Goal: Task Accomplishment & Management: Manage account settings

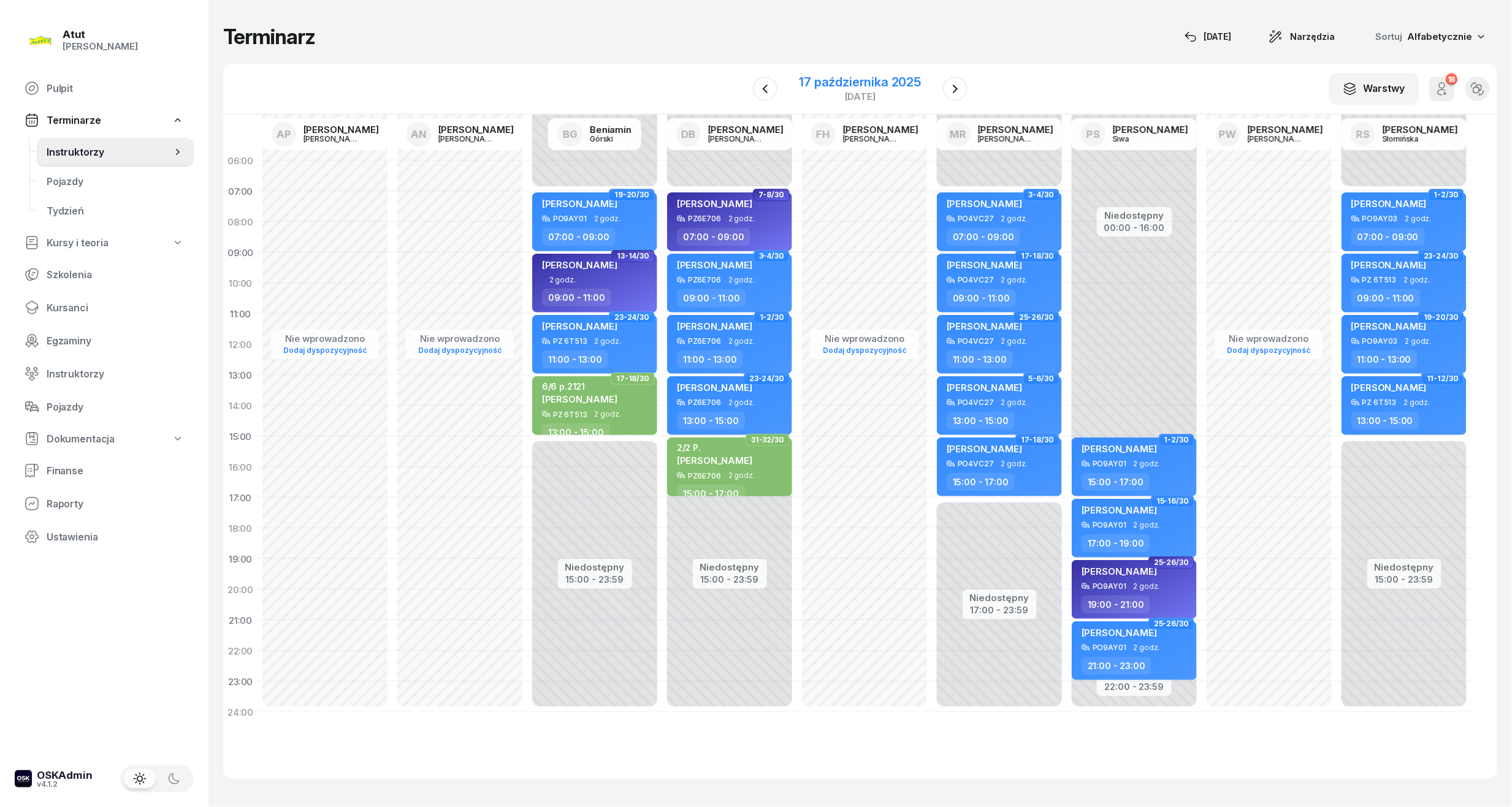
click at [890, 88] on div "17 października 2025" at bounding box center [860, 82] width 122 height 12
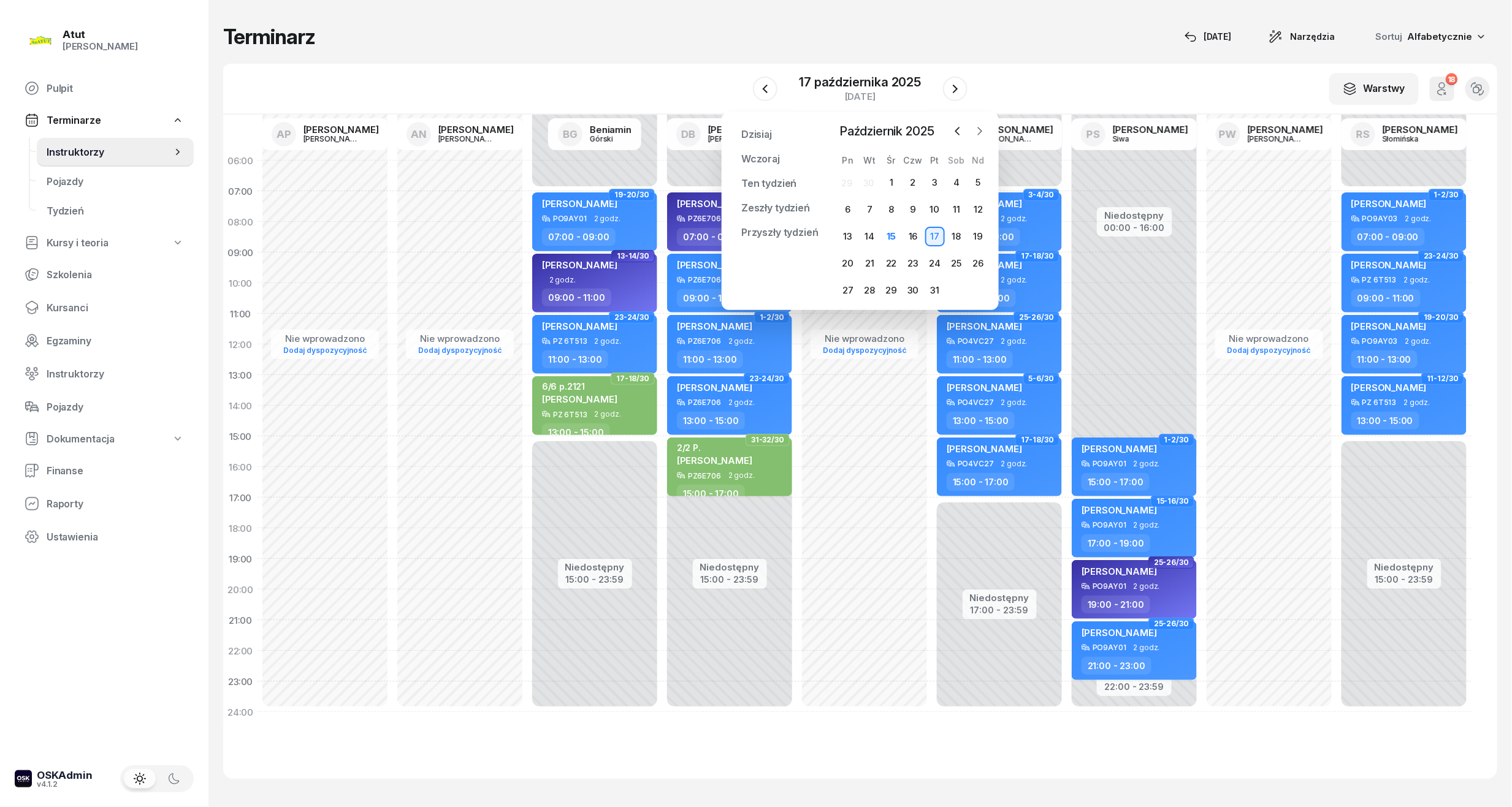
click at [975, 136] on icon "button" at bounding box center [979, 131] width 12 height 12
click at [851, 208] on div "3" at bounding box center [848, 209] width 20 height 20
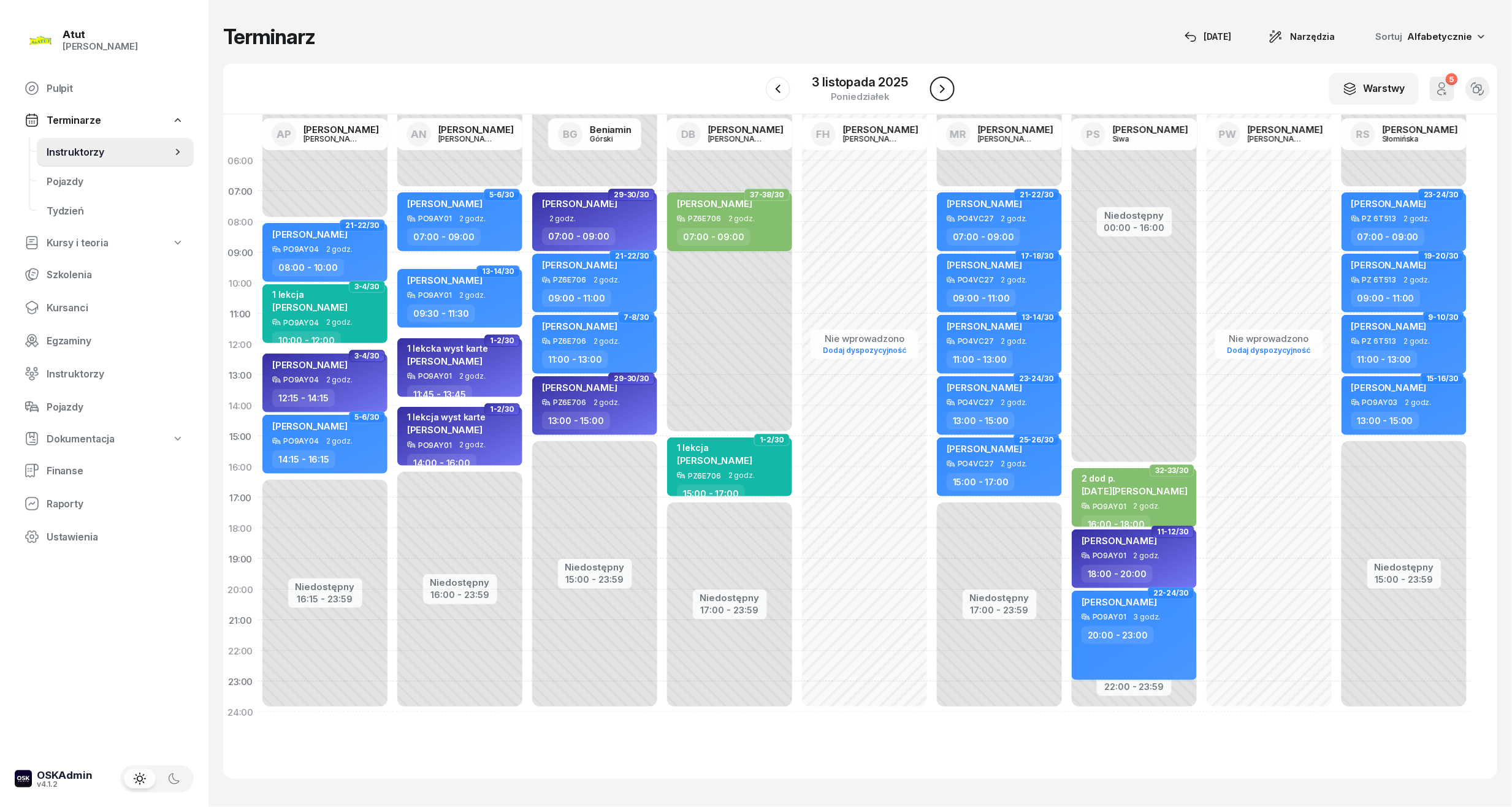
click at [937, 82] on icon "button" at bounding box center [942, 89] width 15 height 15
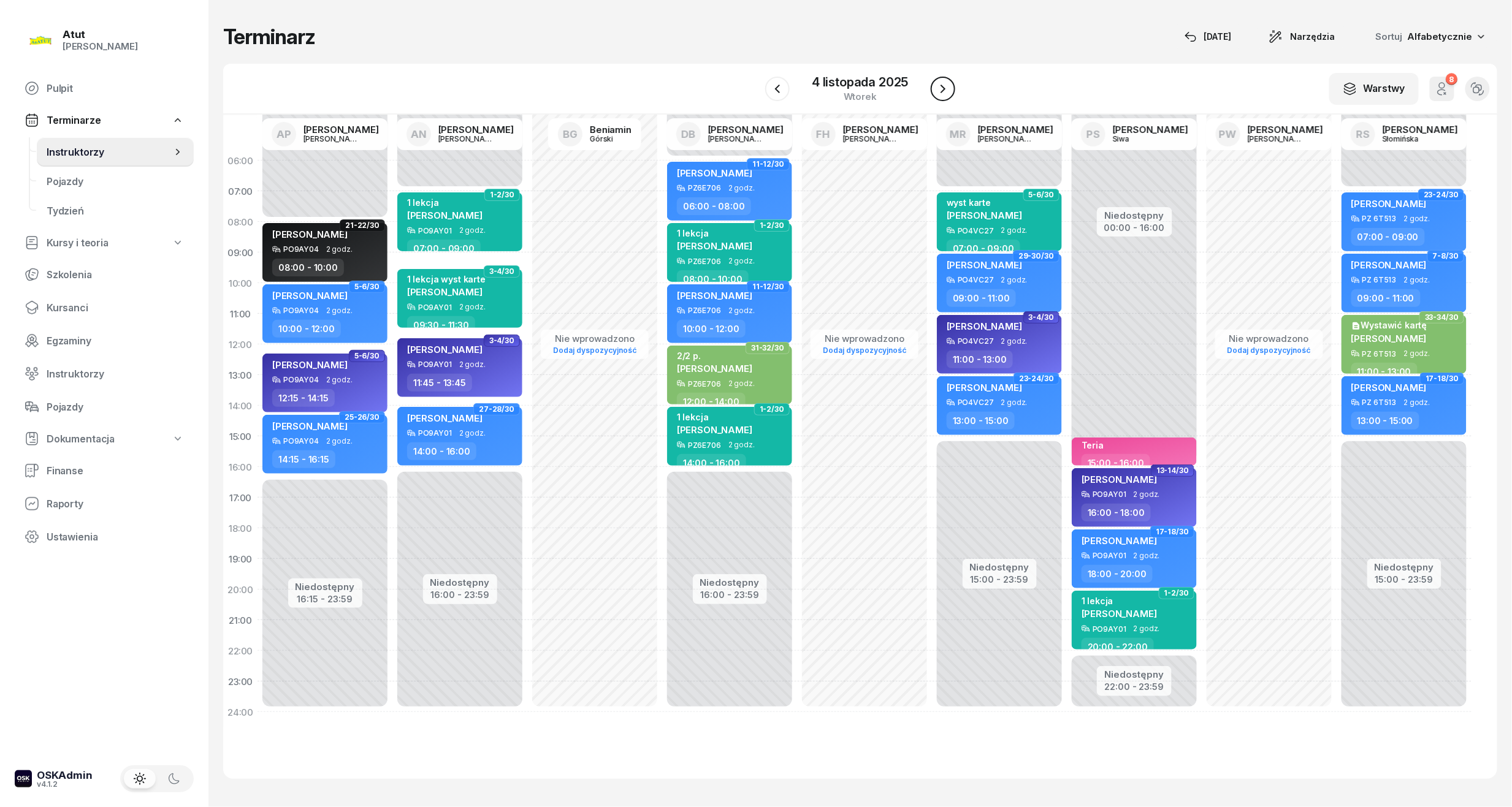
click at [937, 82] on icon "button" at bounding box center [942, 89] width 15 height 15
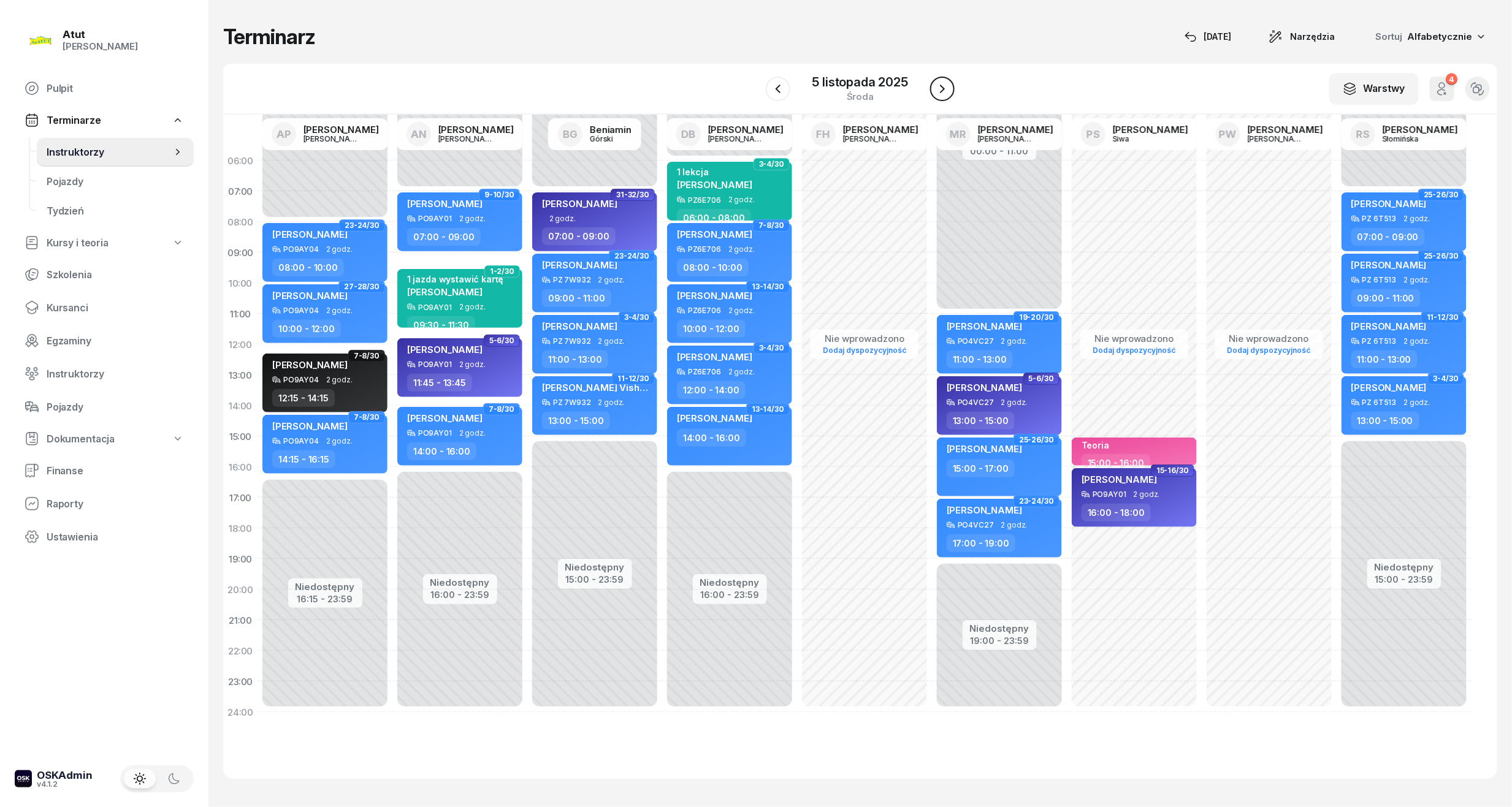
click at [937, 82] on icon "button" at bounding box center [942, 89] width 15 height 15
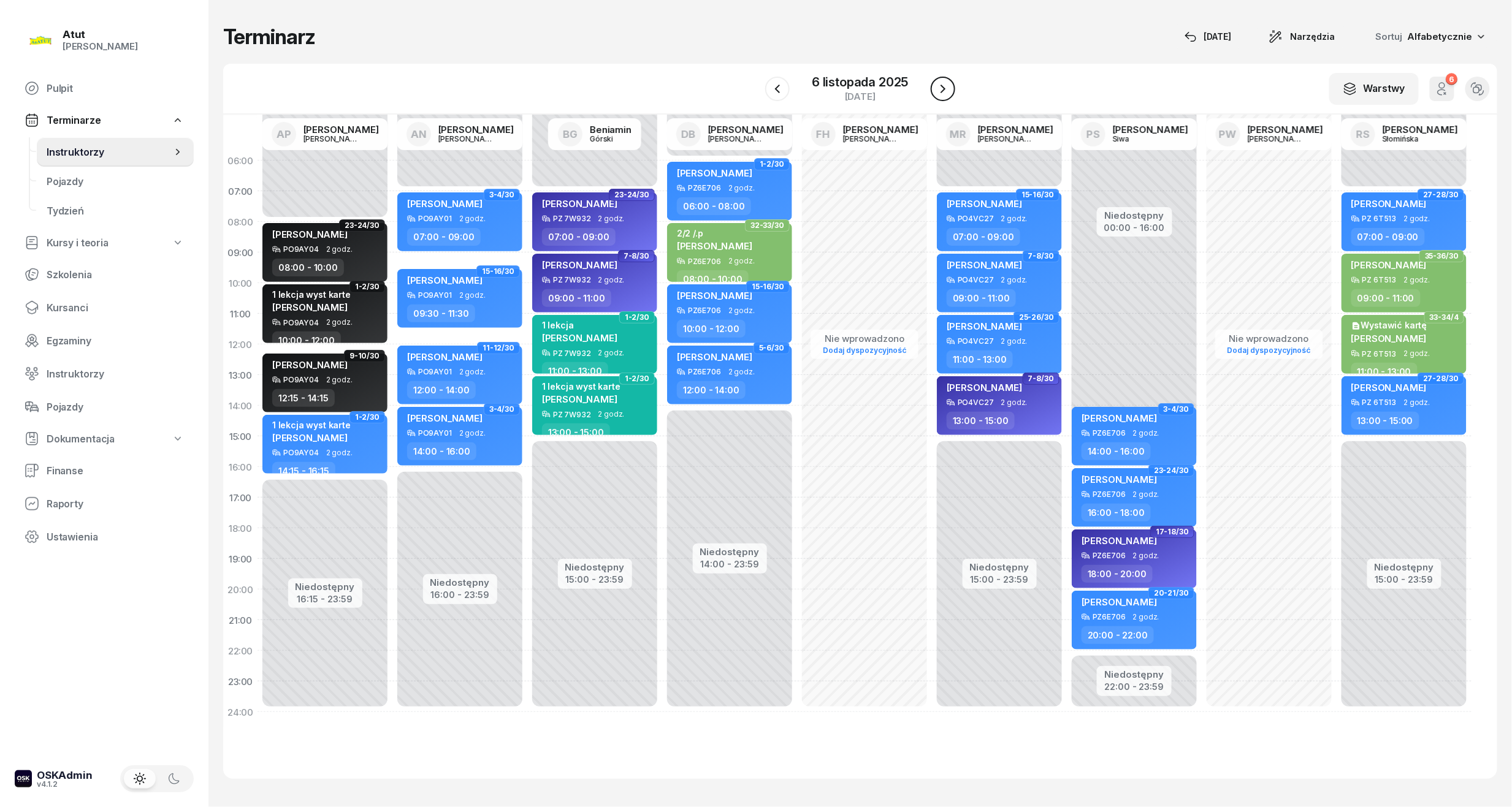
click at [937, 82] on icon "button" at bounding box center [942, 89] width 15 height 15
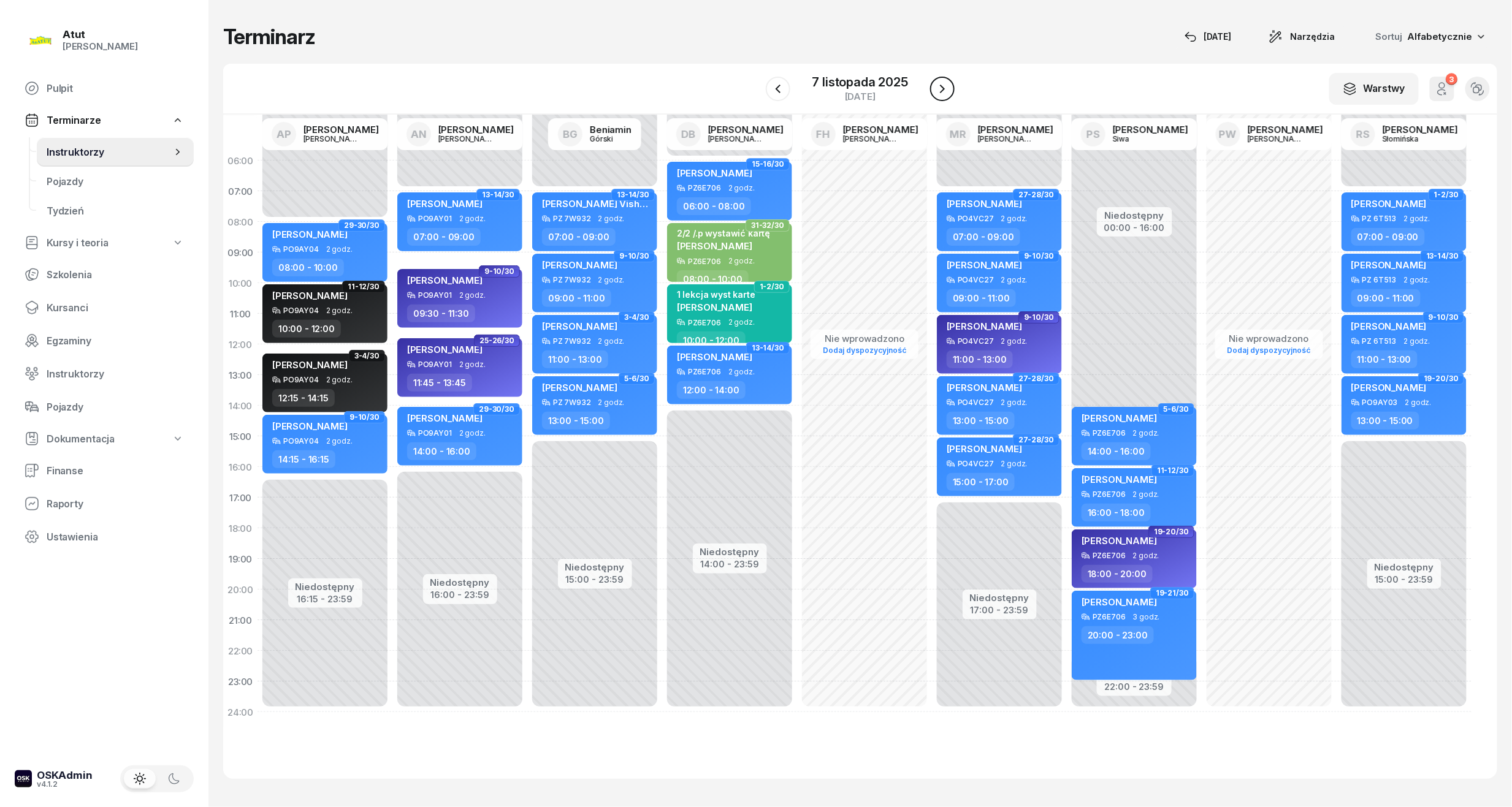
click at [937, 82] on icon "button" at bounding box center [942, 89] width 15 height 15
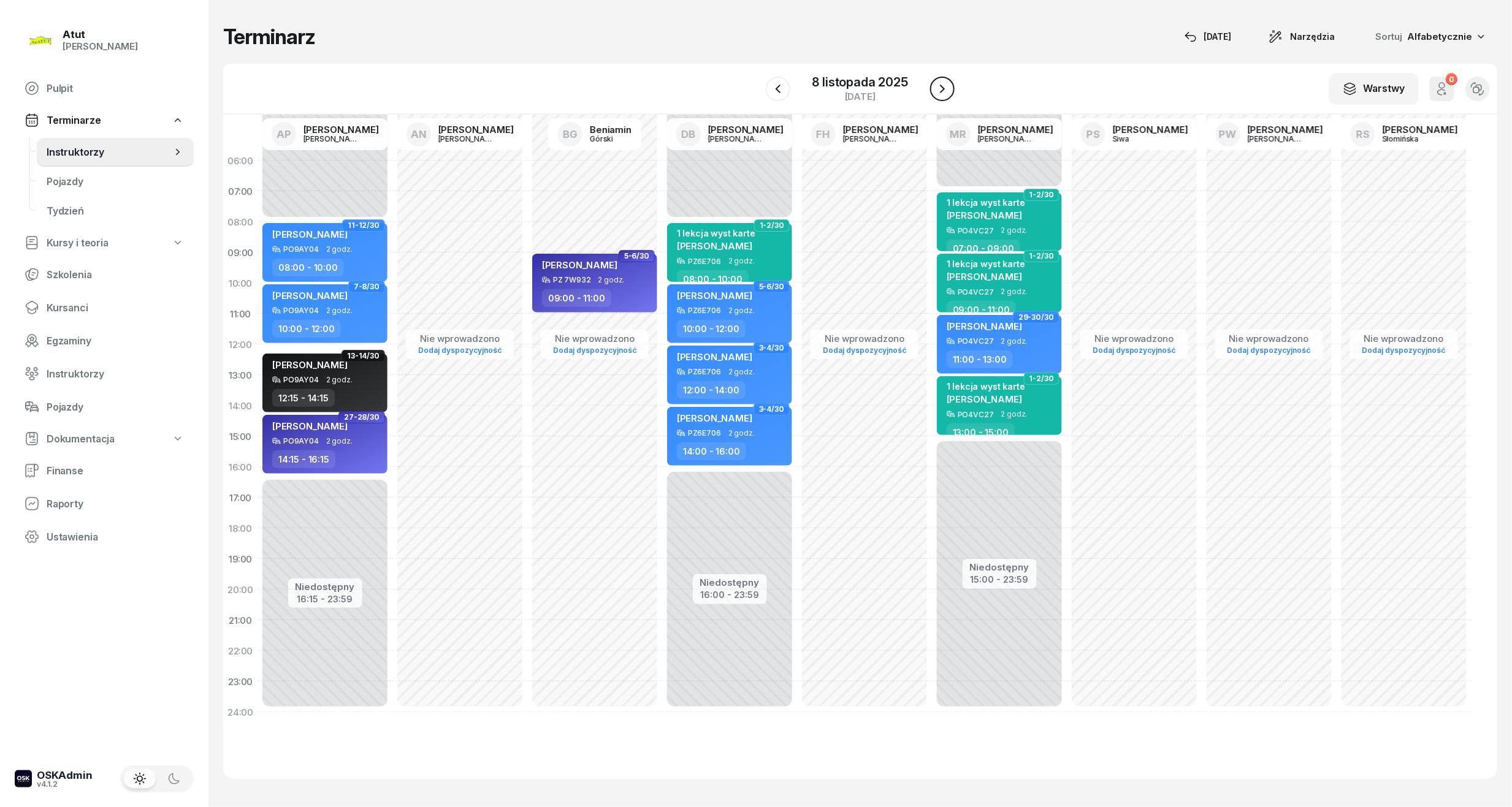
click at [937, 82] on icon "button" at bounding box center [942, 89] width 15 height 15
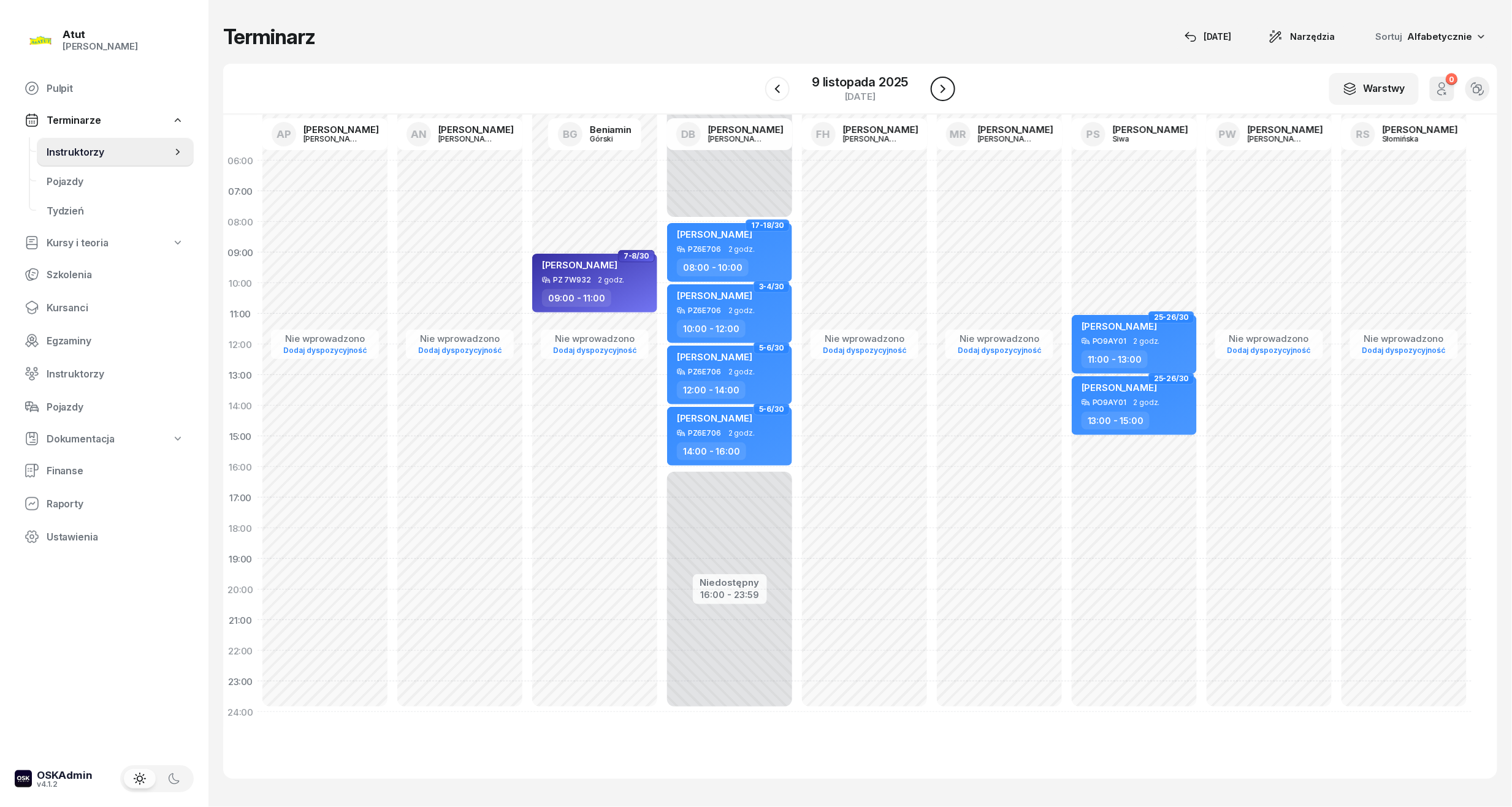
click at [937, 82] on icon "button" at bounding box center [942, 89] width 15 height 15
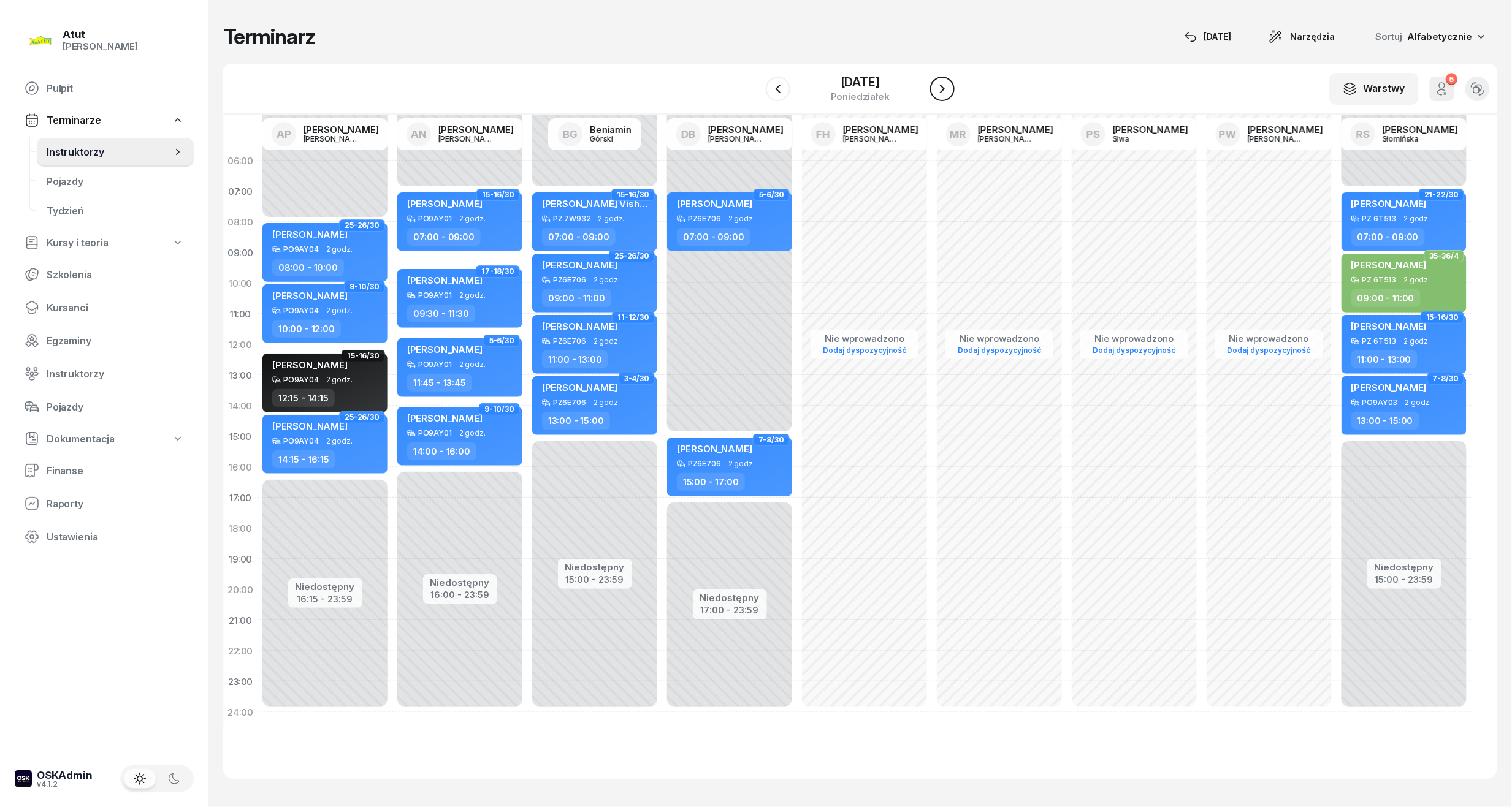
click at [937, 82] on button "button" at bounding box center [942, 89] width 25 height 25
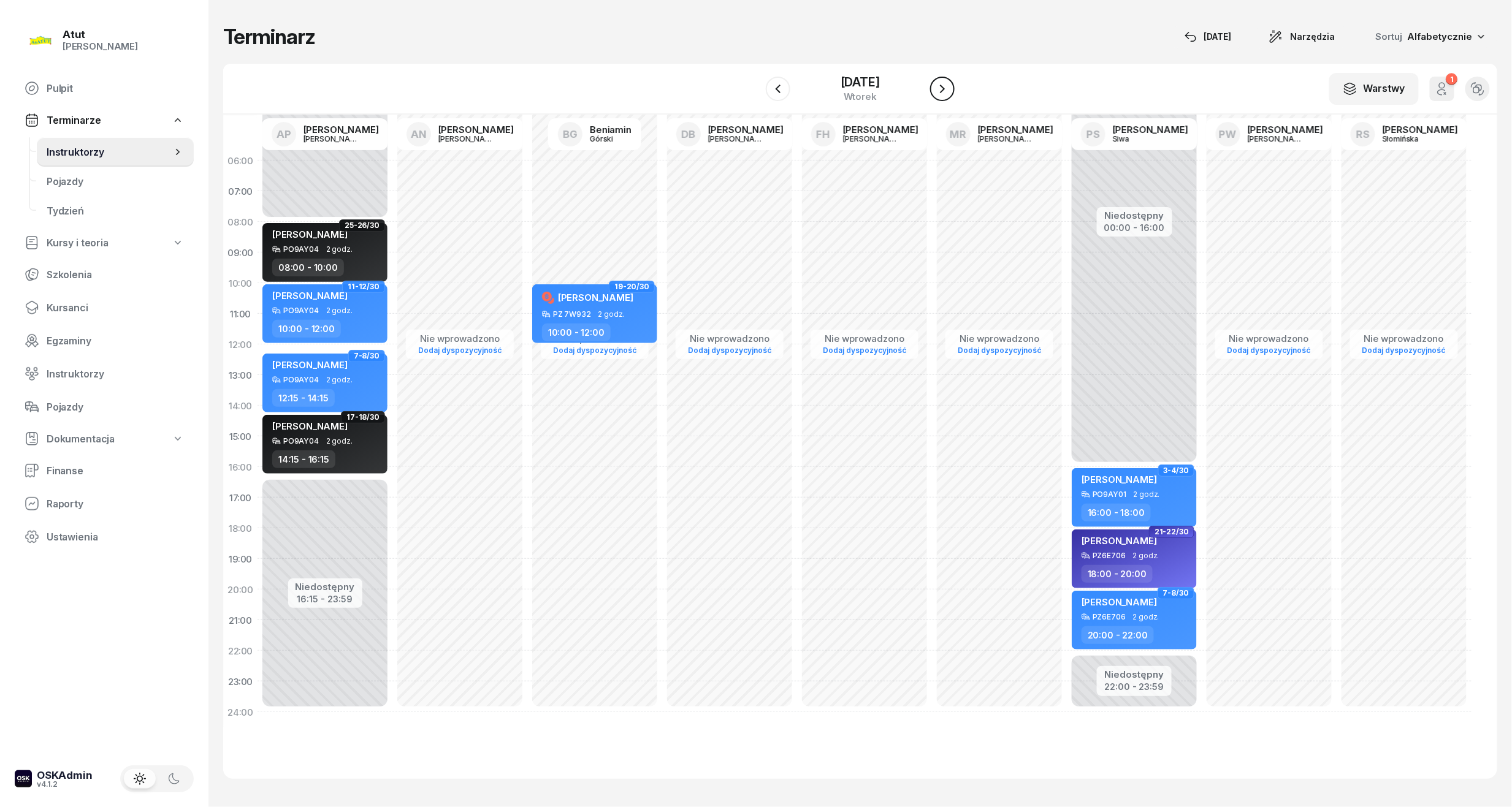
click at [937, 82] on icon "button" at bounding box center [942, 89] width 15 height 15
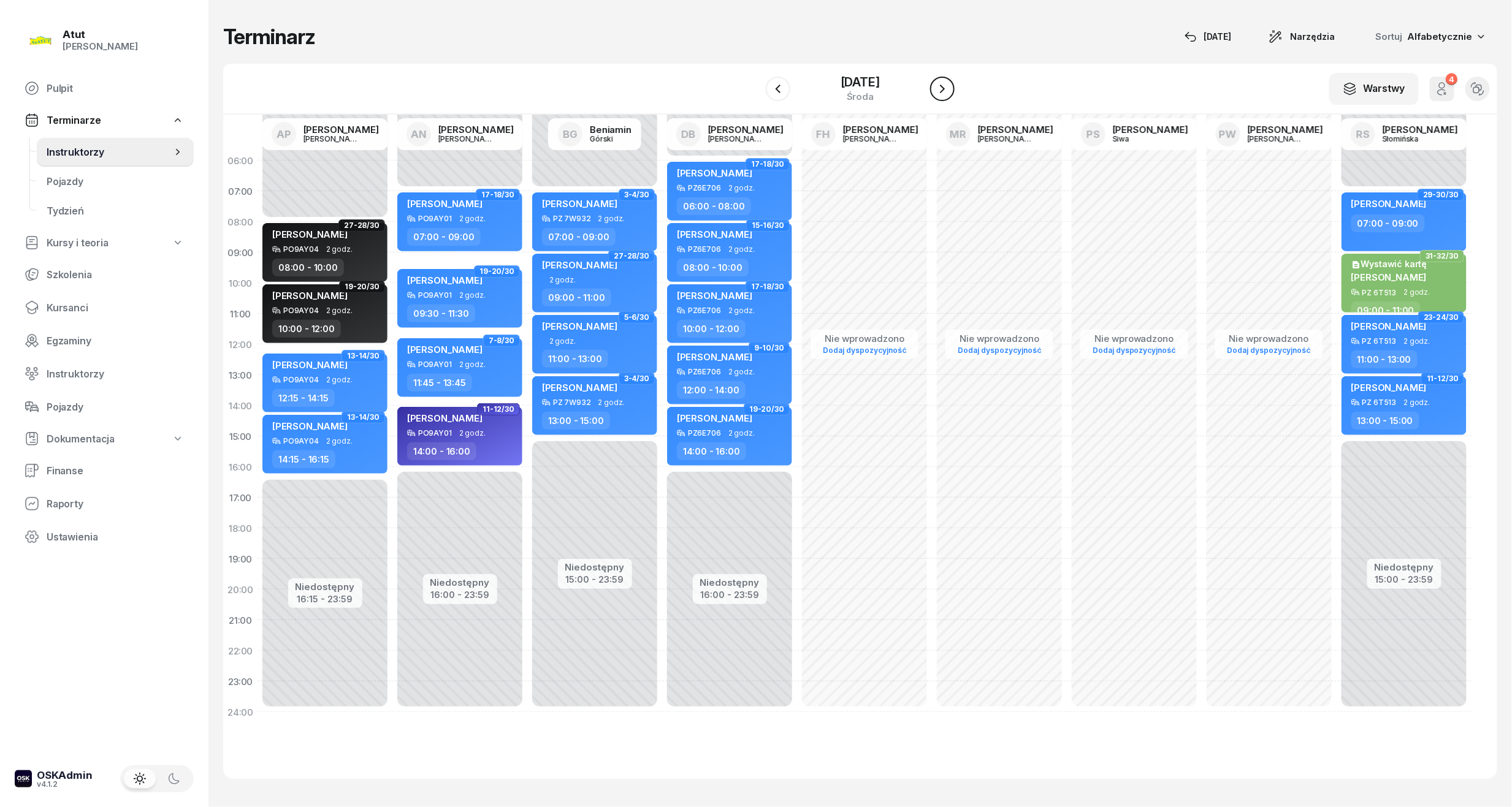
click at [937, 82] on icon "button" at bounding box center [942, 89] width 15 height 15
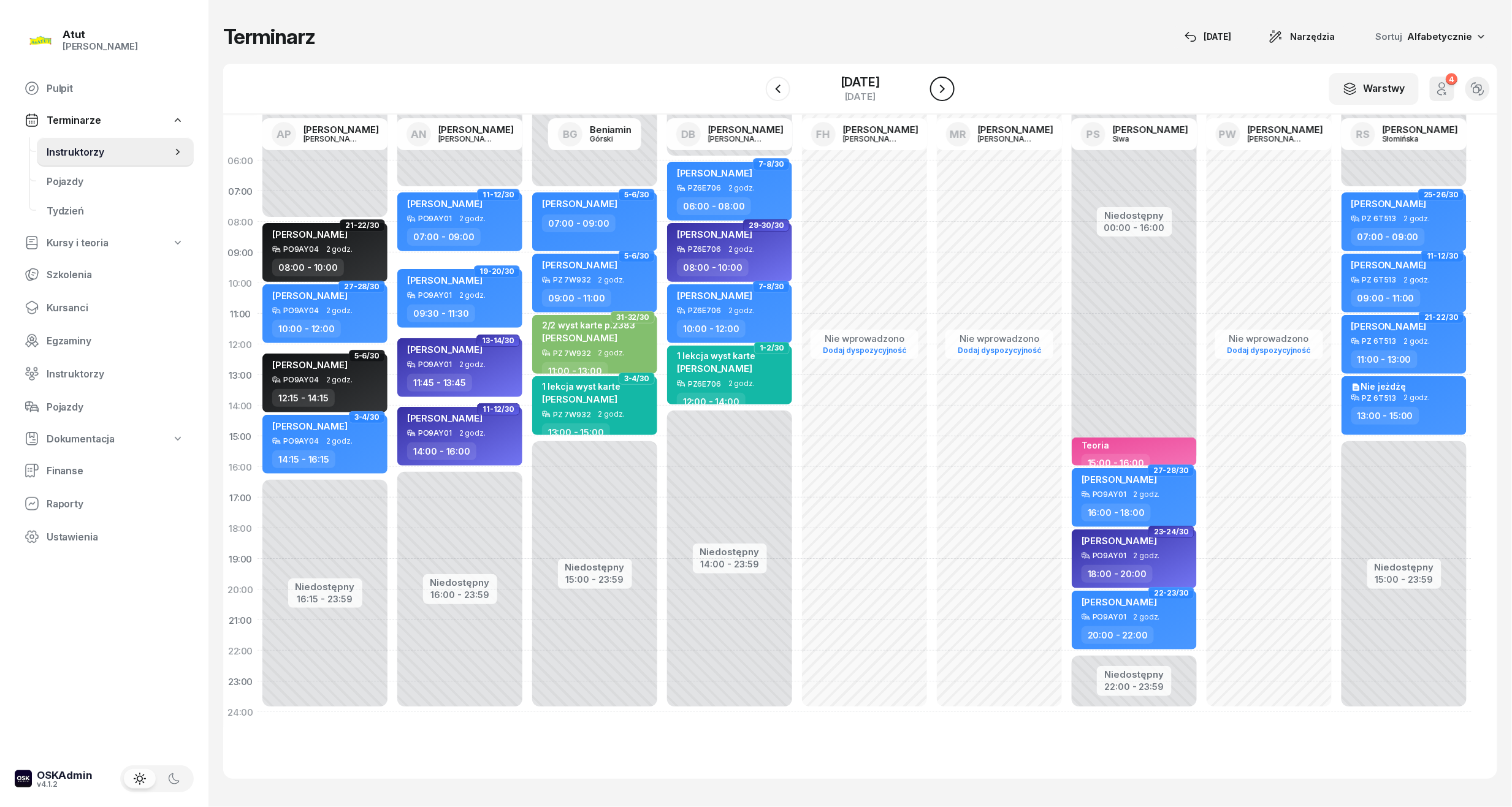
click at [945, 93] on icon "button" at bounding box center [942, 89] width 15 height 15
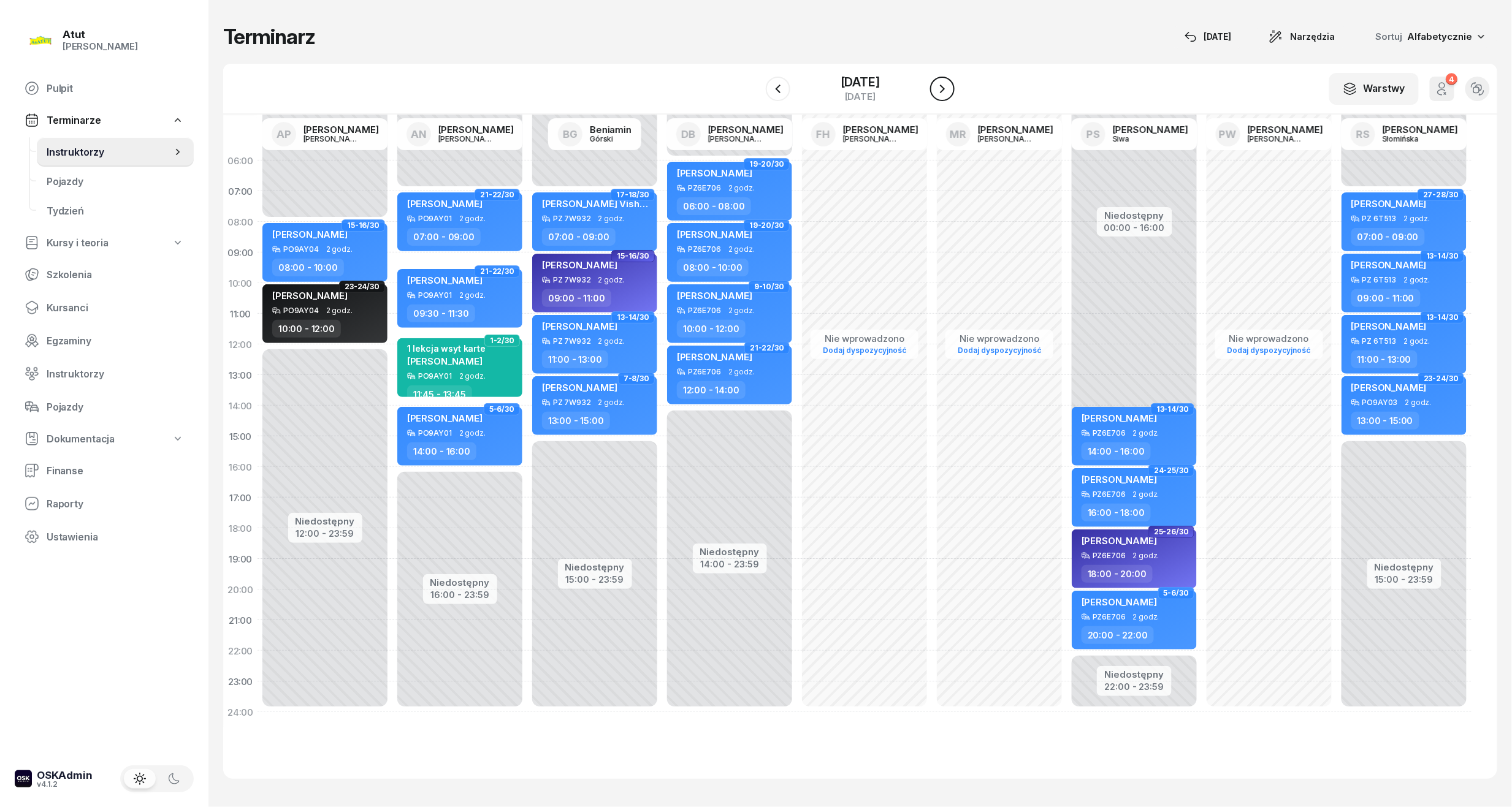
click at [945, 93] on icon "button" at bounding box center [942, 89] width 15 height 15
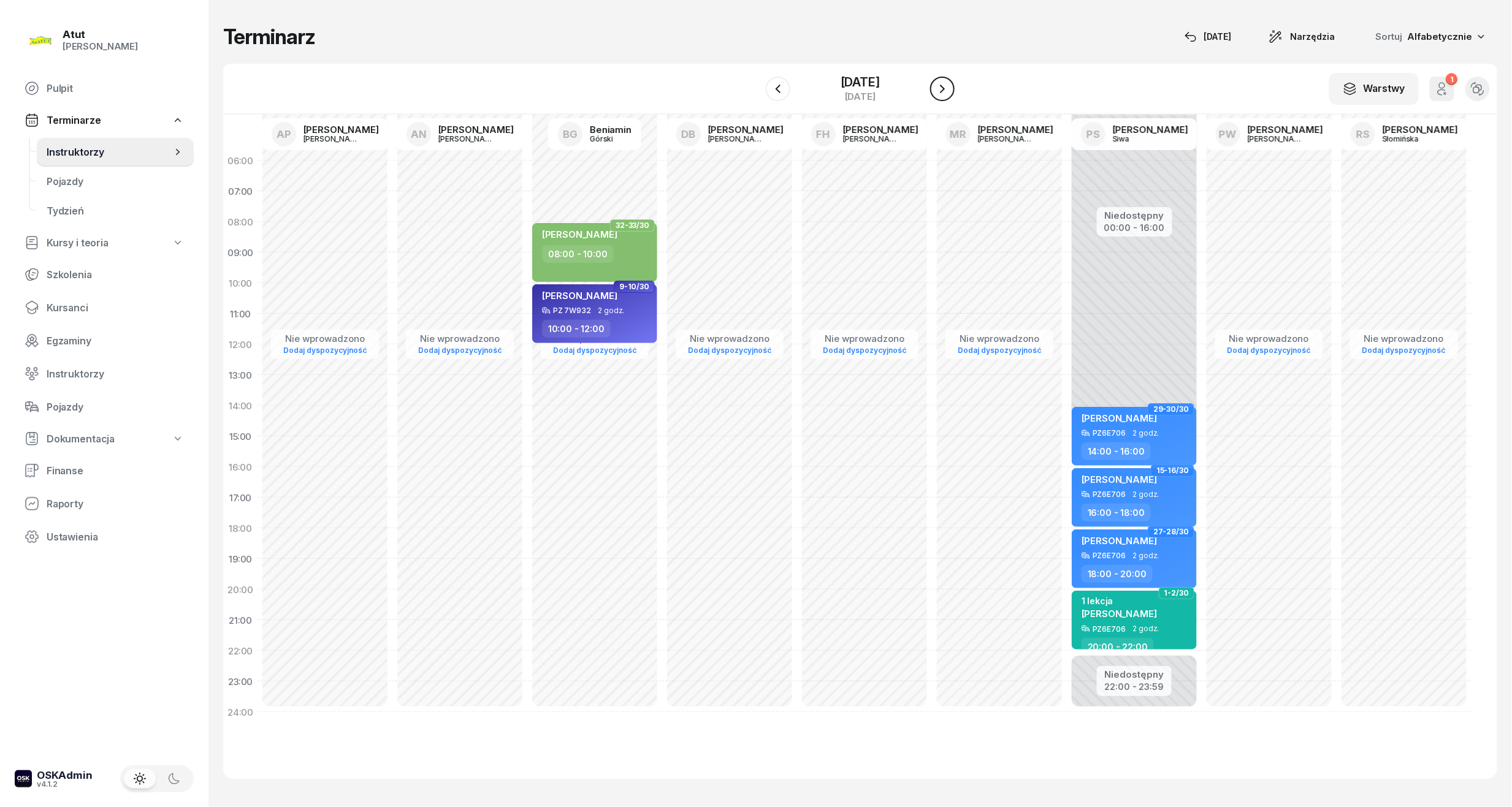
click at [945, 93] on icon "button" at bounding box center [942, 89] width 15 height 15
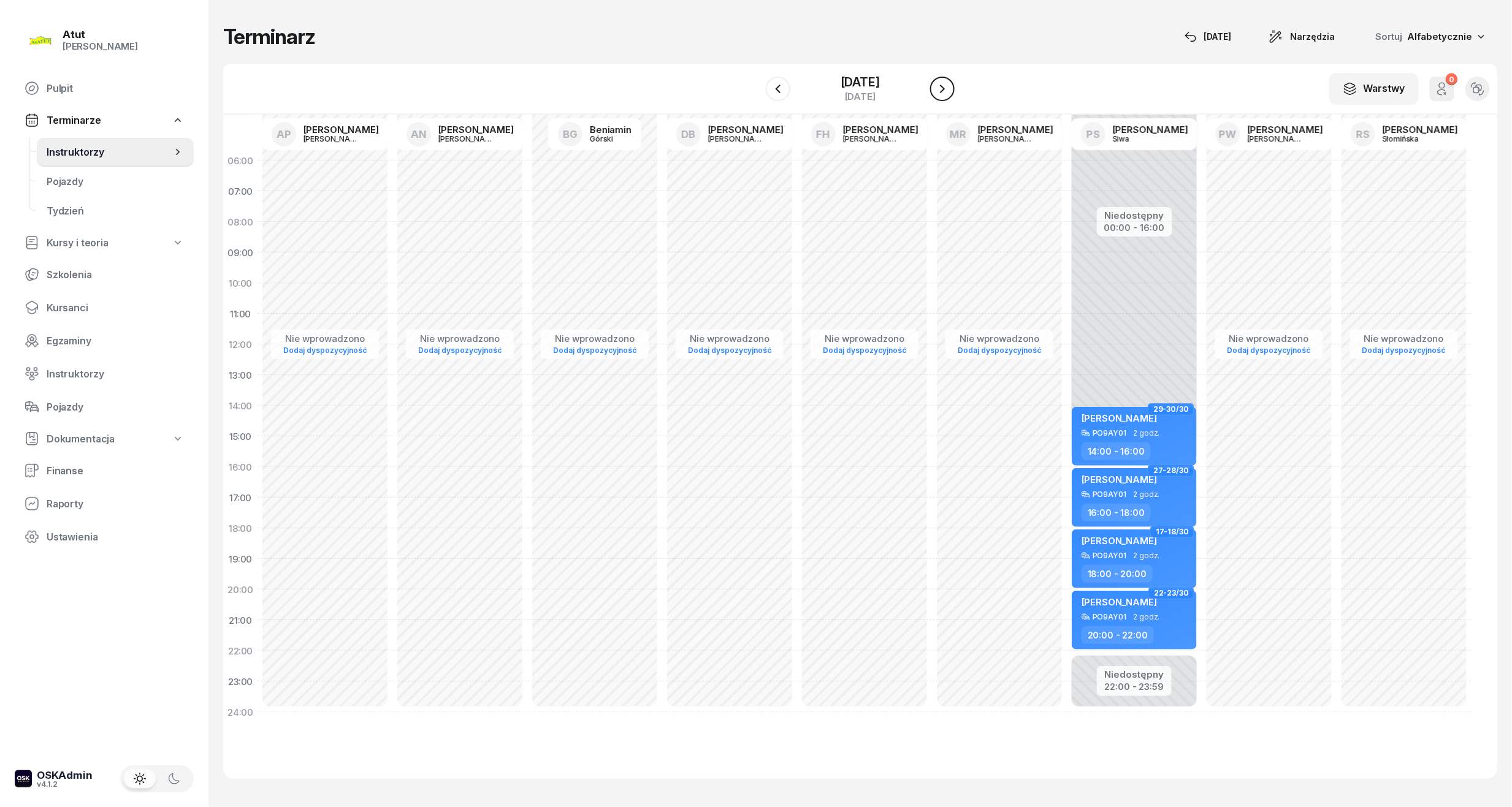
click at [945, 93] on icon "button" at bounding box center [942, 89] width 15 height 15
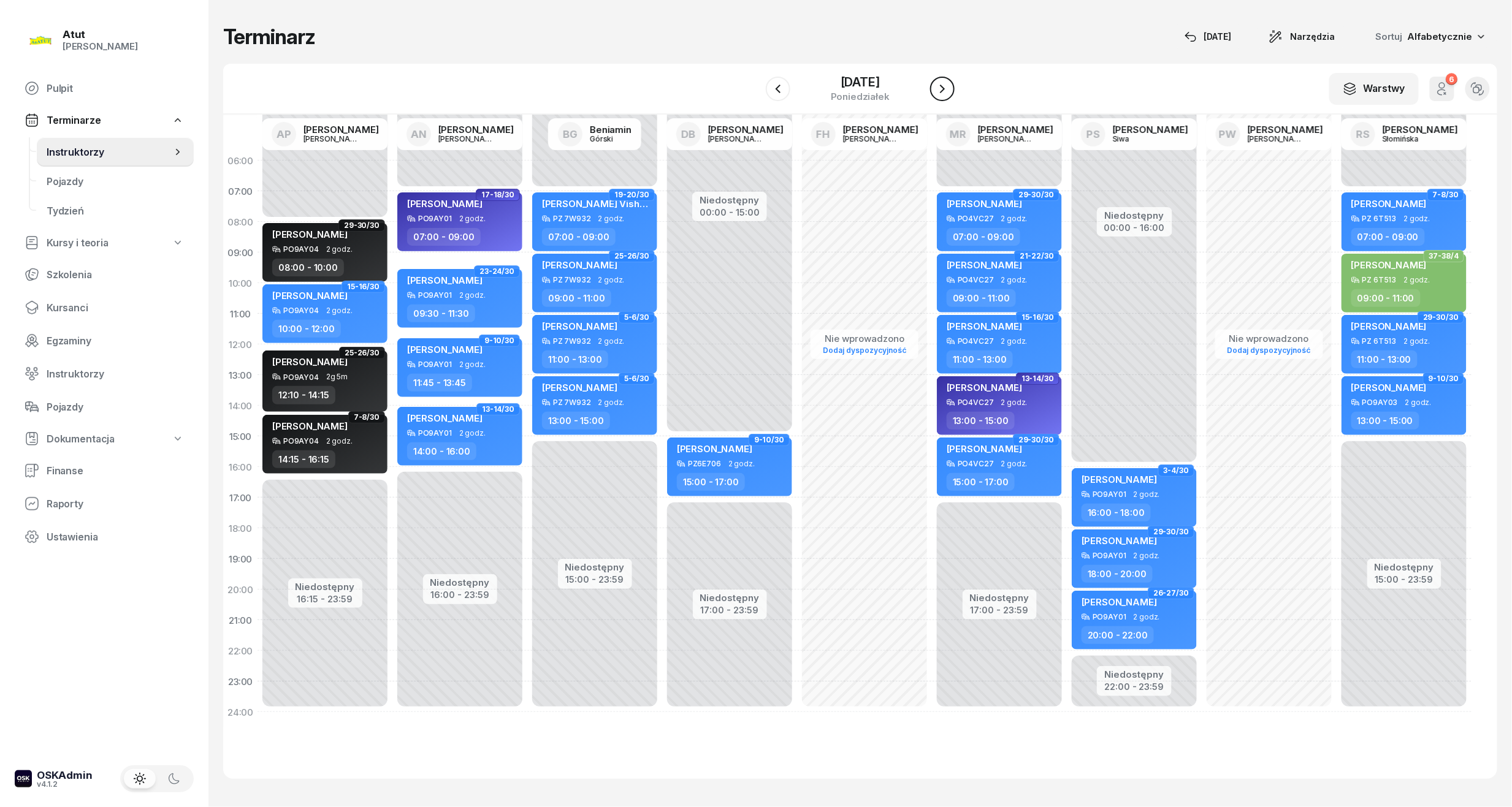
click at [945, 93] on icon "button" at bounding box center [942, 89] width 15 height 15
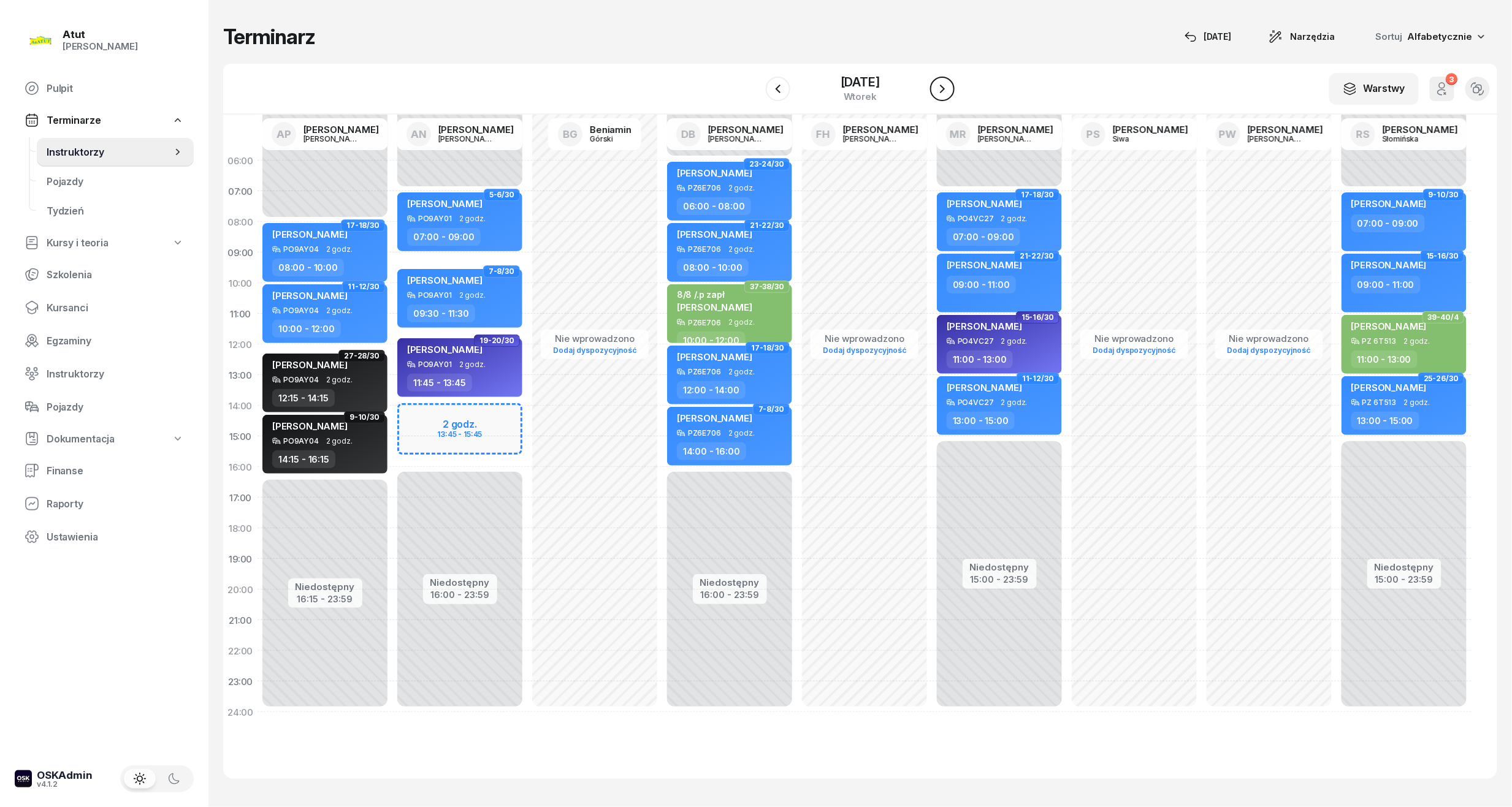
click at [945, 93] on icon "button" at bounding box center [942, 89] width 15 height 15
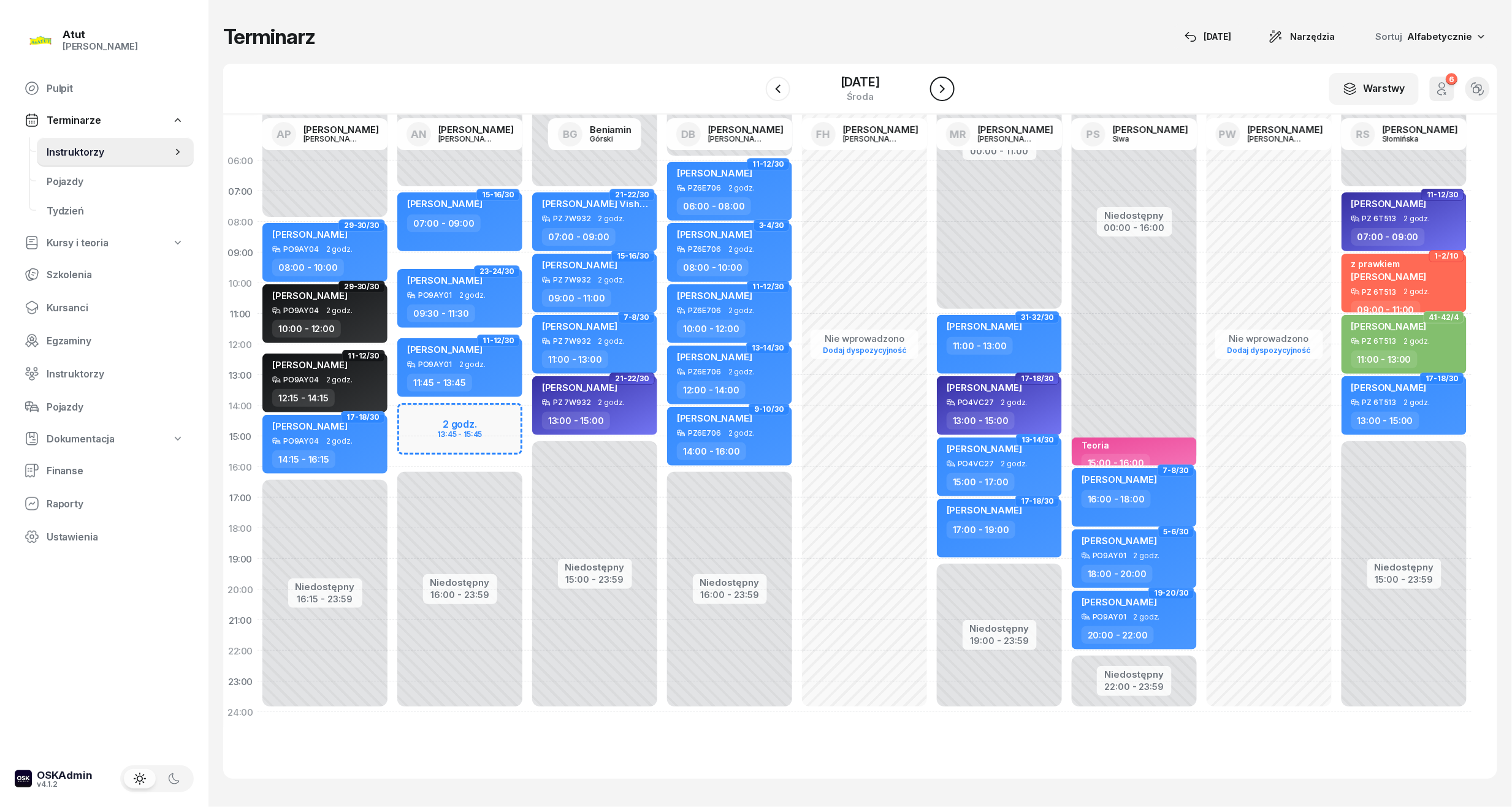
click at [945, 93] on icon "button" at bounding box center [942, 89] width 15 height 15
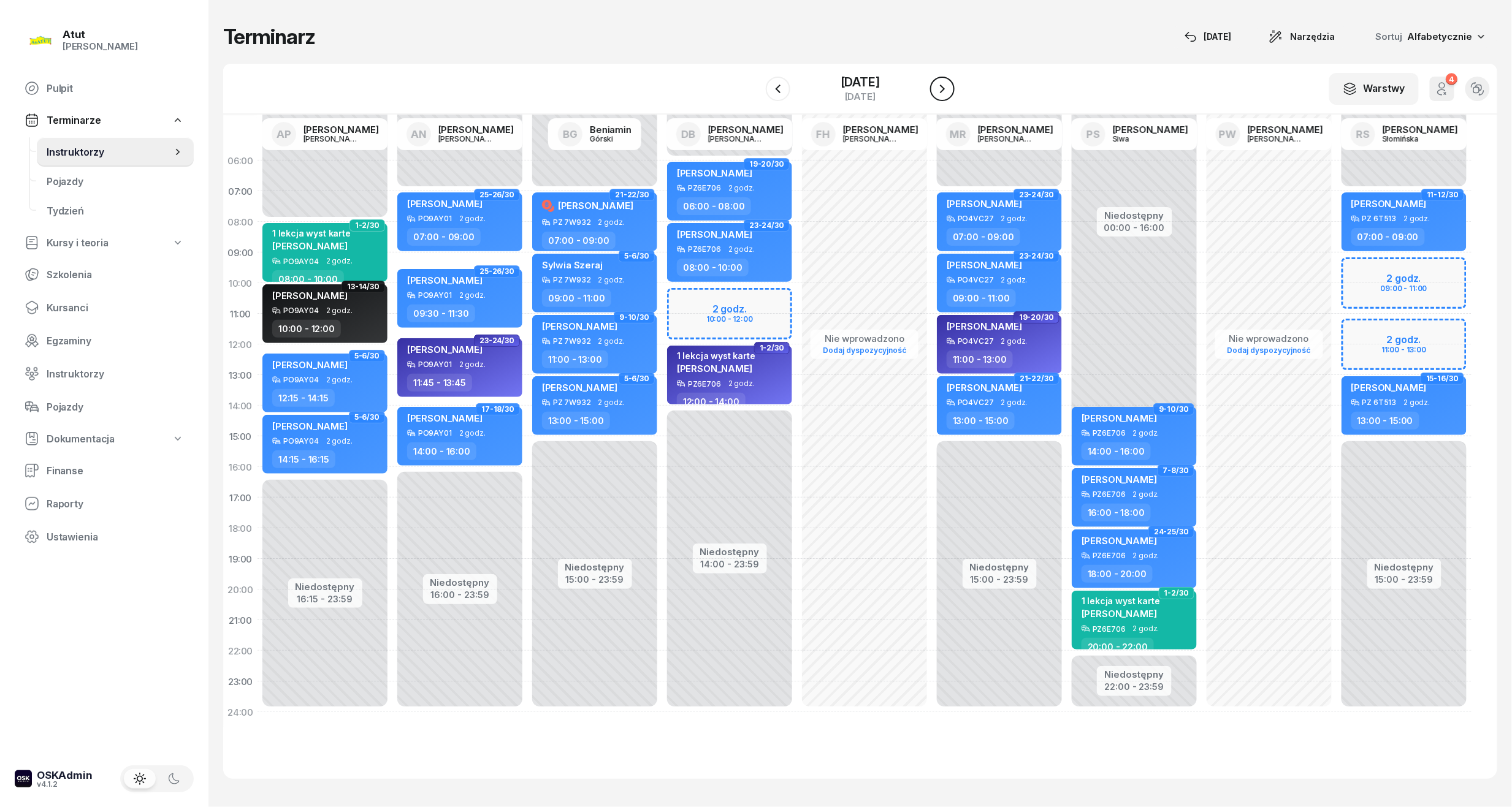
click at [945, 93] on icon "button" at bounding box center [942, 89] width 15 height 15
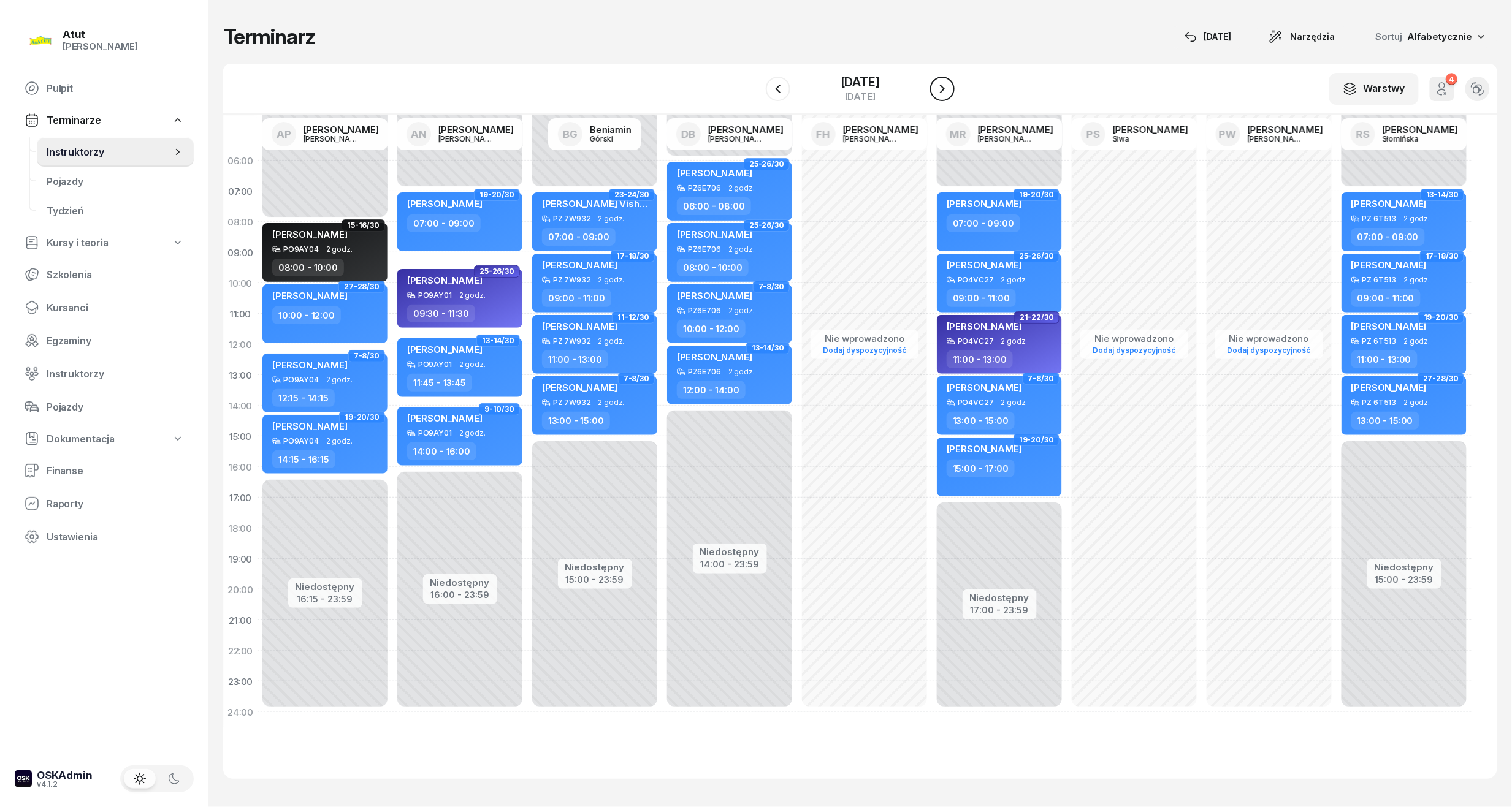
click at [945, 93] on icon "button" at bounding box center [942, 89] width 15 height 15
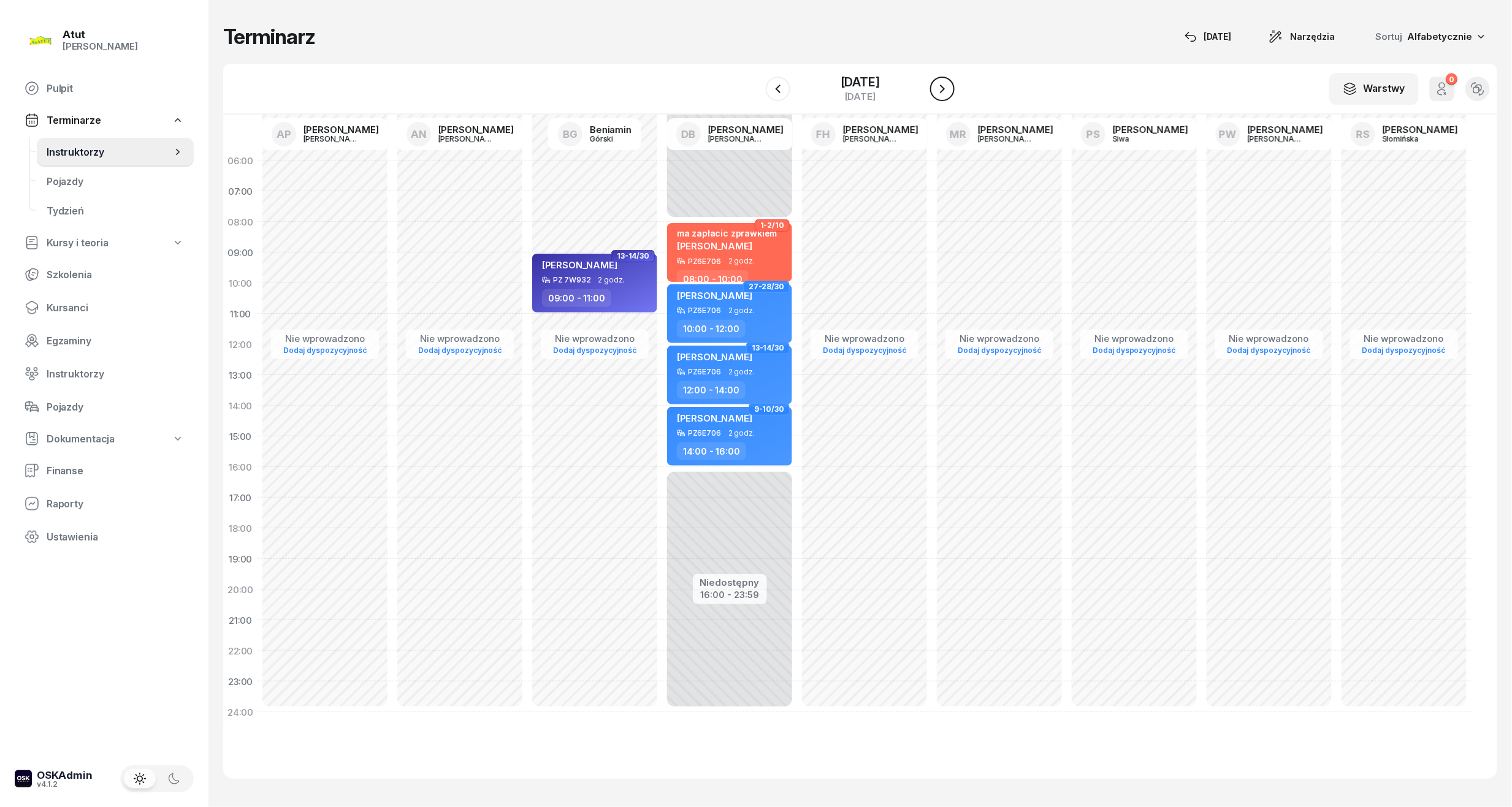
click at [945, 93] on icon "button" at bounding box center [942, 89] width 15 height 15
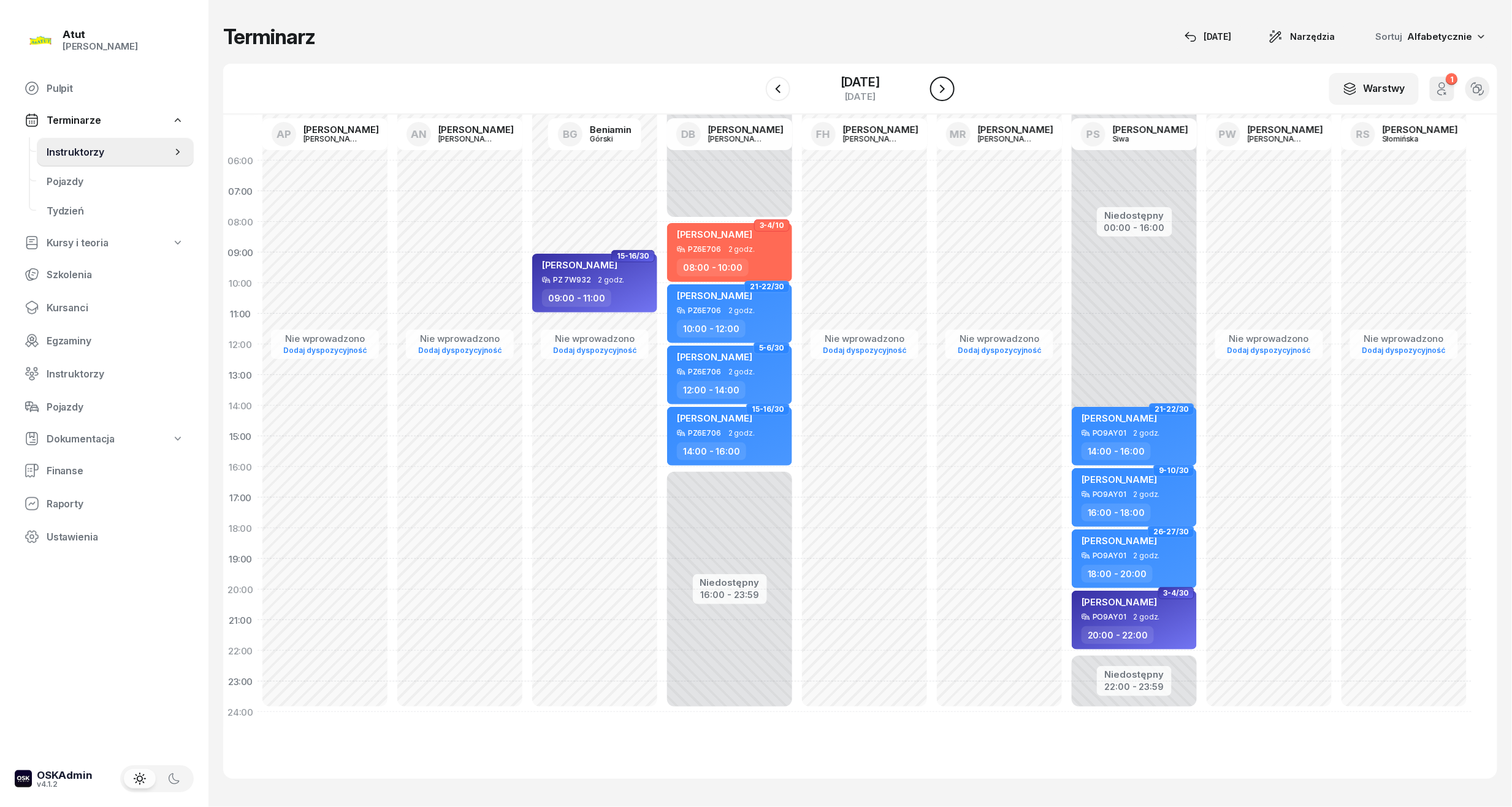
click at [945, 93] on icon "button" at bounding box center [942, 89] width 15 height 15
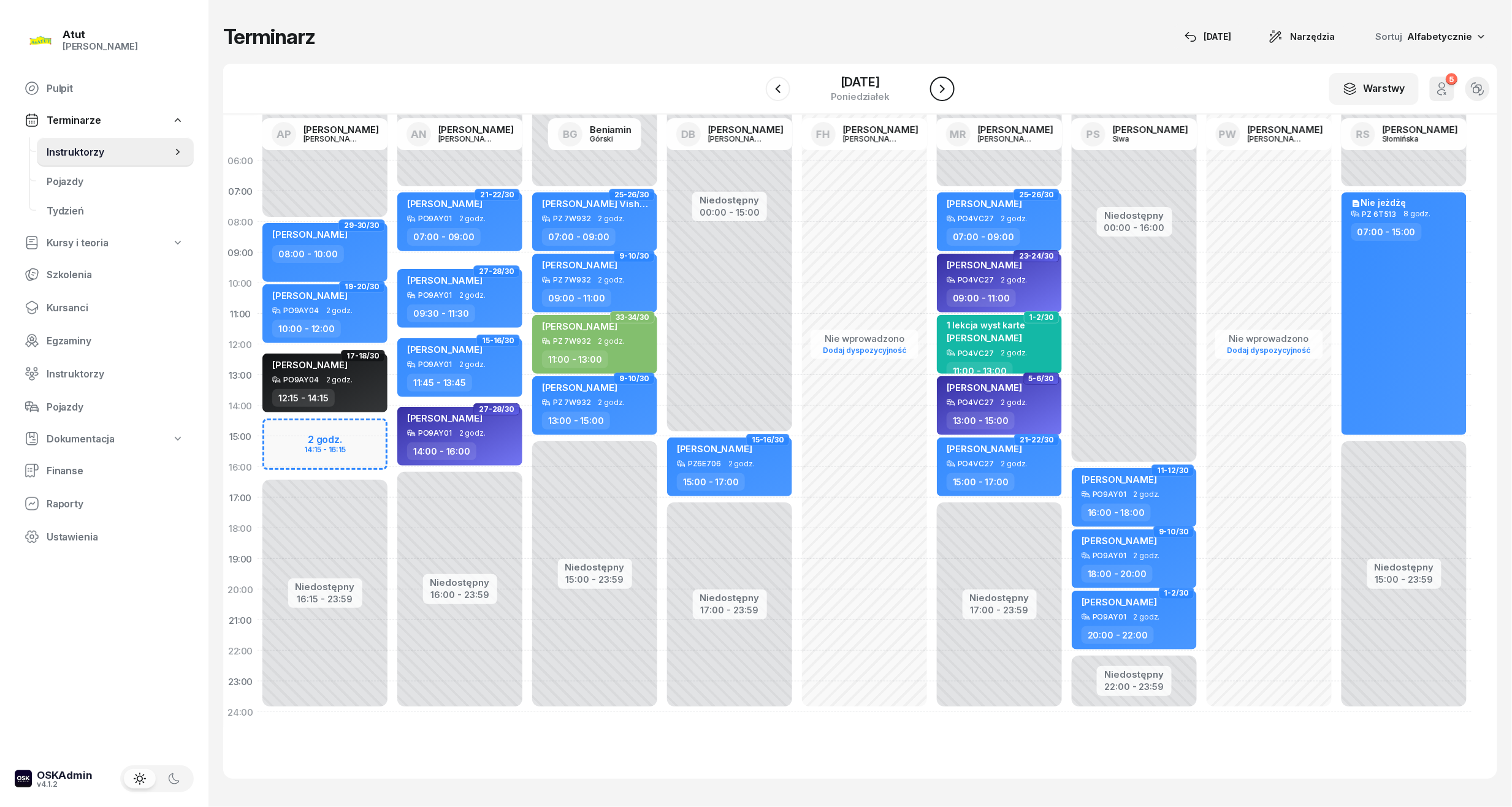
click at [945, 93] on icon "button" at bounding box center [942, 89] width 15 height 15
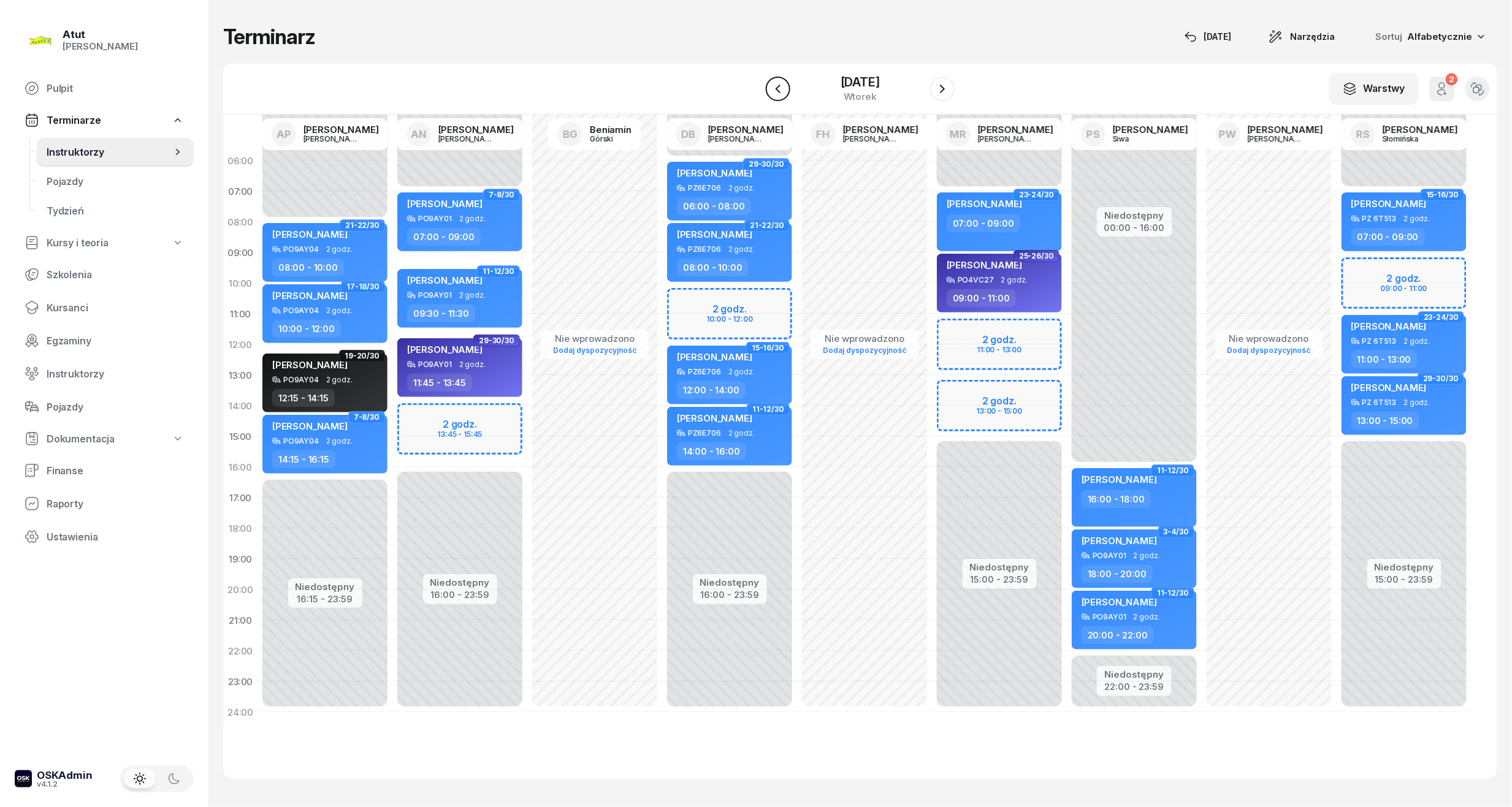
click at [773, 90] on icon "button" at bounding box center [777, 89] width 15 height 15
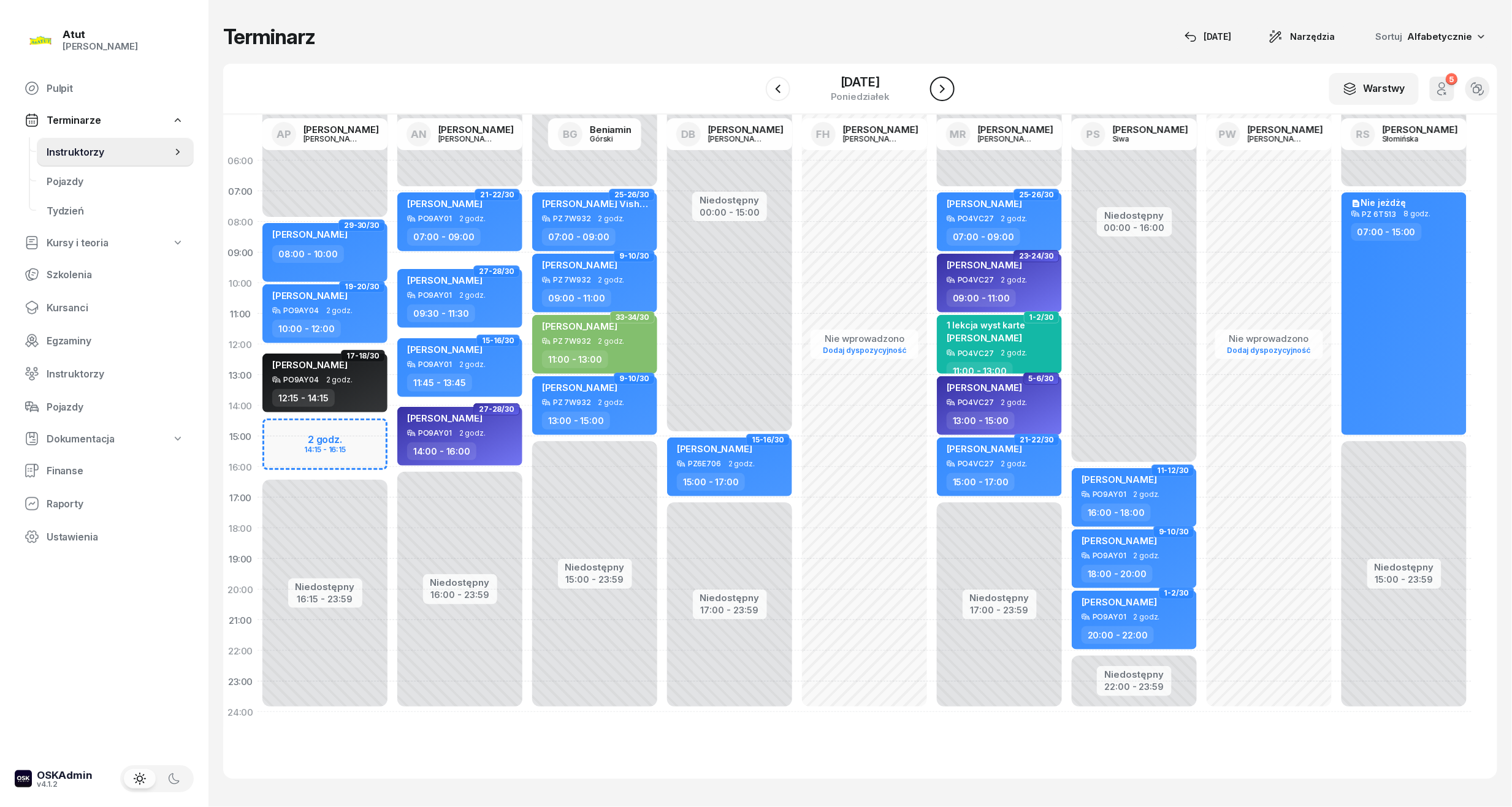
click at [948, 86] on icon "button" at bounding box center [942, 89] width 15 height 15
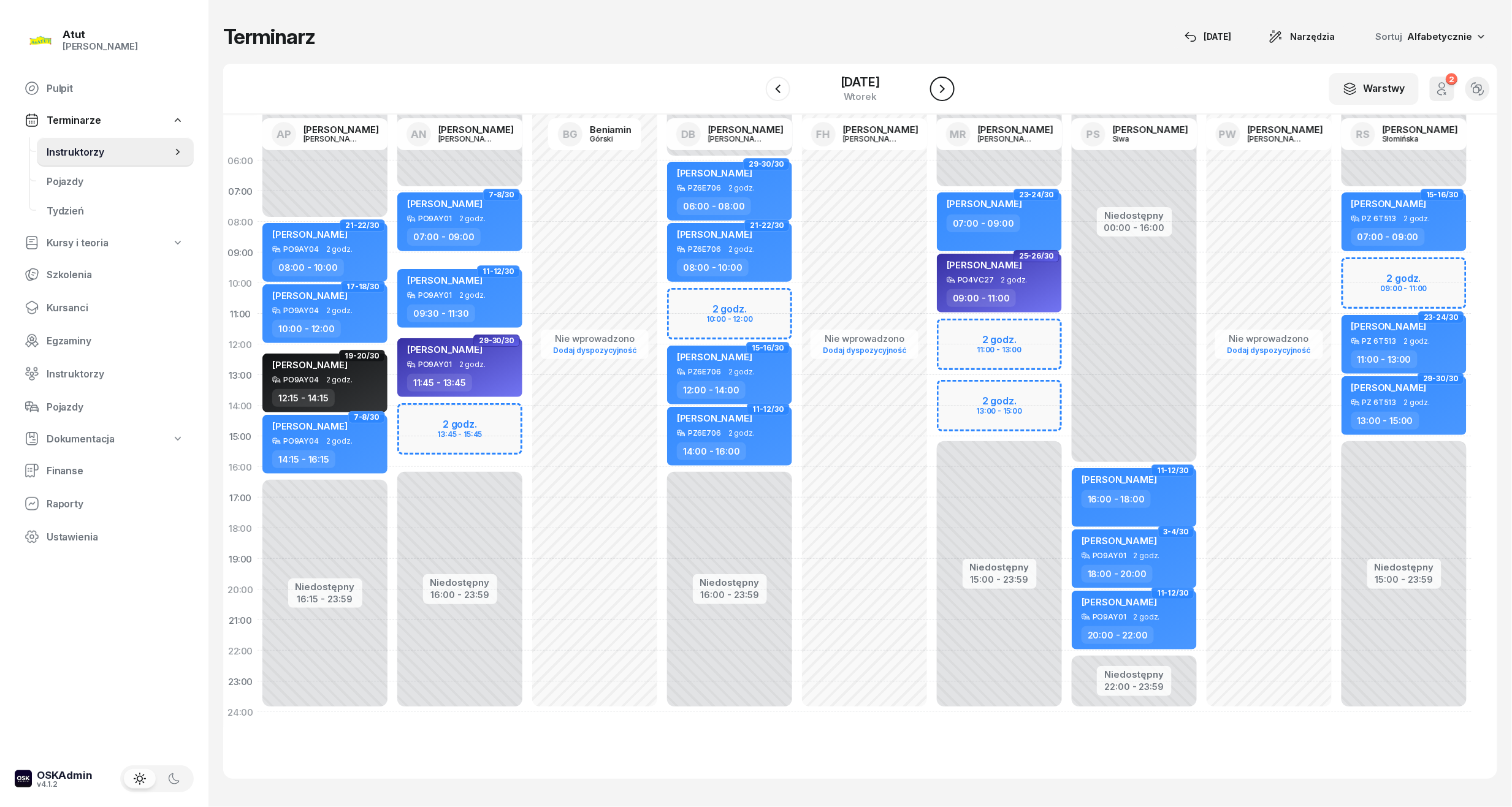
click at [948, 86] on icon "button" at bounding box center [942, 89] width 15 height 15
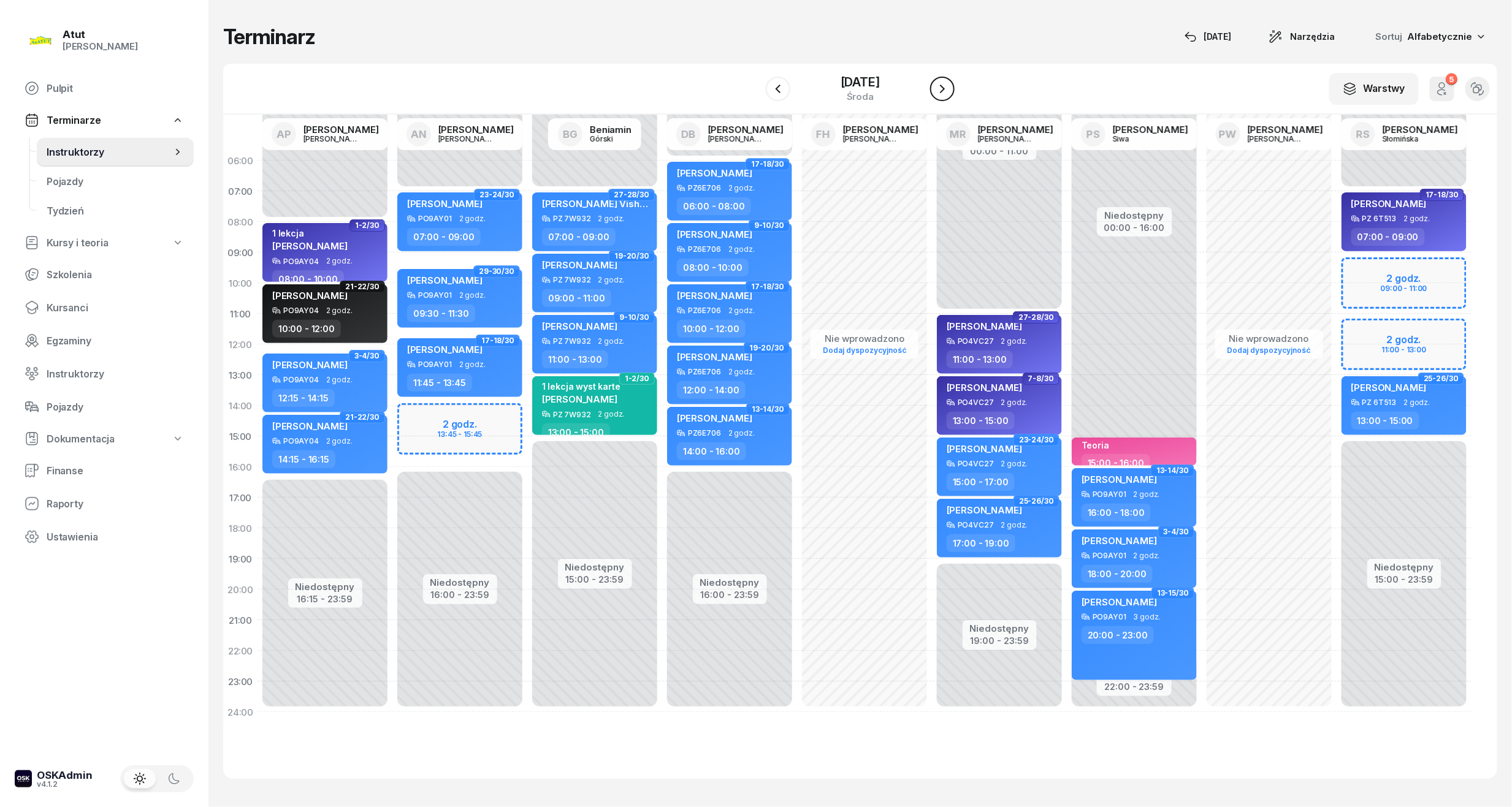
click at [948, 86] on icon "button" at bounding box center [942, 89] width 15 height 15
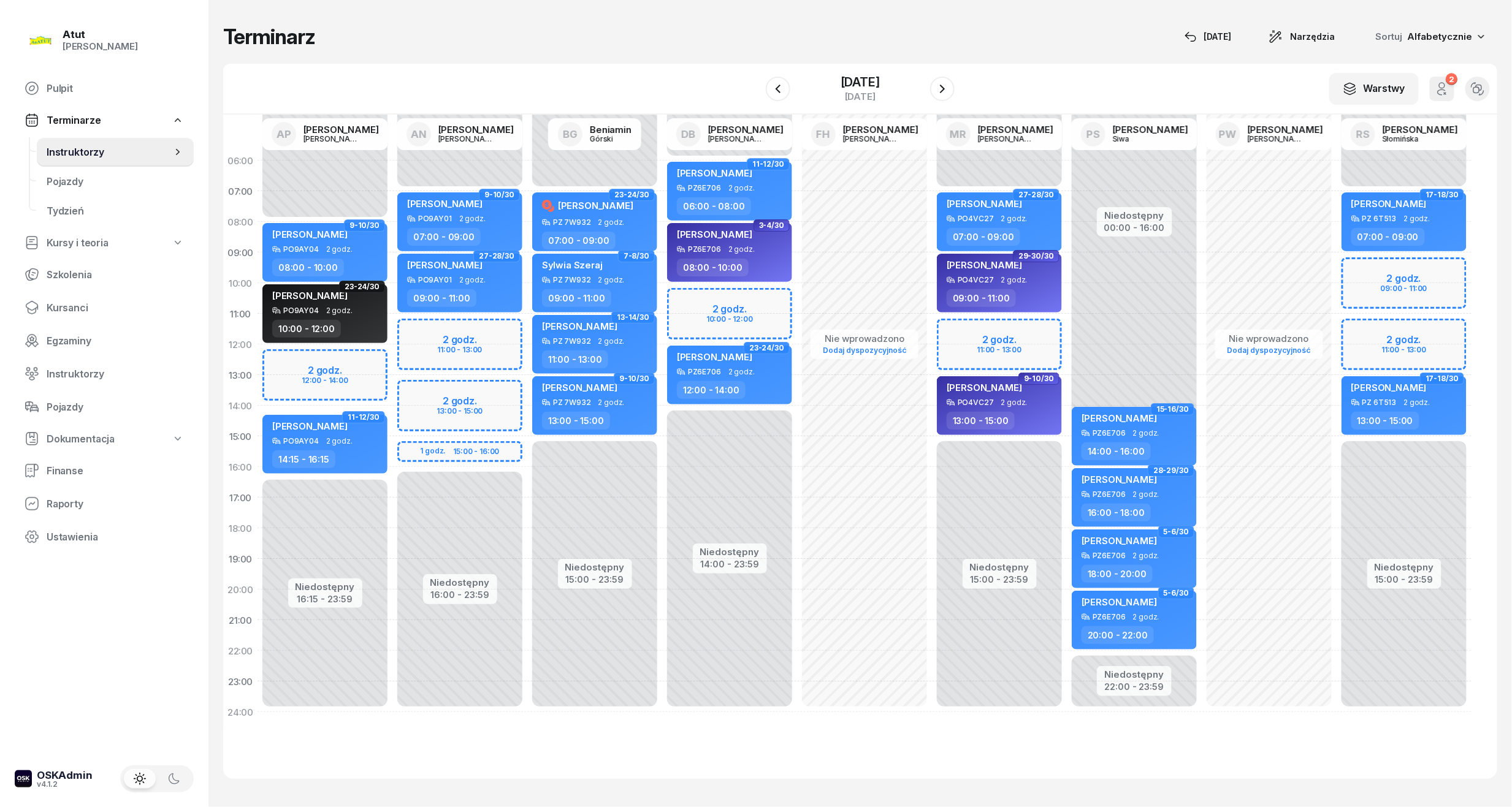
drag, startPoint x: 60, startPoint y: 311, endPoint x: 447, endPoint y: 300, distance: 387.2
click at [60, 311] on span "Kursanci" at bounding box center [116, 308] width 138 height 12
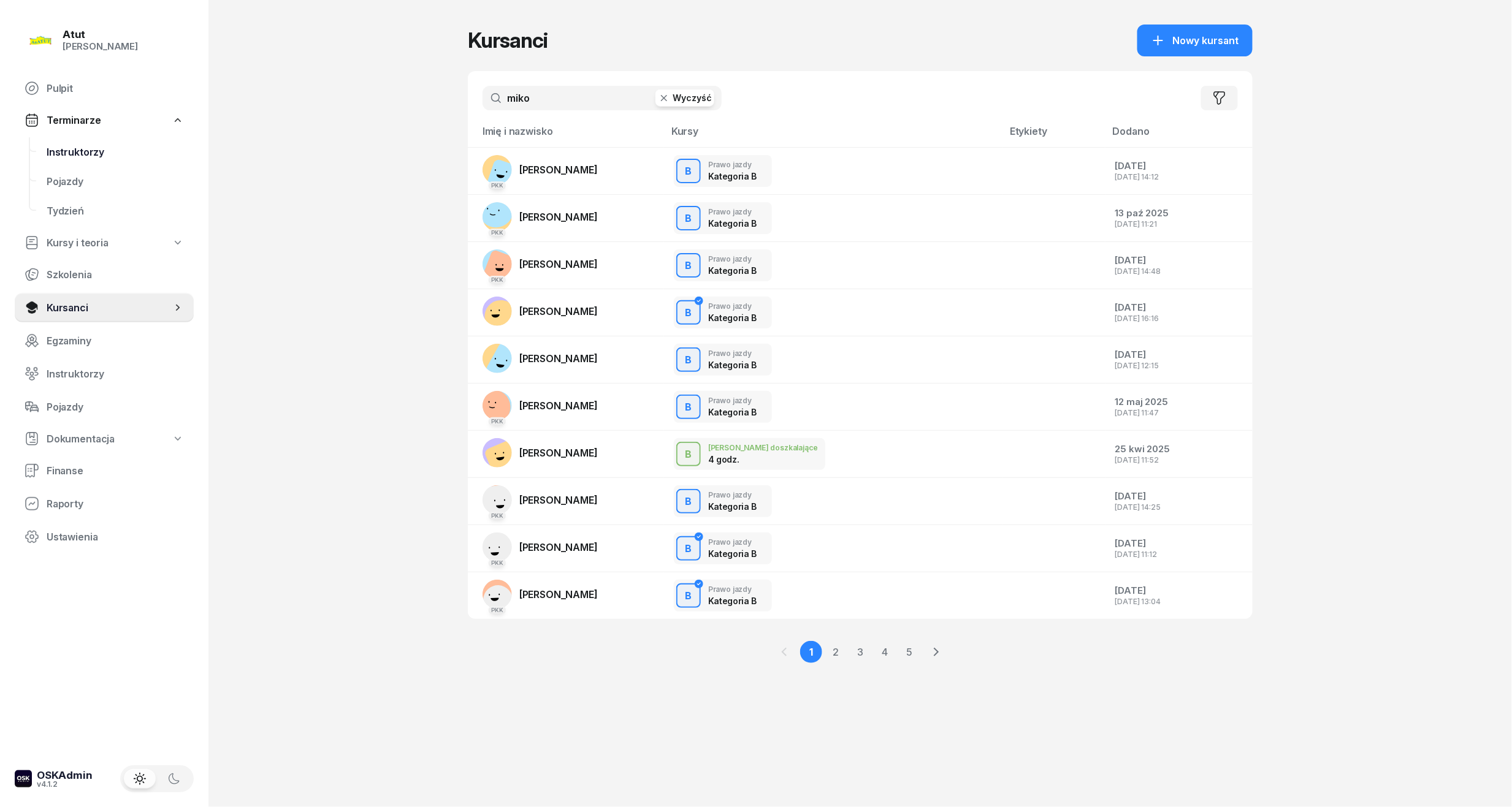
click at [57, 157] on span "Instruktorzy" at bounding box center [116, 153] width 138 height 12
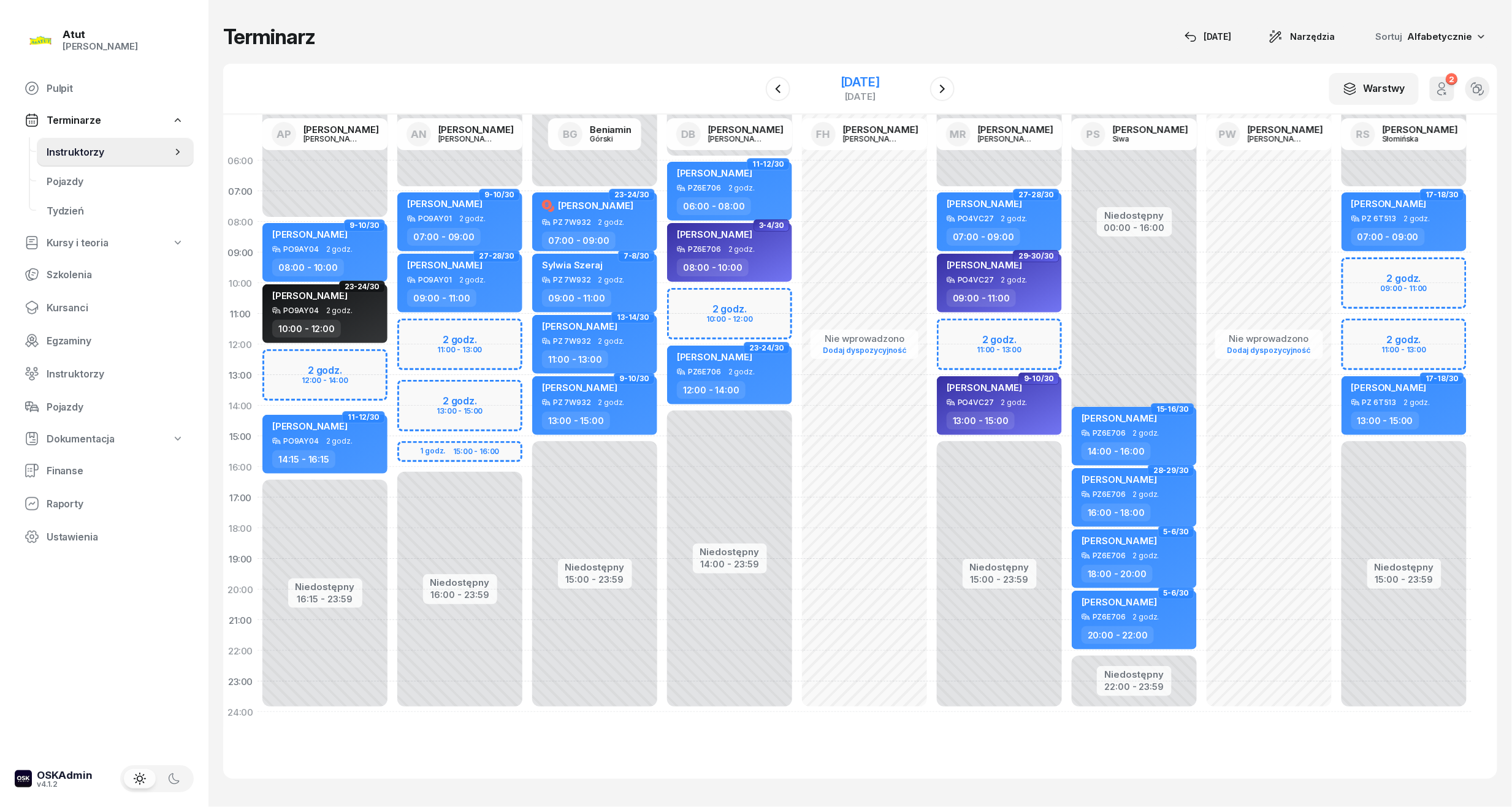
click at [860, 82] on div "27 listopada 2025" at bounding box center [859, 82] width 39 height 12
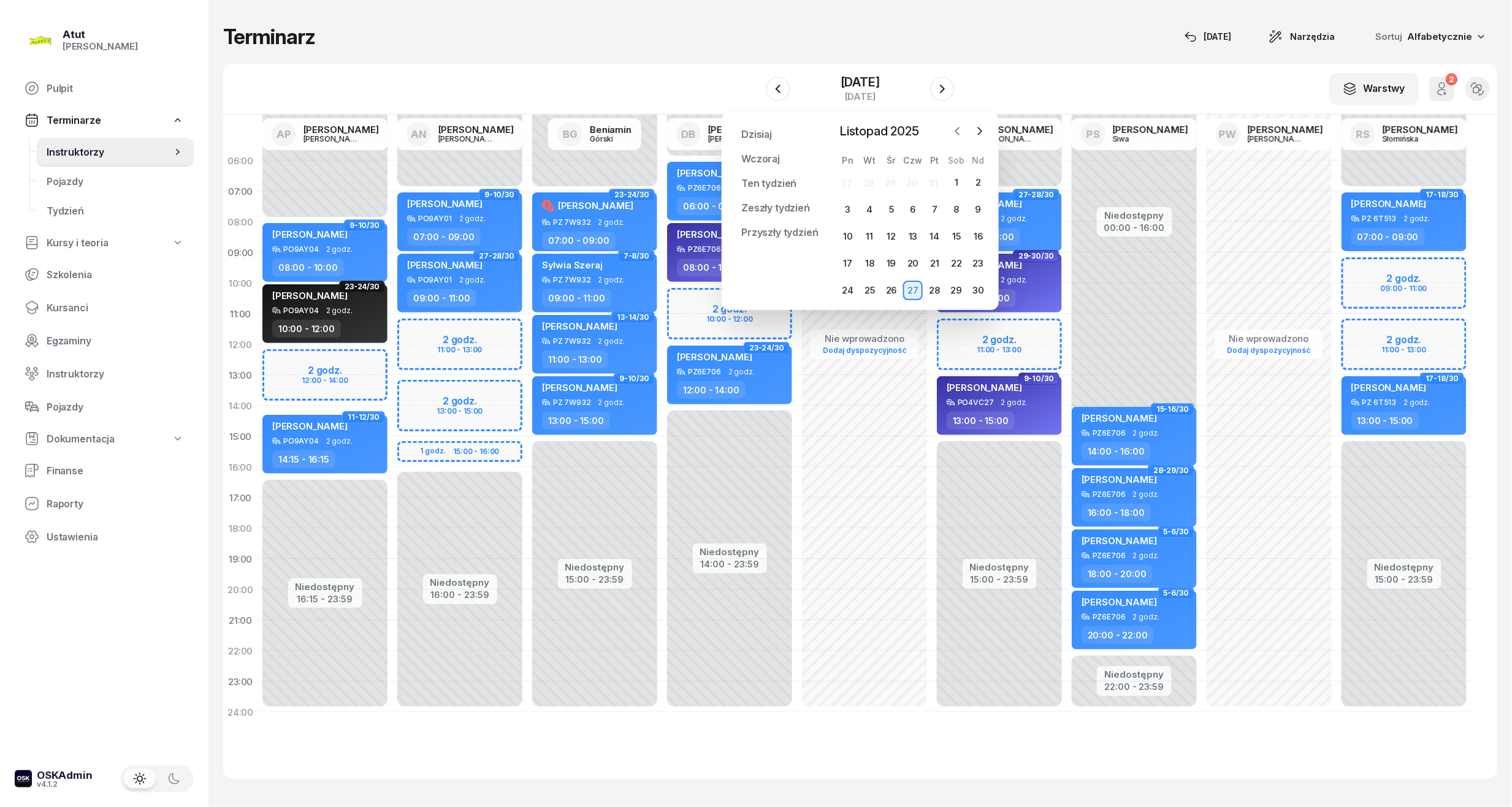
click at [966, 129] on button "button" at bounding box center [957, 131] width 18 height 18
click at [896, 235] on div "15" at bounding box center [891, 236] width 20 height 20
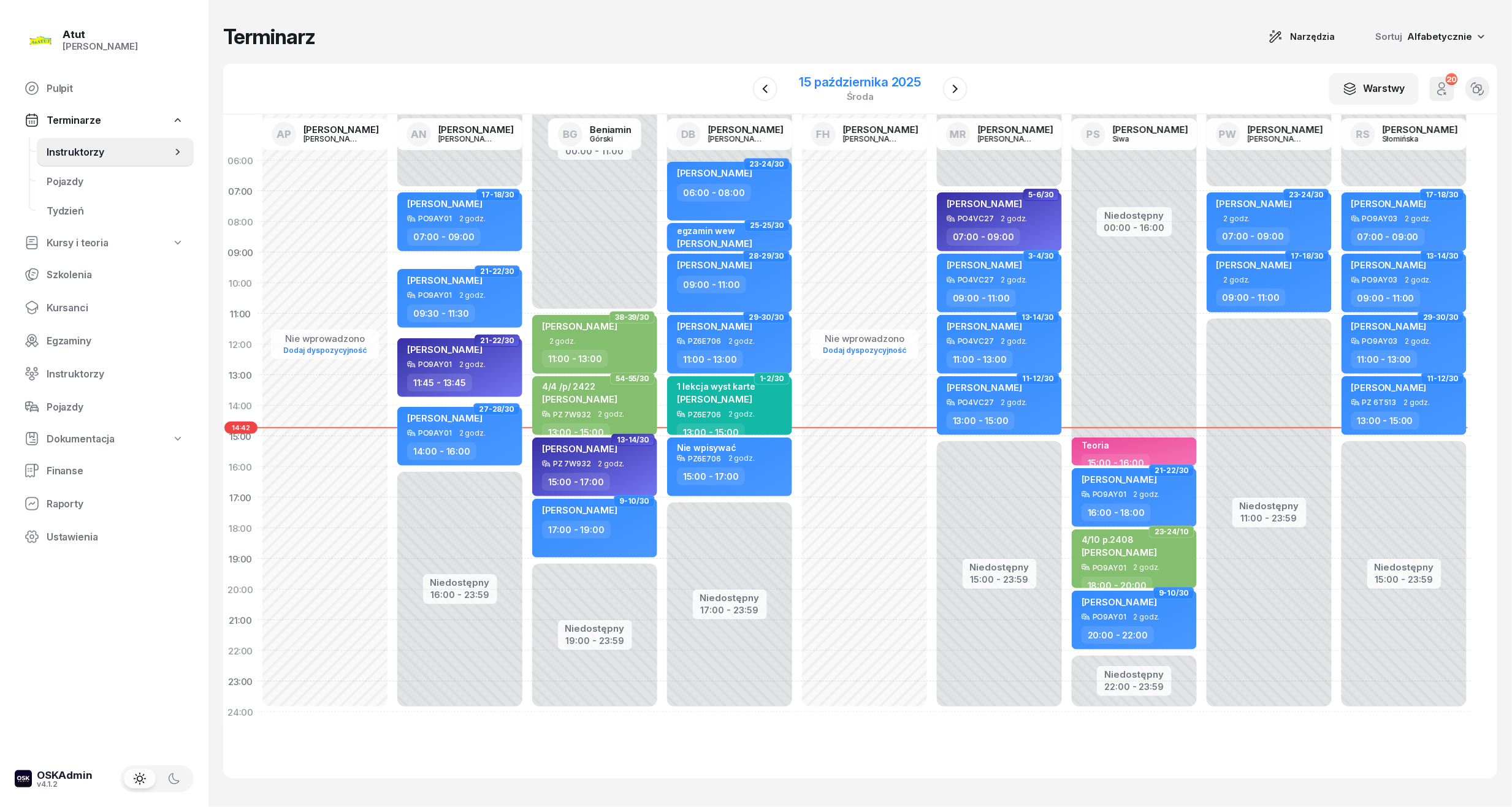
click at [834, 77] on div "15 października 2025" at bounding box center [860, 82] width 122 height 12
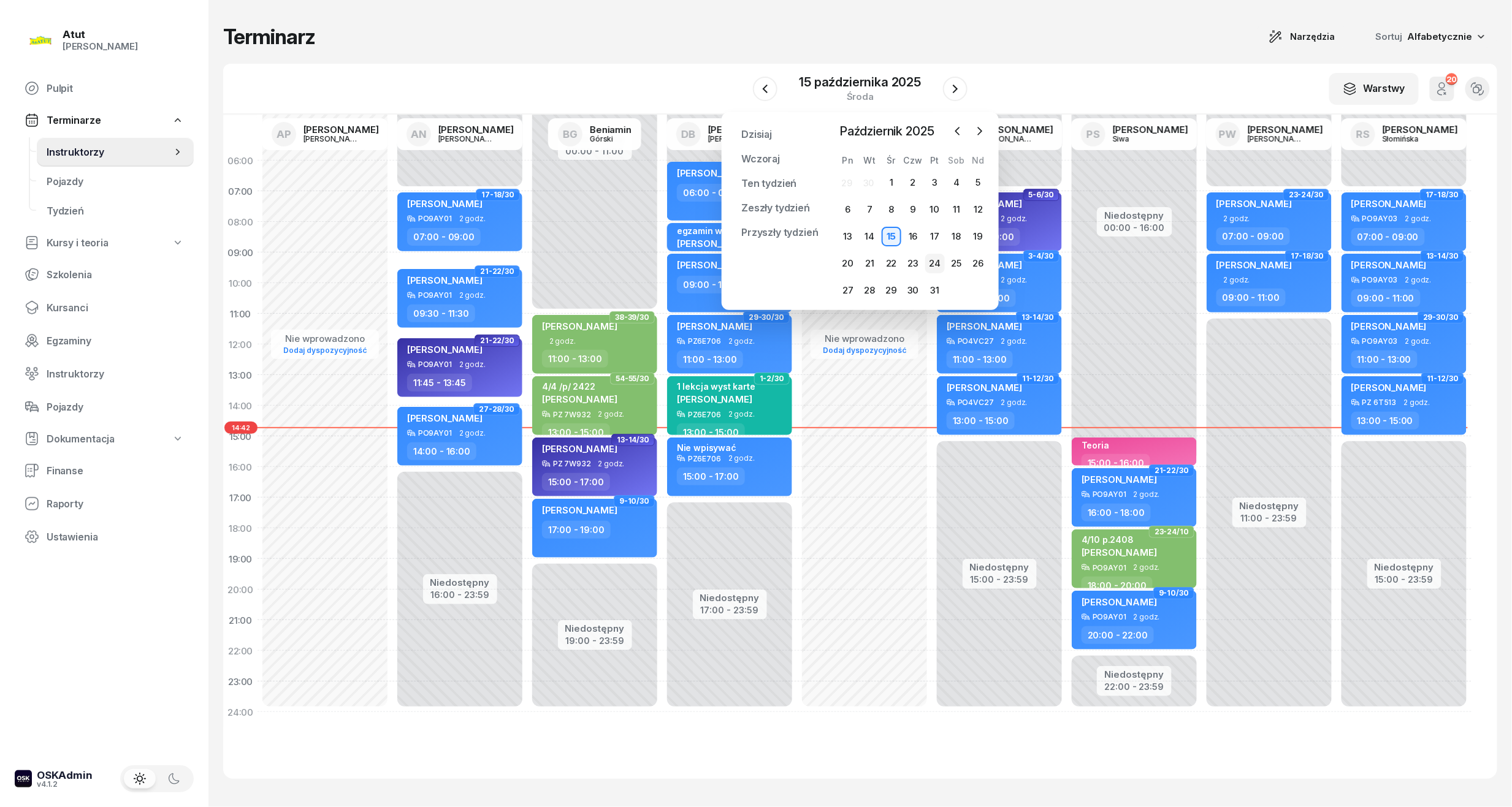
click at [932, 263] on div "24" at bounding box center [935, 263] width 20 height 20
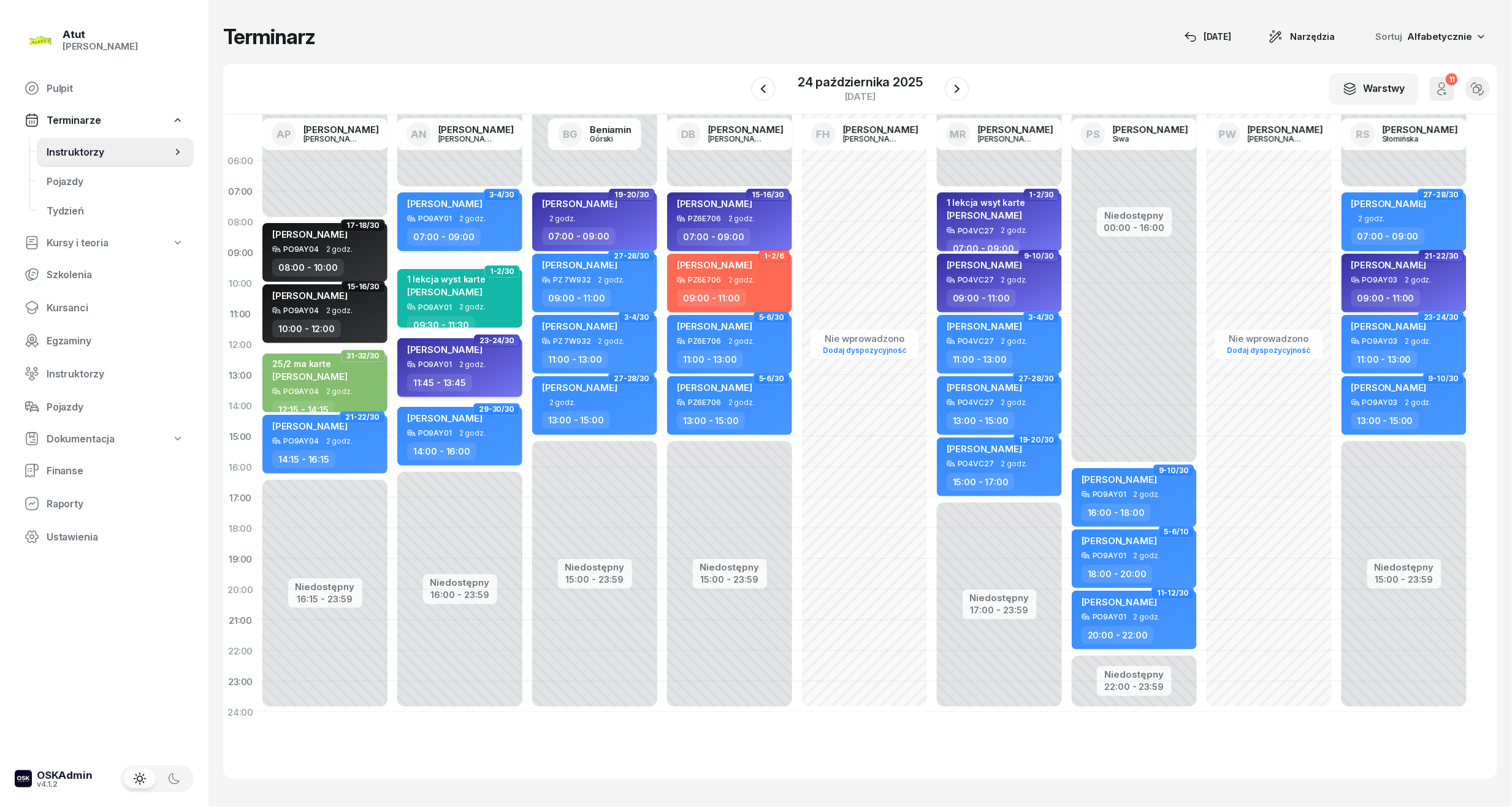
click at [465, 357] on div "Dominik Gędek" at bounding box center [445, 351] width 76 height 17
select select "11"
select select "45"
select select "13"
select select "45"
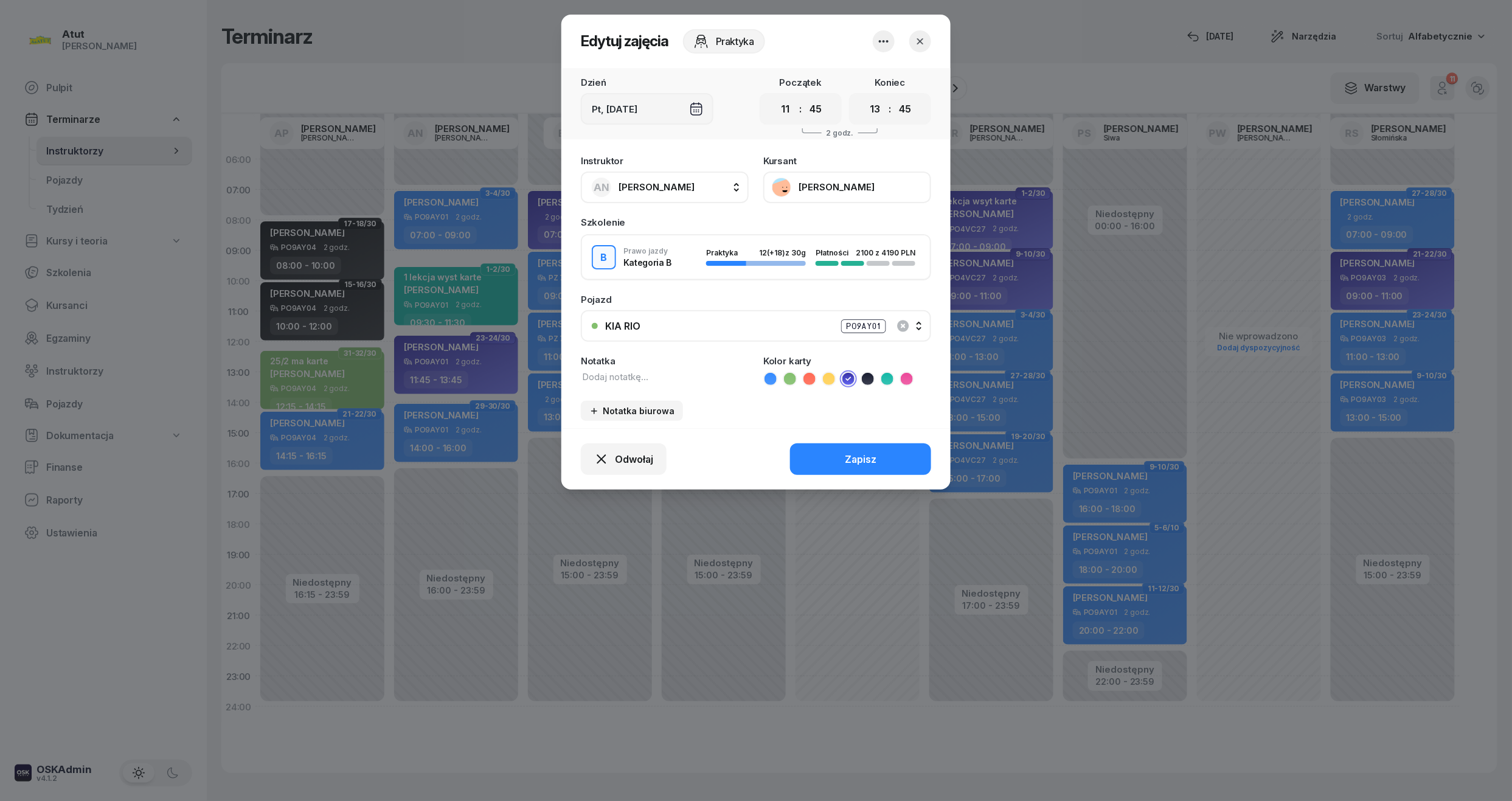
drag, startPoint x: 617, startPoint y: 454, endPoint x: 612, endPoint y: 432, distance: 22.6
click at [617, 453] on span "Odwołaj" at bounding box center [634, 459] width 39 height 12
click at [579, 348] on link "My odwołaliśmy" at bounding box center [617, 356] width 160 height 29
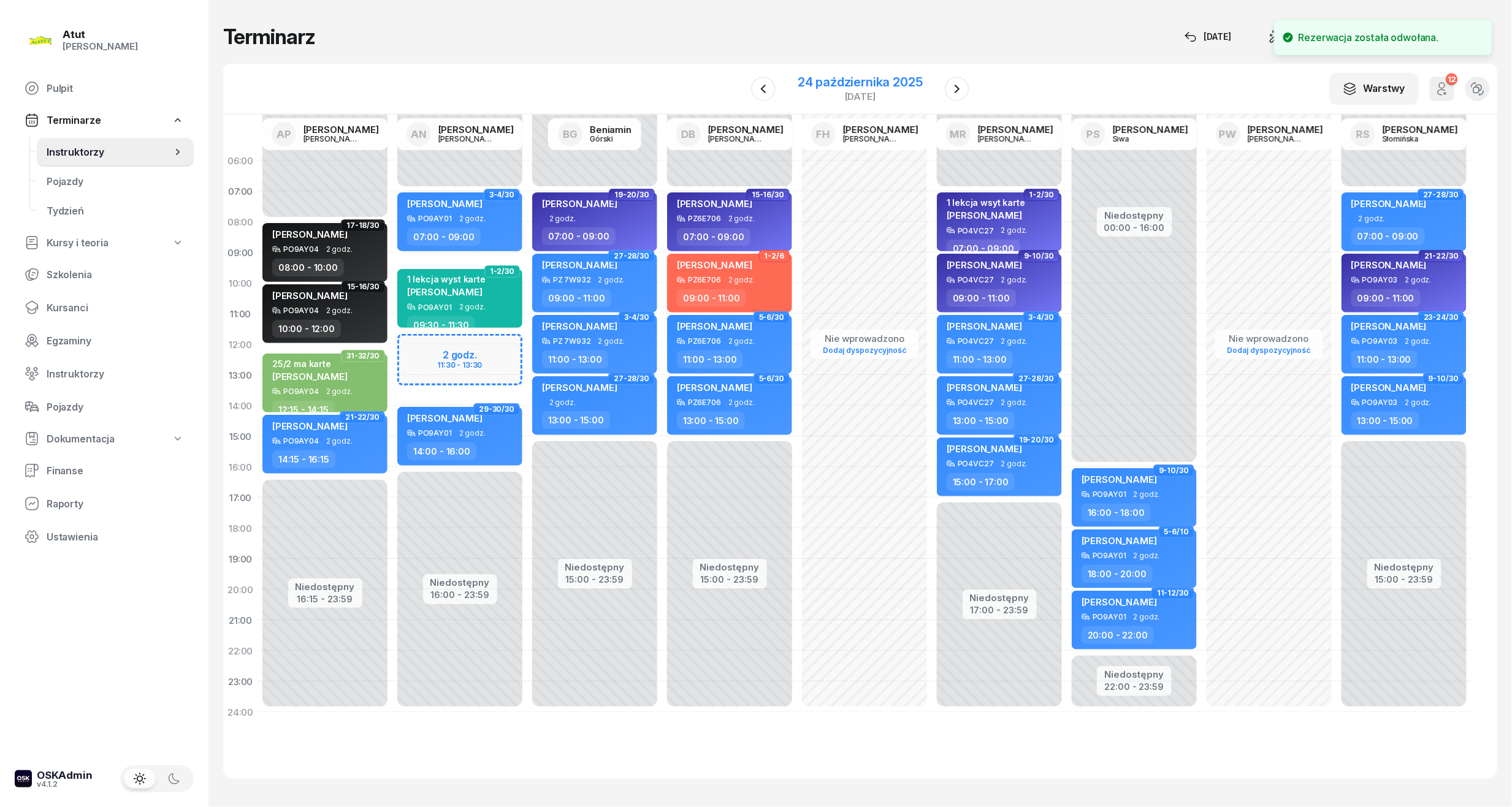
click at [861, 80] on div "24 października 2025" at bounding box center [859, 82] width 125 height 12
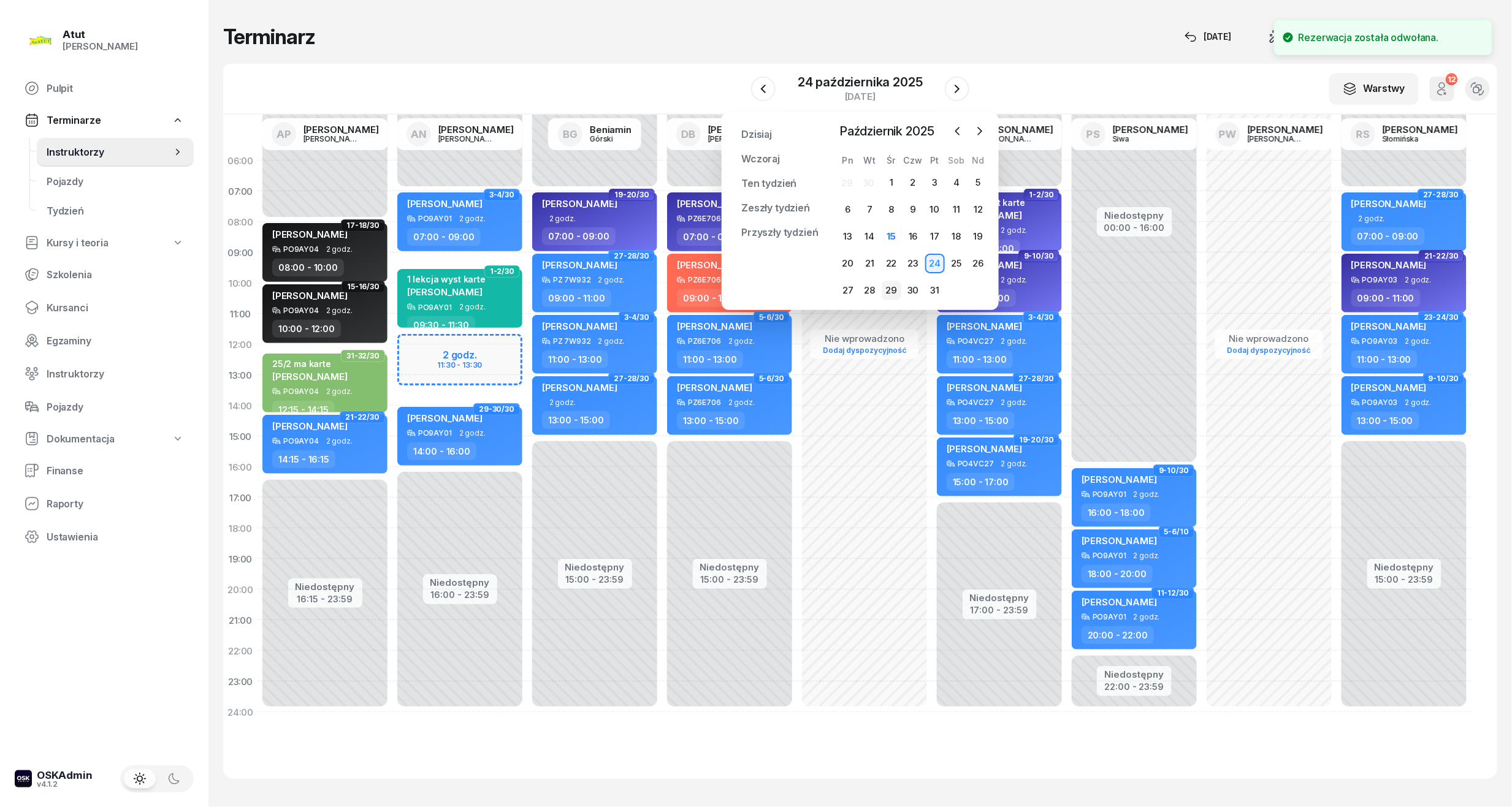
click at [891, 286] on div "29" at bounding box center [891, 290] width 20 height 20
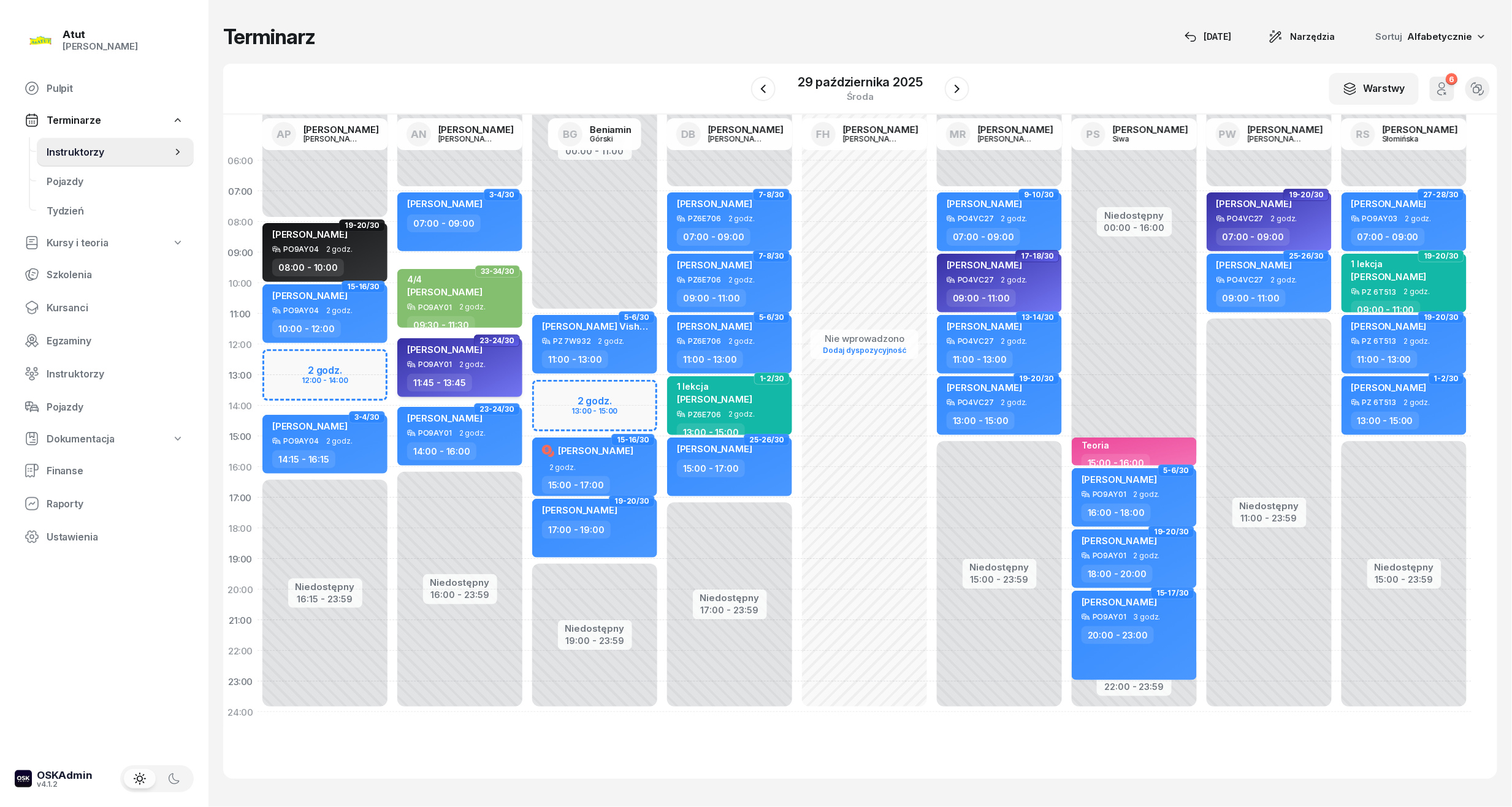
click at [462, 353] on span "Dominik Gędek" at bounding box center [445, 350] width 76 height 12
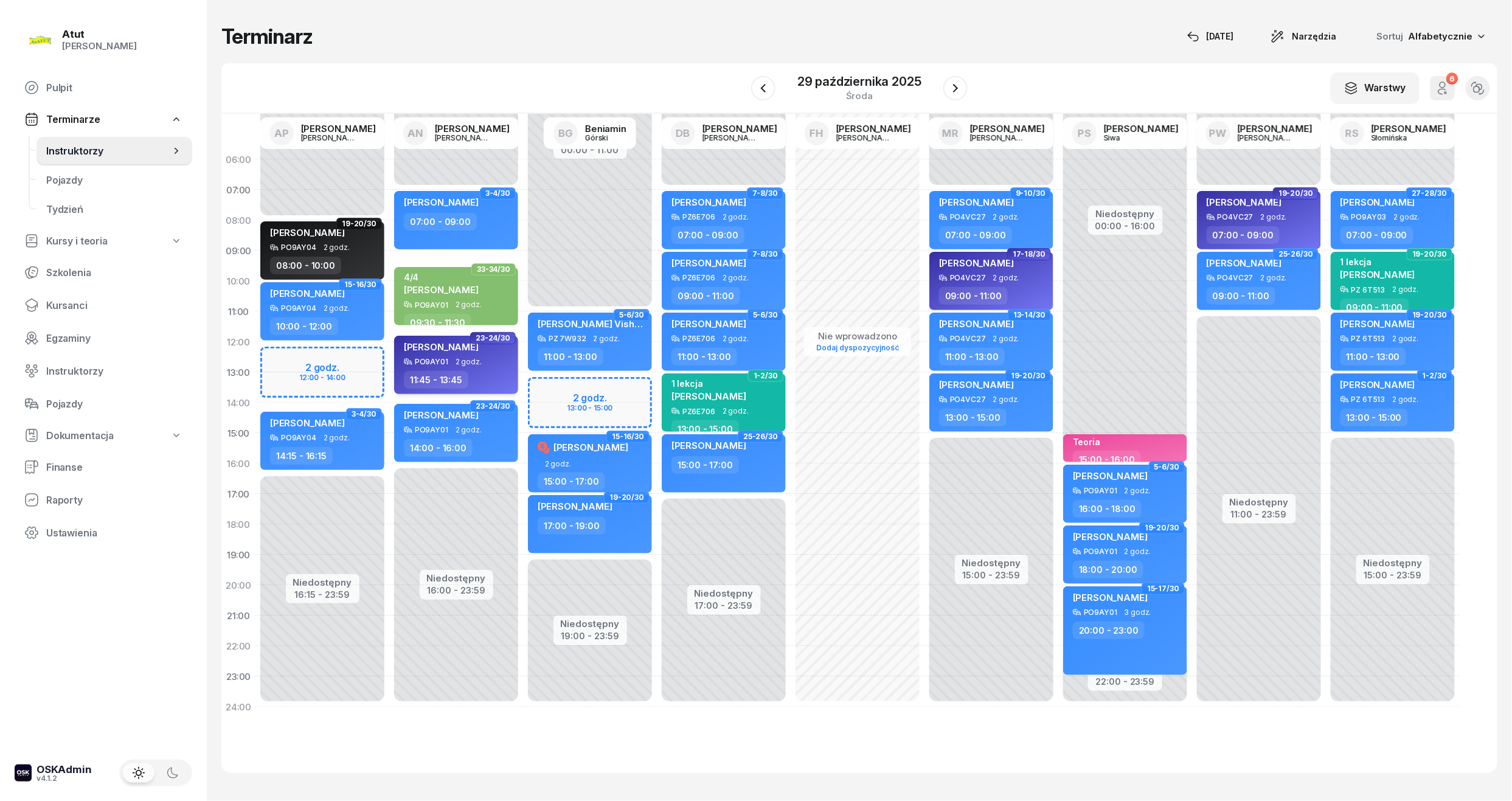
select select "11"
select select "45"
select select "13"
select select "45"
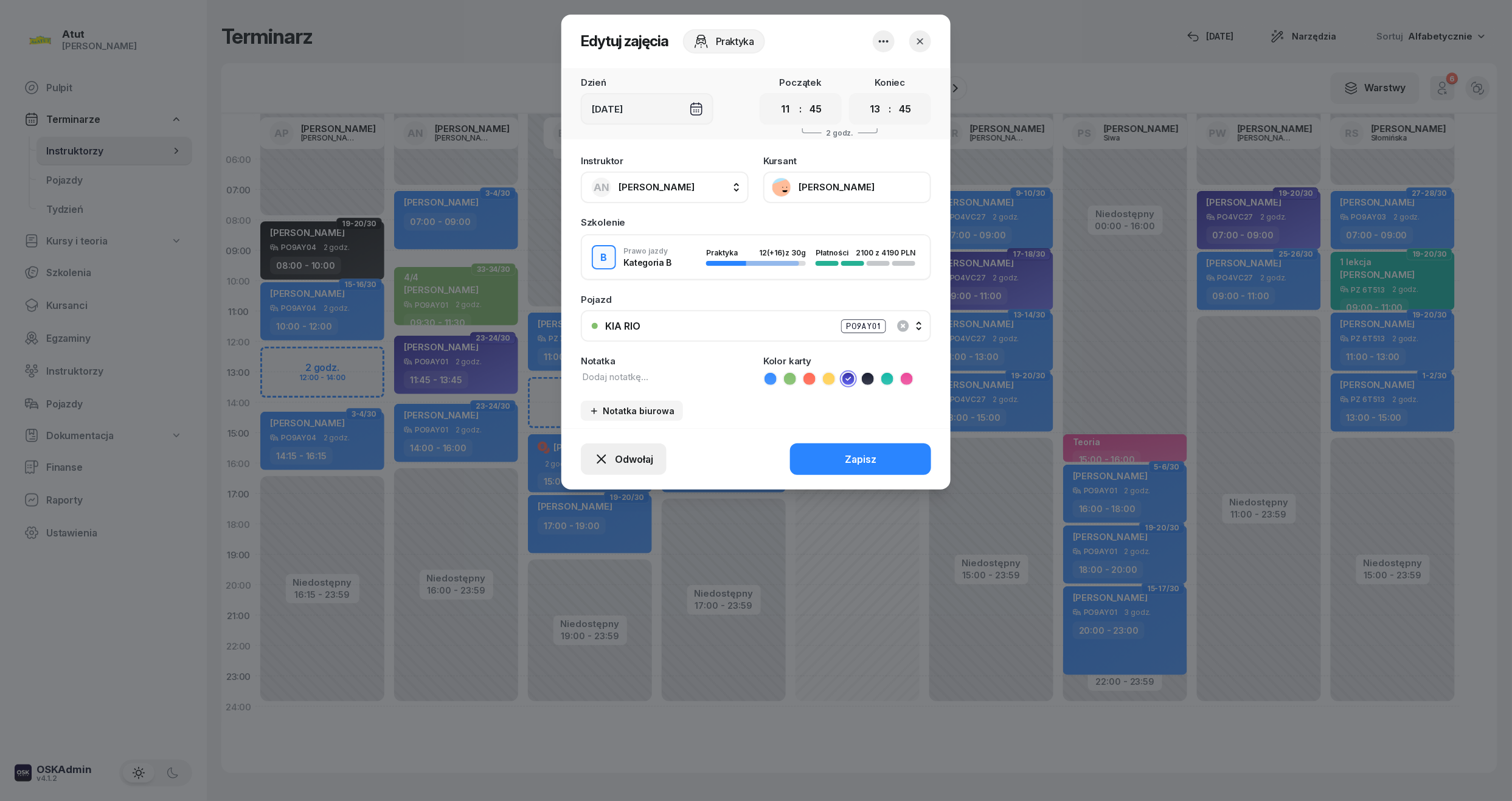
click at [621, 459] on span "Odwołaj" at bounding box center [634, 459] width 39 height 12
click at [576, 355] on div "My odwołaliśmy" at bounding box center [603, 357] width 73 height 11
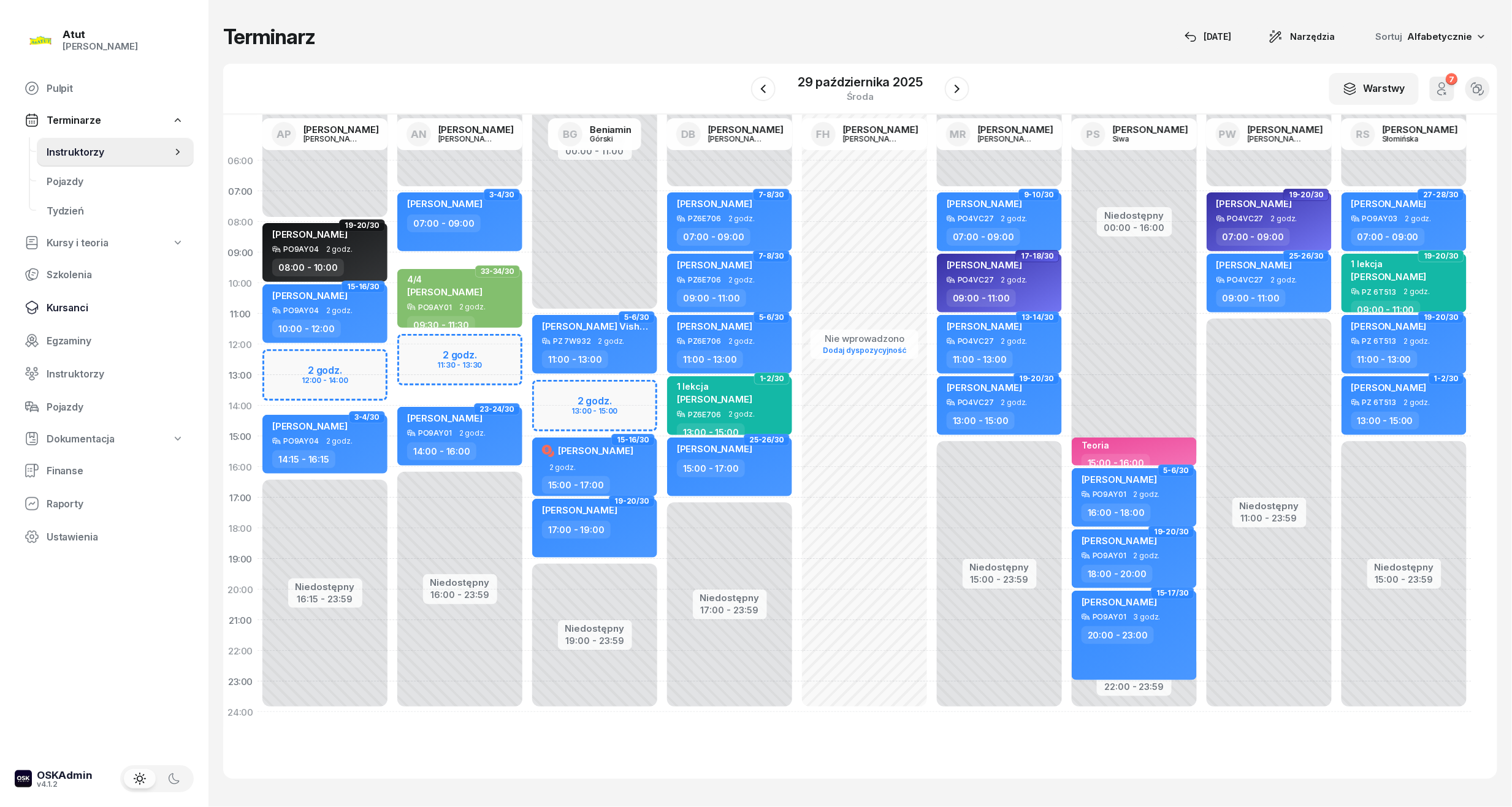
drag, startPoint x: 67, startPoint y: 314, endPoint x: 93, endPoint y: 297, distance: 31.1
click at [67, 314] on link "Kursanci" at bounding box center [104, 307] width 179 height 29
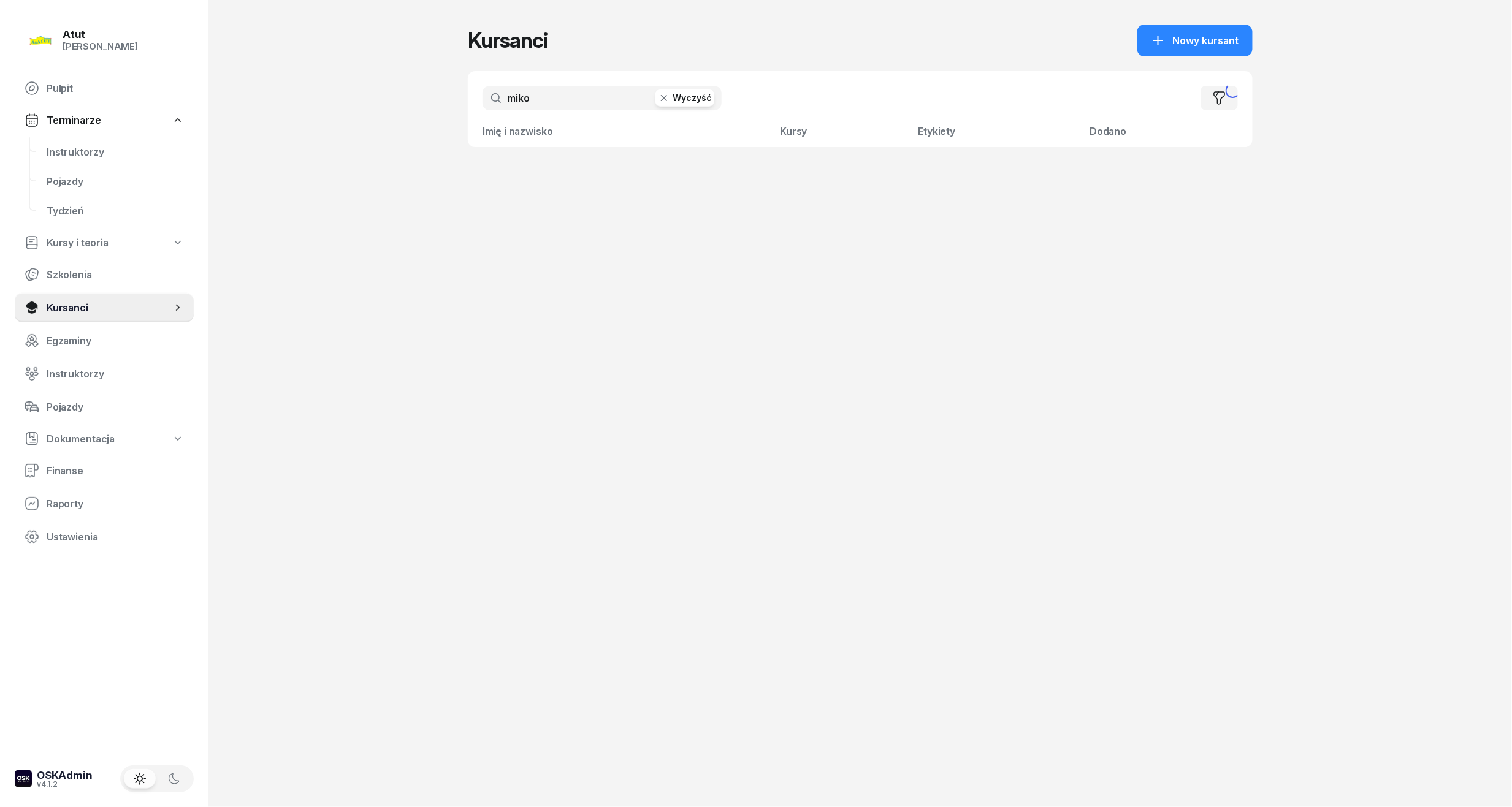
drag, startPoint x: 567, startPoint y: 96, endPoint x: 225, endPoint y: 118, distance: 342.7
click at [225, 118] on div "Atut Paulina Lis Pulpit Terminarze Instruktorzy Pojazdy Tydzień Kursy i teoria …" at bounding box center [756, 403] width 1512 height 807
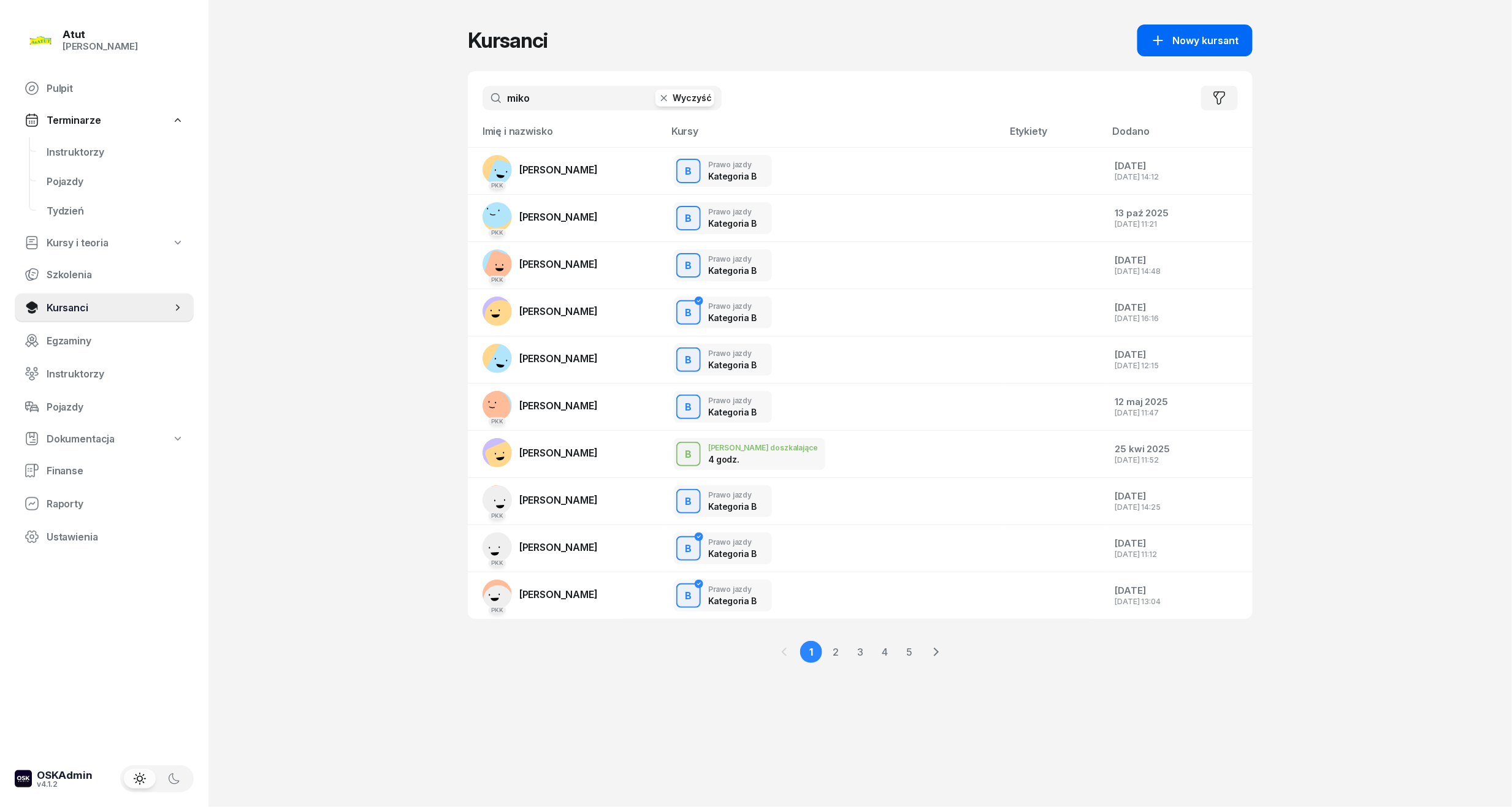
click at [1229, 32] on button "Nowy kursant" at bounding box center [1195, 41] width 115 height 32
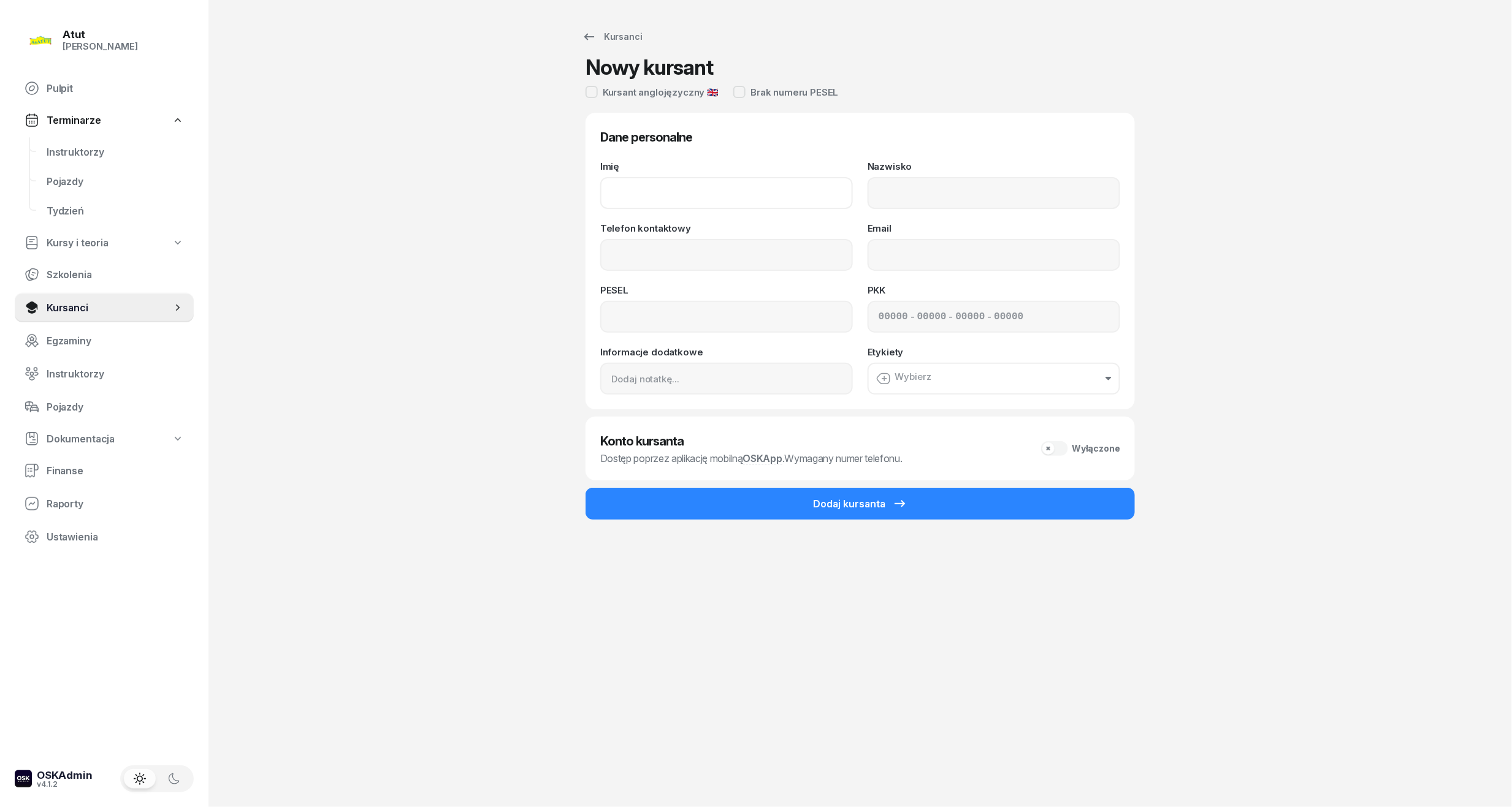
click at [631, 187] on input "Imię" at bounding box center [726, 194] width 252 height 32
type input "Dominika"
click at [923, 178] on input "Nazwisko" at bounding box center [993, 194] width 252 height 32
type input "Majerowicz"
drag, startPoint x: 644, startPoint y: 262, endPoint x: 665, endPoint y: 247, distance: 25.8
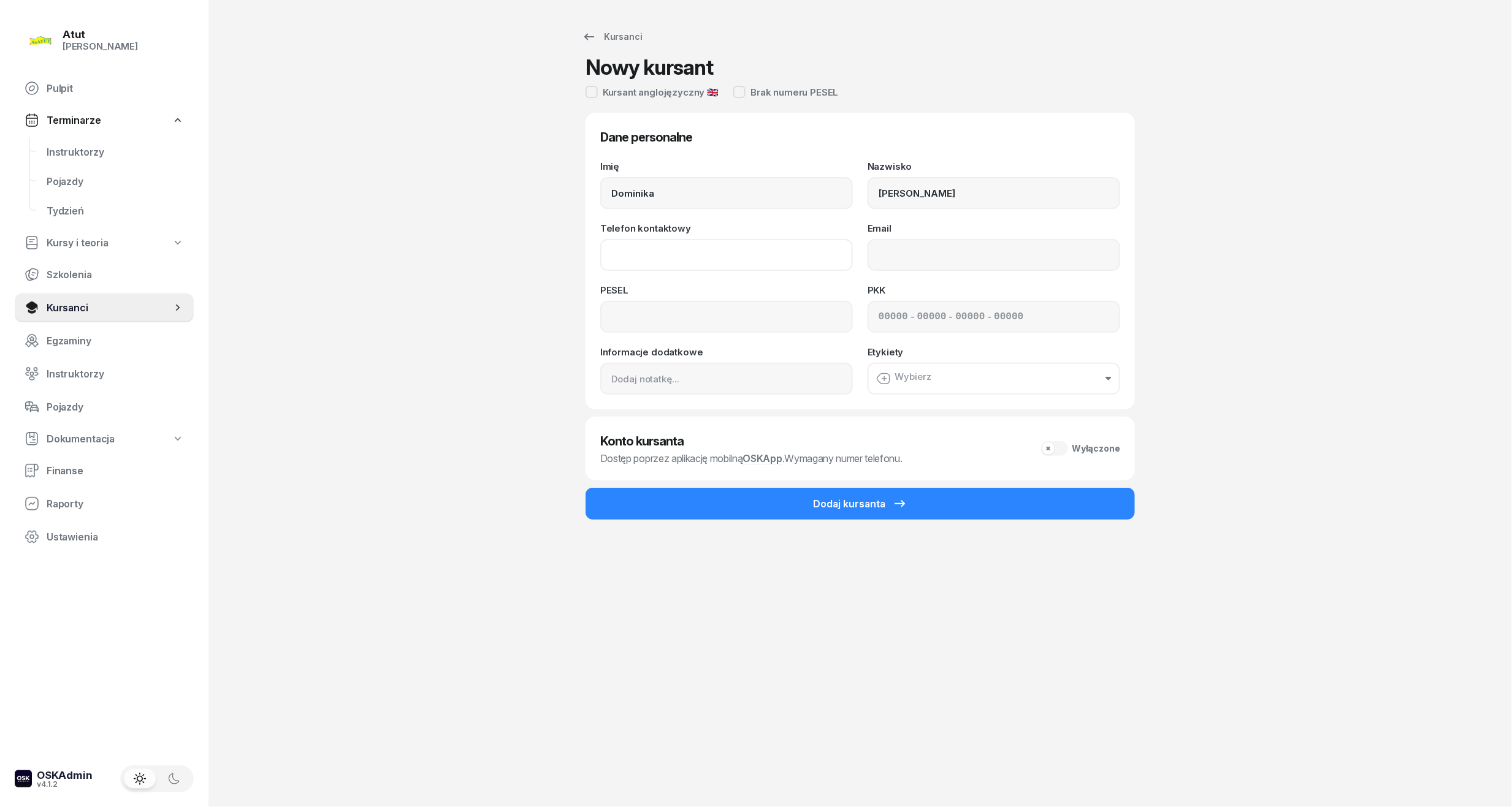
click at [644, 262] on input "Telefon kontaktowy" at bounding box center [726, 255] width 252 height 32
type input "791 804 645"
click at [768, 341] on div "Imię Dominika Nazwisko Majerowicz Telefon kontaktowy 791 804 645 Email PESEL PK…" at bounding box center [859, 277] width 520 height 232
click at [729, 273] on div "Imię Dominika Nazwisko Majerowicz Telefon kontaktowy 791 804 645 Email PESEL PK…" at bounding box center [859, 277] width 520 height 232
click at [724, 311] on input at bounding box center [726, 317] width 252 height 32
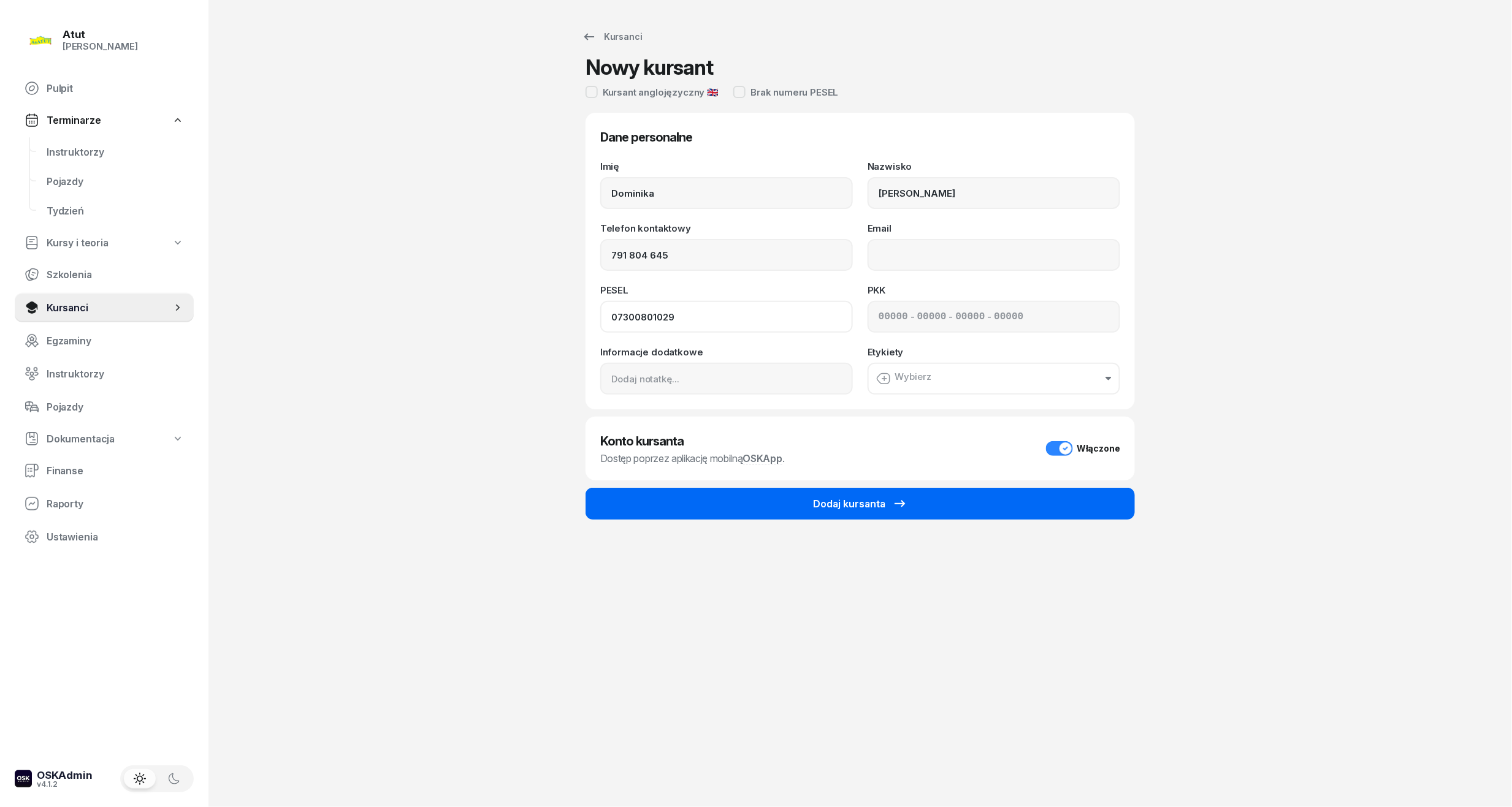
type input "07300801029"
click at [871, 510] on div "Dodaj kursanta" at bounding box center [860, 504] width 95 height 15
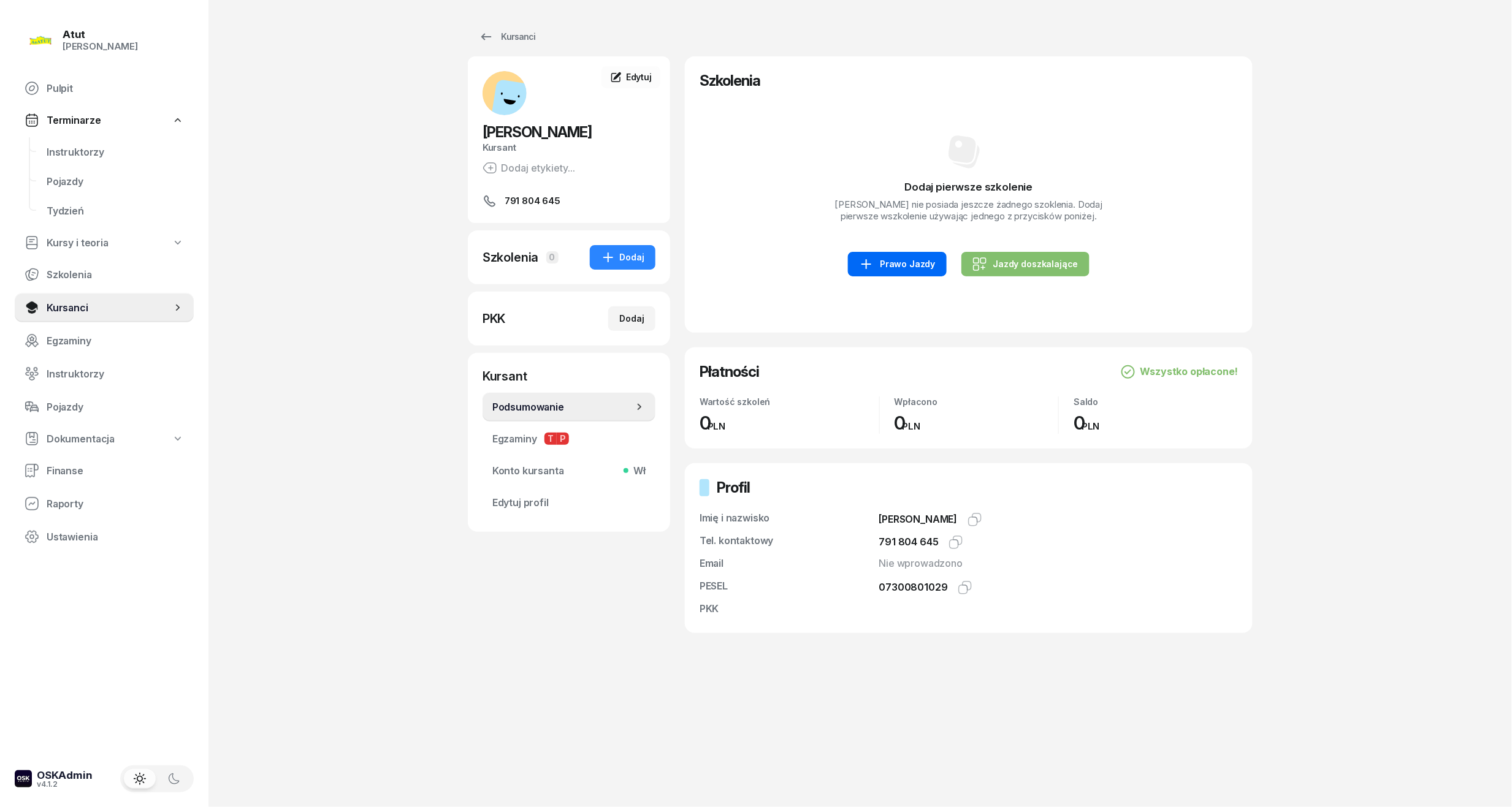
click at [891, 271] on div "Prawo Jazdy" at bounding box center [897, 263] width 76 height 15
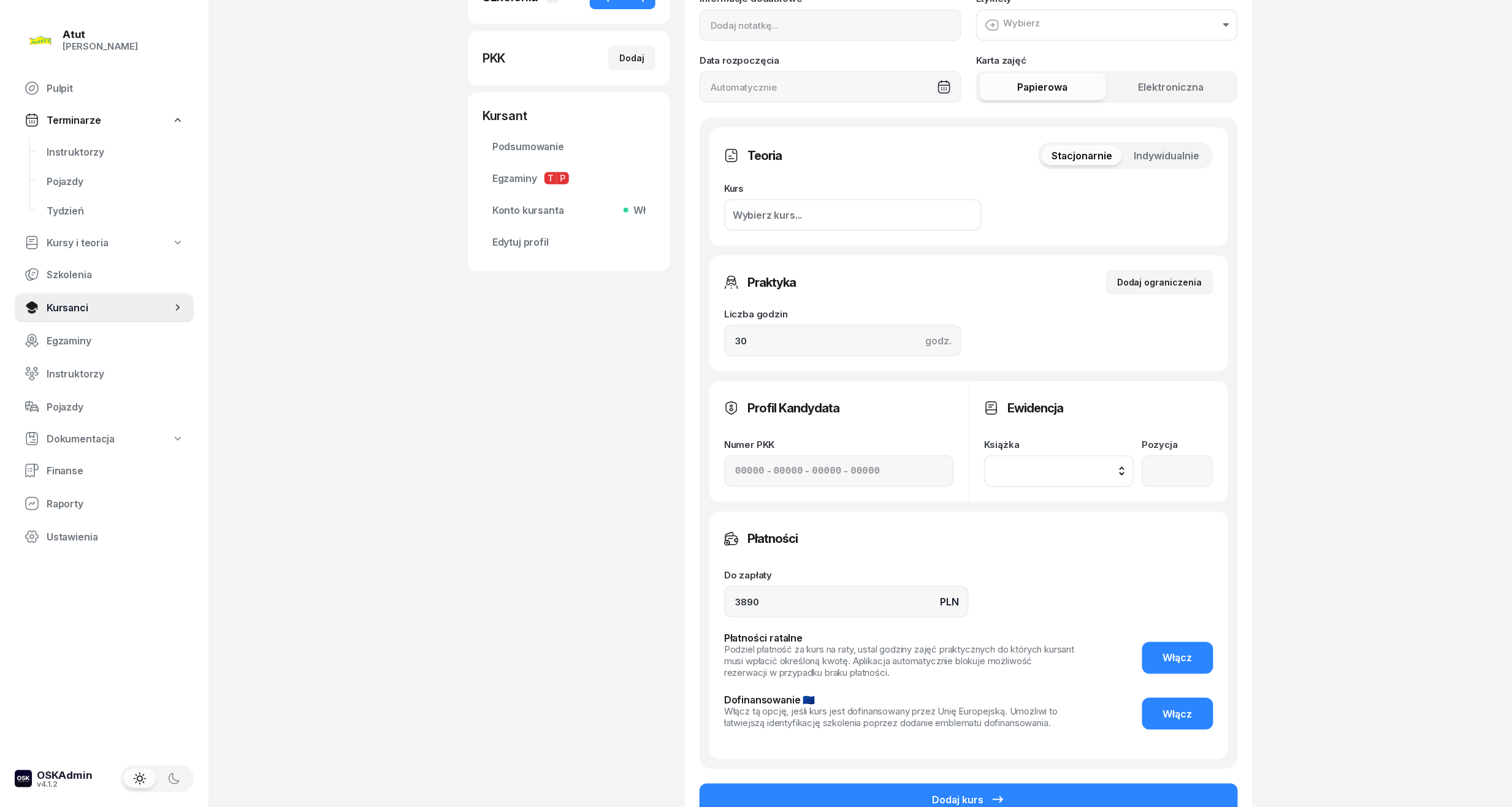
scroll to position [396, 0]
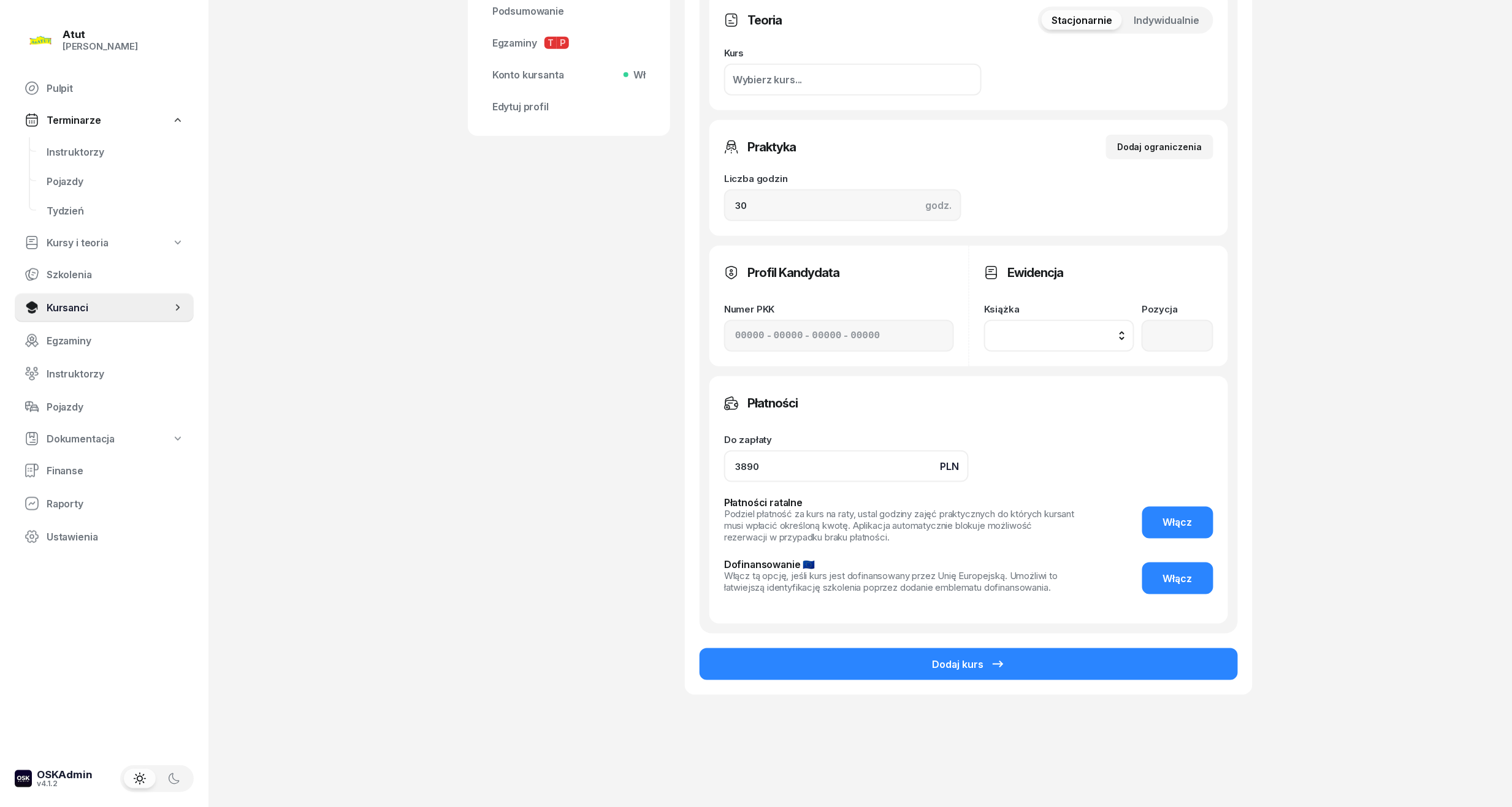
drag, startPoint x: 806, startPoint y: 451, endPoint x: 378, endPoint y: 489, distance: 429.7
click at [378, 489] on div "Atut Paulina Lis Pulpit Terminarze Instruktorzy Pojazdy Tydzień Kursy i teoria …" at bounding box center [756, 205] width 1512 height 1203
type input "3800"
click at [1171, 508] on button "Włącz" at bounding box center [1177, 523] width 71 height 32
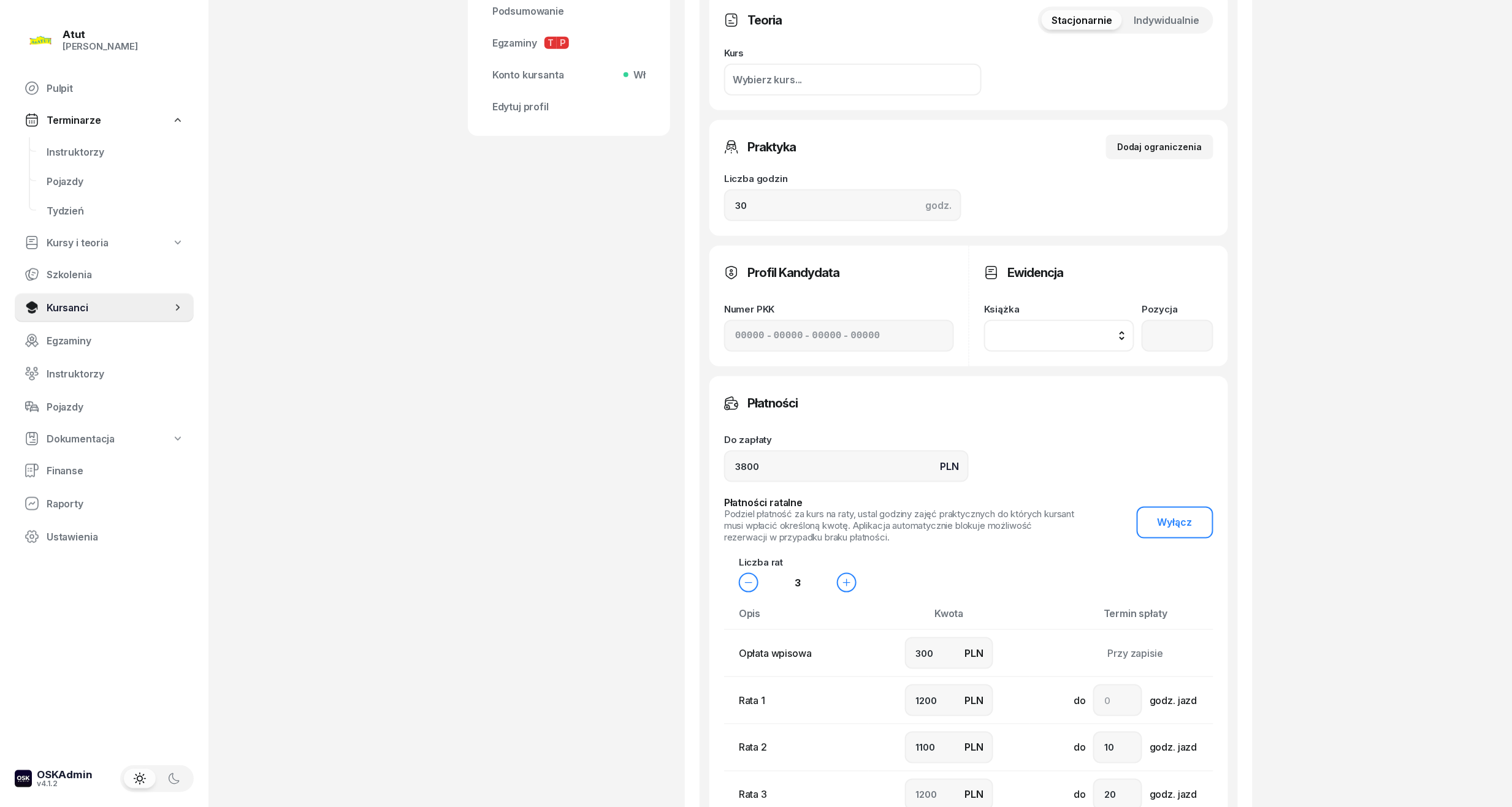
scroll to position [641, 0]
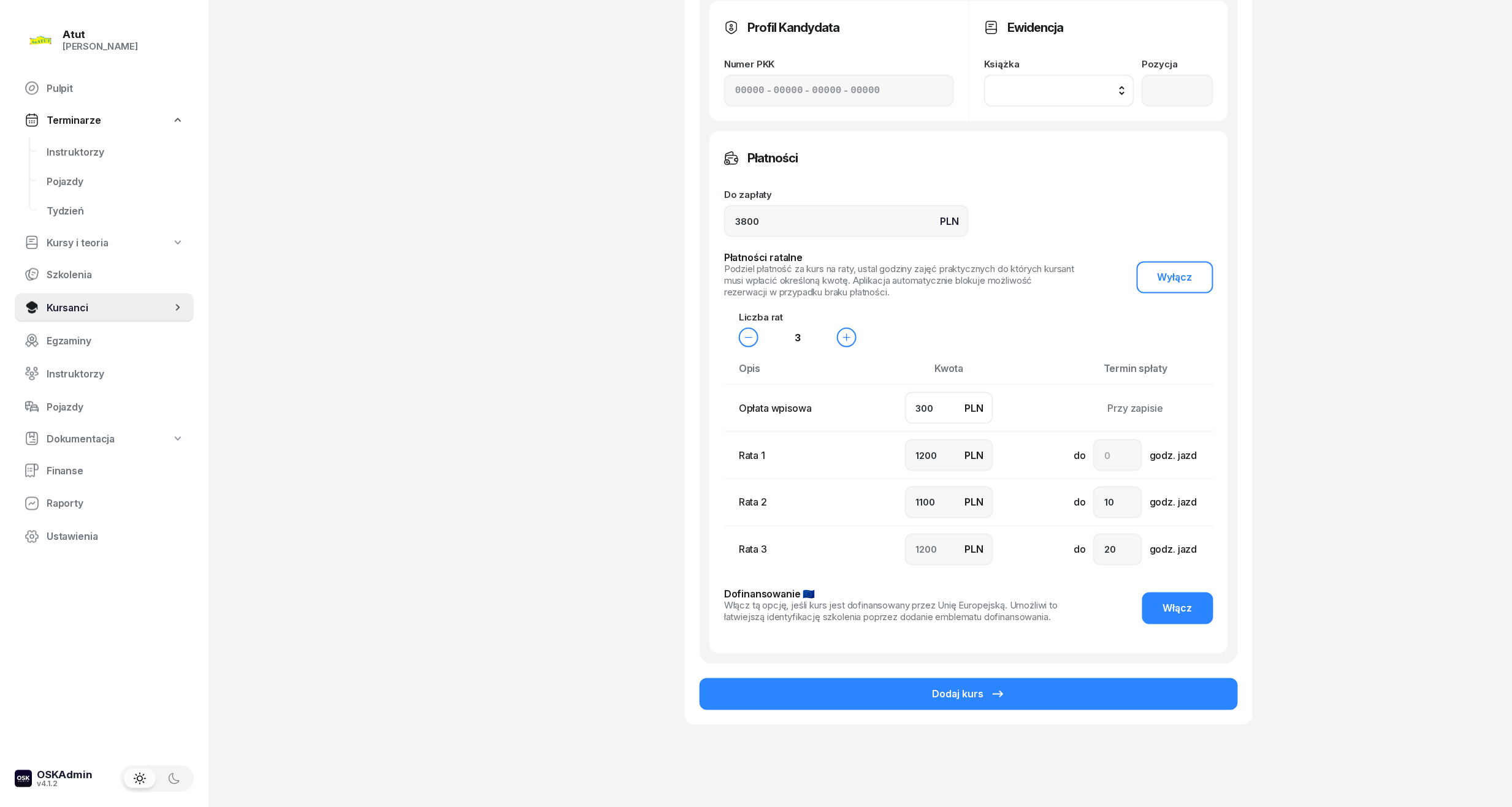
click at [946, 420] on input "300" at bounding box center [949, 408] width 88 height 32
drag, startPoint x: 944, startPoint y: 415, endPoint x: 378, endPoint y: 477, distance: 569.4
click at [378, 477] on div "Atut Paulina Lis Pulpit Terminarze Instruktorzy Pojazdy Tydzień Kursy i teoria …" at bounding box center [756, 98] width 1512 height 1478
type input "7"
type input "1300"
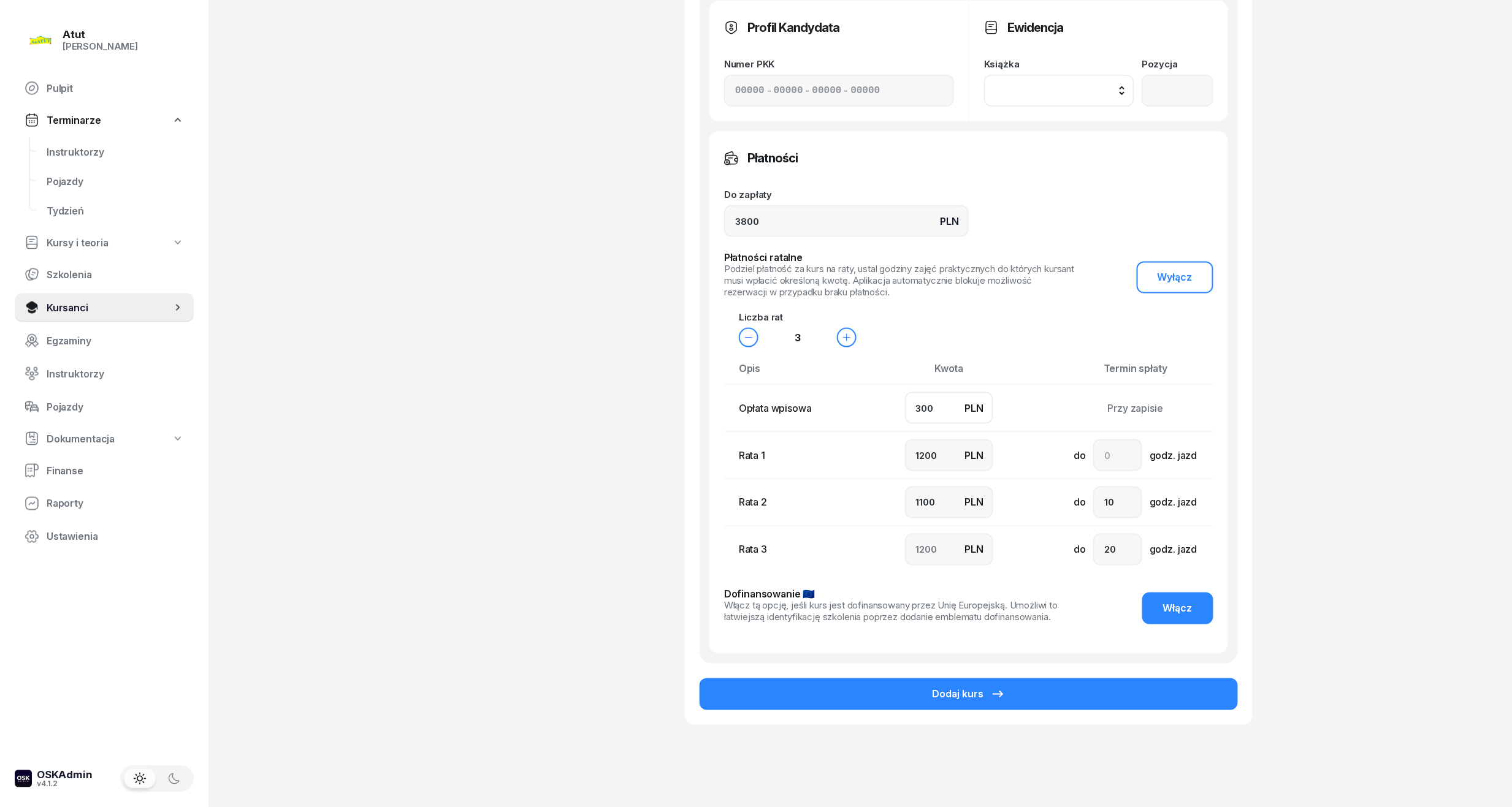
type input "1200"
type input "1293"
type input "70"
type input "1200"
type input "1300"
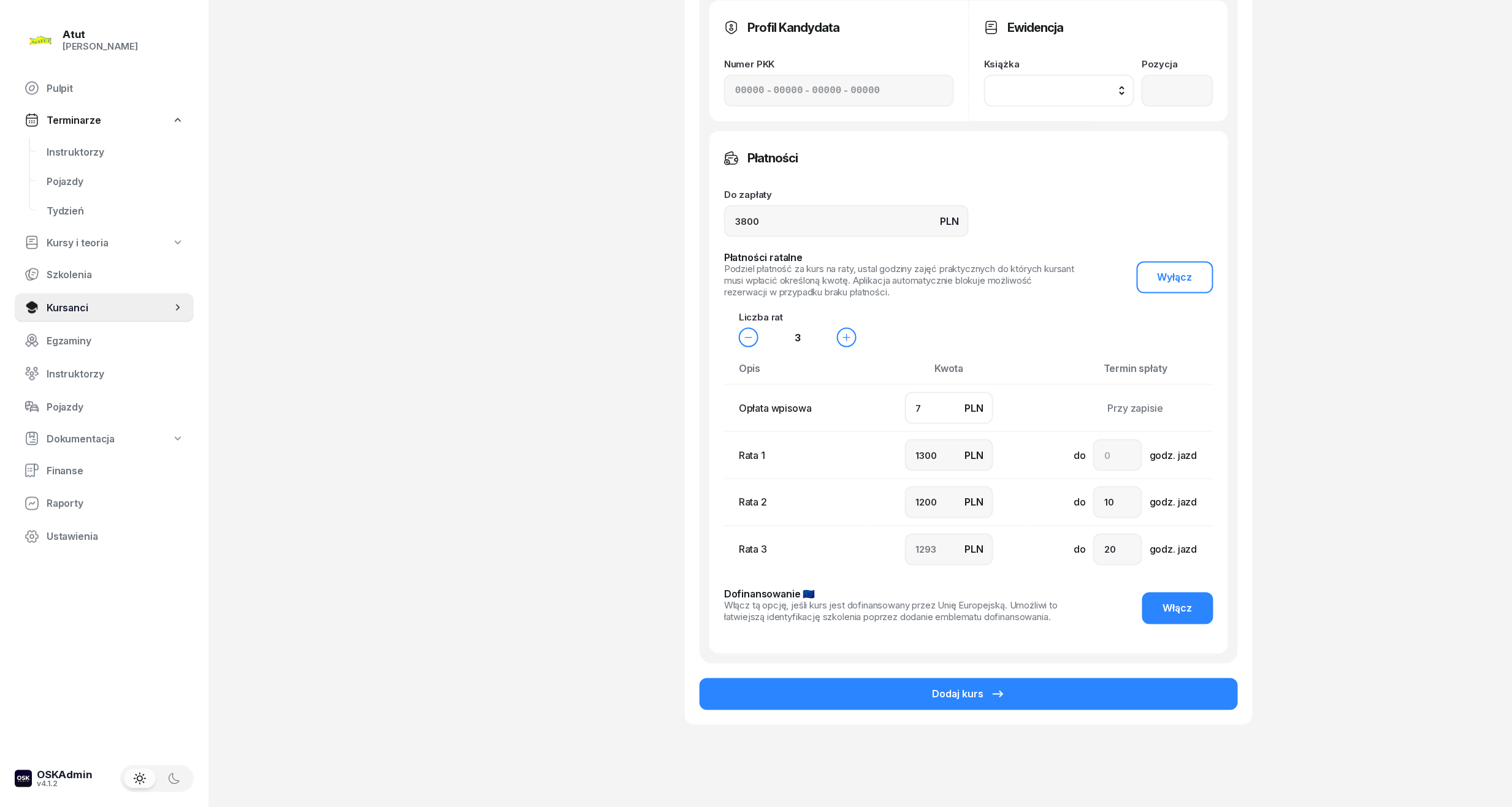
type input "1230"
type input "700"
type input "1000"
type input "1100"
type input "1000"
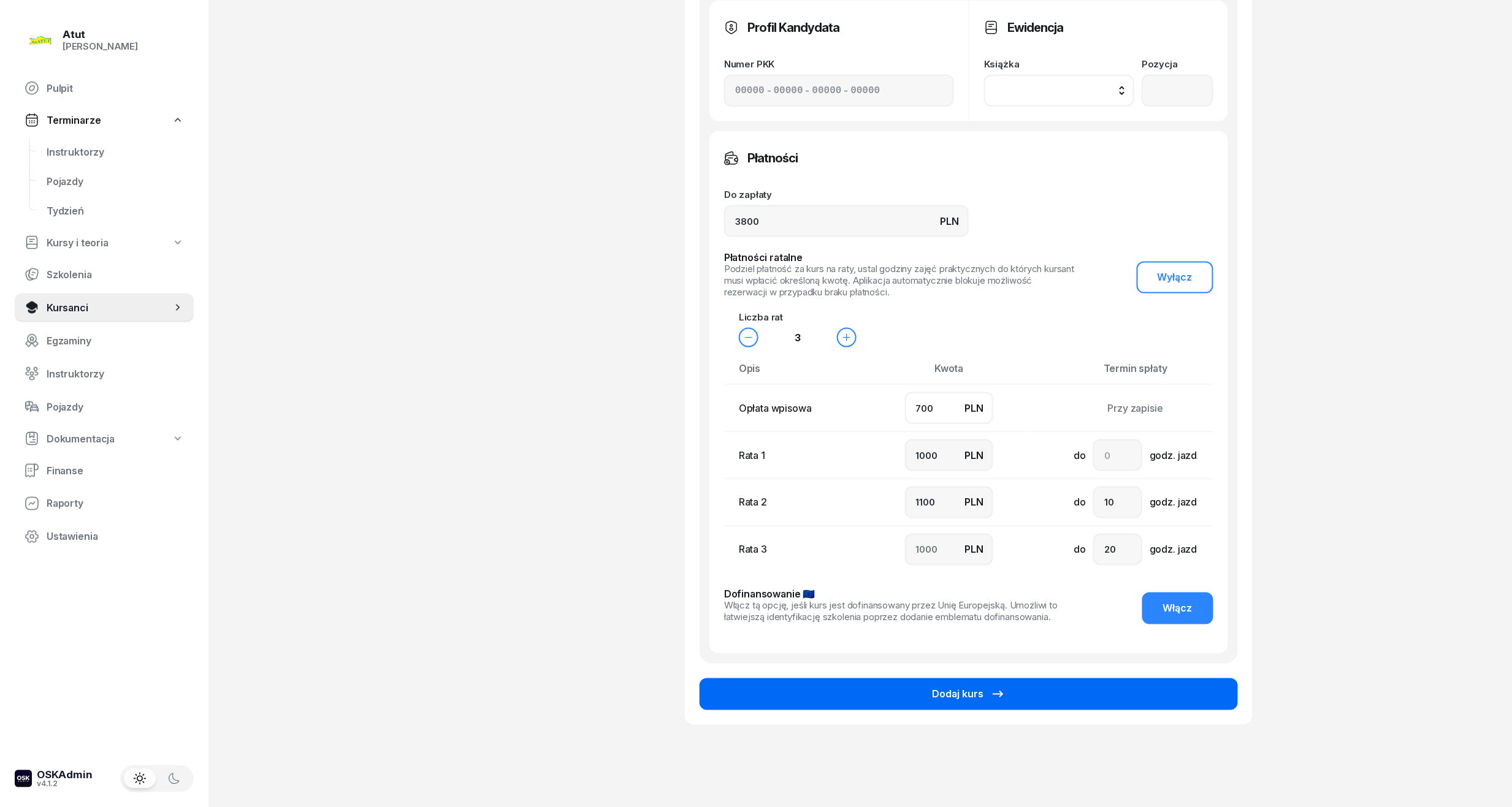
type input "700"
drag, startPoint x: 964, startPoint y: 695, endPoint x: 951, endPoint y: 679, distance: 20.6
click at [964, 694] on div "Dodaj kurs" at bounding box center [969, 694] width 74 height 15
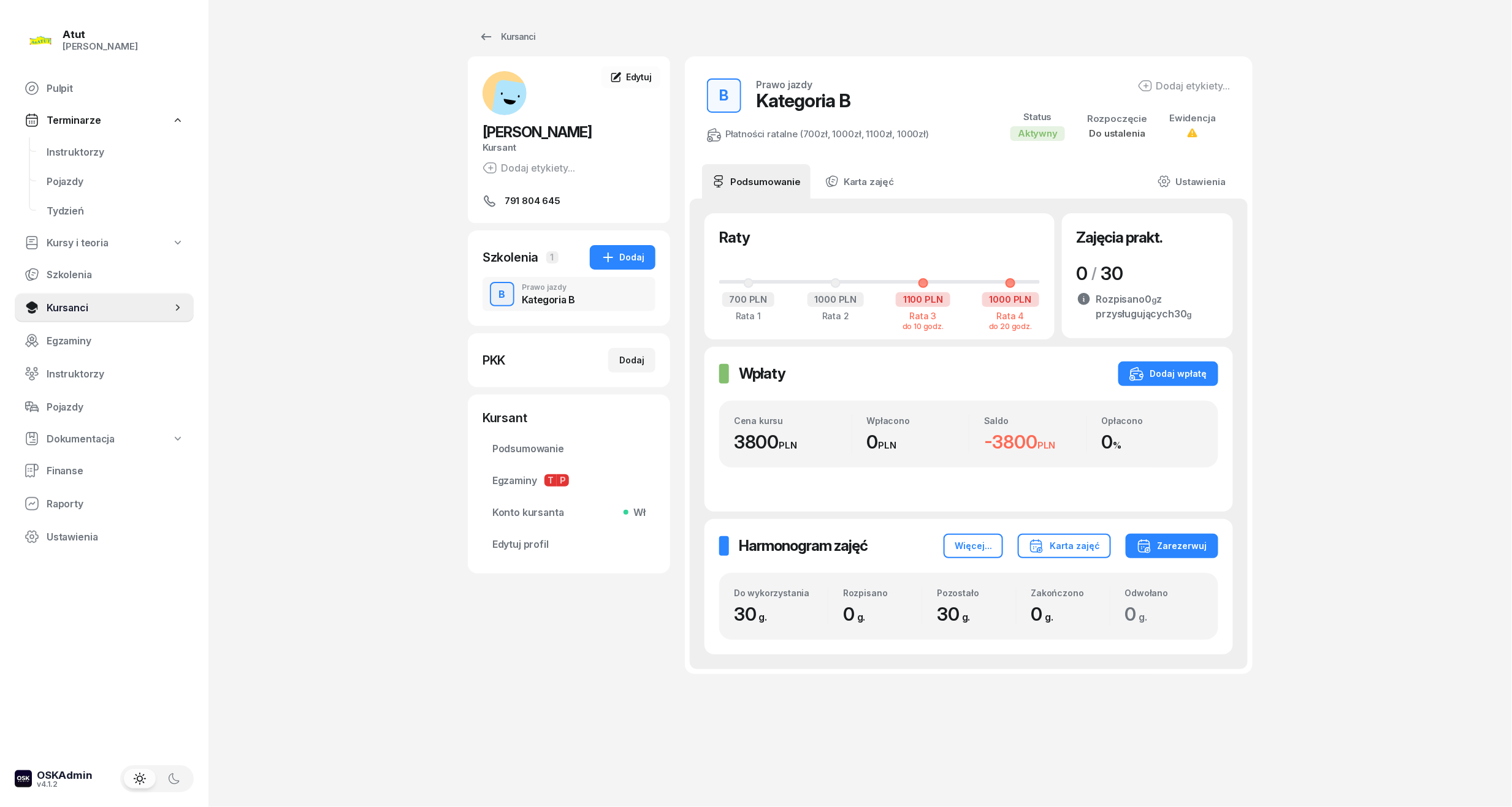
drag, startPoint x: 47, startPoint y: 304, endPoint x: 523, endPoint y: 253, distance: 478.7
click at [47, 304] on span "Kursanci" at bounding box center [109, 308] width 125 height 12
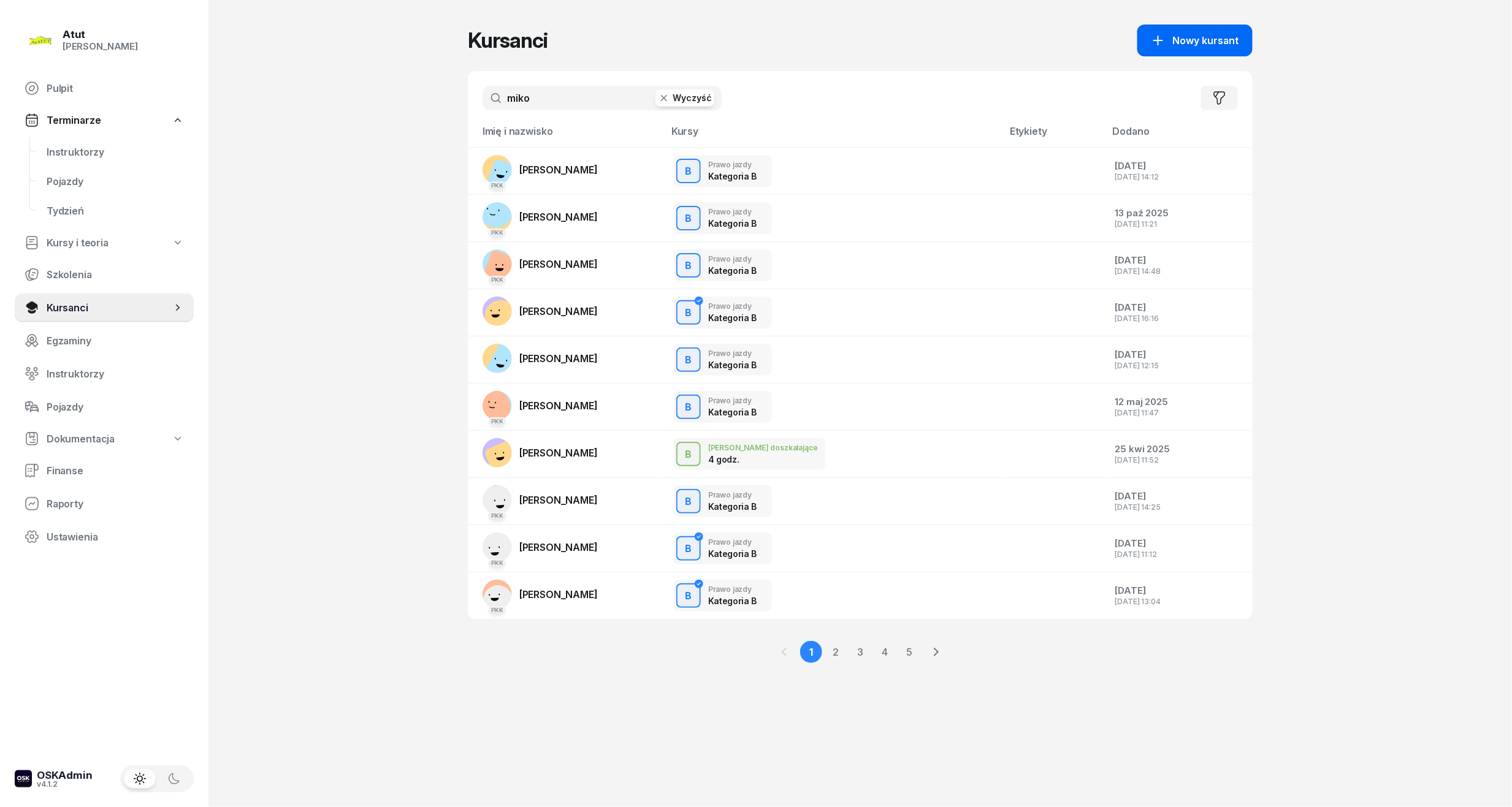
click at [1225, 41] on span "Nowy kursant" at bounding box center [1206, 41] width 66 height 12
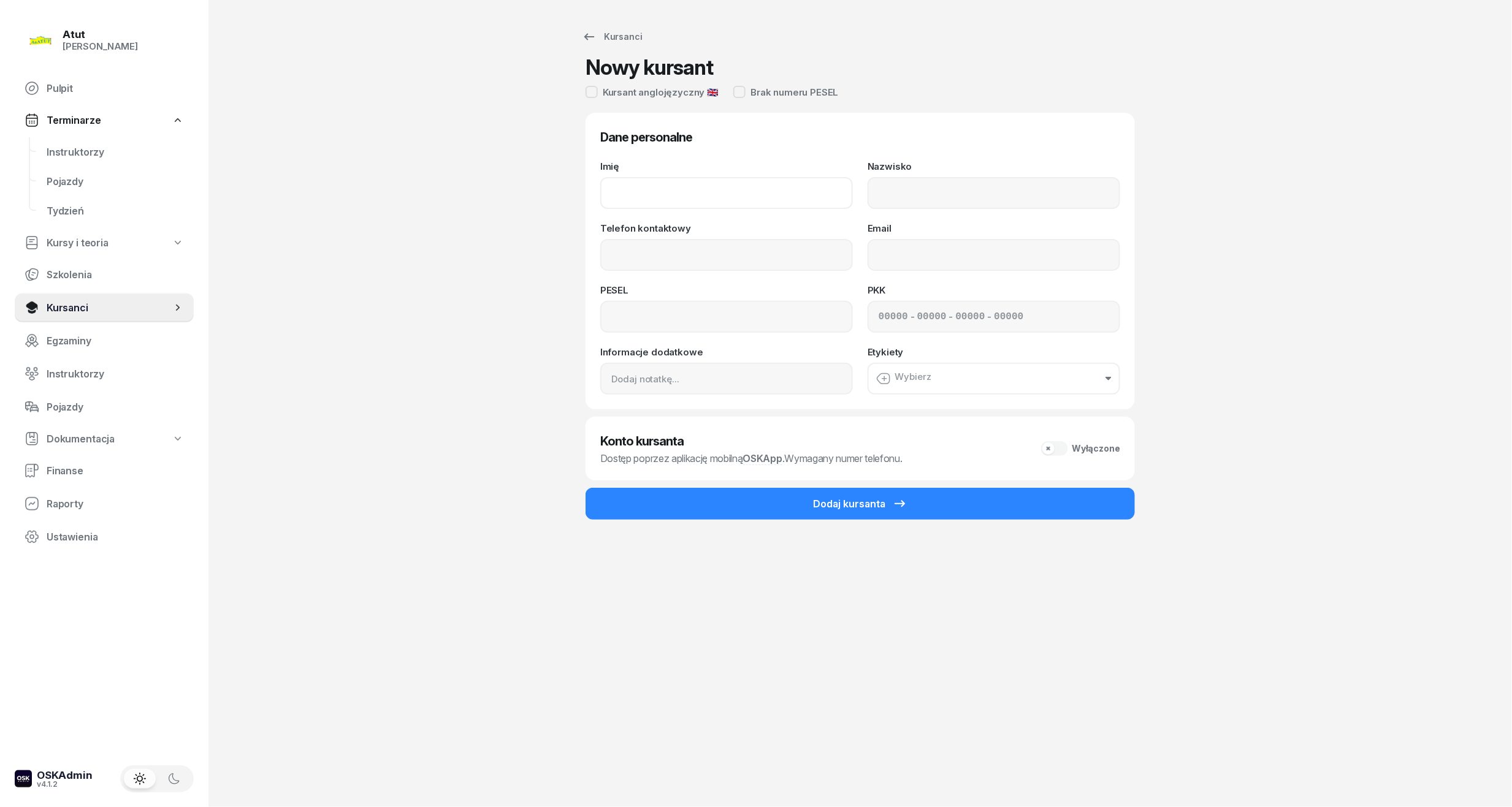
click at [697, 200] on input "Imię" at bounding box center [726, 194] width 252 height 32
type input "Oleh"
click at [986, 200] on input "Nazwisko" at bounding box center [993, 194] width 252 height 32
type input "Karyi"
click at [691, 268] on input "Telefon kontaktowy" at bounding box center [726, 255] width 252 height 32
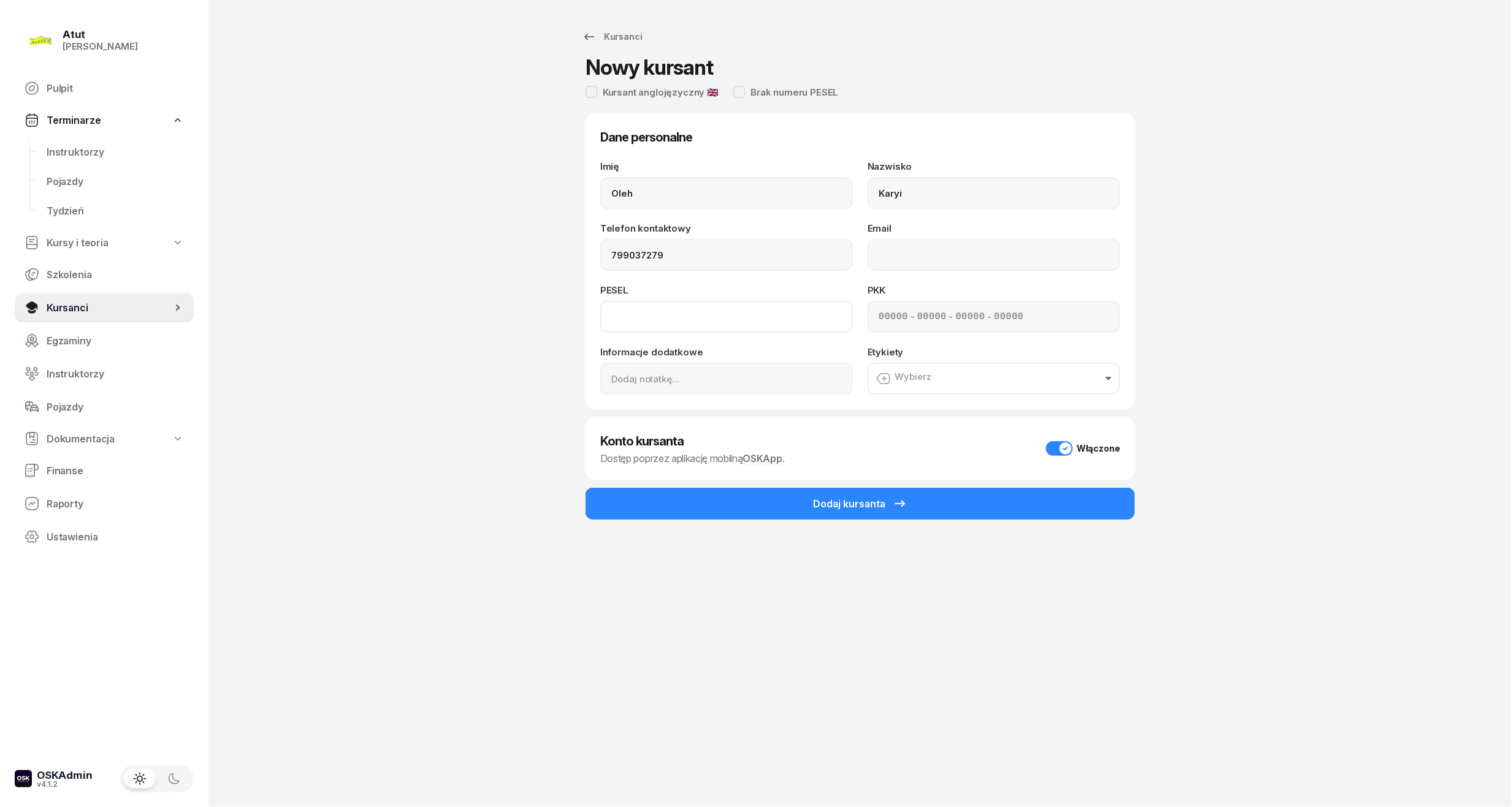
type input "799 037 279"
click at [761, 311] on input at bounding box center [726, 317] width 252 height 32
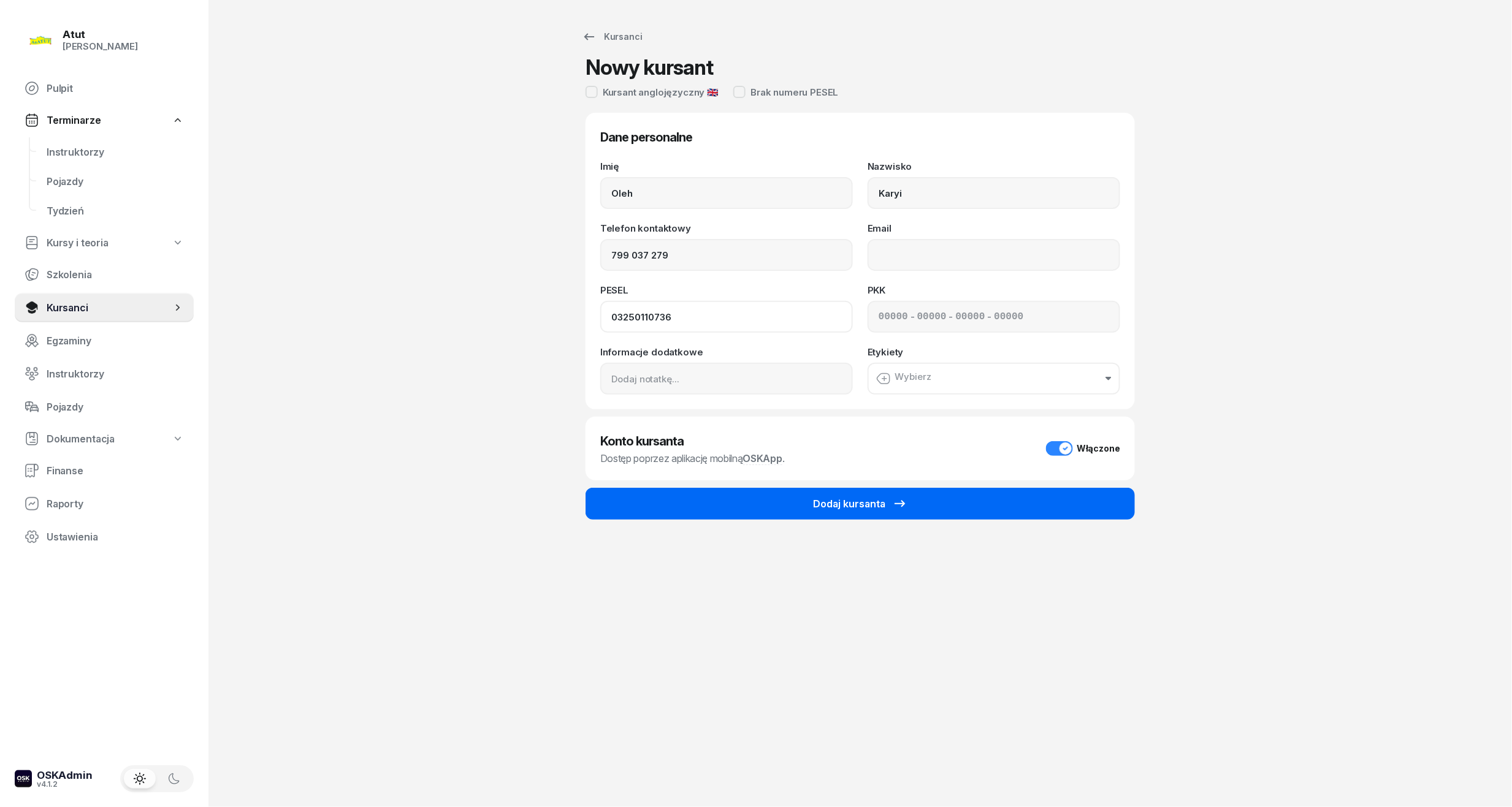
type input "03250110736"
click at [821, 499] on div "Dodaj kursanta" at bounding box center [860, 504] width 95 height 15
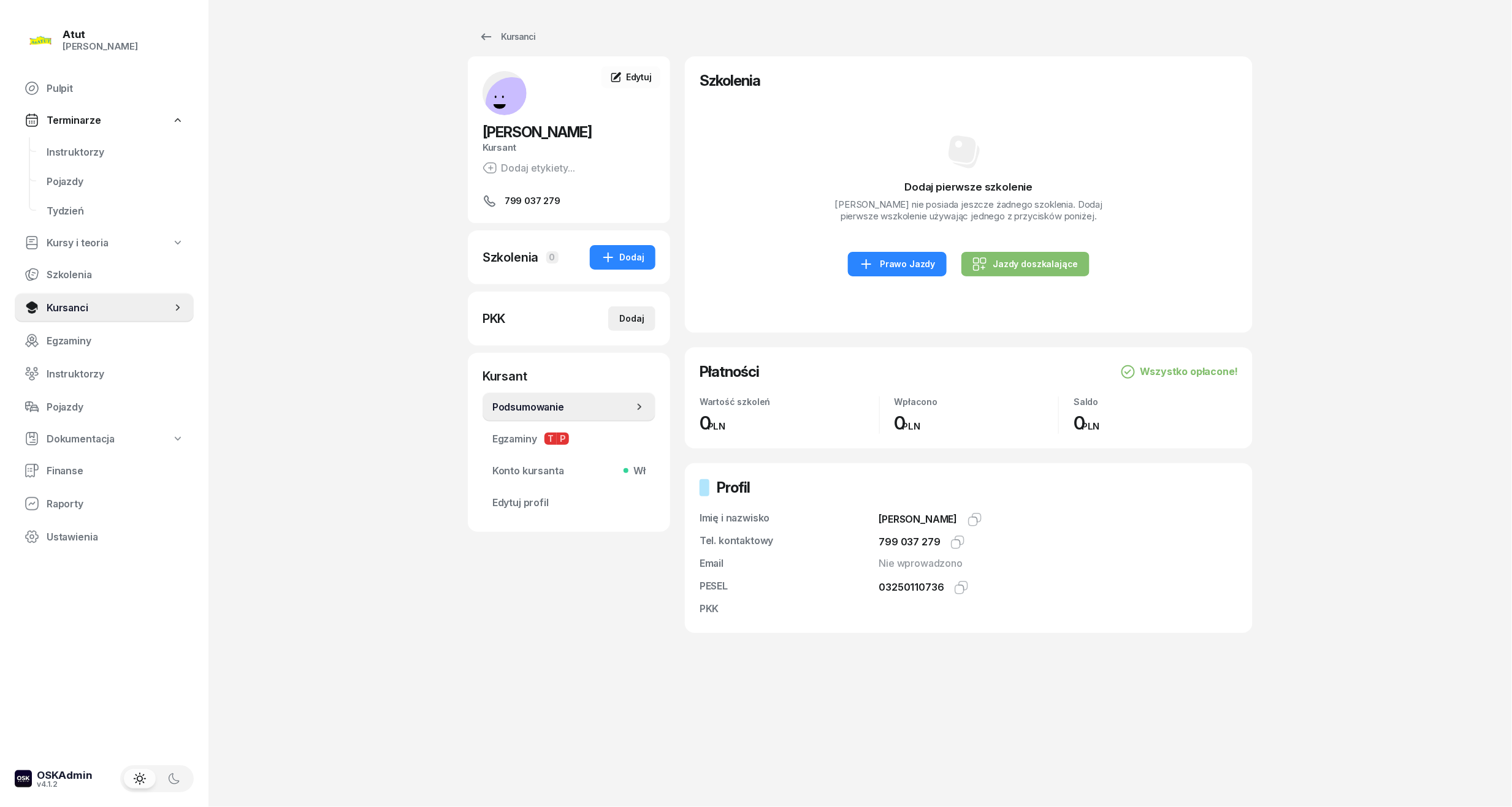
click at [646, 321] on button "Dodaj" at bounding box center [631, 318] width 47 height 25
select select
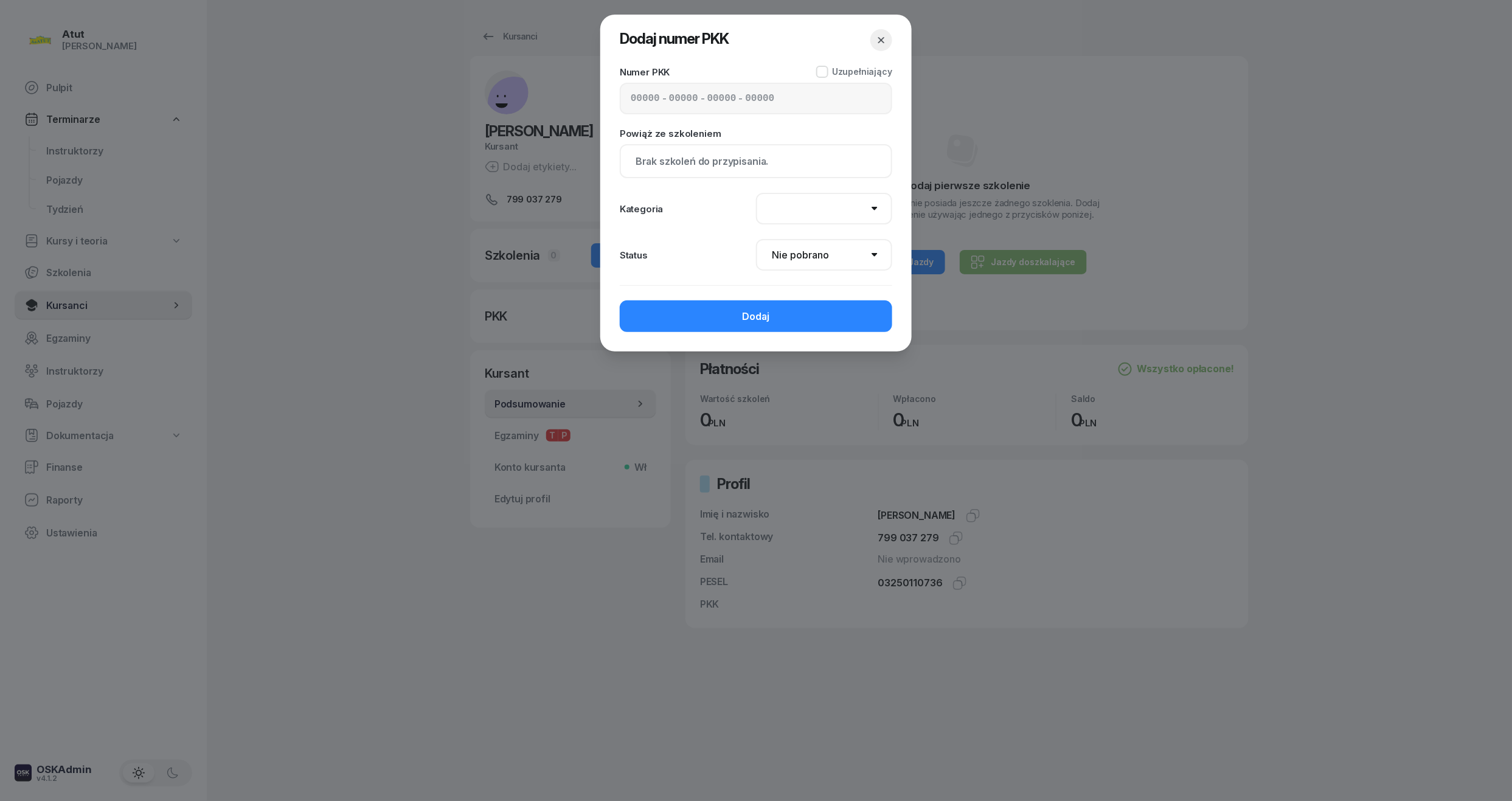
click at [629, 100] on div "- - -" at bounding box center [756, 99] width 272 height 32
click at [635, 100] on input at bounding box center [645, 99] width 29 height 12
type input "22530"
type input "97294"
type input "82333"
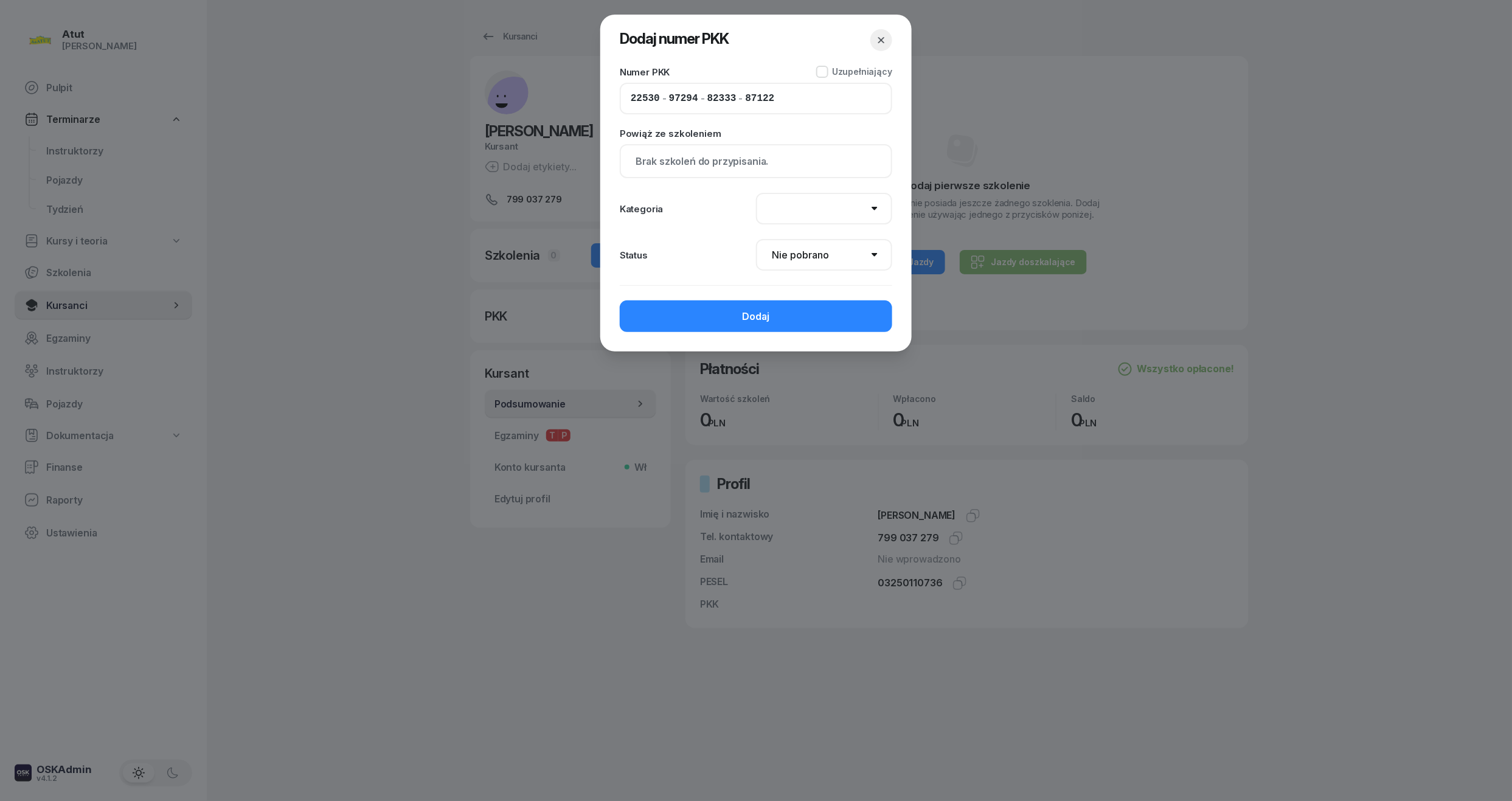
type input "87122"
click at [851, 195] on select "AM A1 A2 A B1 B B+E C1 C1+E C C+E D1 D1+E D D+E T Tram C+CE C+D" at bounding box center [825, 209] width 137 height 32
select select "B"
click at [756, 193] on select "AM A1 A2 A B1 B B+E C1 C1+E C C+E D1 D1+E D D+E T Tram C+CE C+D" at bounding box center [825, 209] width 137 height 32
click at [804, 323] on button "Dodaj" at bounding box center [756, 316] width 272 height 32
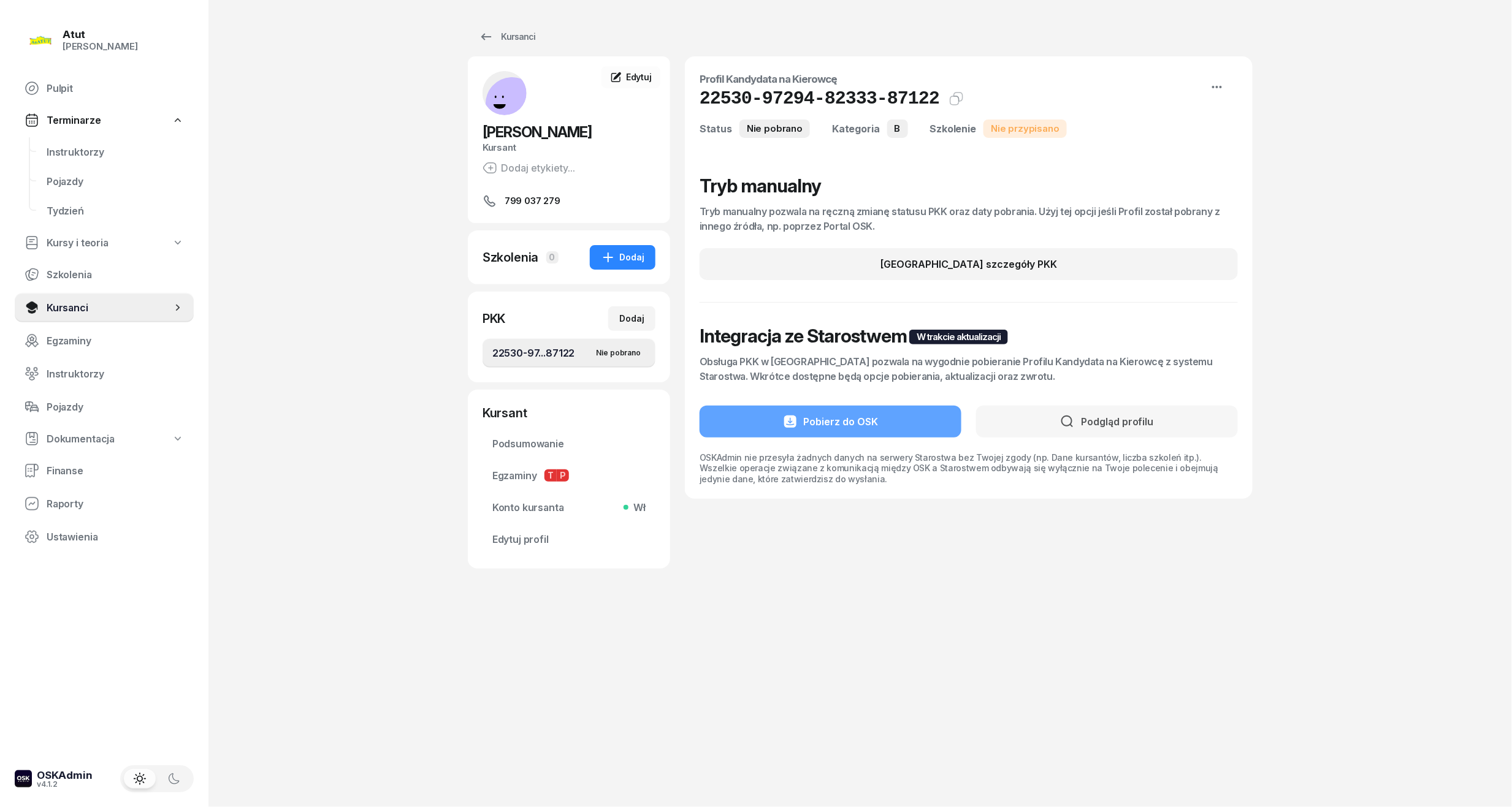
click at [831, 553] on div "Profil Kandydata na Kierowcę 22530-97294-82333-87122 Kat.B Status Nie pobrano K…" at bounding box center [968, 313] width 568 height 513
click at [521, 532] on link "Edytuj profil" at bounding box center [568, 539] width 173 height 29
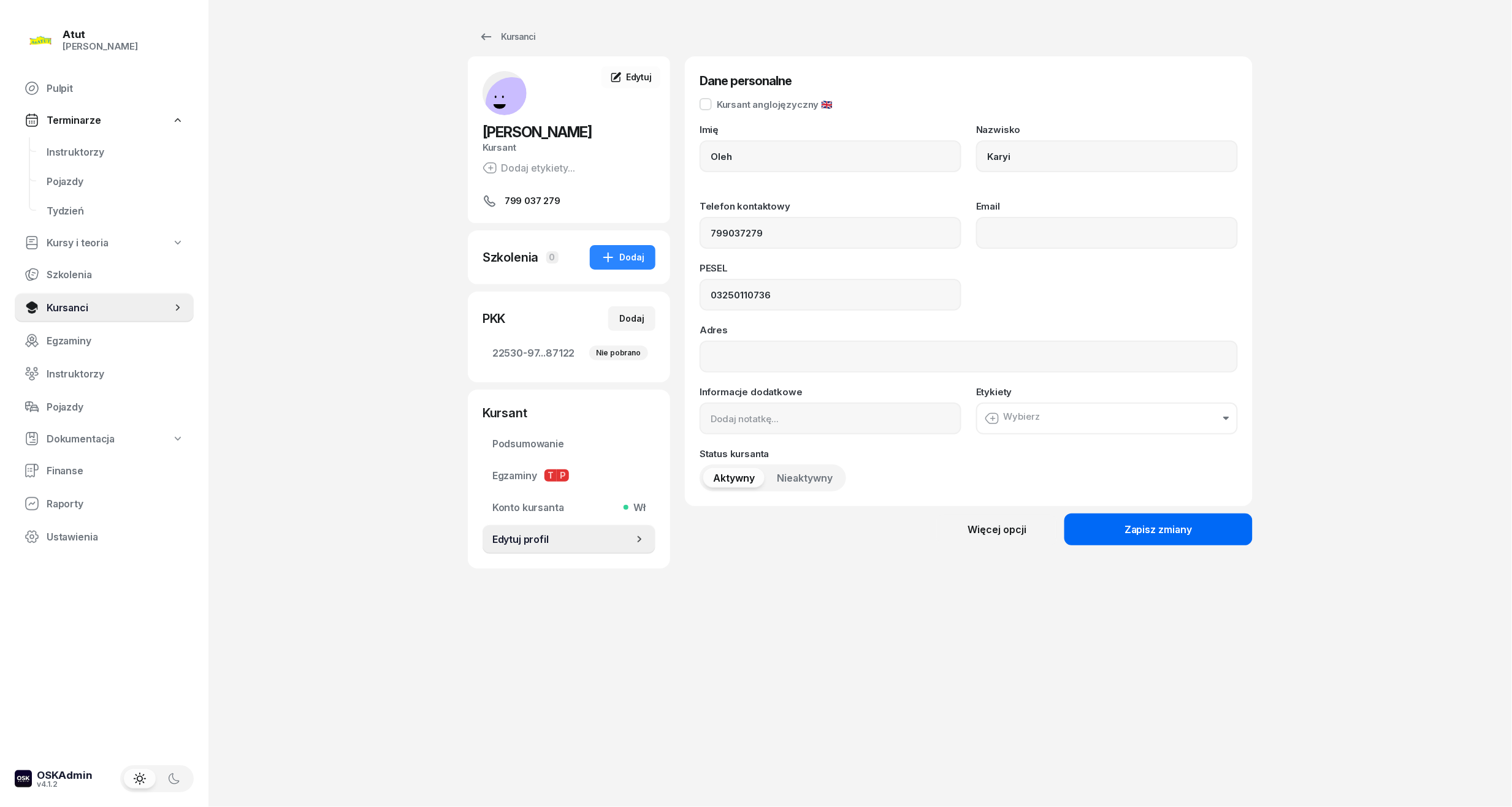
click at [1148, 533] on div "Zapisz zmiany" at bounding box center [1159, 530] width 68 height 12
click at [72, 309] on span "Kursanci" at bounding box center [109, 308] width 125 height 12
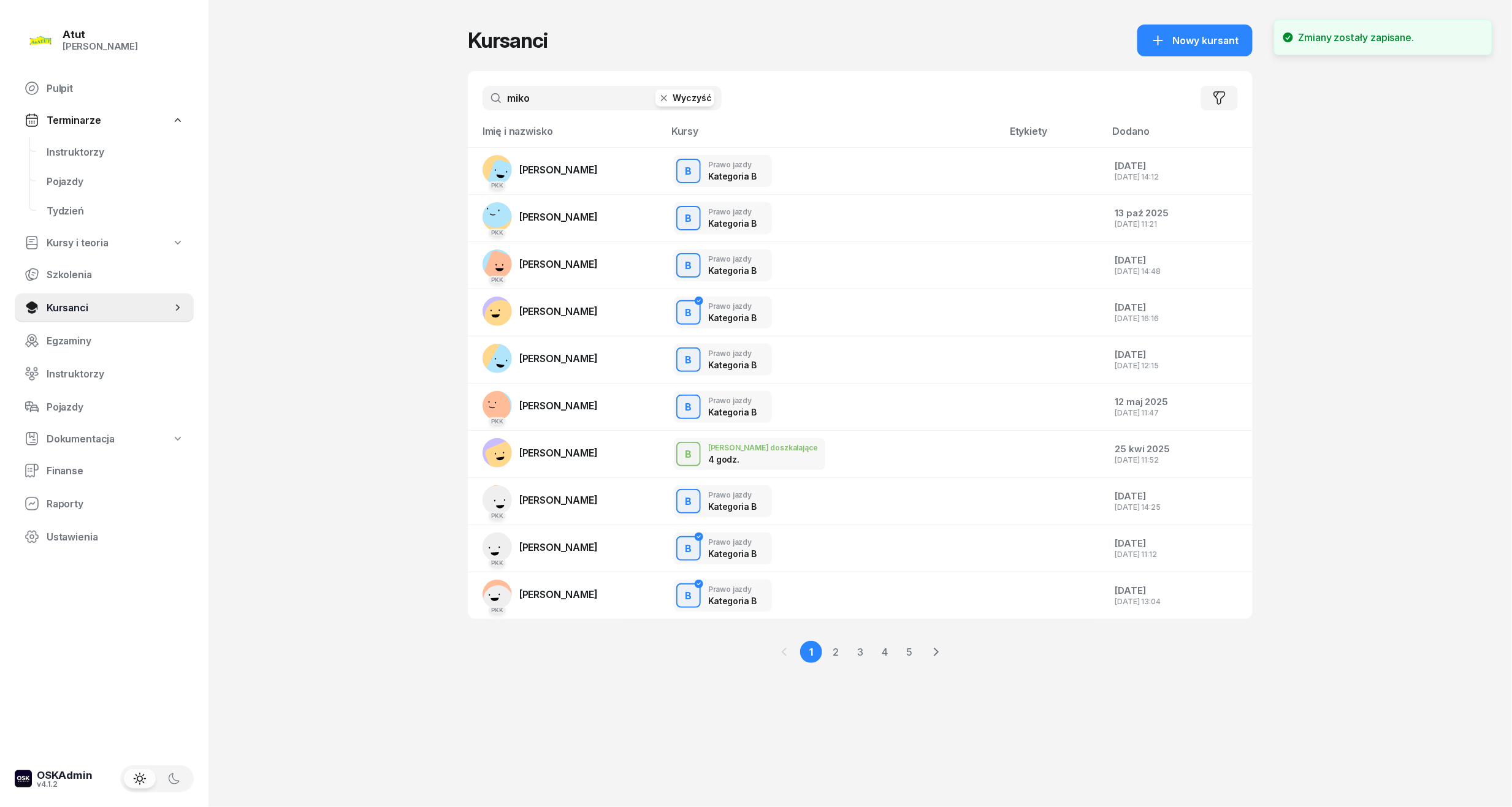
drag, startPoint x: 543, startPoint y: 97, endPoint x: -42, endPoint y: 79, distance: 585.3
click at [0, 79] on html "Paulina Atut Paulina Lis Pulpit Terminarze Instruktorzy Pojazdy Tydzień Kursy i…" at bounding box center [756, 403] width 1512 height 807
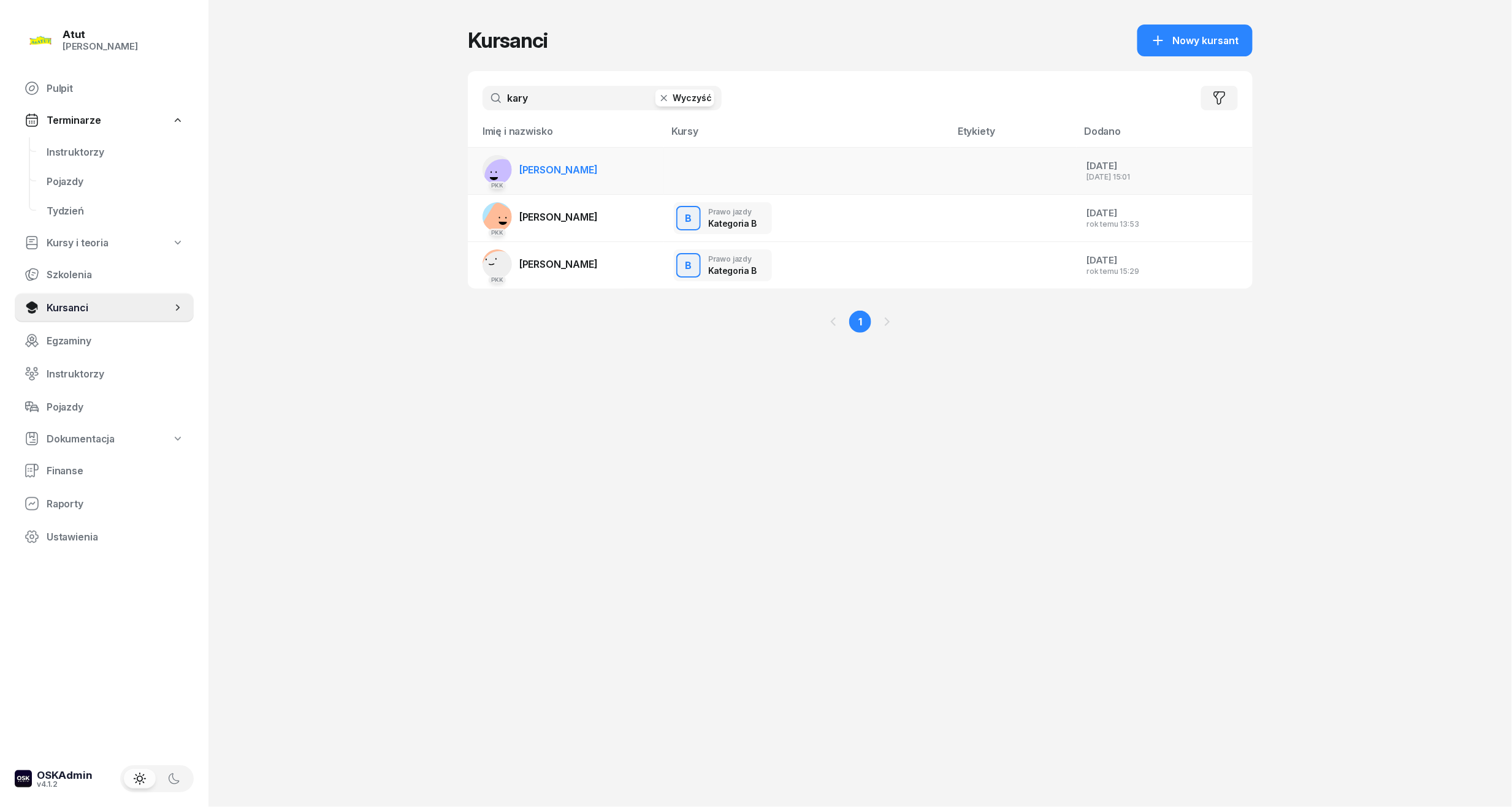
type input "kary"
click at [538, 165] on span "Oleh Karyi" at bounding box center [558, 170] width 79 height 12
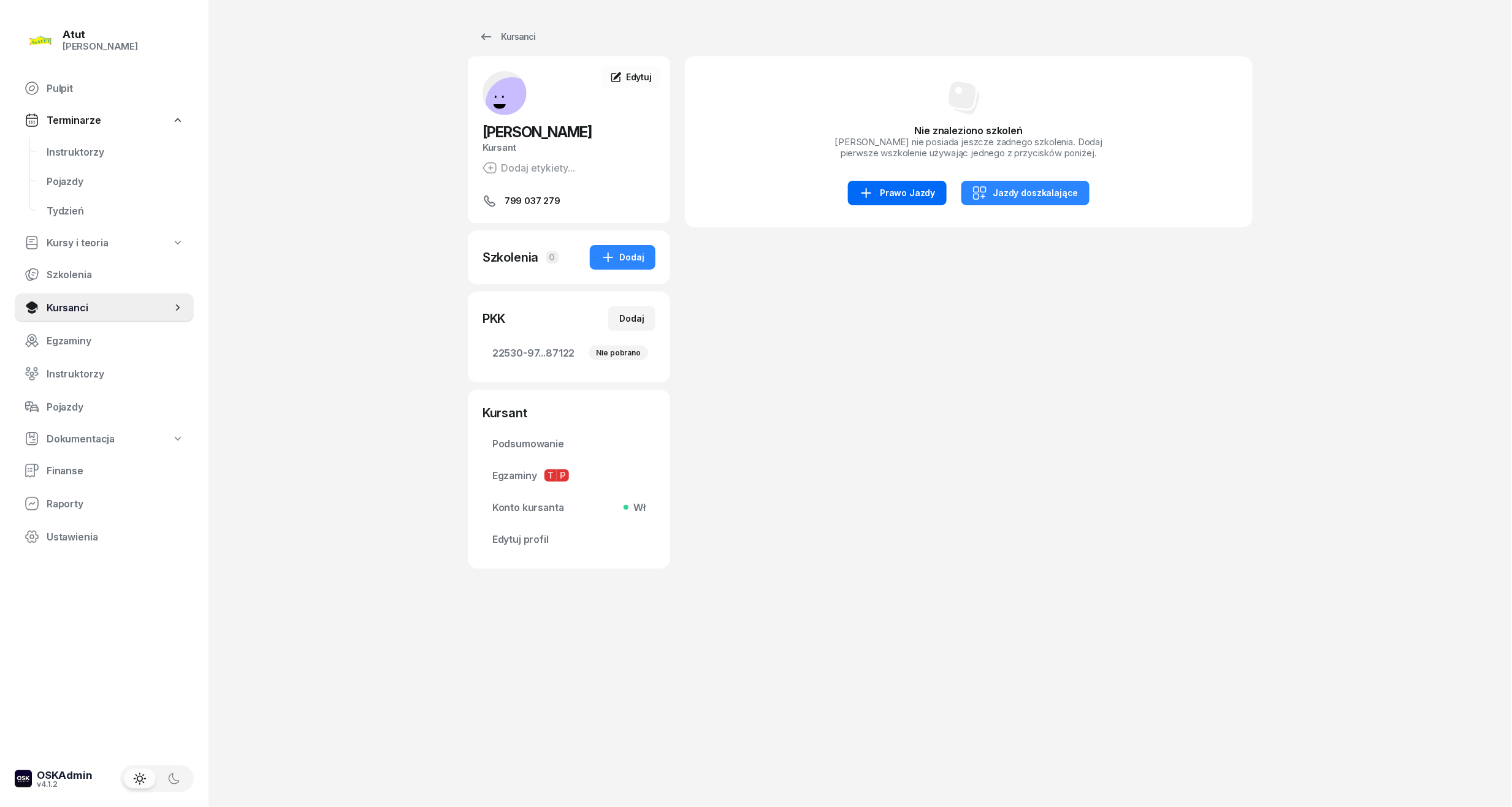
click at [889, 190] on div "Prawo Jazdy" at bounding box center [897, 193] width 76 height 15
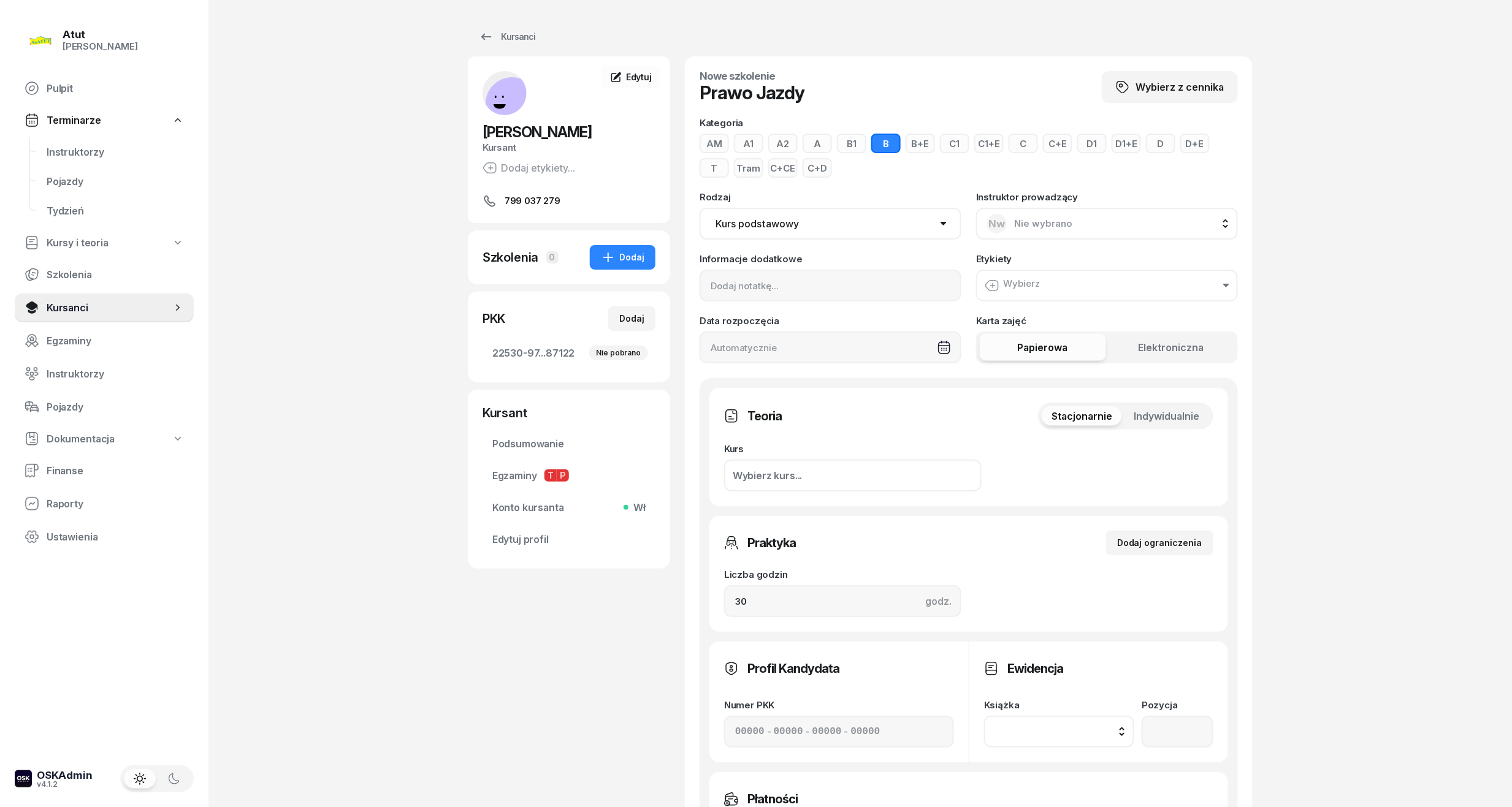
scroll to position [396, 0]
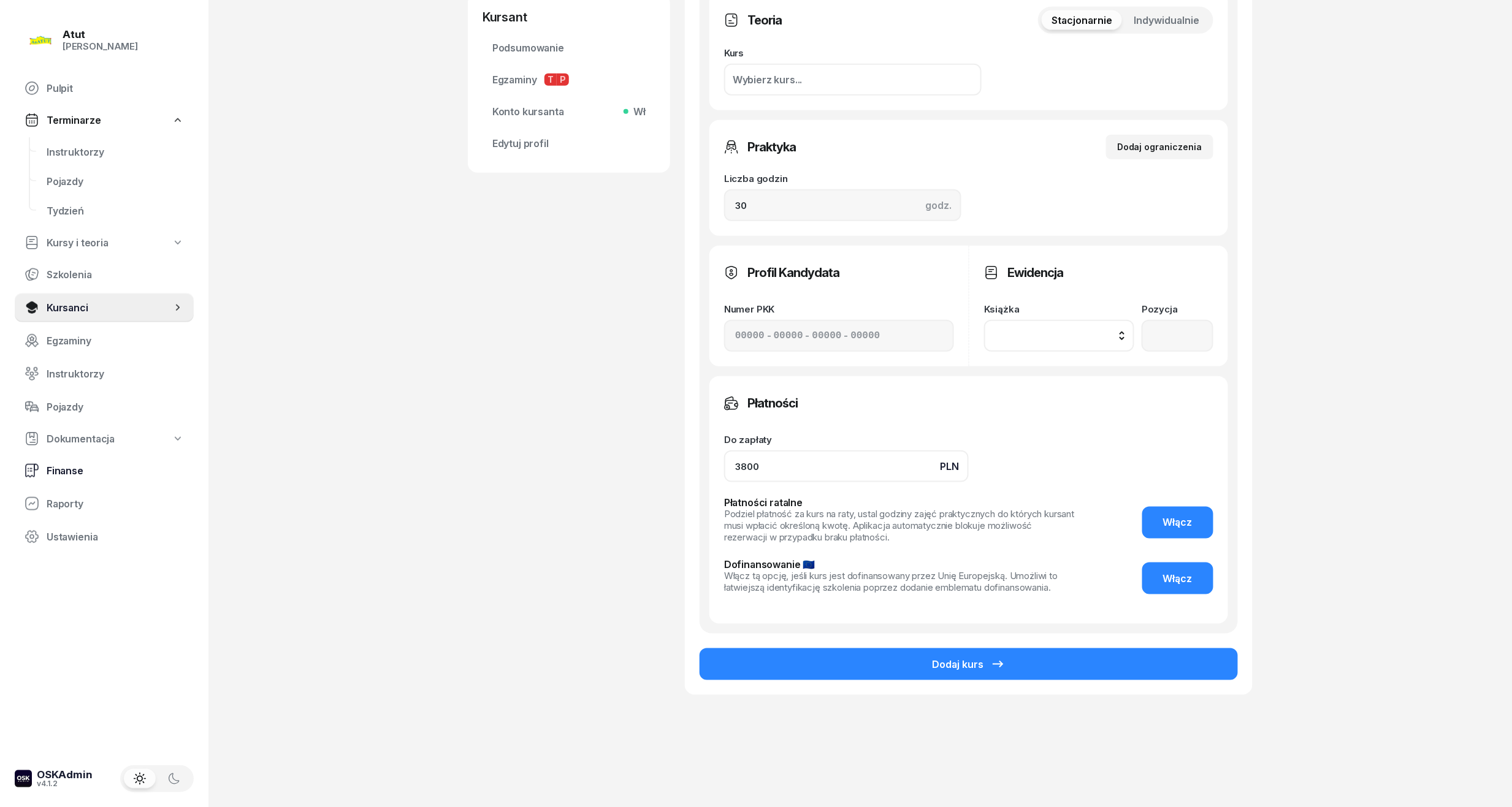
drag, startPoint x: 770, startPoint y: 459, endPoint x: 187, endPoint y: 474, distance: 583.2
click at [187, 474] on div "Atut Paulina Lis Pulpit Terminarze Instruktorzy Pojazdy Tydzień Kursy i teoria …" at bounding box center [756, 205] width 1512 height 1203
type input "3890"
click at [1179, 517] on span "Włącz" at bounding box center [1177, 523] width 29 height 12
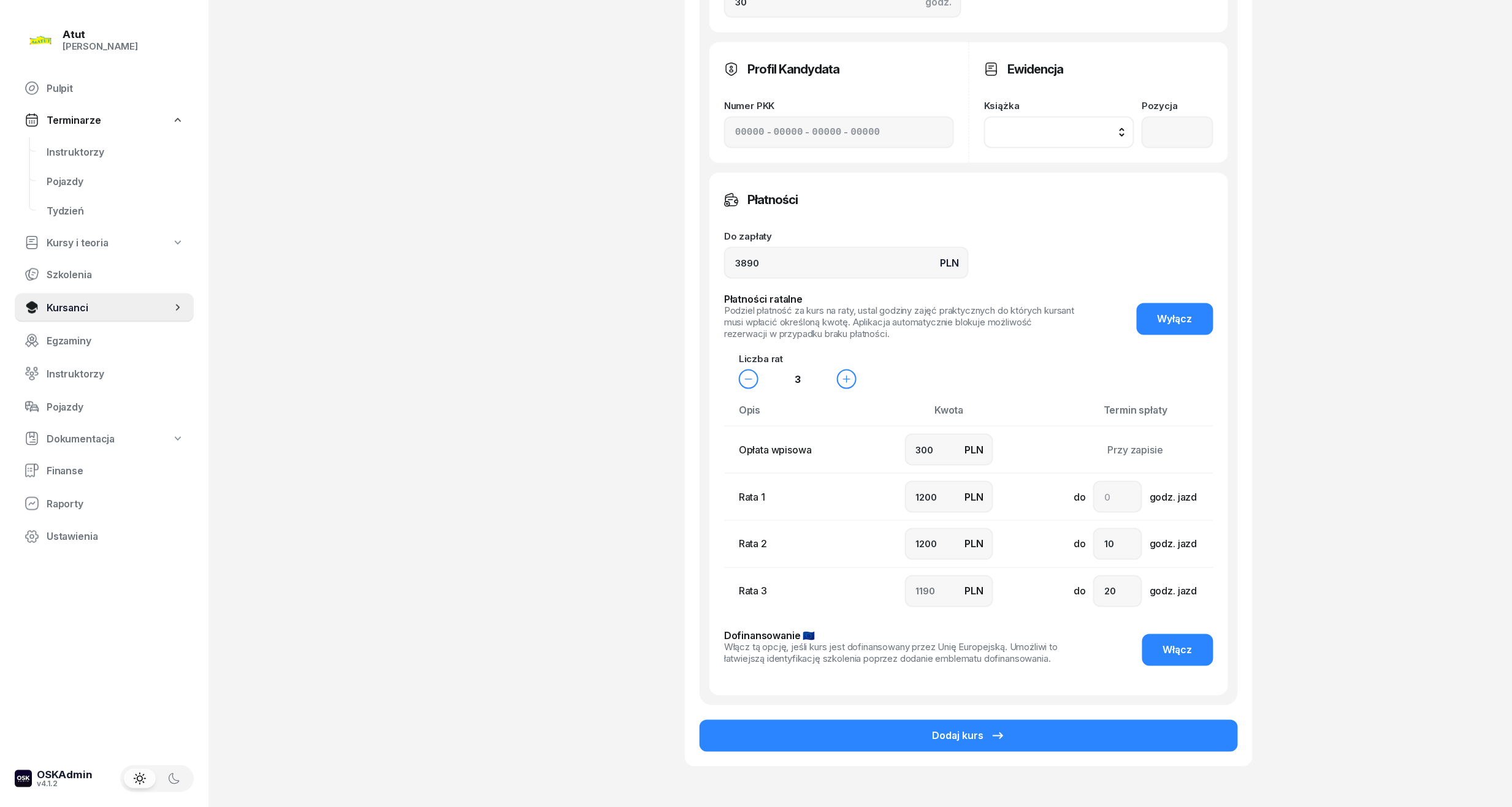
scroll to position [672, 0]
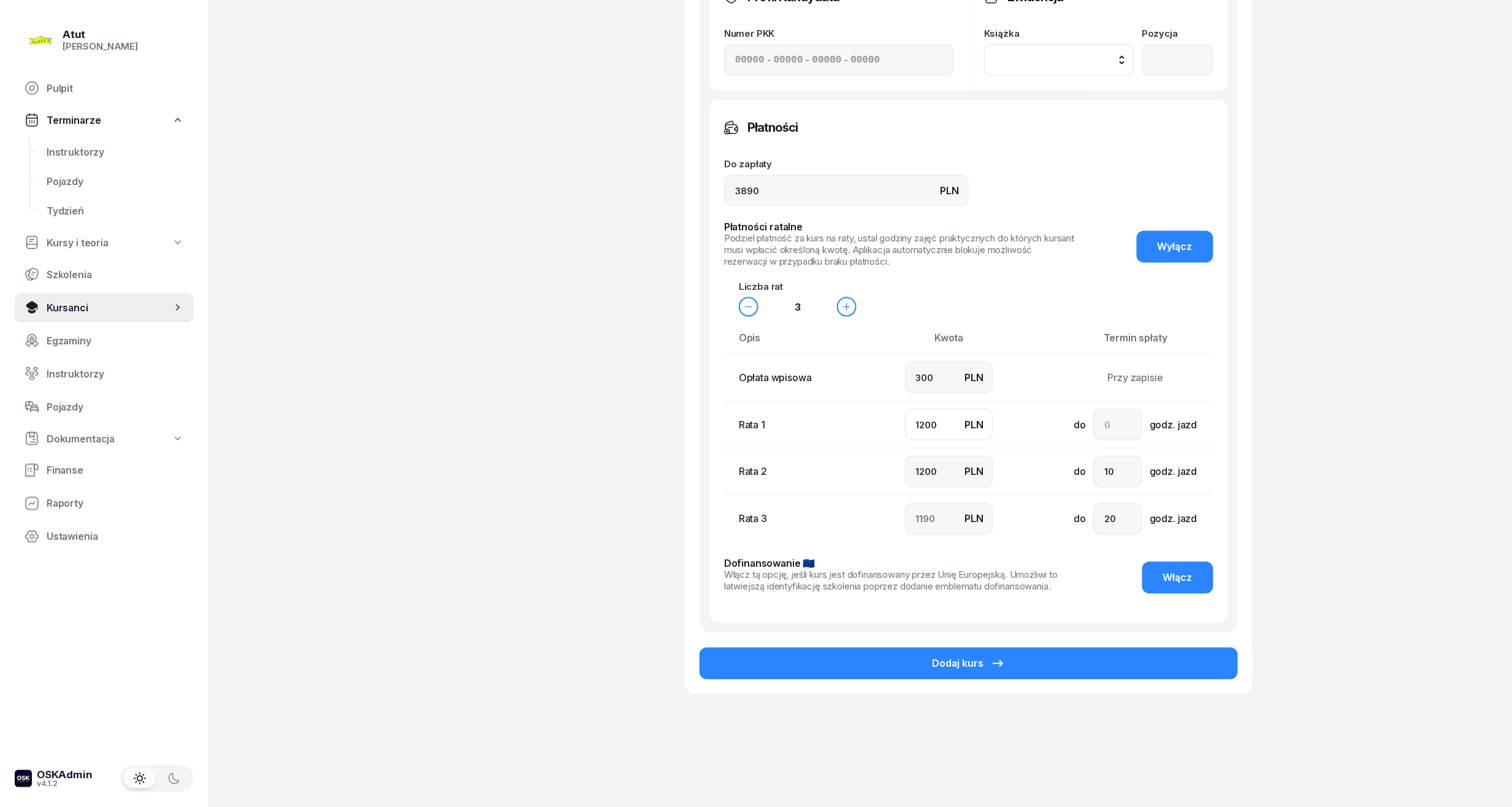
drag, startPoint x: 953, startPoint y: 419, endPoint x: 377, endPoint y: 431, distance: 576.1
click at [379, 431] on div "Atut Paulina Lis Pulpit Terminarze Instruktorzy Pojazdy Tydzień Kursy i teoria …" at bounding box center [756, 68] width 1512 height 1478
type input "1"
type input "2389"
type input "10"
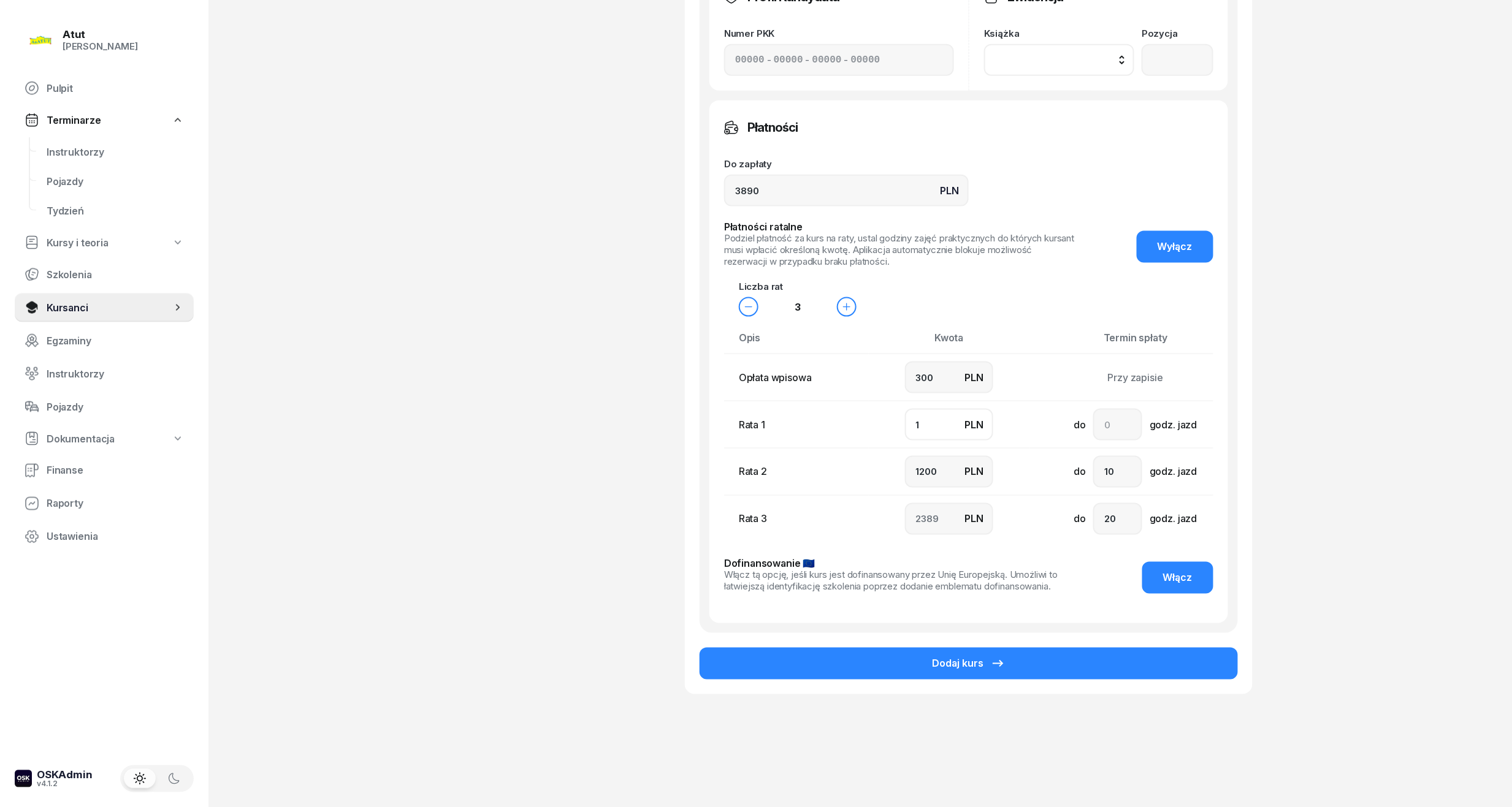
type input "2380"
type input "100"
type input "2290"
type input "1000"
type input "1390"
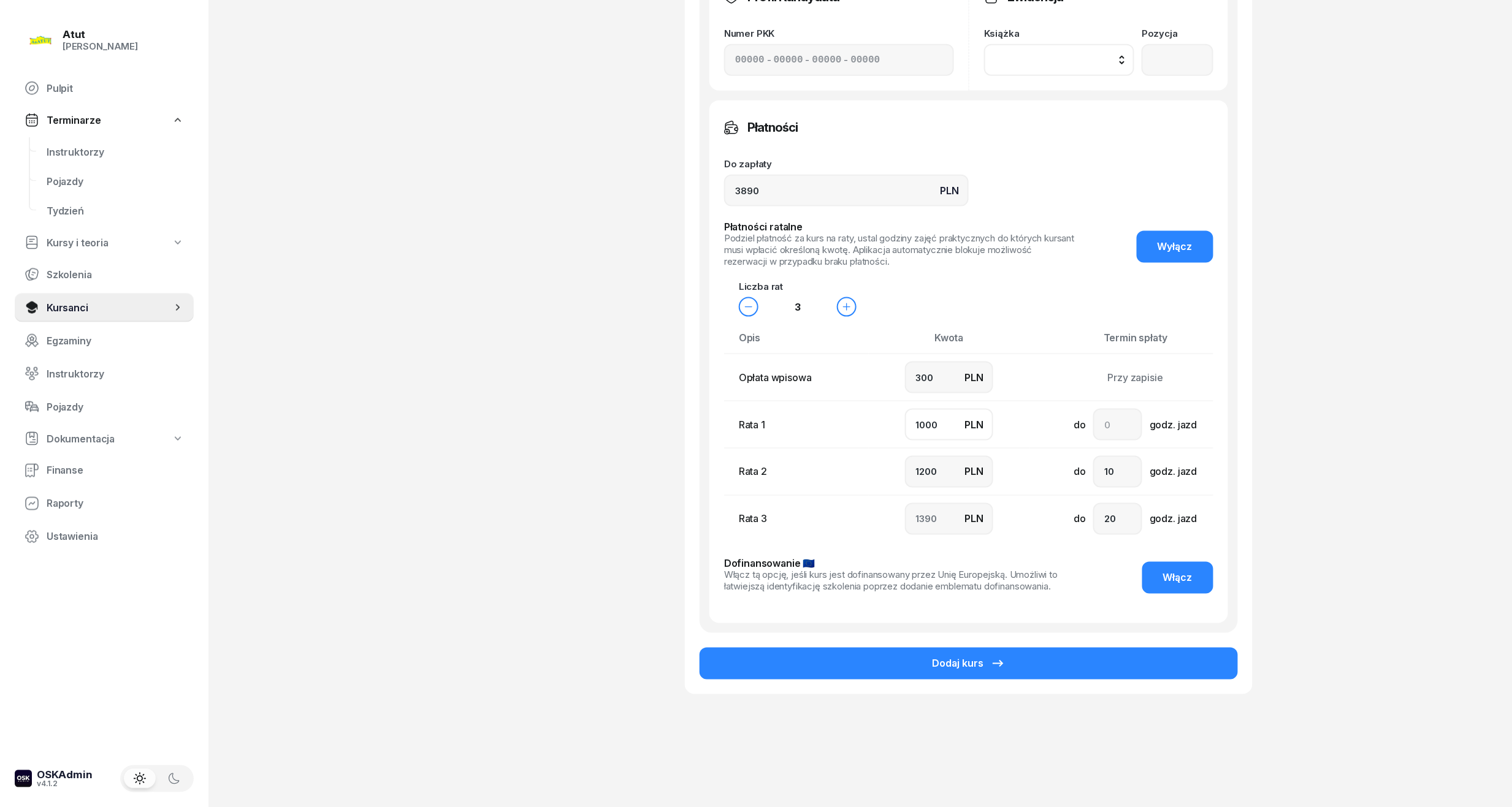
type input "1000"
drag, startPoint x: 947, startPoint y: 380, endPoint x: 437, endPoint y: 378, distance: 510.0
click at [439, 375] on div "Atut Paulina Lis Pulpit Terminarze Instruktorzy Pojazdy Tydzień Kursy i teoria …" at bounding box center [756, 68] width 1512 height 1478
type input "7"
type input "1300"
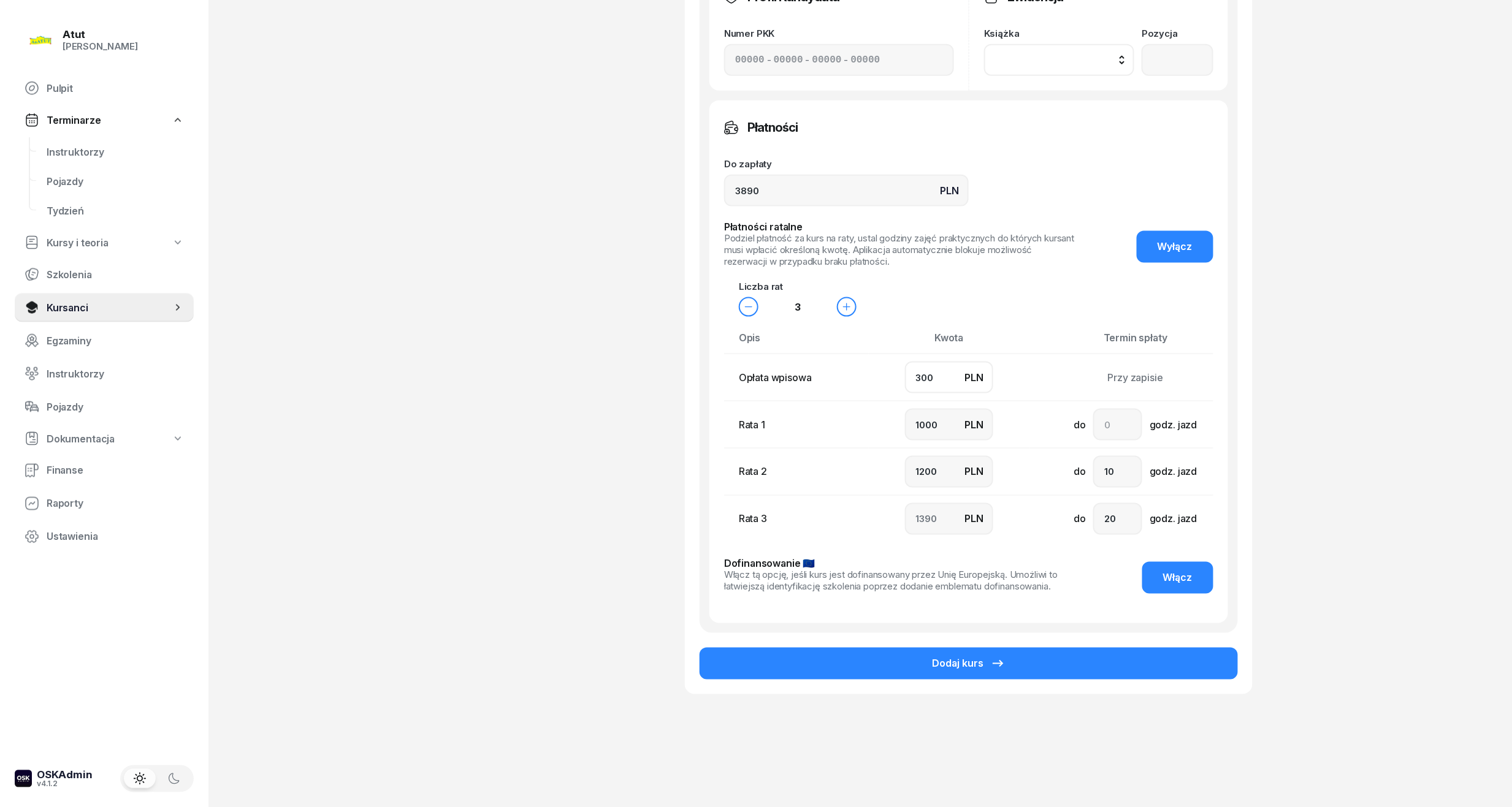
type input "1300"
type input "1283"
type input "70"
type input "1200"
type input "1320"
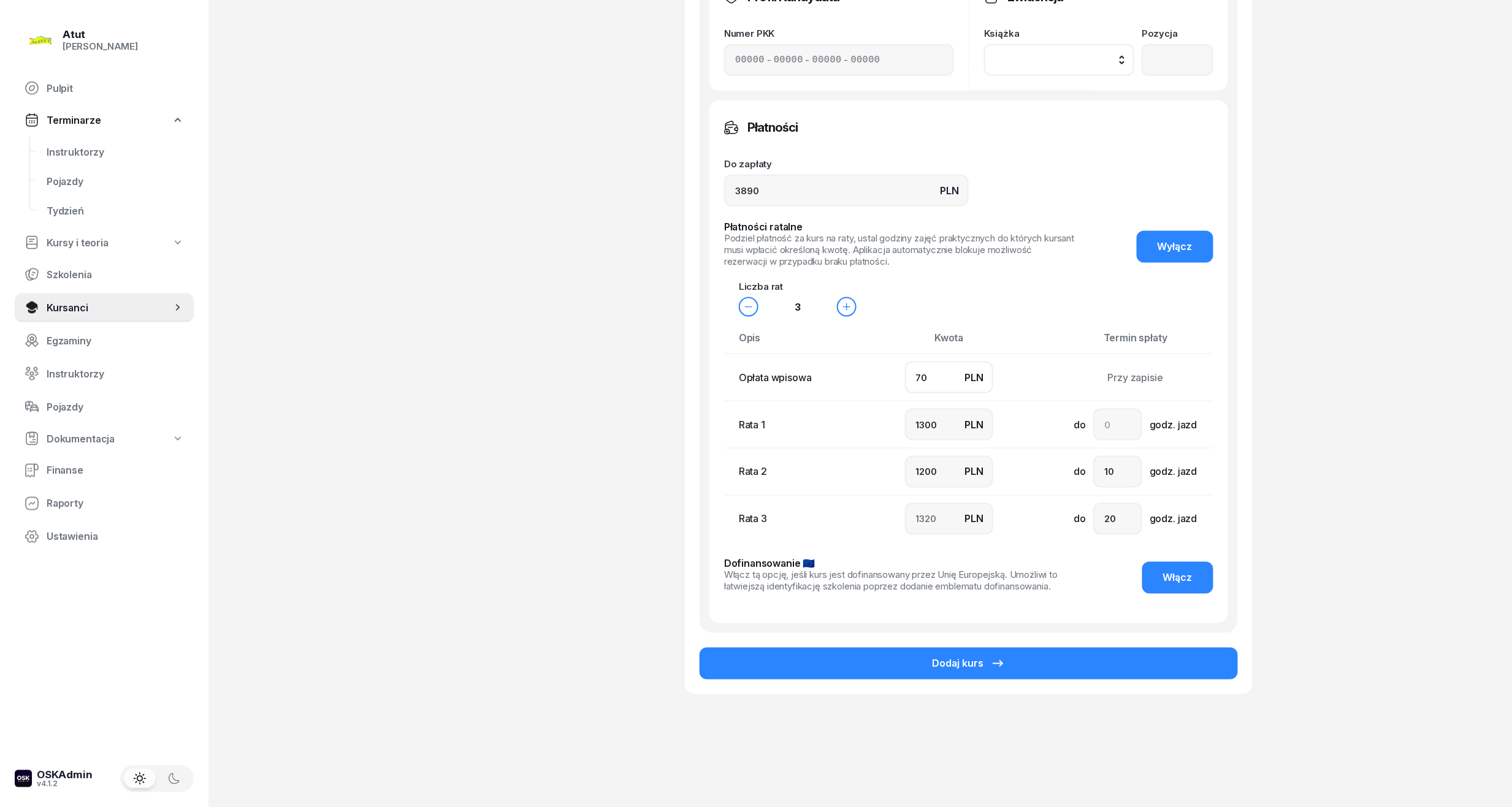
type input "700"
type input "1100"
type input "1000"
type input "1090"
type input "700"
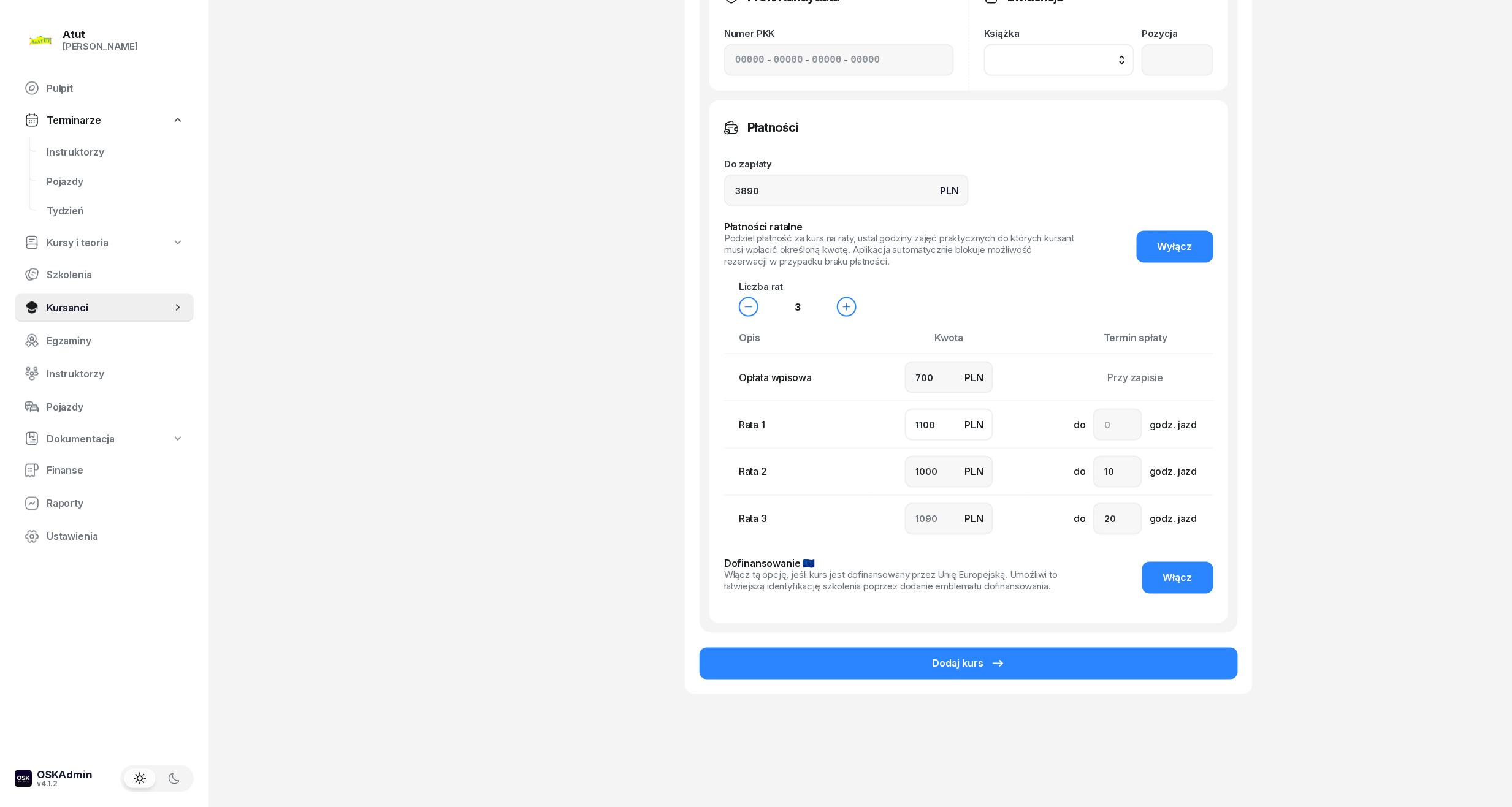
drag, startPoint x: 942, startPoint y: 425, endPoint x: 569, endPoint y: 430, distance: 373.0
click at [569, 430] on div "Oleh Karyi Kursant Dodaj etykiety... 799 037 279 OK Oleh Karyi Kursant Edytuj S…" at bounding box center [860, 54] width 784 height 1339
type input "1"
type input "2189"
type input "10"
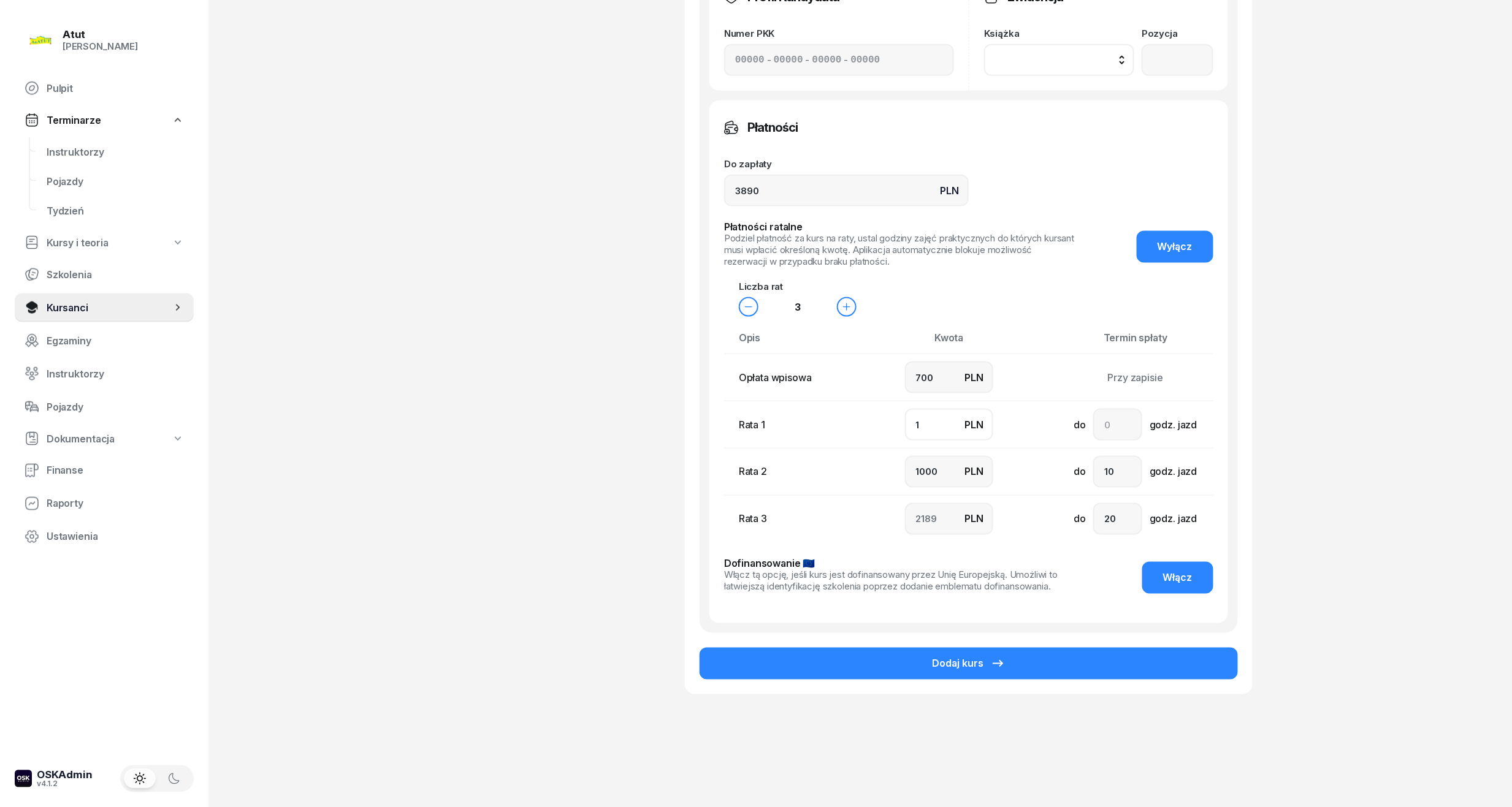
type input "2180"
type input "100"
type input "2090"
type input "1000"
type input "1190"
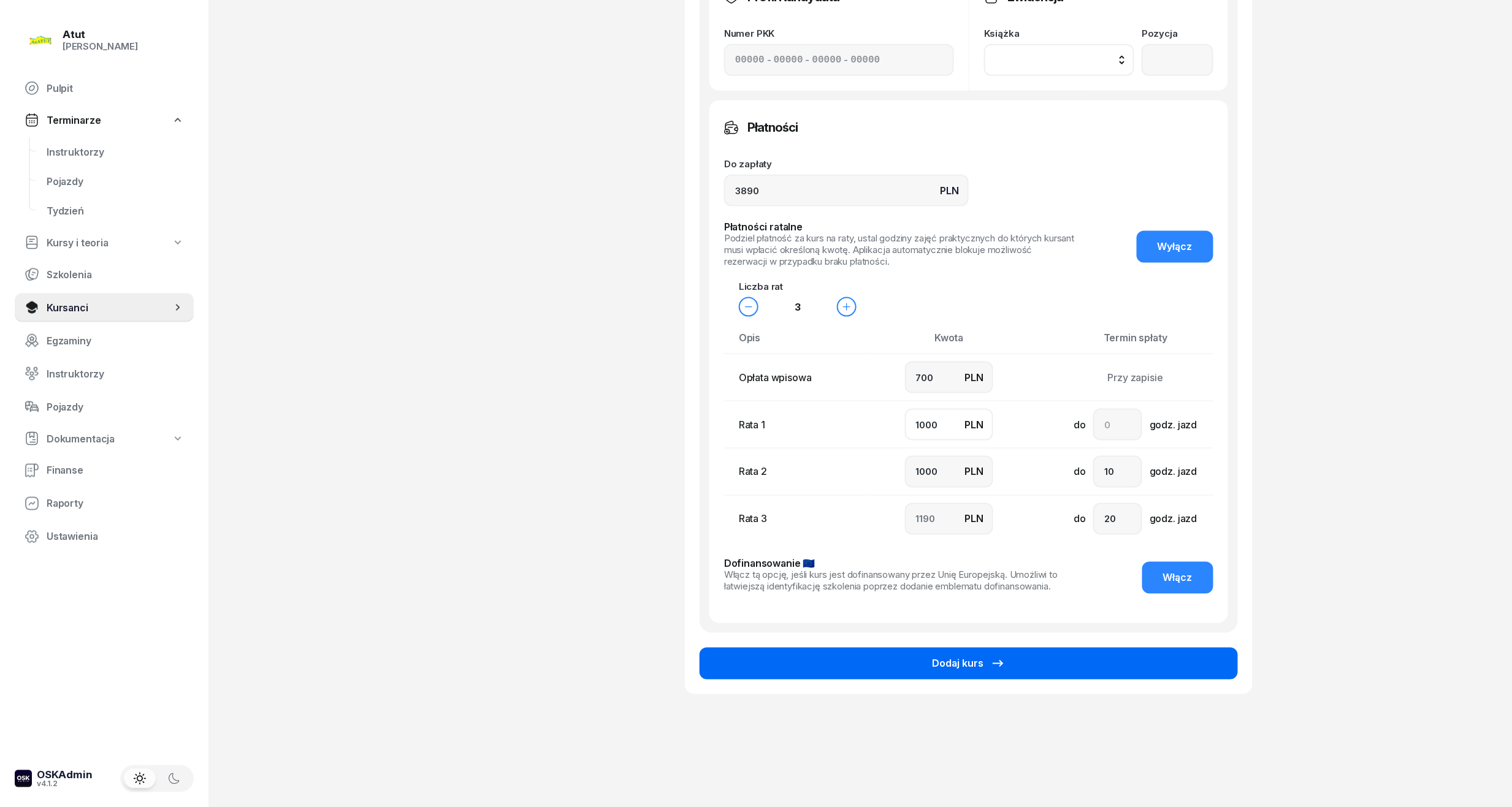
type input "1000"
click at [1019, 661] on button "Dodaj kurs" at bounding box center [968, 663] width 538 height 32
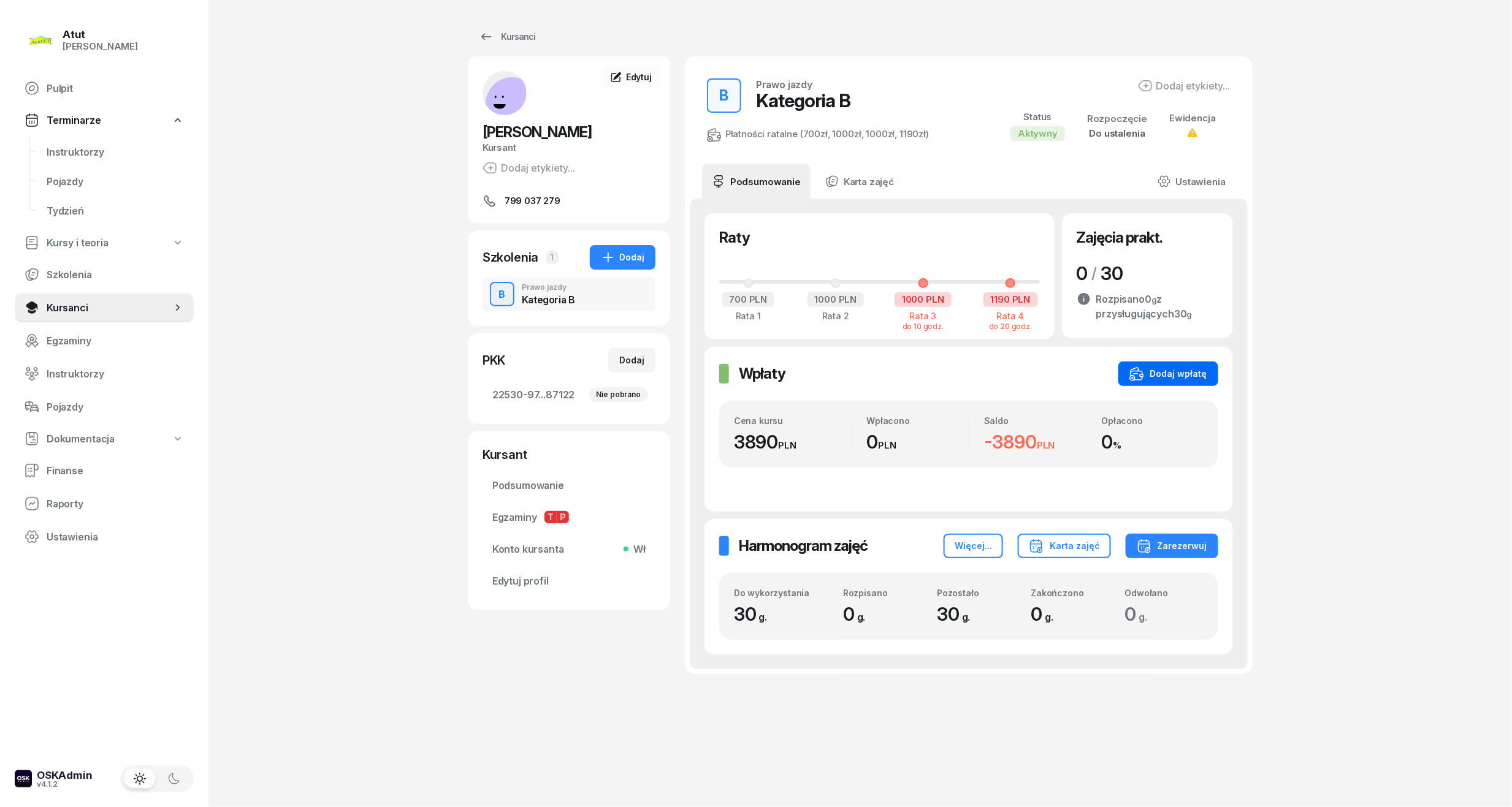
click at [1184, 371] on div "Dodaj wpłatę" at bounding box center [1169, 373] width 78 height 15
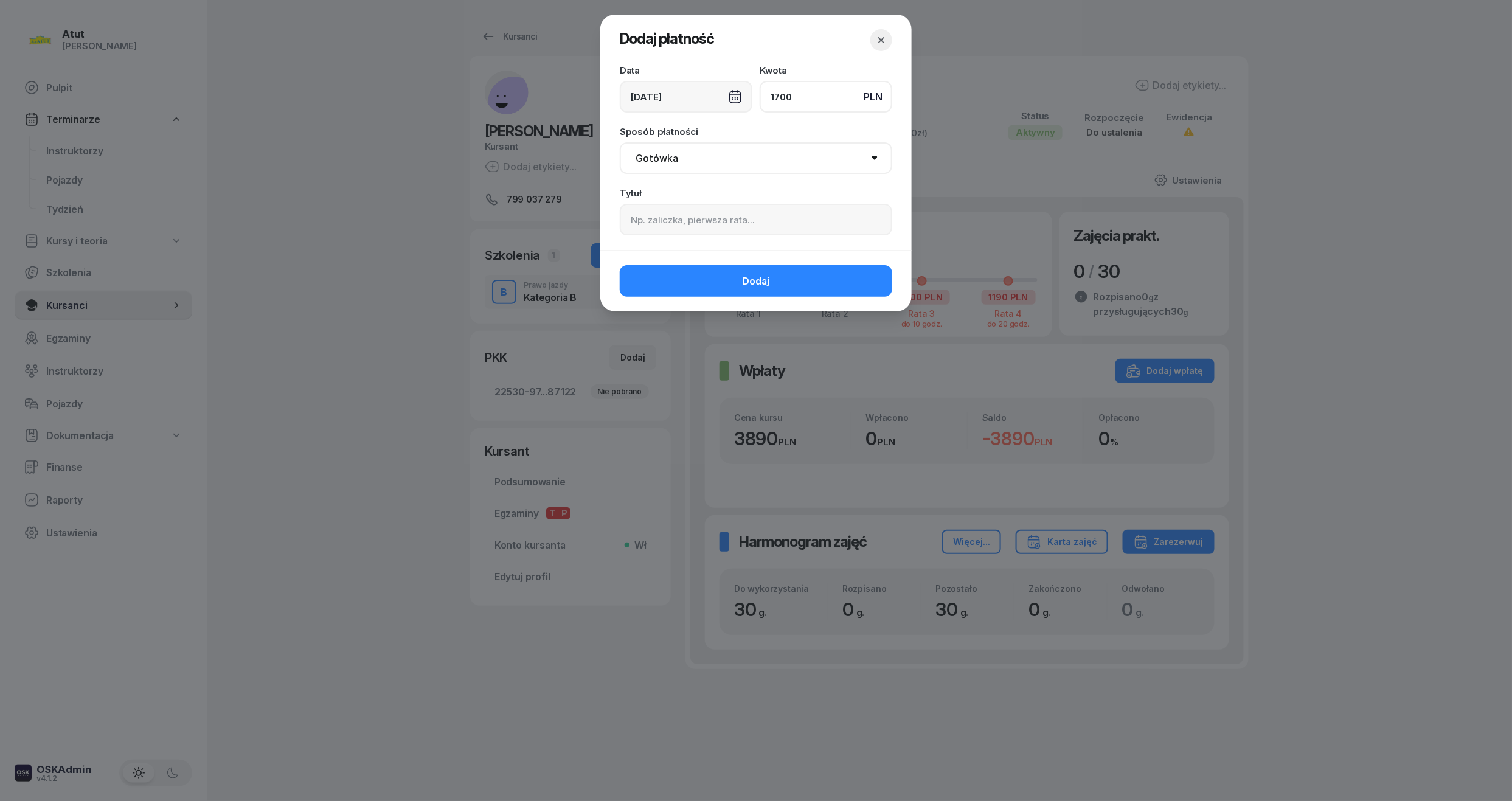
type input "1700"
click at [738, 224] on input at bounding box center [756, 220] width 272 height 32
paste input "2026"
type input "1 i 2 rata/p.2026"
click at [741, 275] on button "Dodaj" at bounding box center [756, 281] width 272 height 32
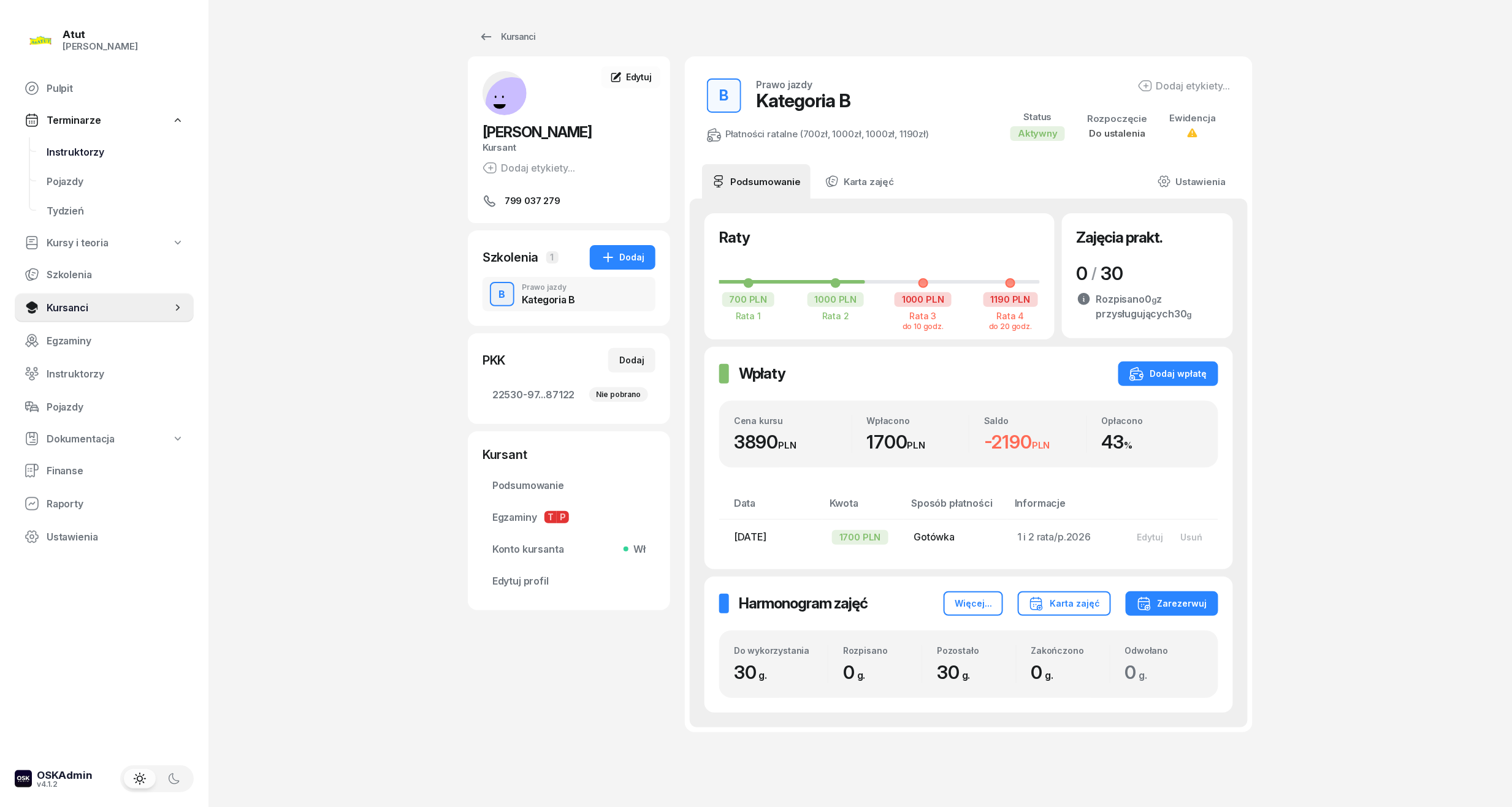
click at [44, 150] on link "Instruktorzy" at bounding box center [115, 152] width 157 height 29
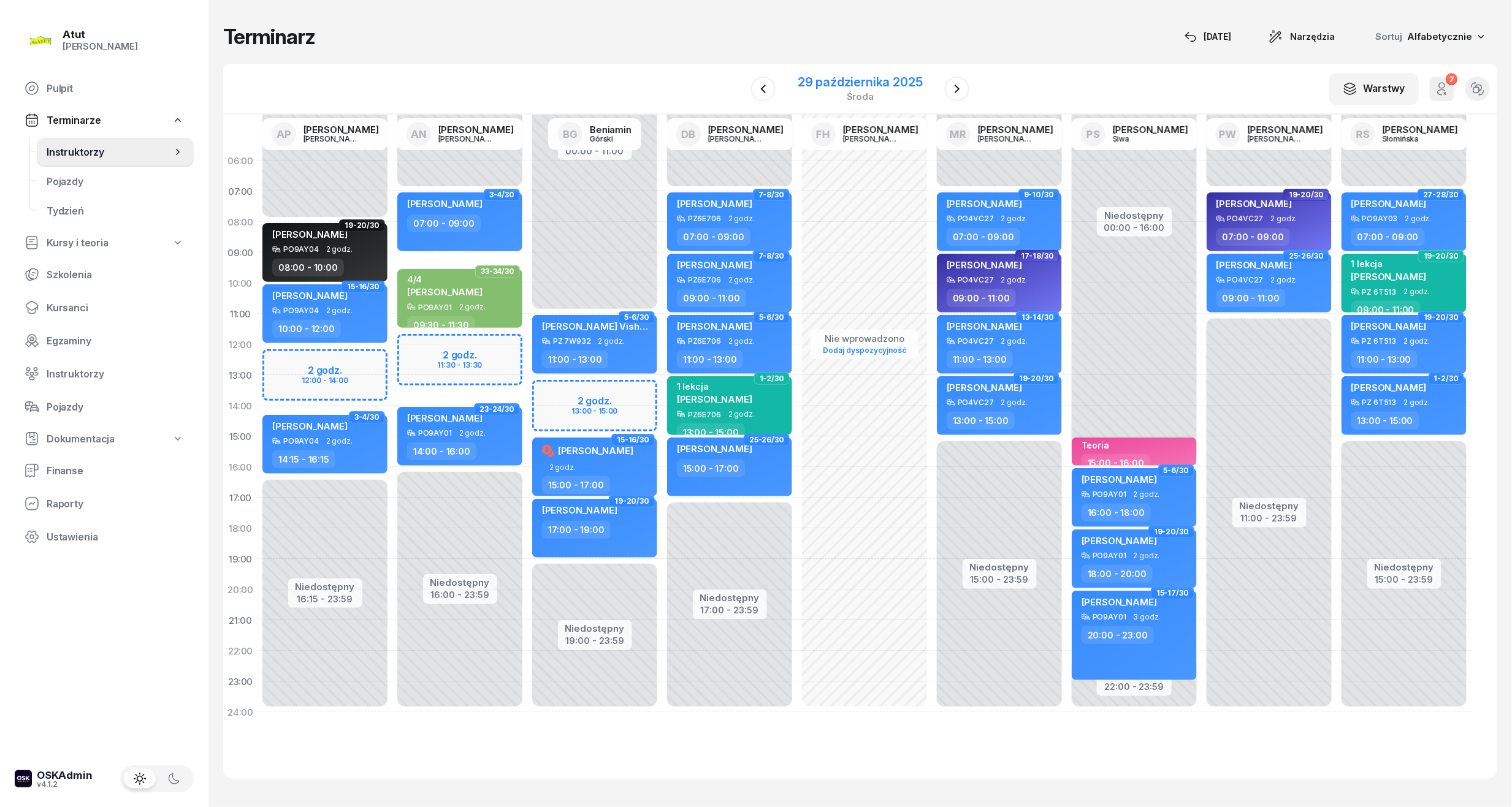
click at [837, 86] on div "29 października 2025" at bounding box center [859, 82] width 125 height 12
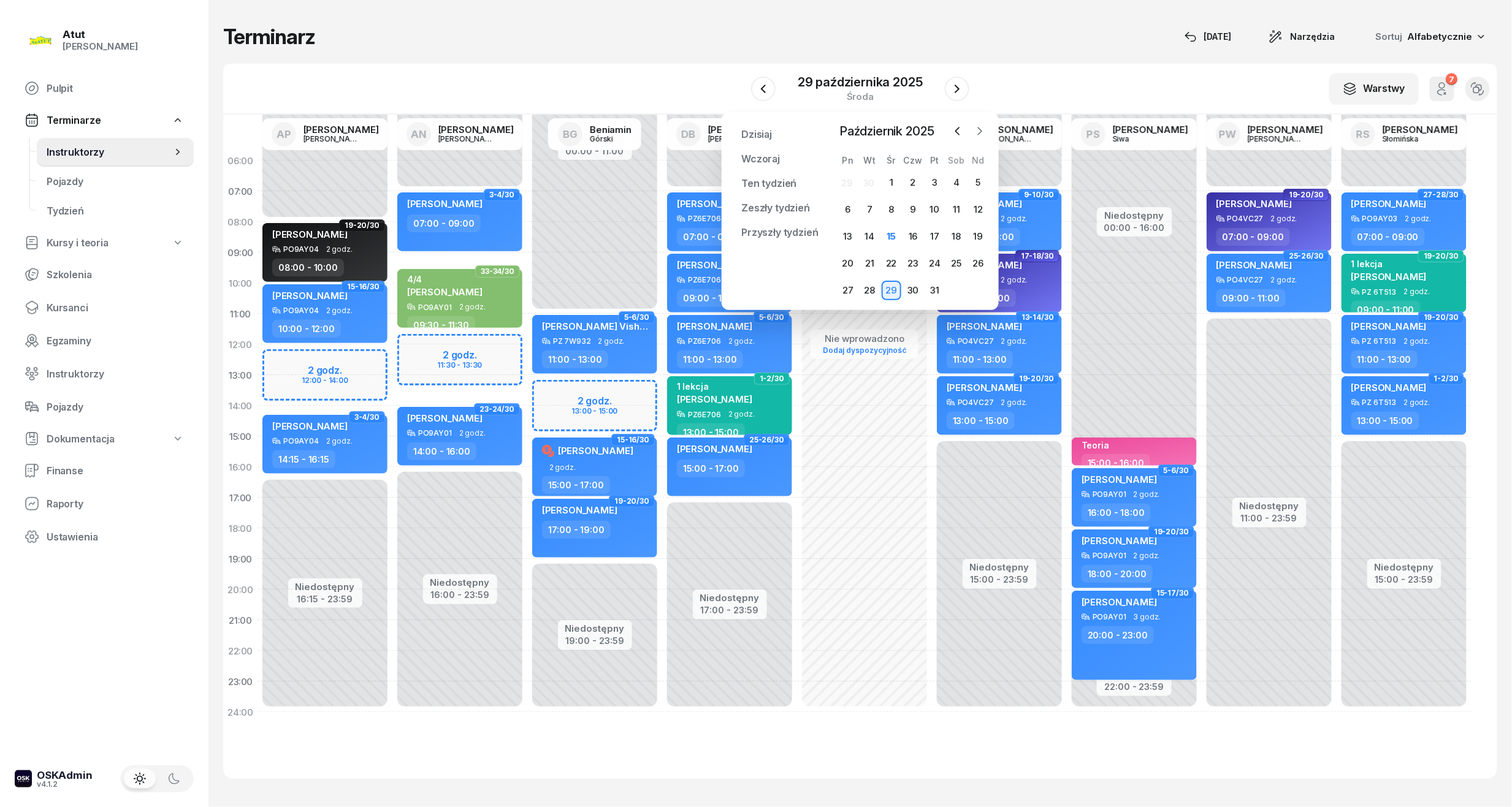
click at [977, 131] on icon "button" at bounding box center [979, 131] width 12 height 12
click at [940, 206] on div "7" at bounding box center [935, 209] width 20 height 20
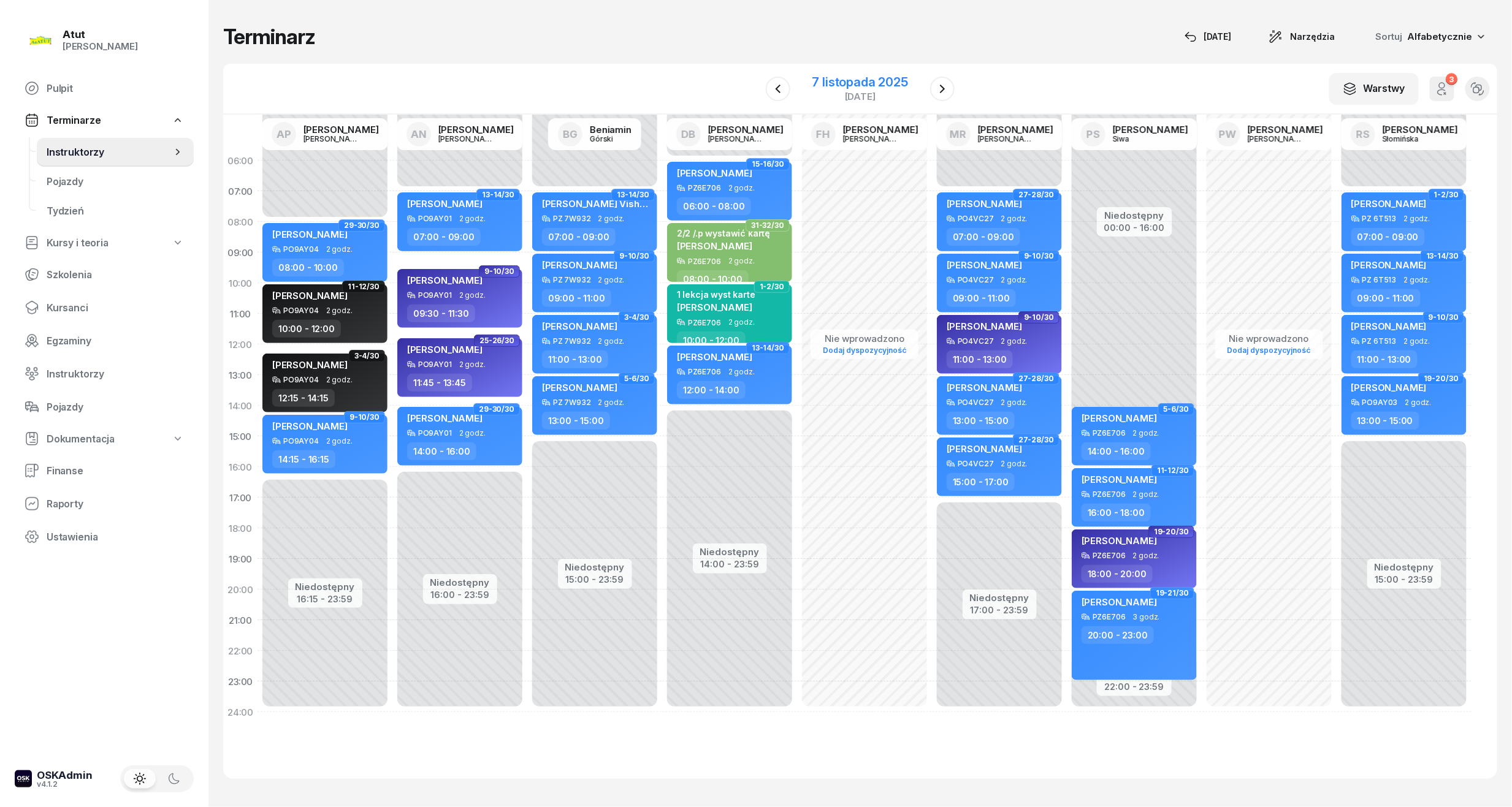
click at [883, 81] on div "7 listopada 2025" at bounding box center [860, 82] width 96 height 12
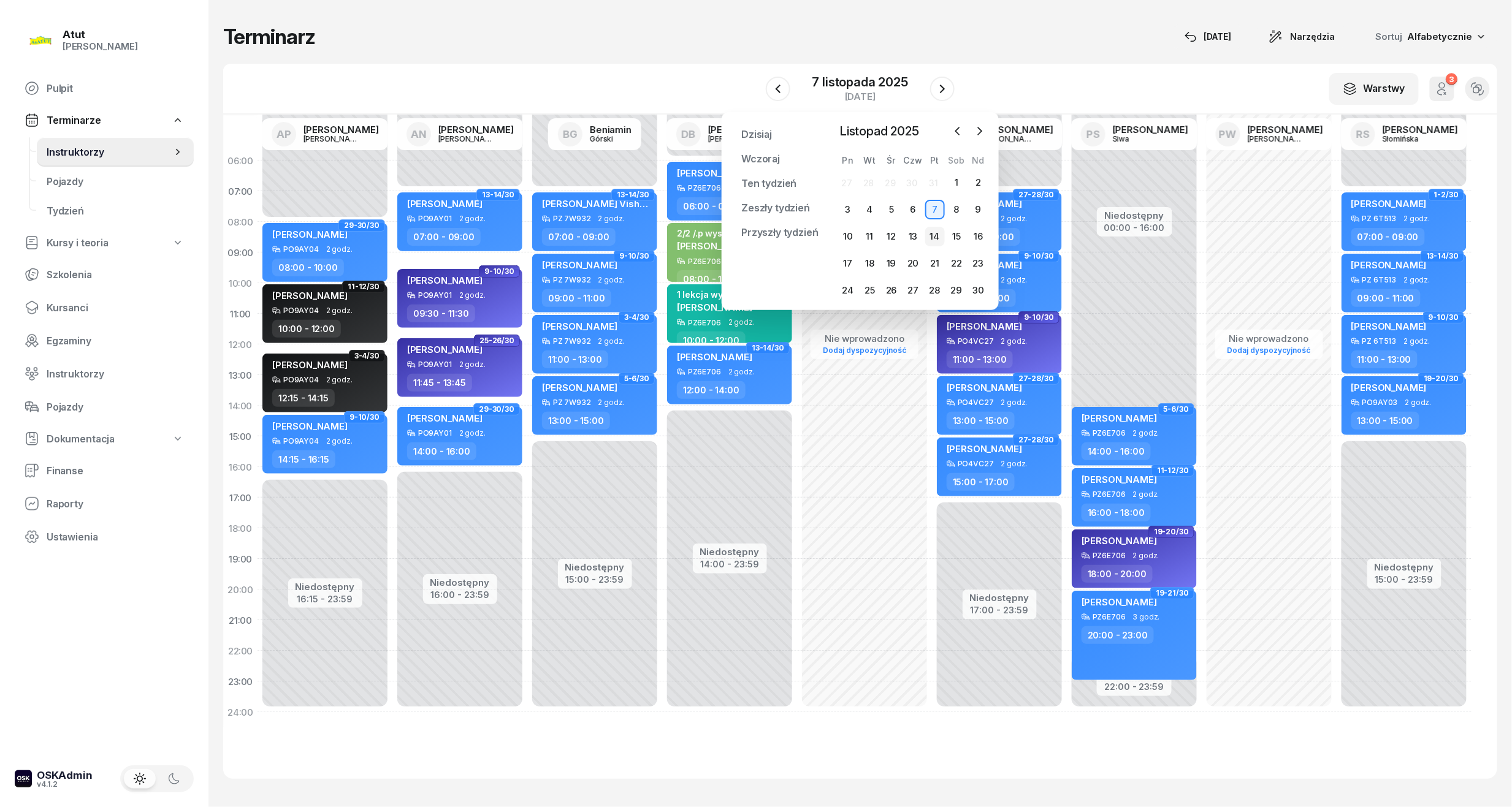
click at [937, 233] on div "14" at bounding box center [935, 236] width 20 height 20
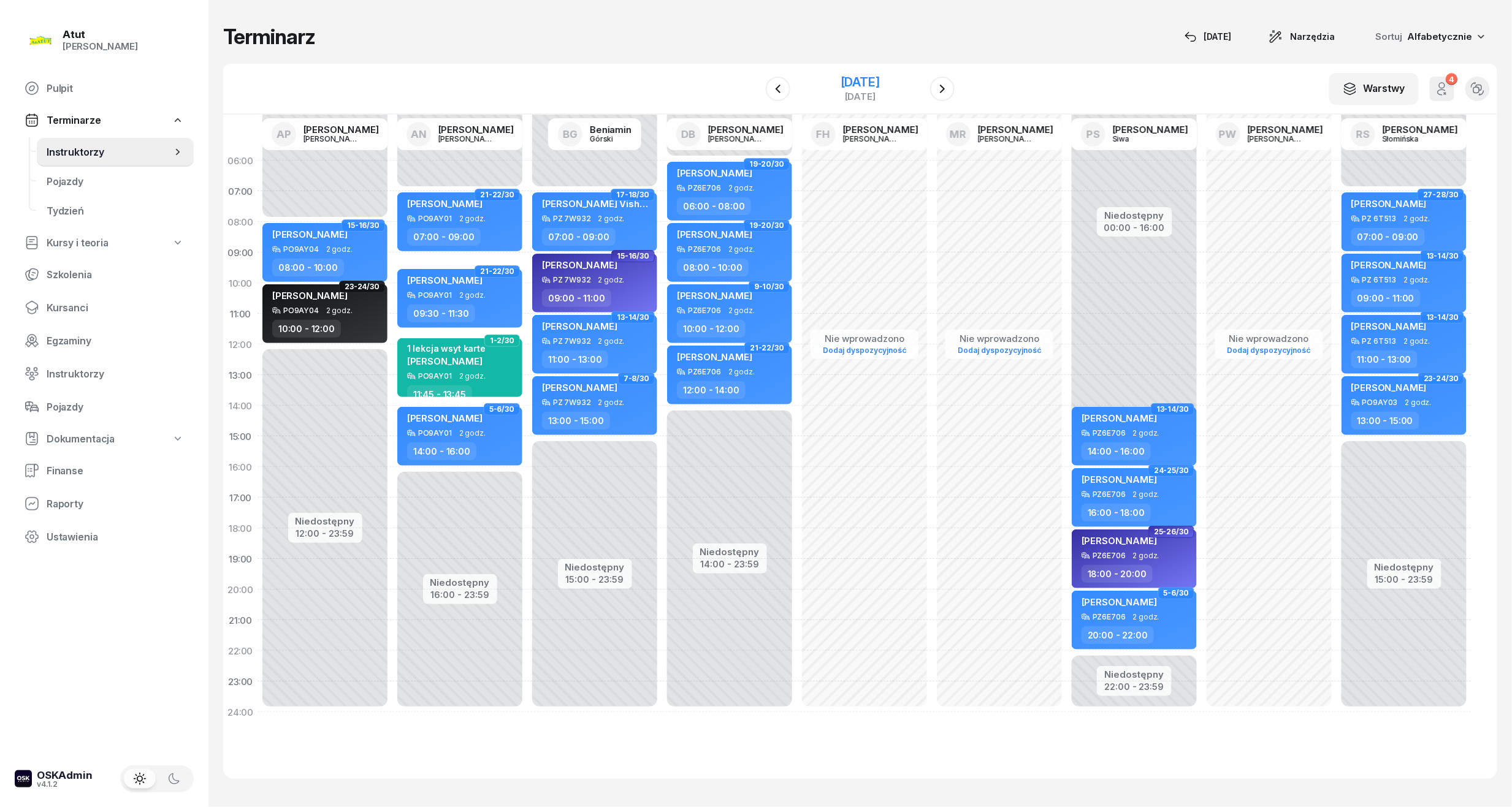
click at [880, 84] on div "14 listopada 2025" at bounding box center [859, 82] width 39 height 12
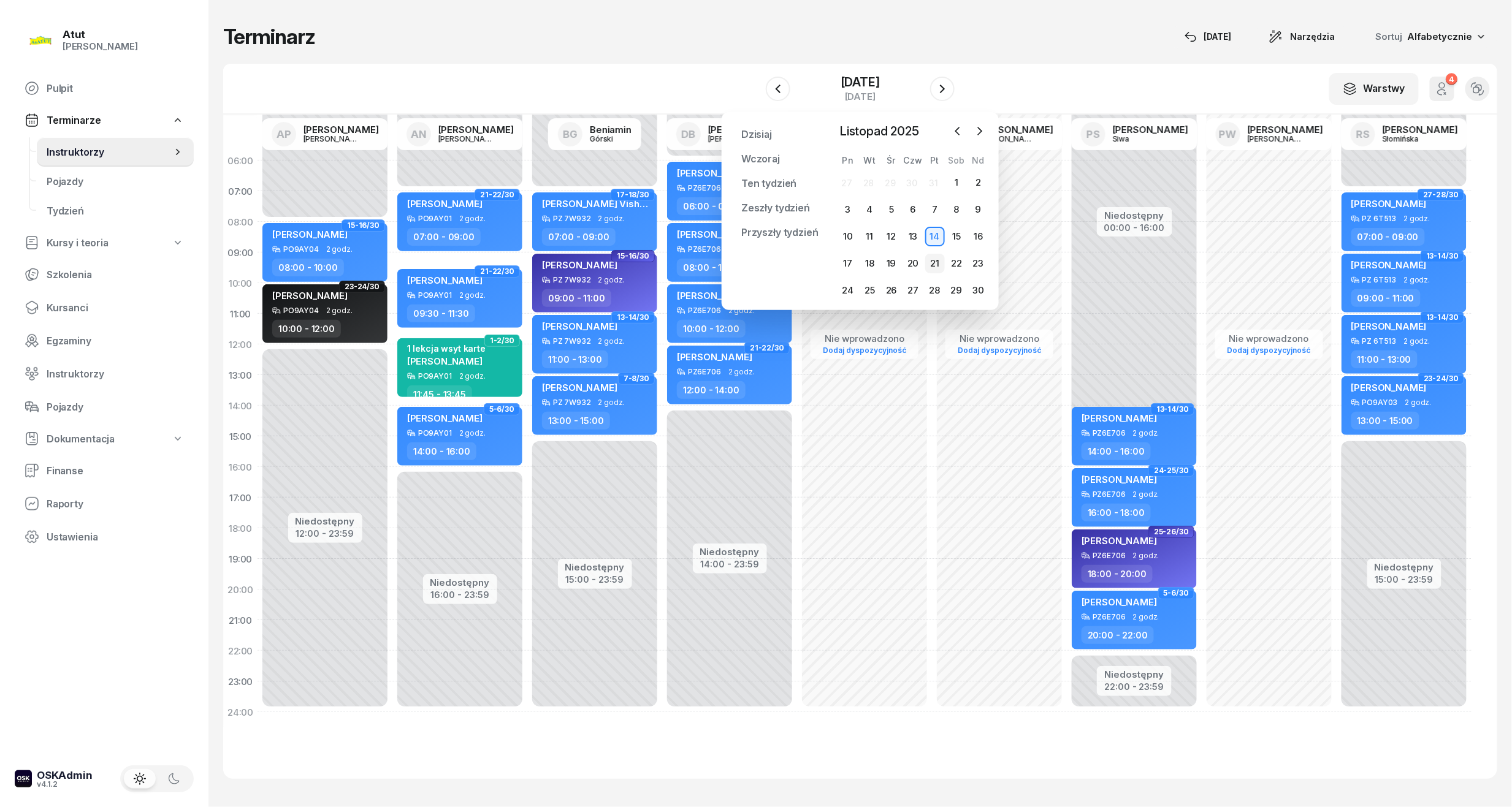
click at [938, 258] on div "21" at bounding box center [935, 263] width 20 height 20
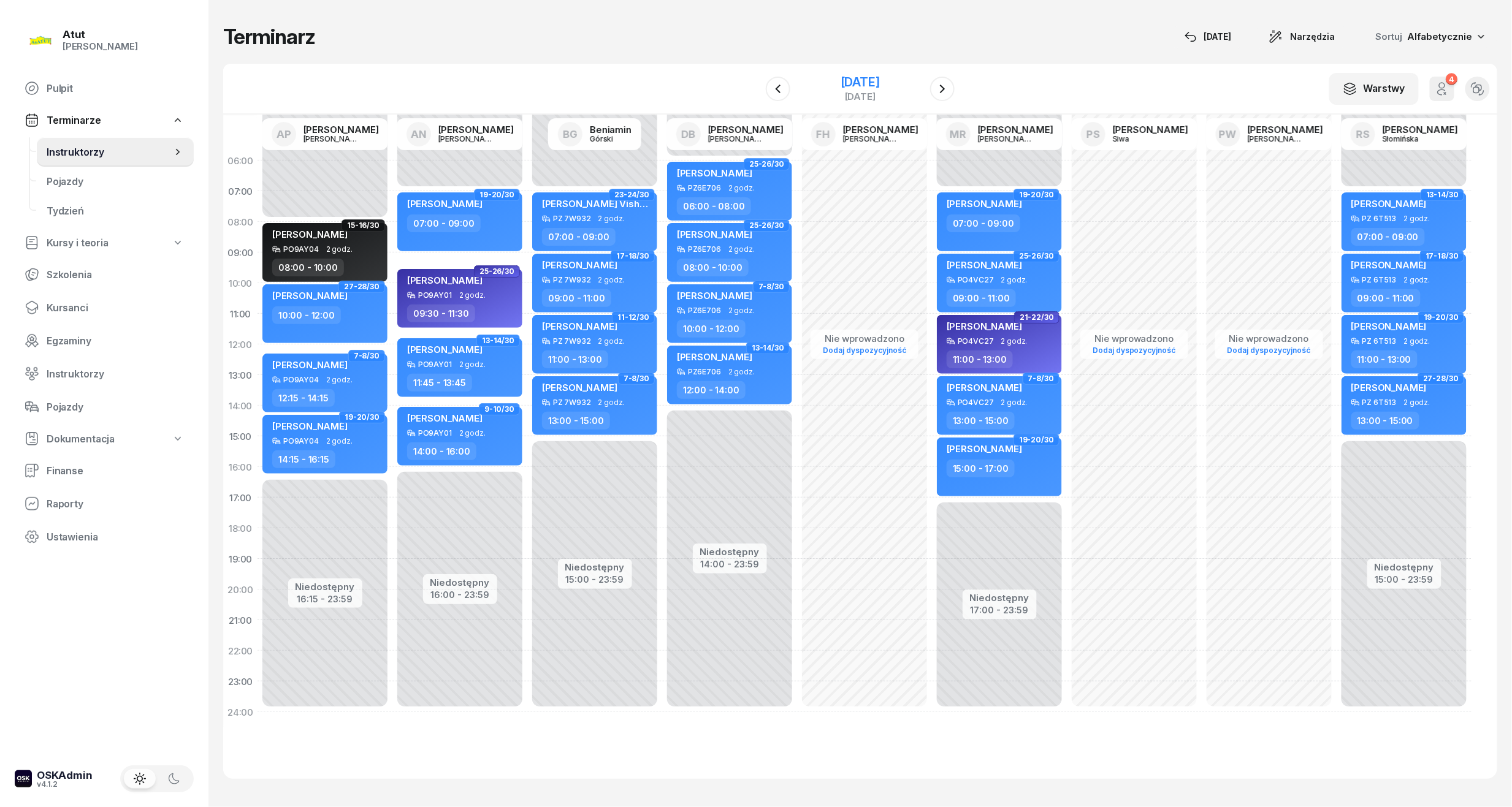
click at [870, 86] on div "21 listopada 2025" at bounding box center [859, 82] width 39 height 12
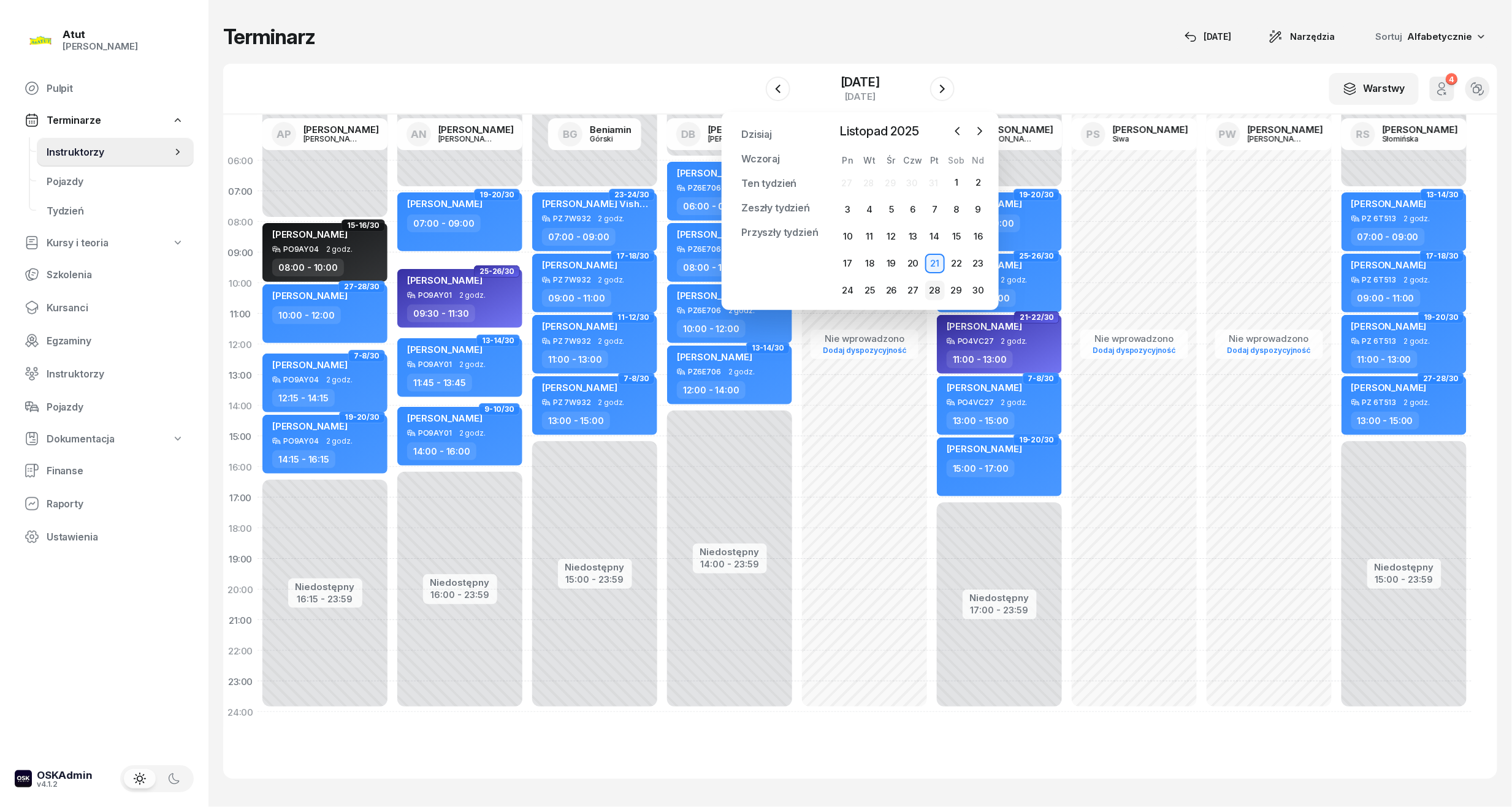
click at [930, 288] on div "28" at bounding box center [935, 290] width 20 height 20
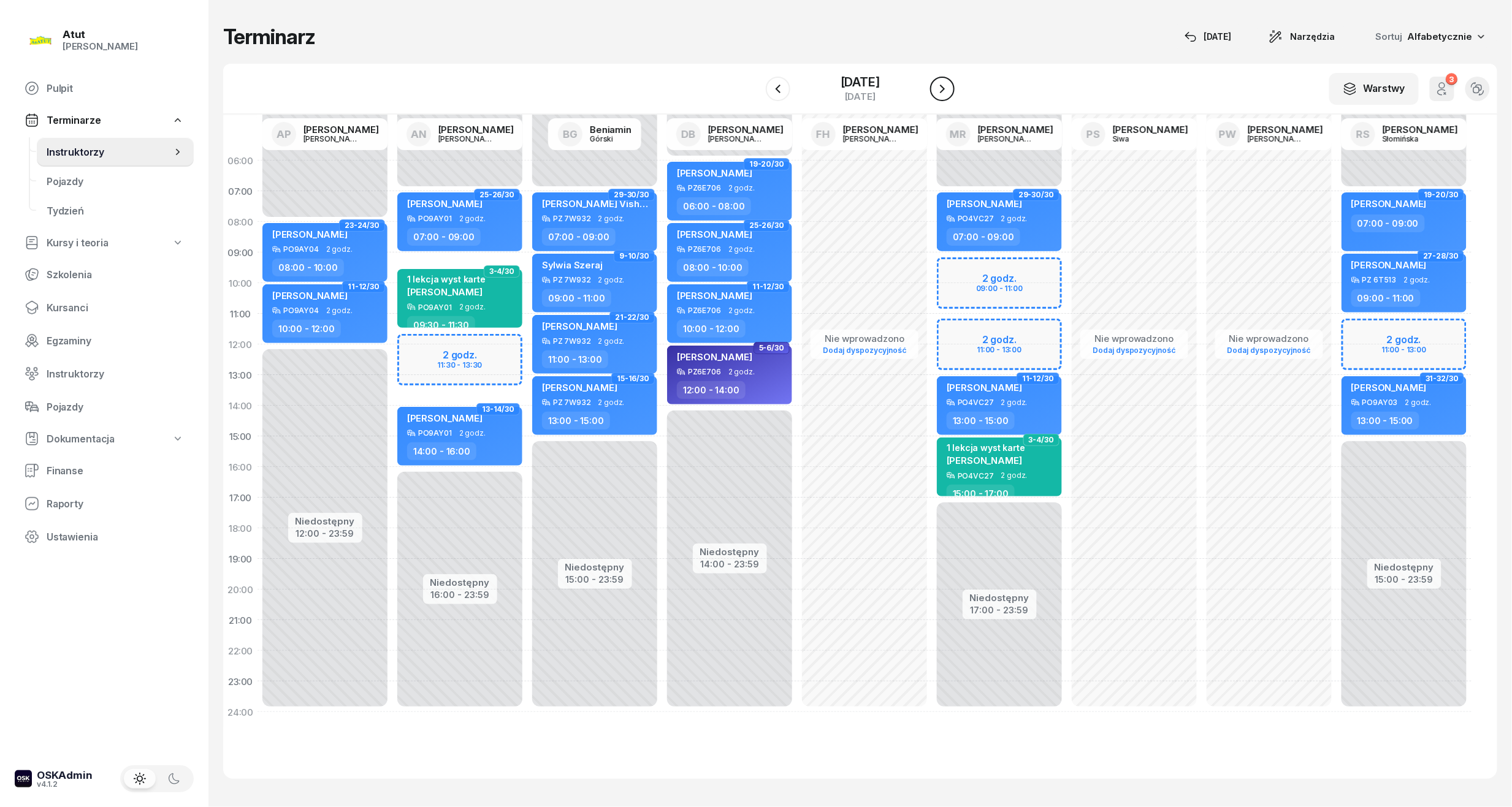
click at [950, 84] on icon "button" at bounding box center [942, 89] width 15 height 15
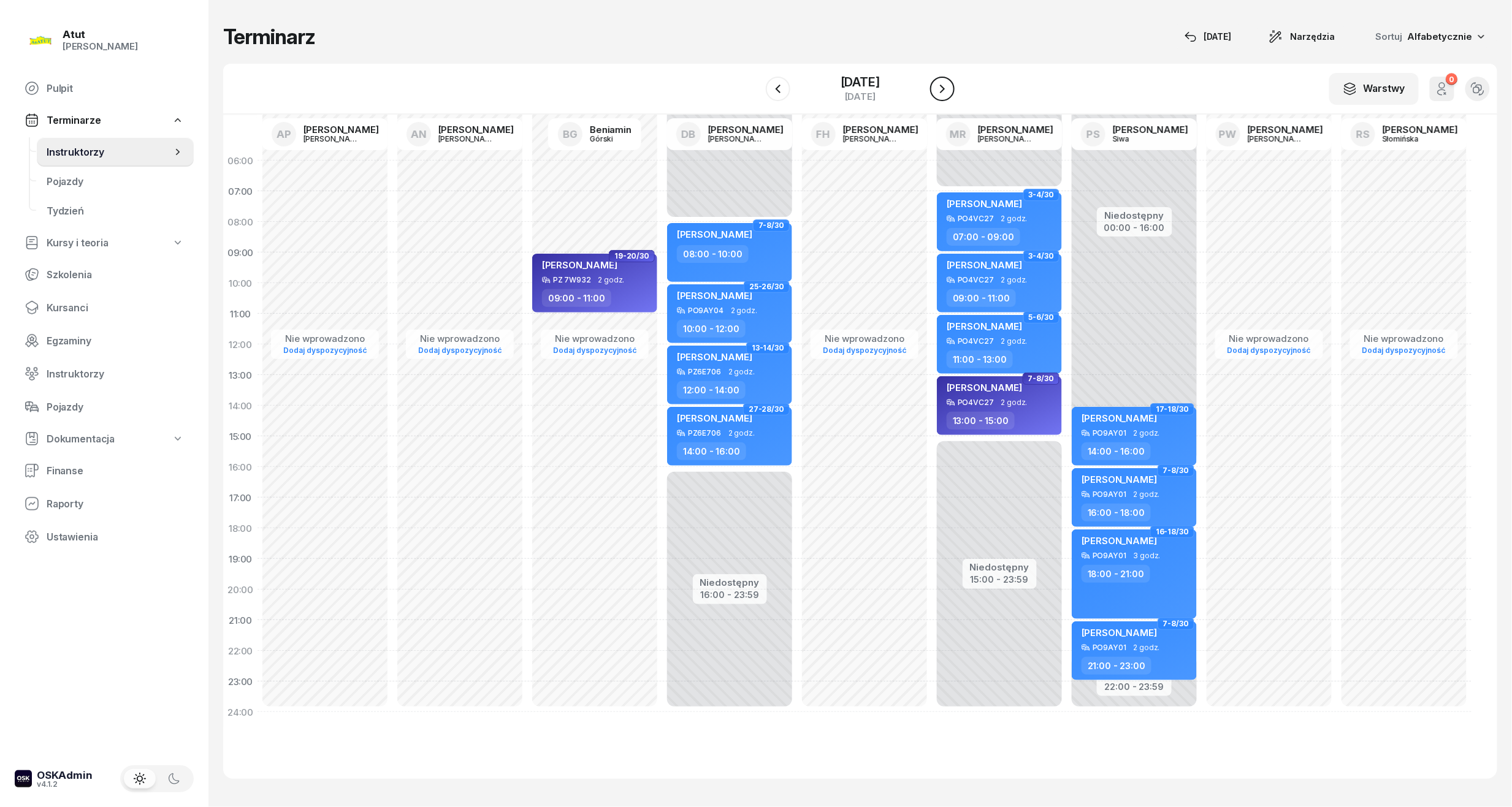
click at [950, 84] on icon "button" at bounding box center [942, 89] width 15 height 15
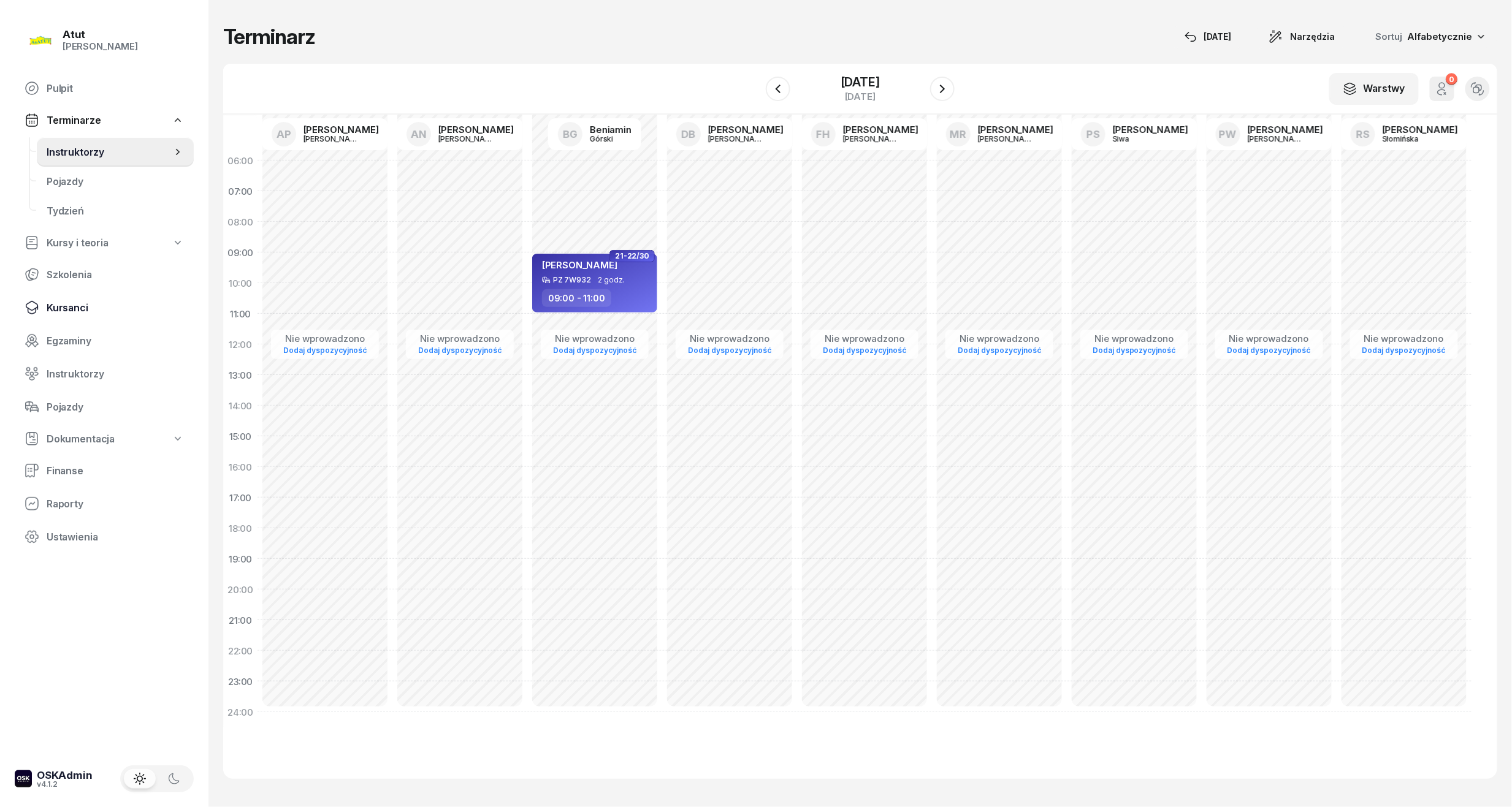
drag, startPoint x: 72, startPoint y: 317, endPoint x: 108, endPoint y: 298, distance: 40.7
click at [74, 317] on link "Kursanci" at bounding box center [104, 307] width 179 height 29
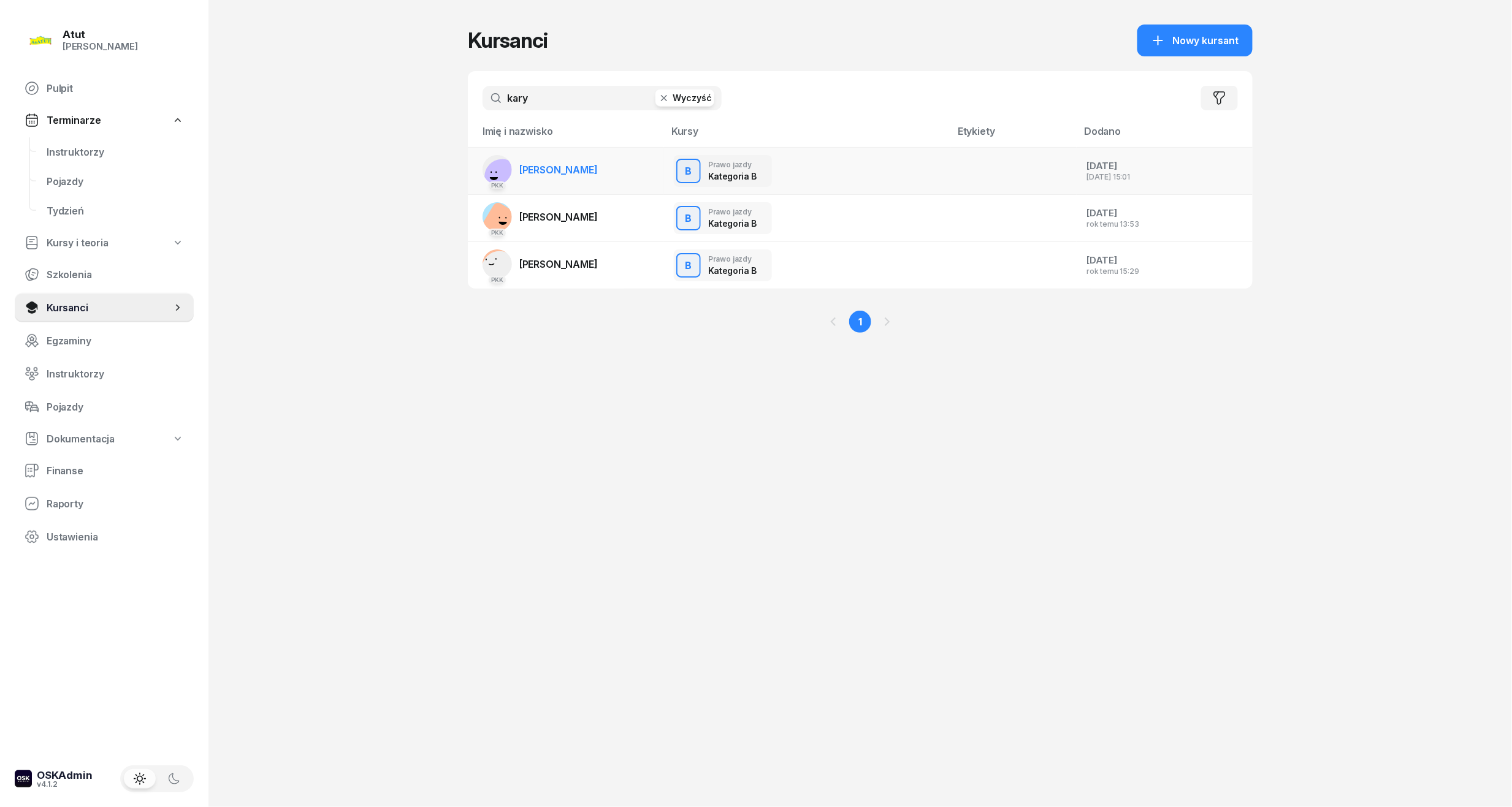
click at [570, 160] on td "PKK Oleh Karyi" at bounding box center [566, 171] width 197 height 47
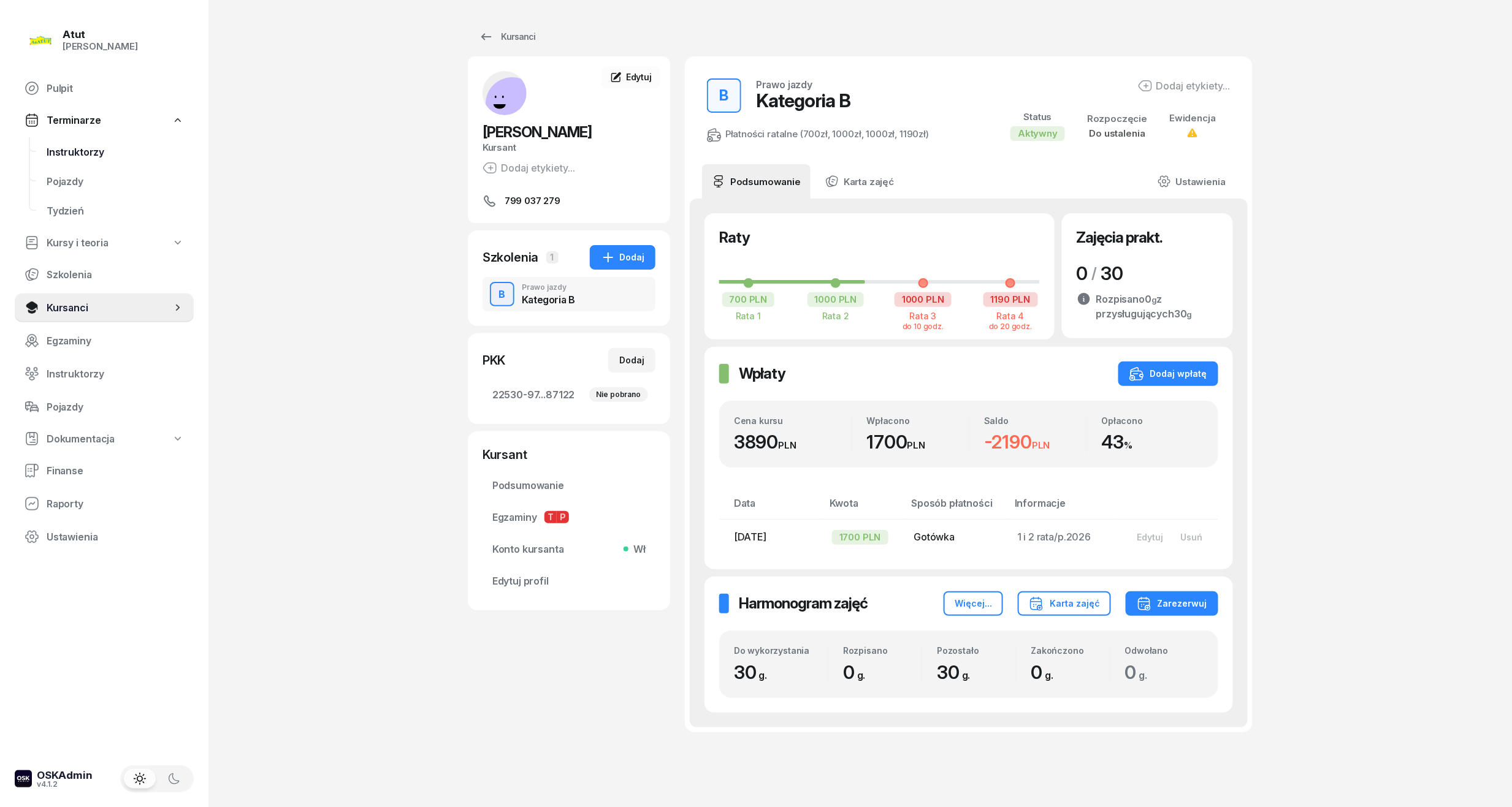
click at [59, 153] on span "Instruktorzy" at bounding box center [116, 153] width 138 height 12
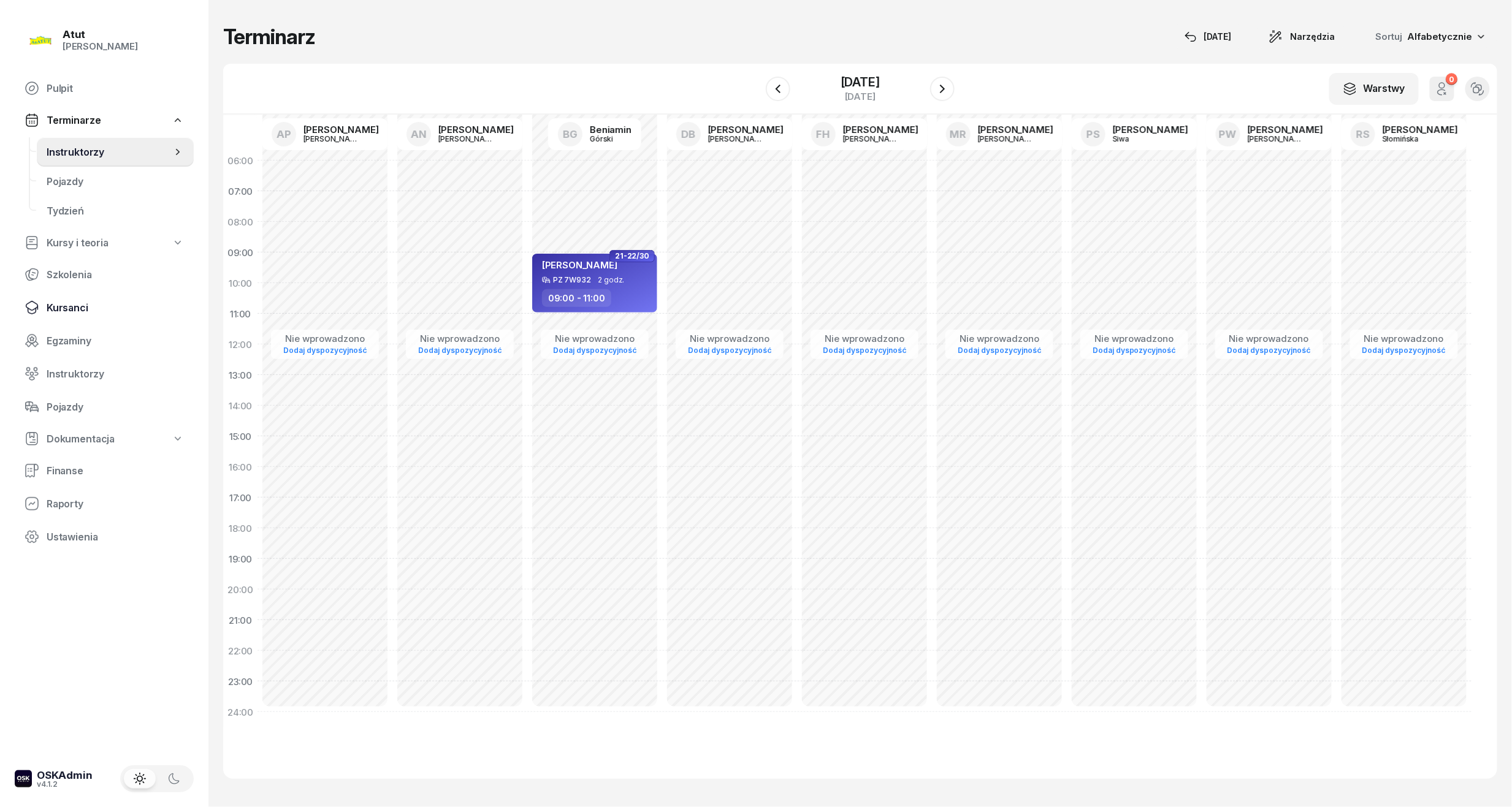
click at [66, 312] on span "Kursanci" at bounding box center [116, 308] width 138 height 12
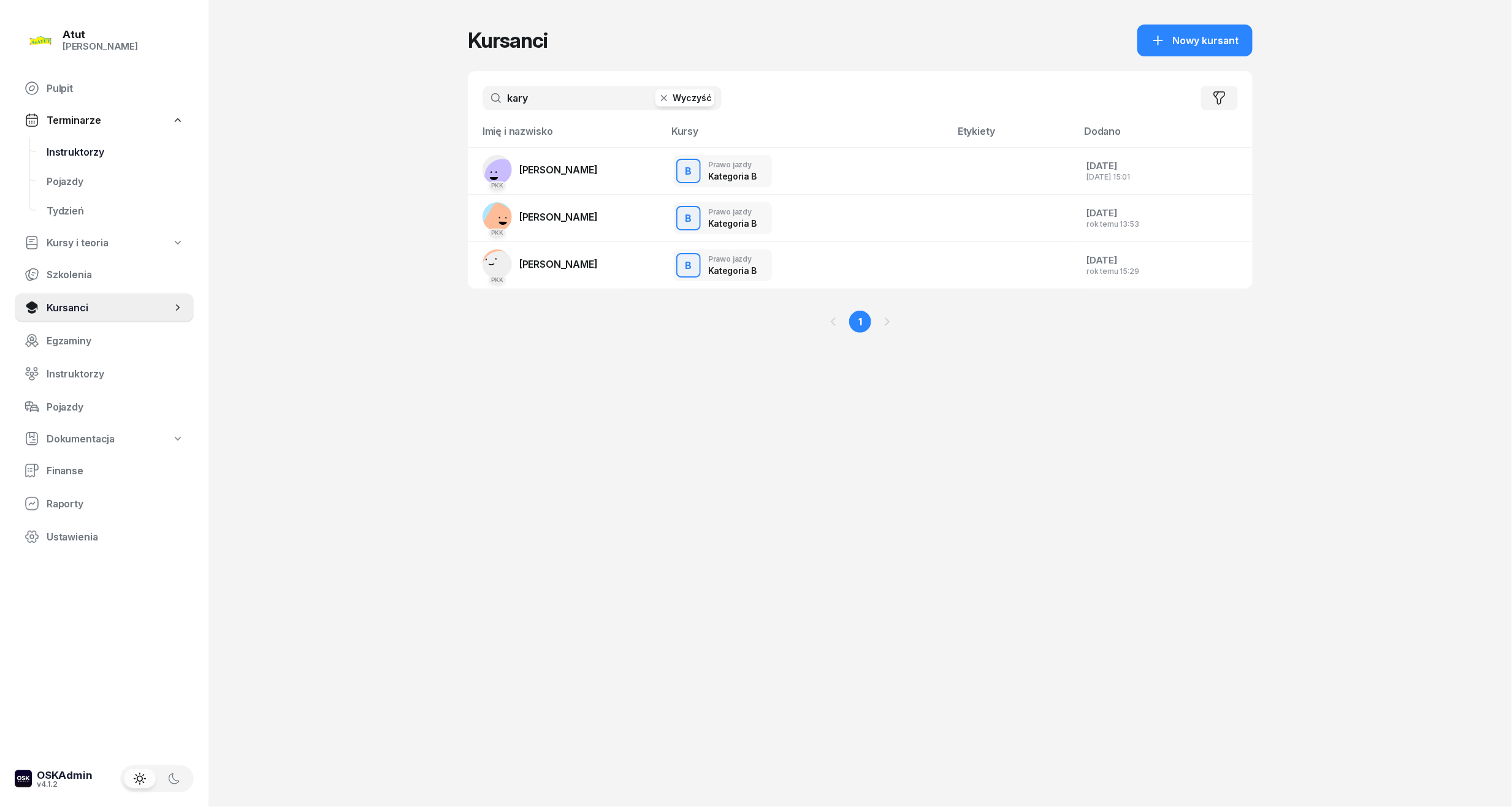
click at [86, 155] on span "Instruktorzy" at bounding box center [116, 153] width 138 height 12
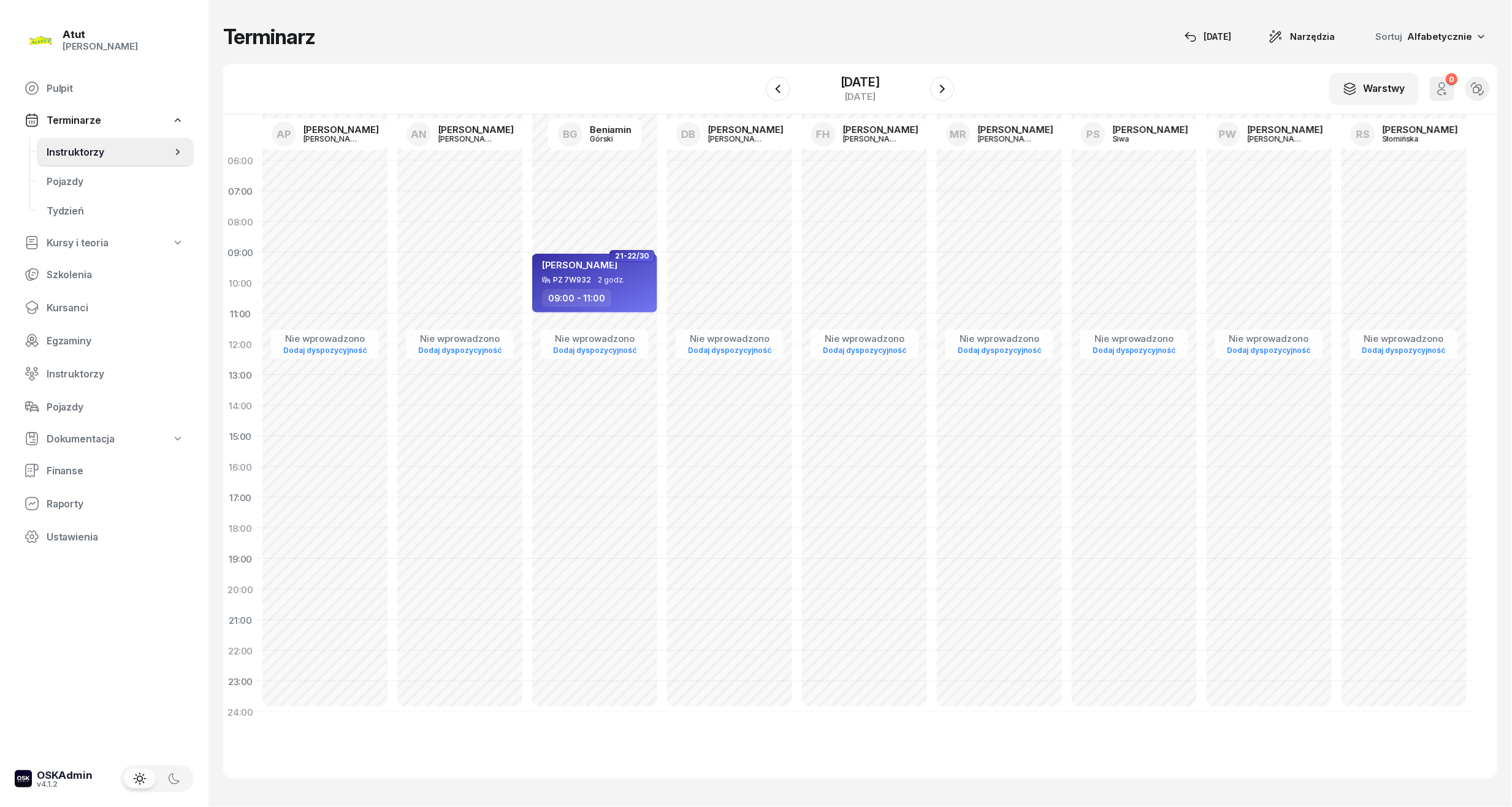
click at [810, 69] on div "W Wybierz AP Adam Pytlak AN Artur Nowakowski BG Beniamin Górski DB Dariusz Bańk…" at bounding box center [860, 89] width 1273 height 51
click at [840, 76] on div "30 listopada 2025" at bounding box center [859, 82] width 39 height 12
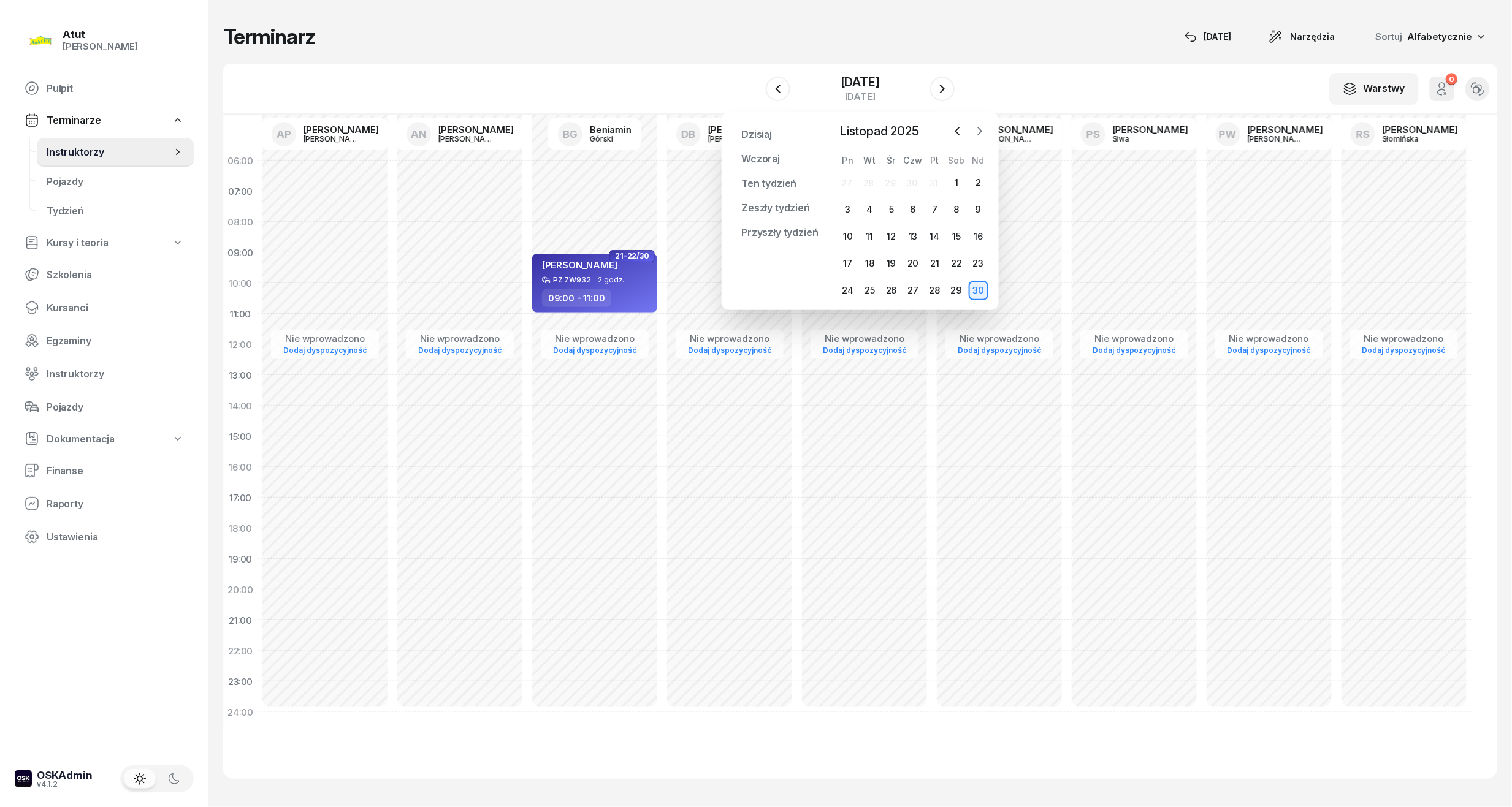
click at [971, 127] on button "button" at bounding box center [979, 131] width 18 height 18
click at [962, 131] on icon "button" at bounding box center [957, 131] width 12 height 12
click at [934, 232] on div "17" at bounding box center [935, 236] width 20 height 20
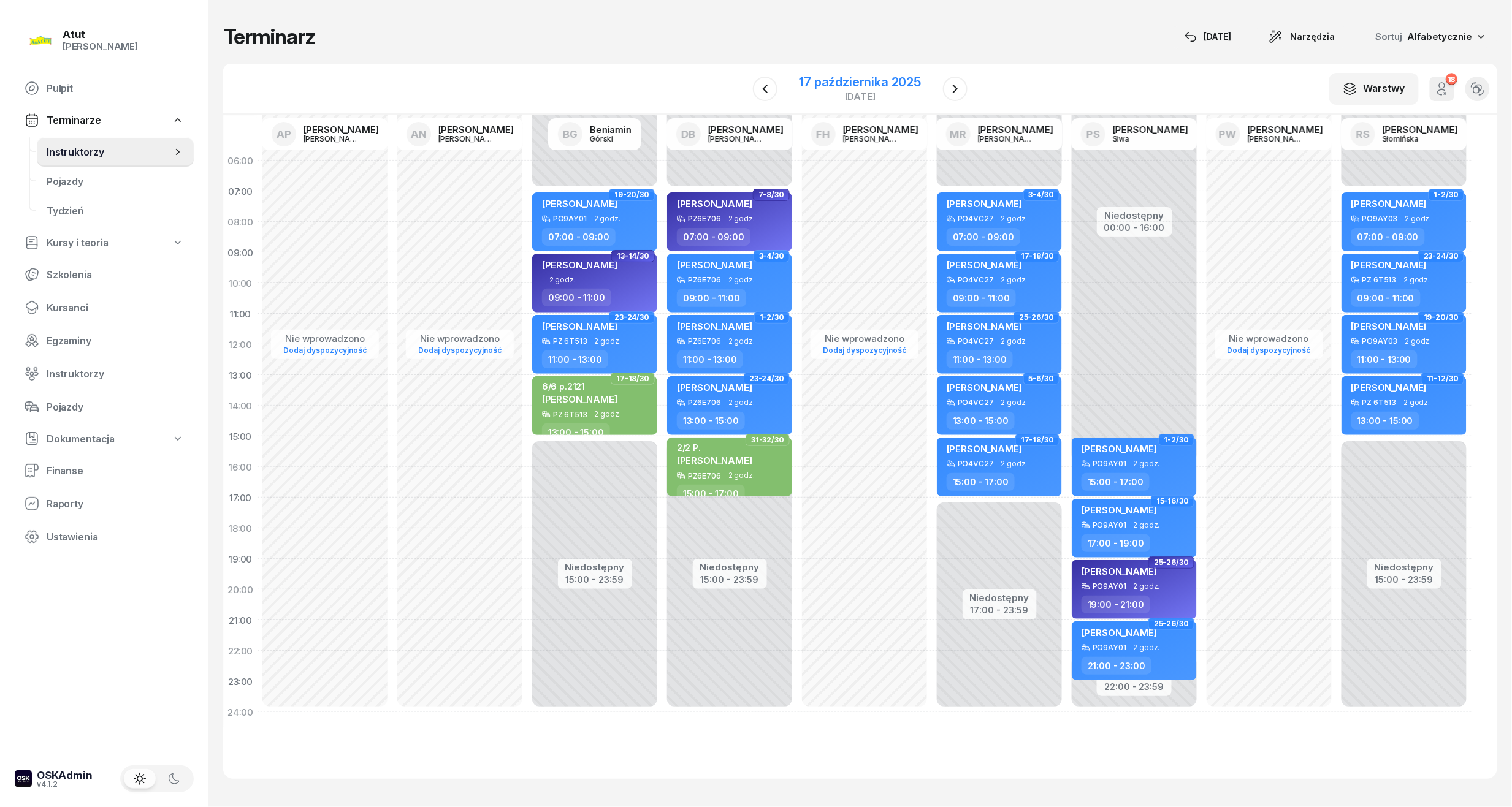
click at [872, 77] on div "17 października 2025" at bounding box center [860, 82] width 122 height 12
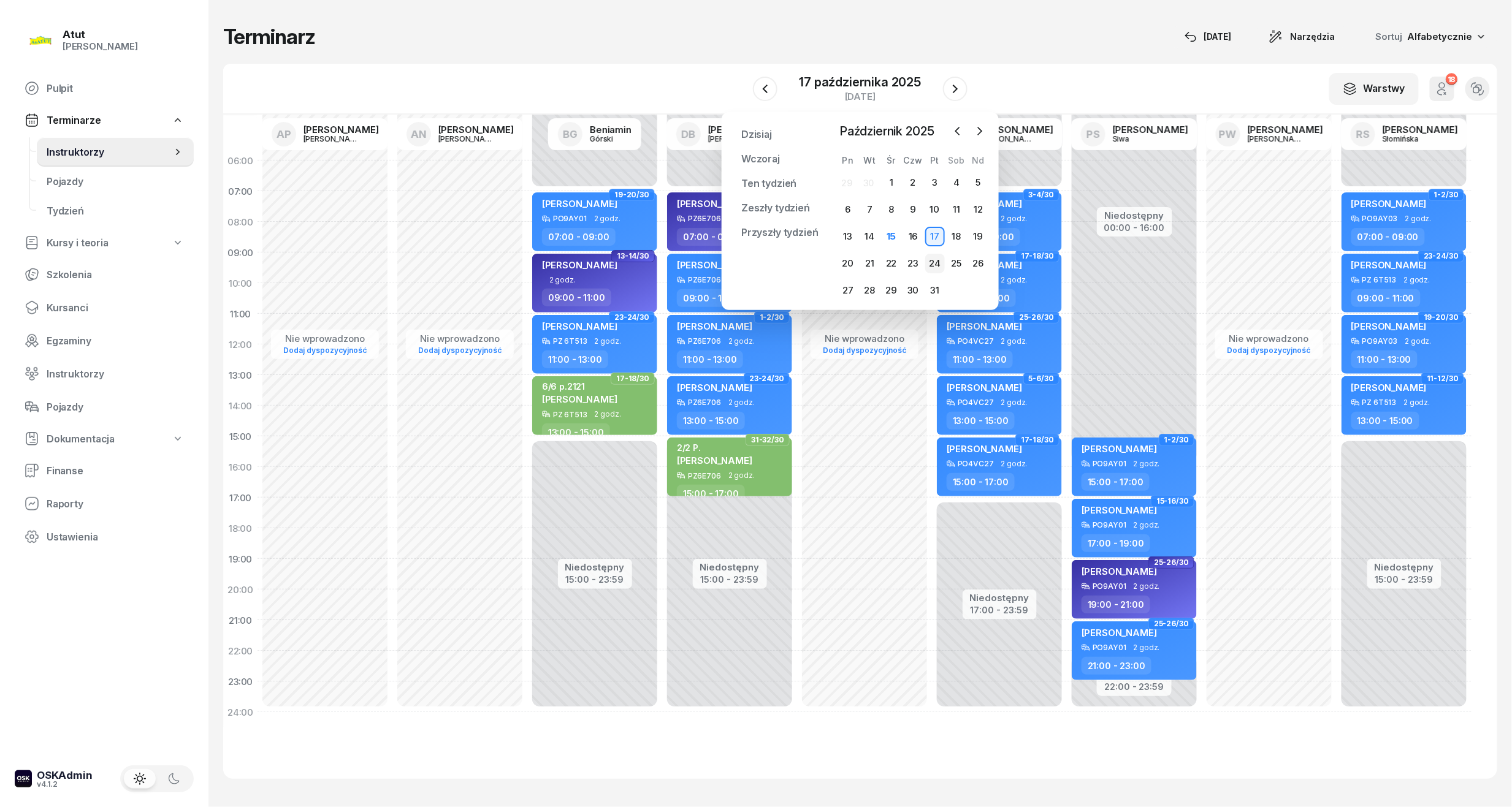
click at [935, 262] on div "24" at bounding box center [935, 263] width 20 height 20
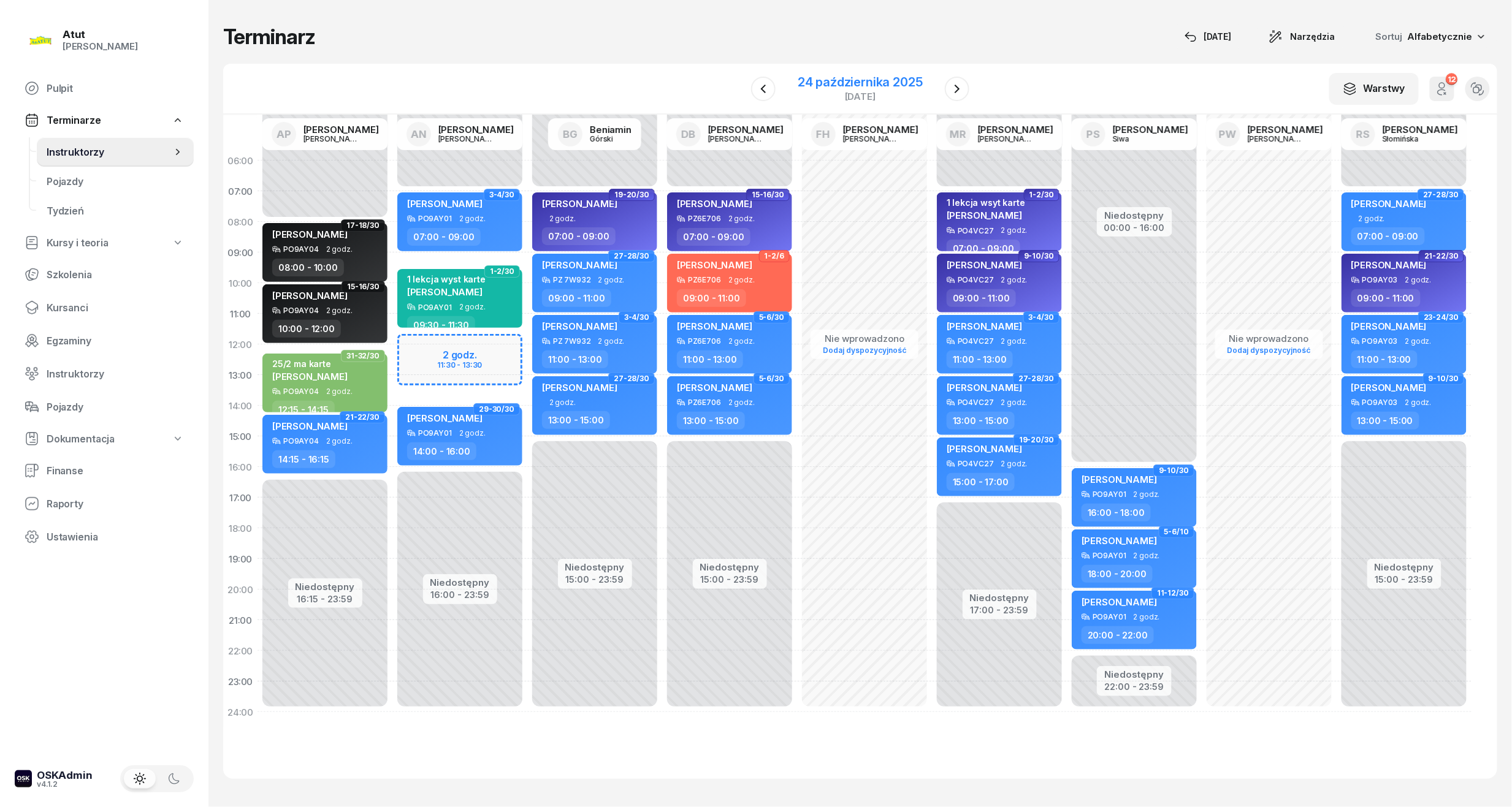
click at [888, 79] on div "24 października 2025" at bounding box center [859, 82] width 125 height 12
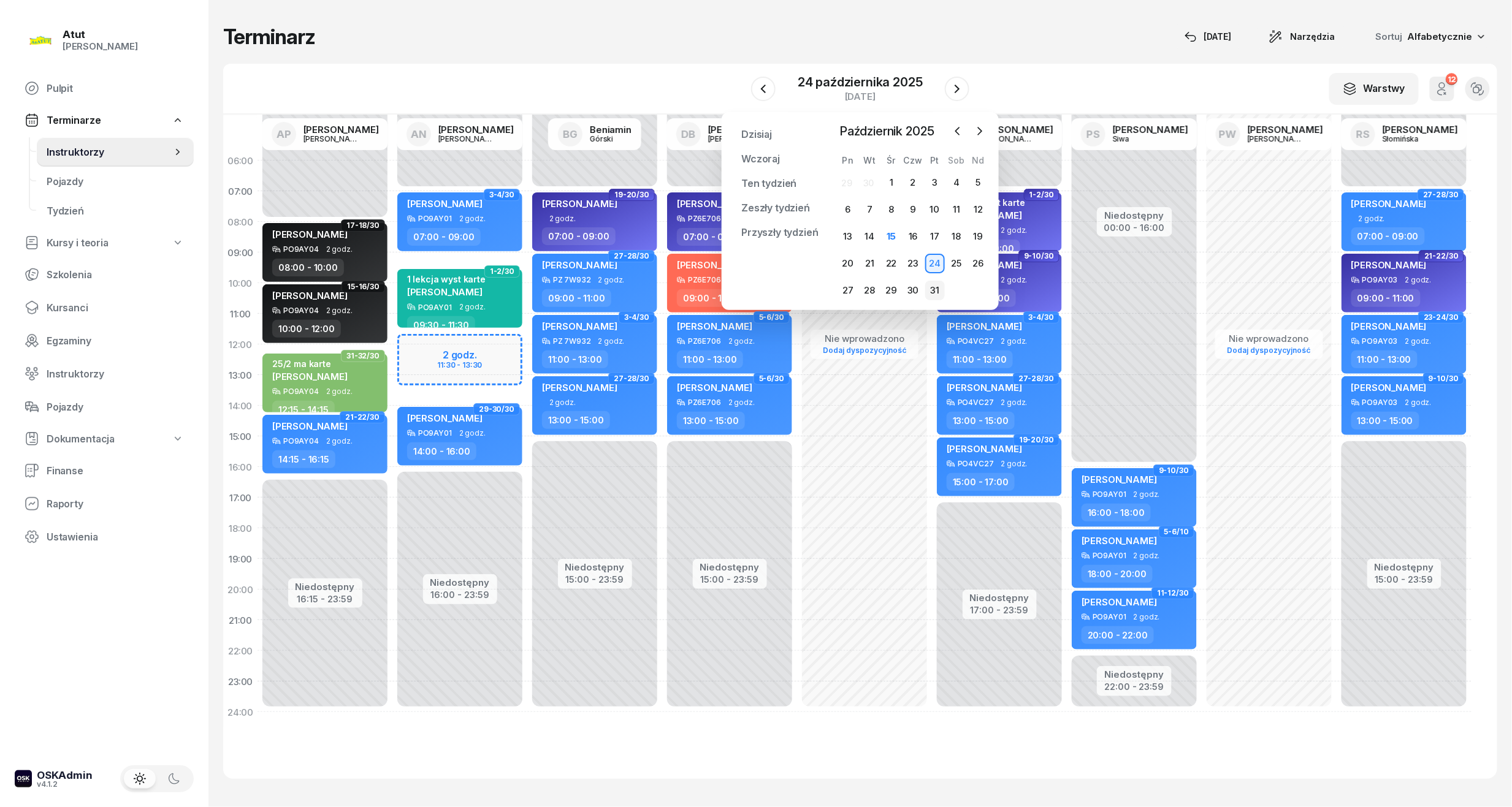
click at [929, 286] on div "31" at bounding box center [935, 290] width 20 height 20
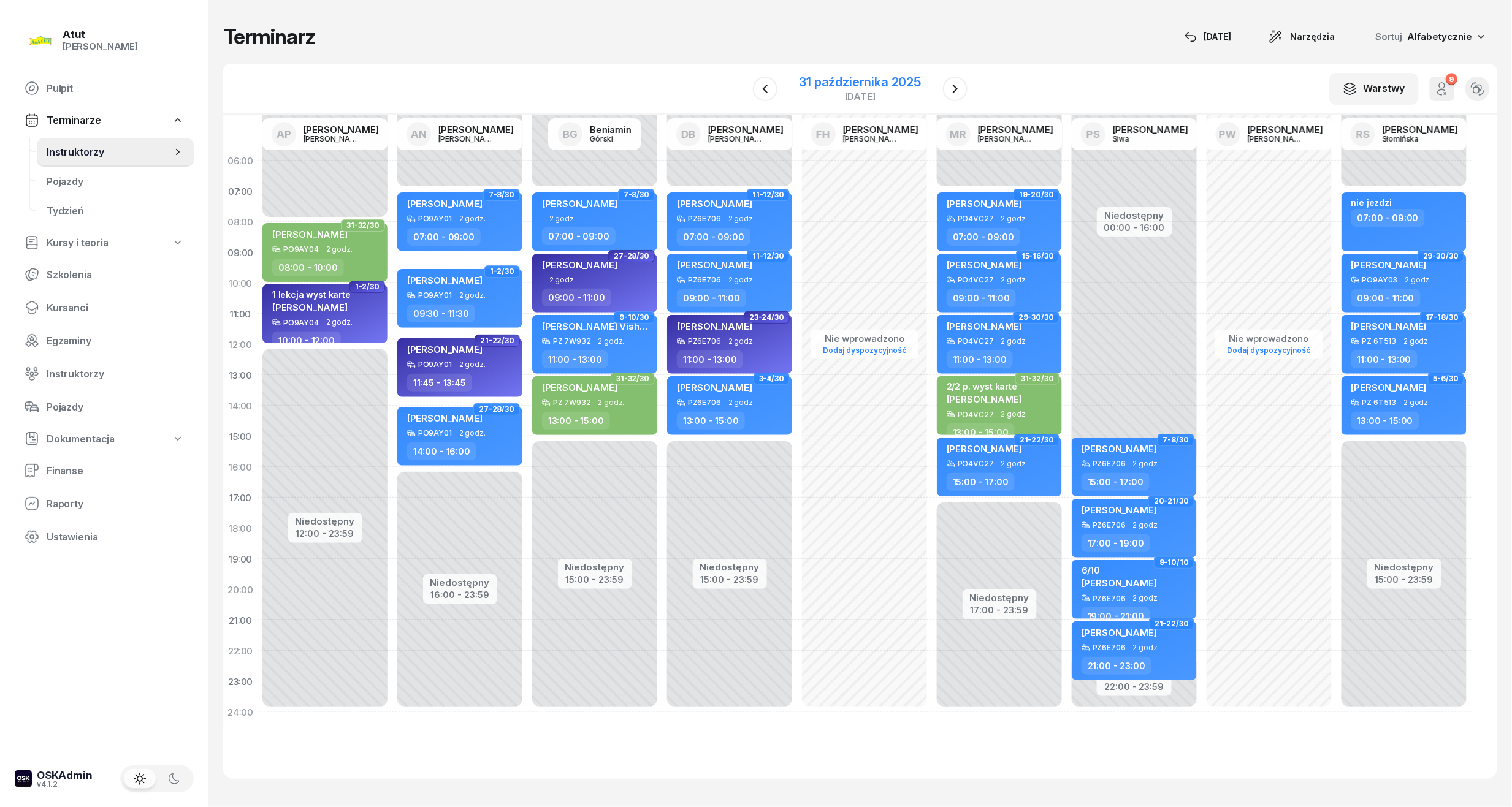
click at [846, 82] on div "31 października 2025" at bounding box center [860, 82] width 122 height 12
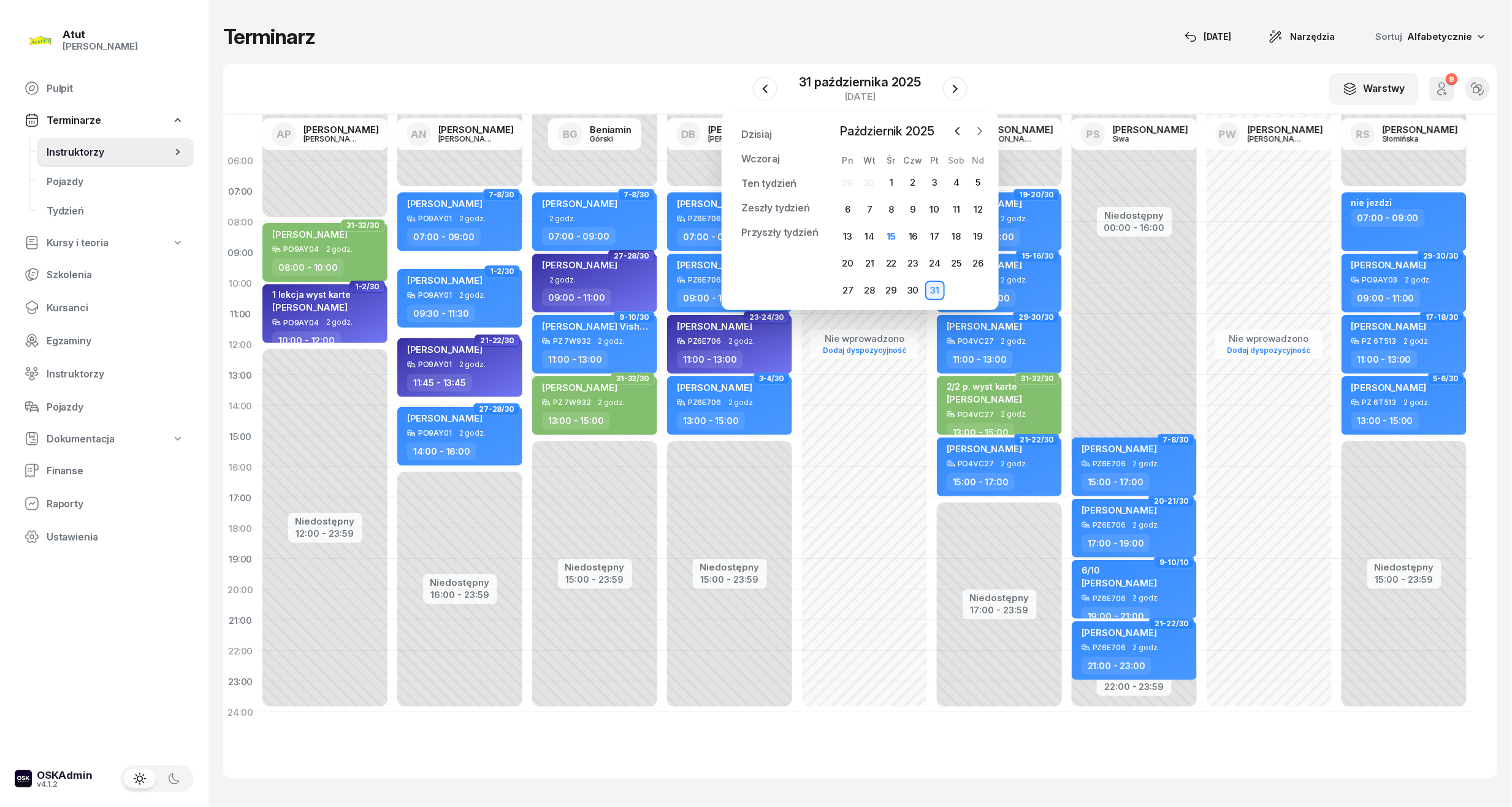
click at [978, 128] on icon "button" at bounding box center [980, 131] width 4 height 7
click at [937, 210] on div "7" at bounding box center [935, 209] width 20 height 20
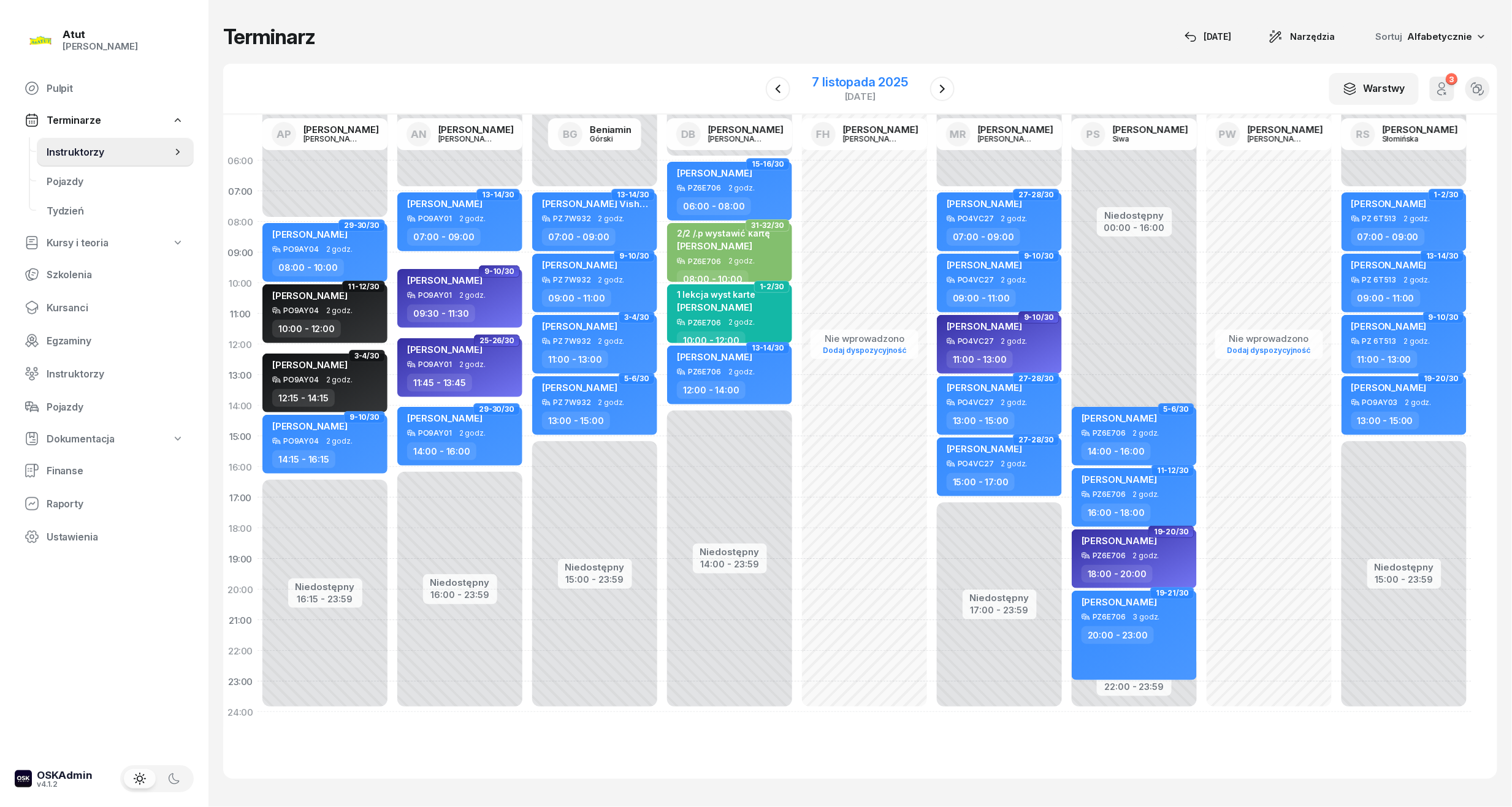
click at [890, 88] on div "7 listopada 2025" at bounding box center [860, 82] width 96 height 12
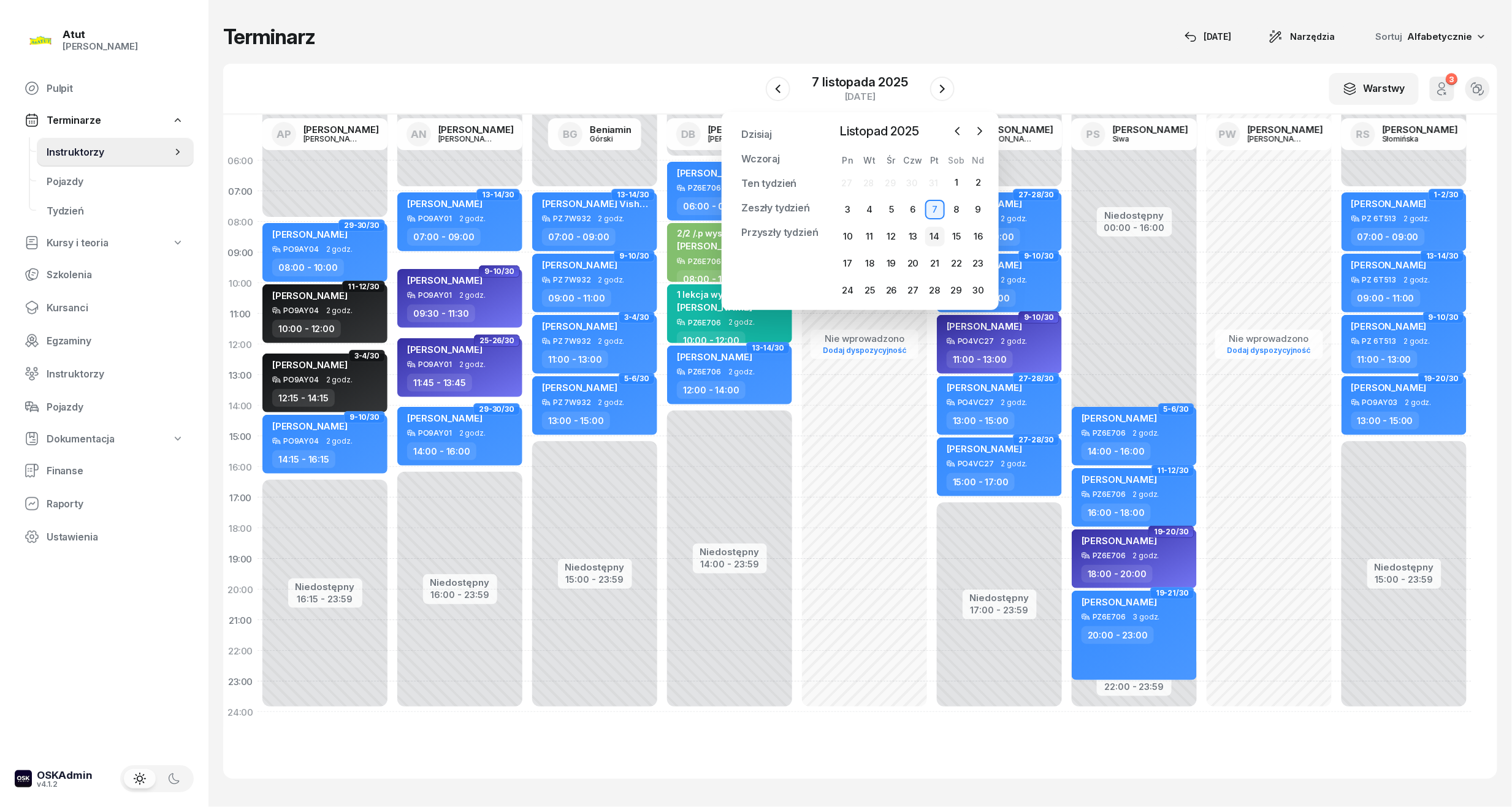
click at [939, 232] on div "14" at bounding box center [935, 236] width 20 height 20
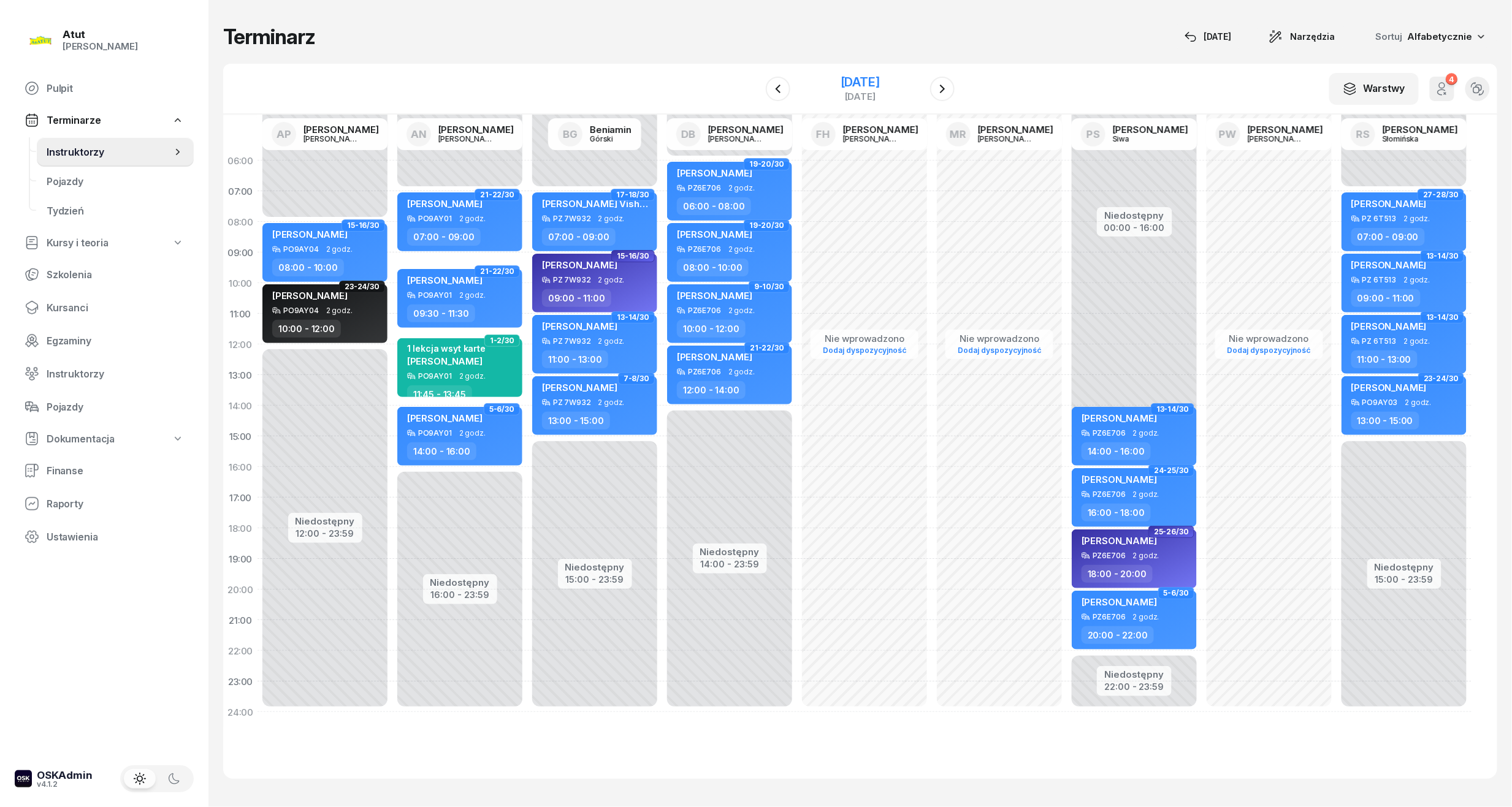
click at [880, 82] on div "14 listopada 2025" at bounding box center [859, 82] width 39 height 12
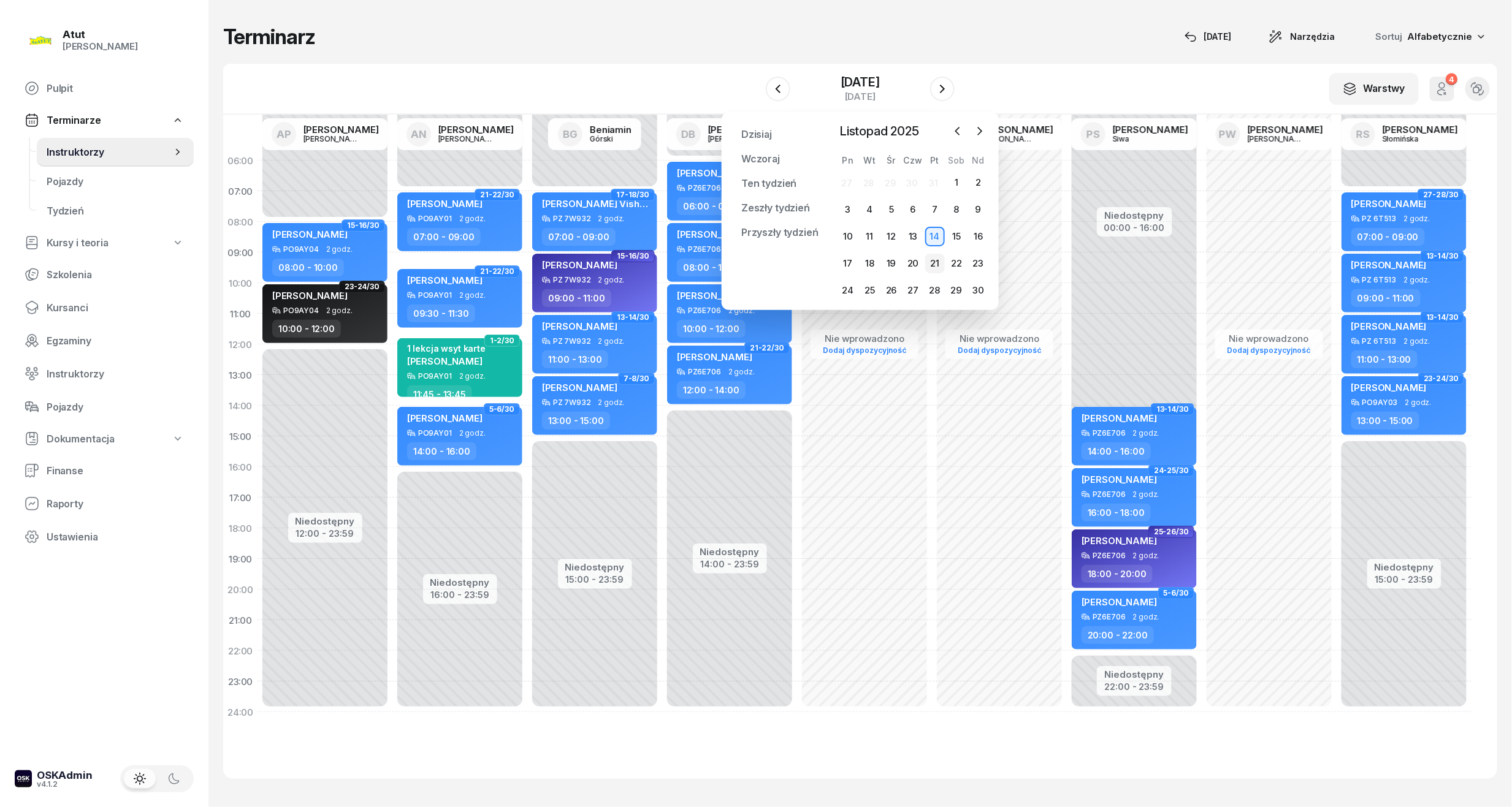
click at [930, 255] on div "21" at bounding box center [935, 263] width 20 height 20
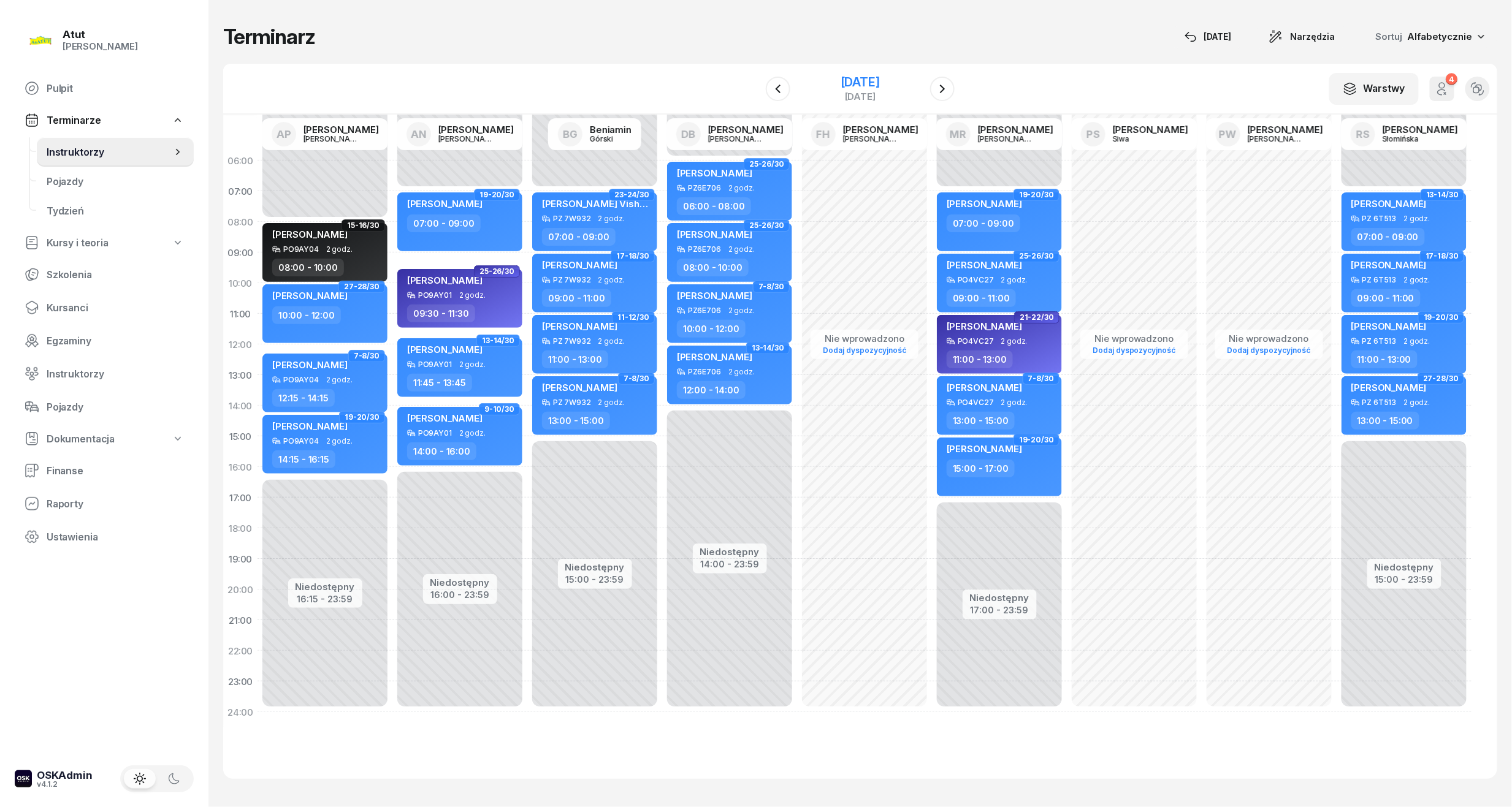
drag, startPoint x: 859, startPoint y: 82, endPoint x: 895, endPoint y: 106, distance: 43.3
click at [859, 82] on div "21 listopada 2025" at bounding box center [859, 82] width 39 height 12
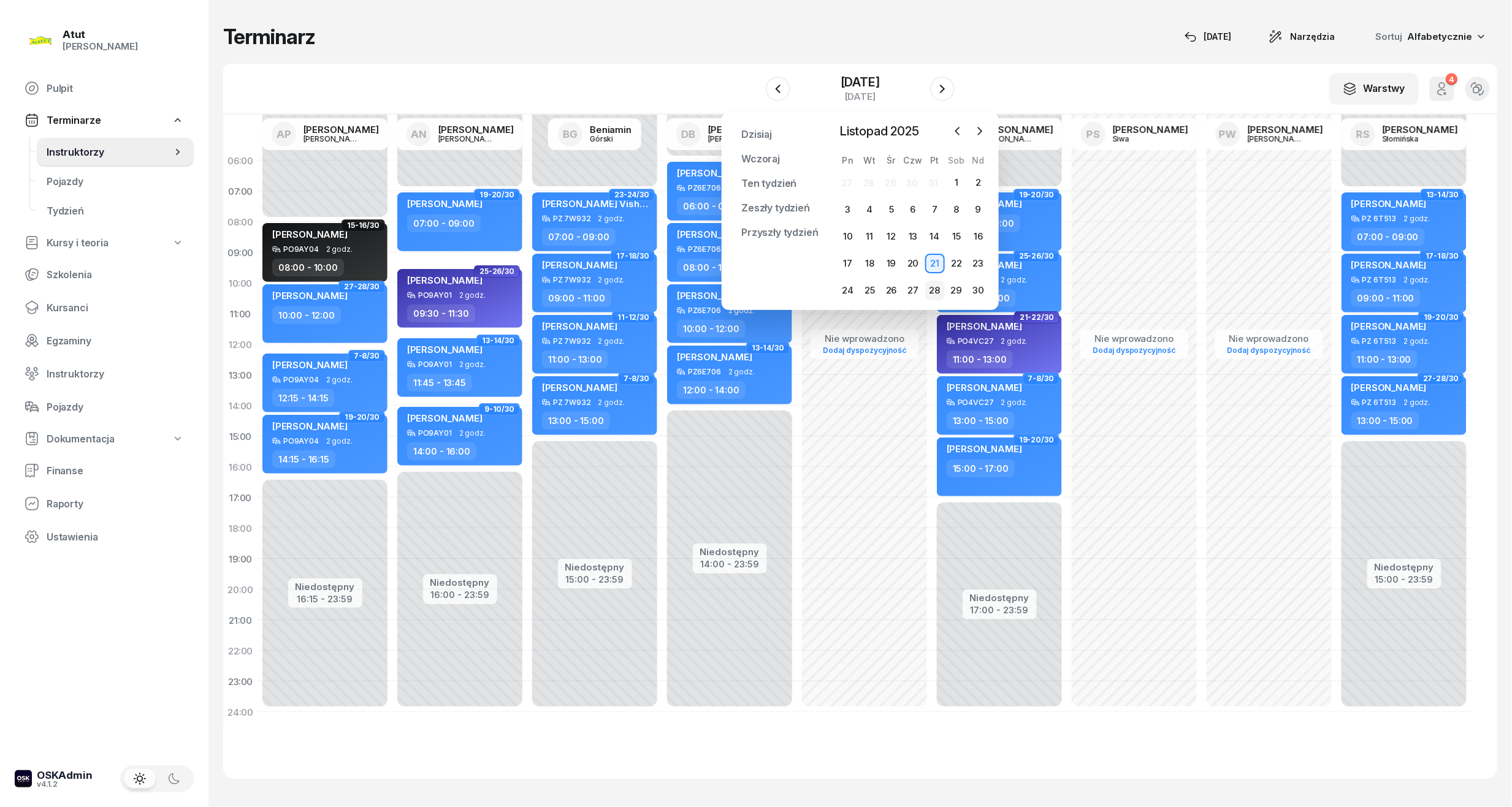
click at [934, 288] on div "28" at bounding box center [935, 290] width 20 height 20
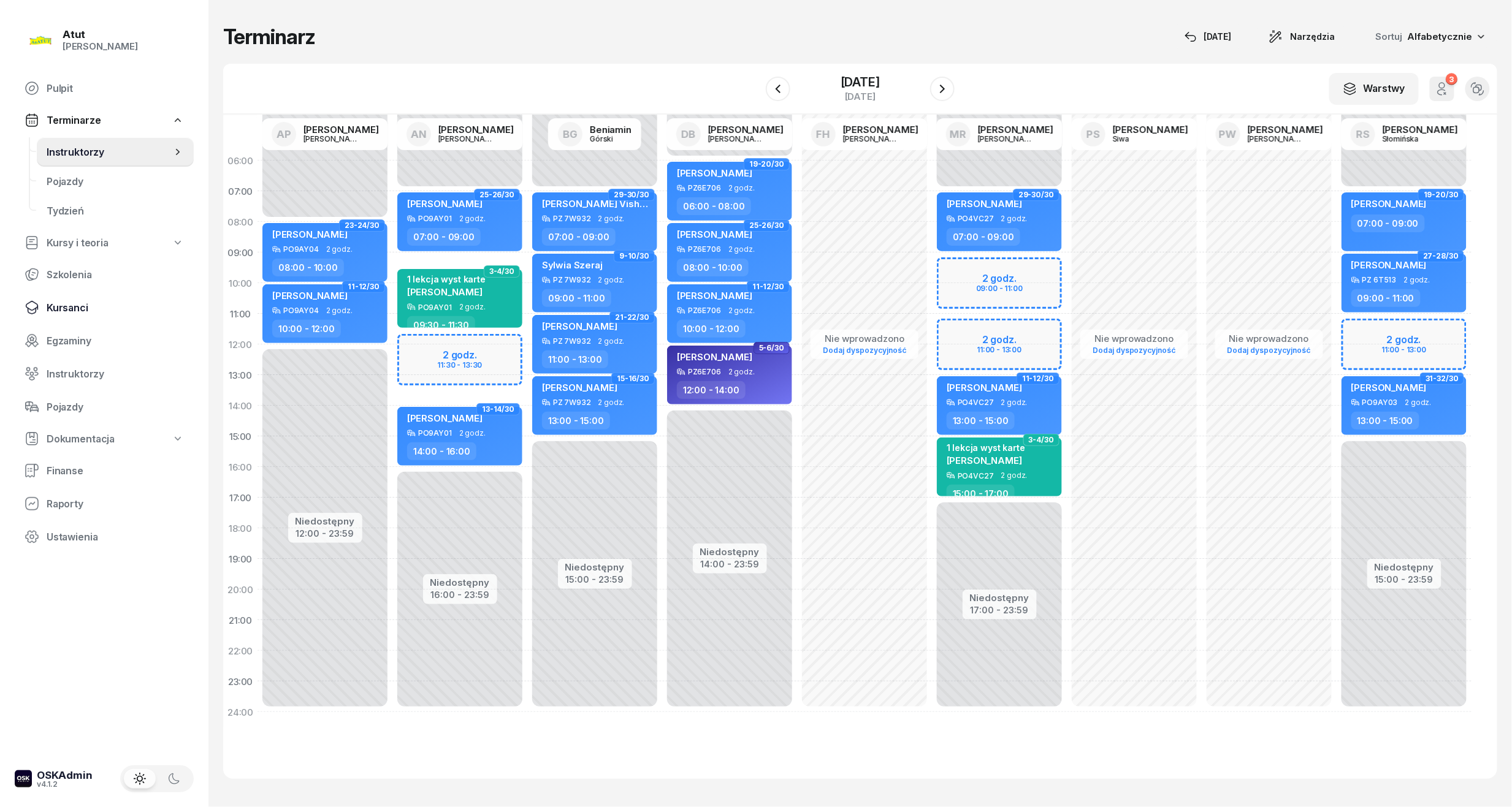
click at [65, 305] on span "Kursanci" at bounding box center [116, 308] width 138 height 12
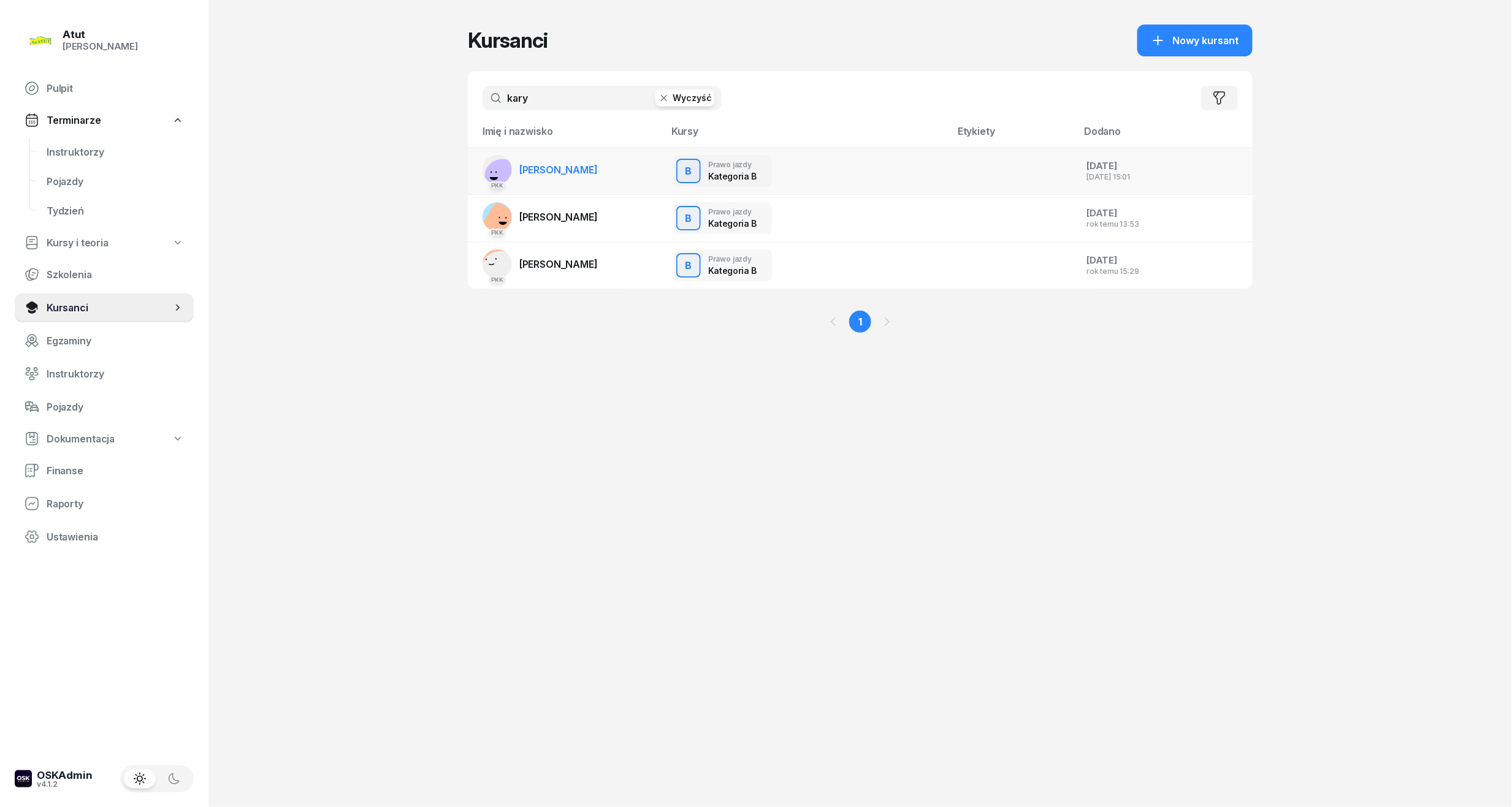
click at [557, 175] on span "Oleh Karyi" at bounding box center [558, 170] width 79 height 12
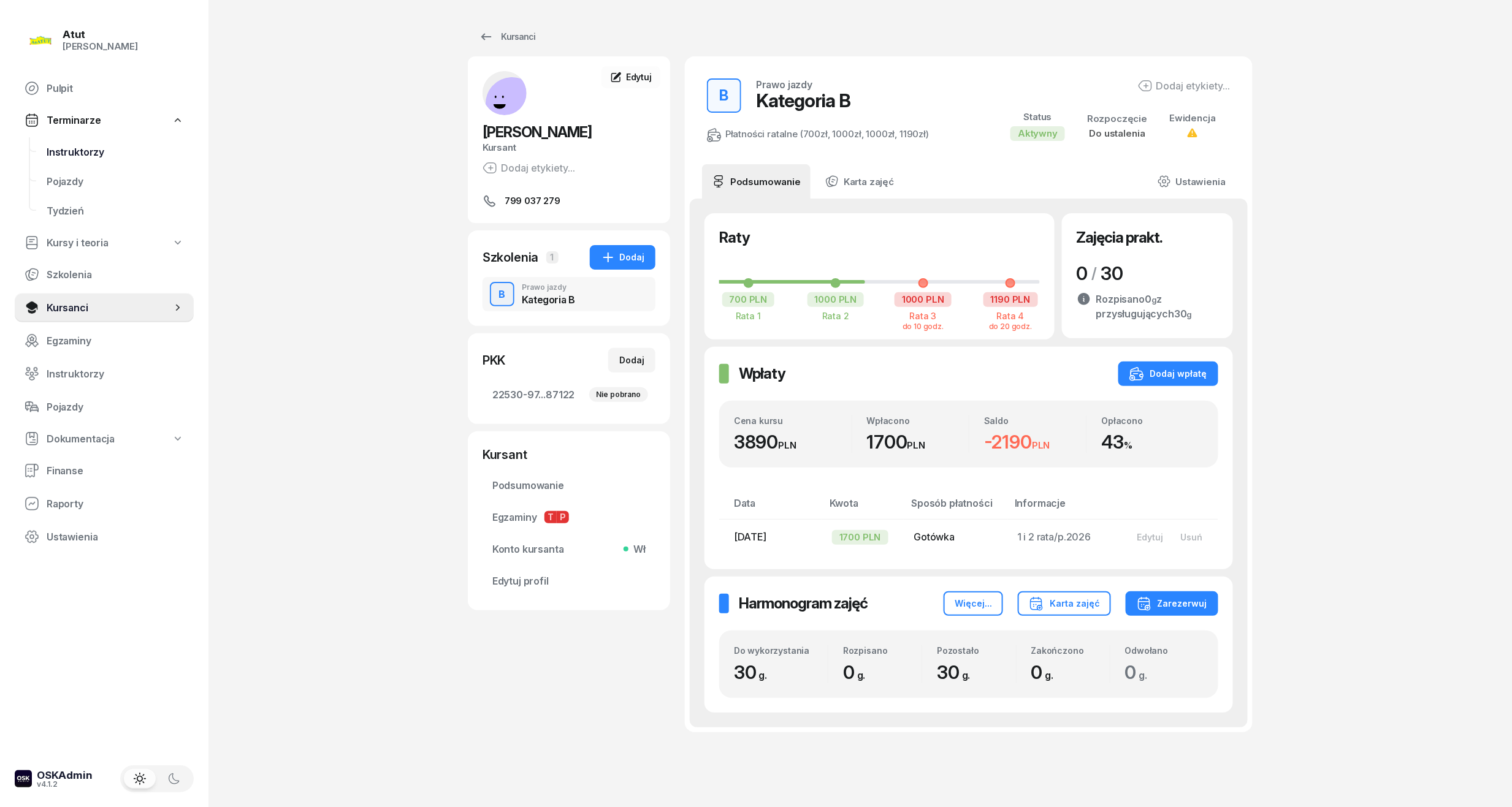
click at [60, 151] on span "Instruktorzy" at bounding box center [116, 153] width 138 height 12
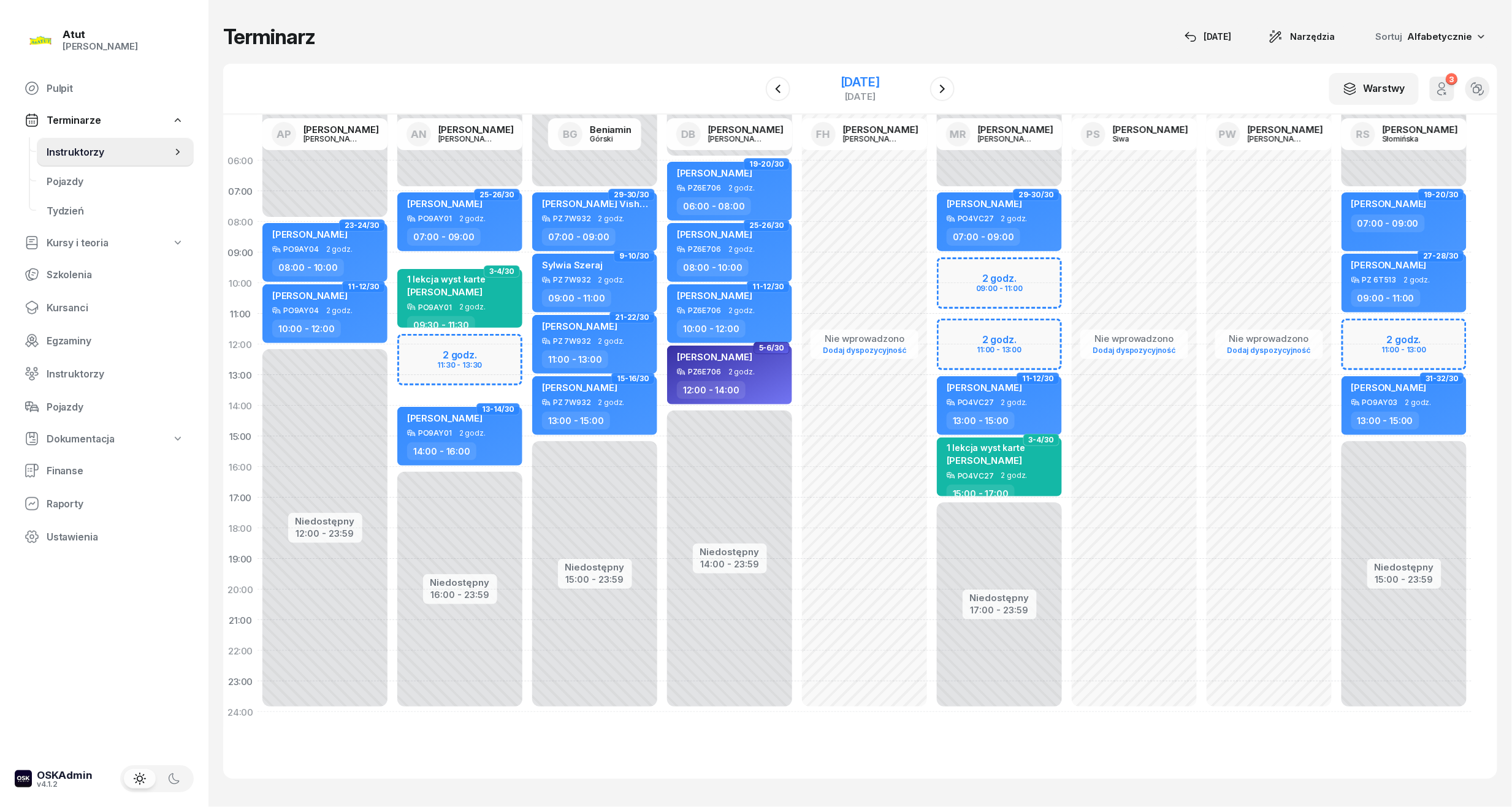
click at [840, 88] on div "28 listopada 2025" at bounding box center [859, 82] width 39 height 12
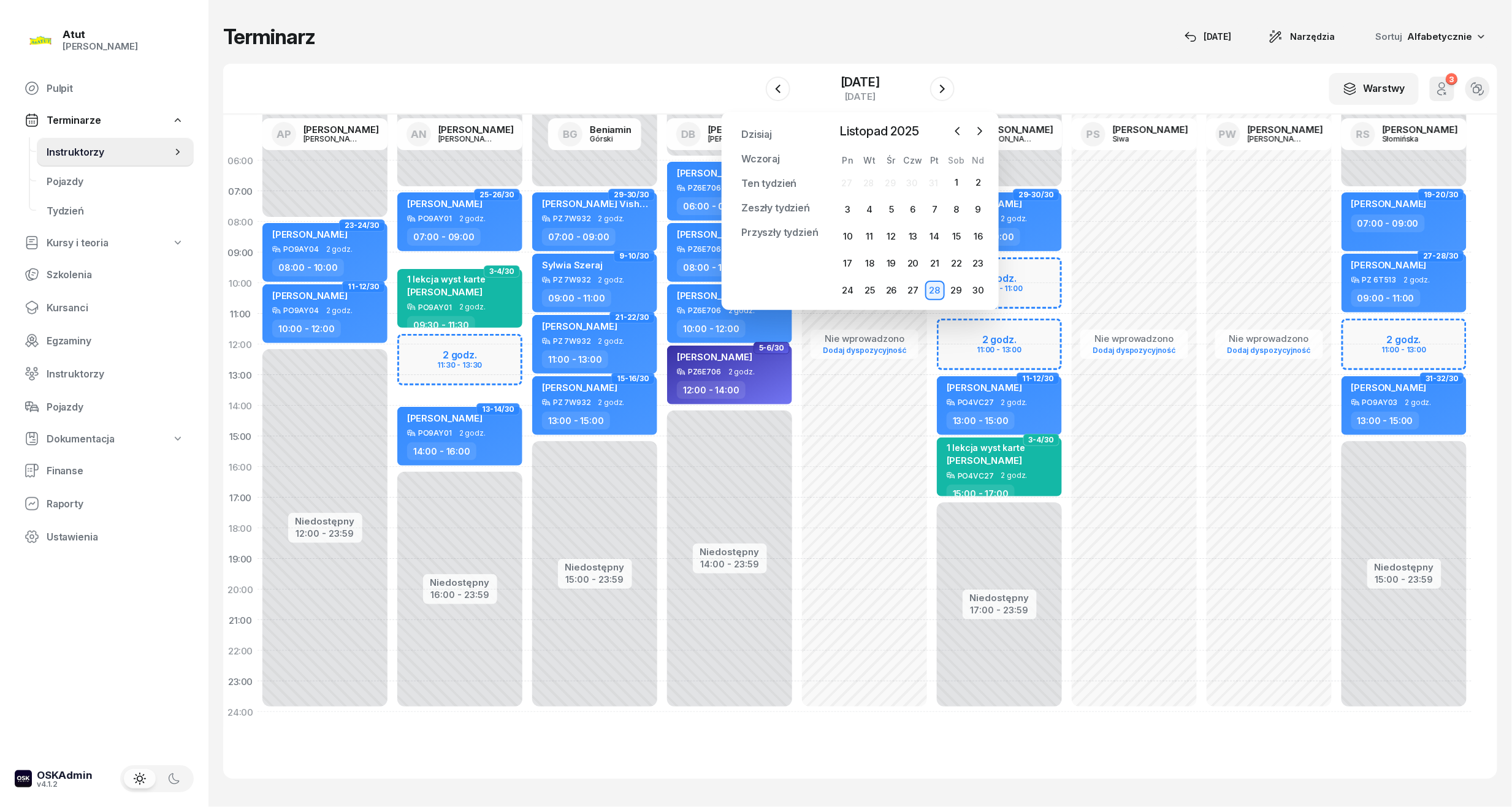
click at [836, 258] on div "Dzisiaj Wczoraj Ten tydzień Zeszły tydzień Przyszły tydzień Przypnij Listopad 2…" at bounding box center [860, 210] width 257 height 179
click at [849, 265] on div "17" at bounding box center [848, 263] width 20 height 20
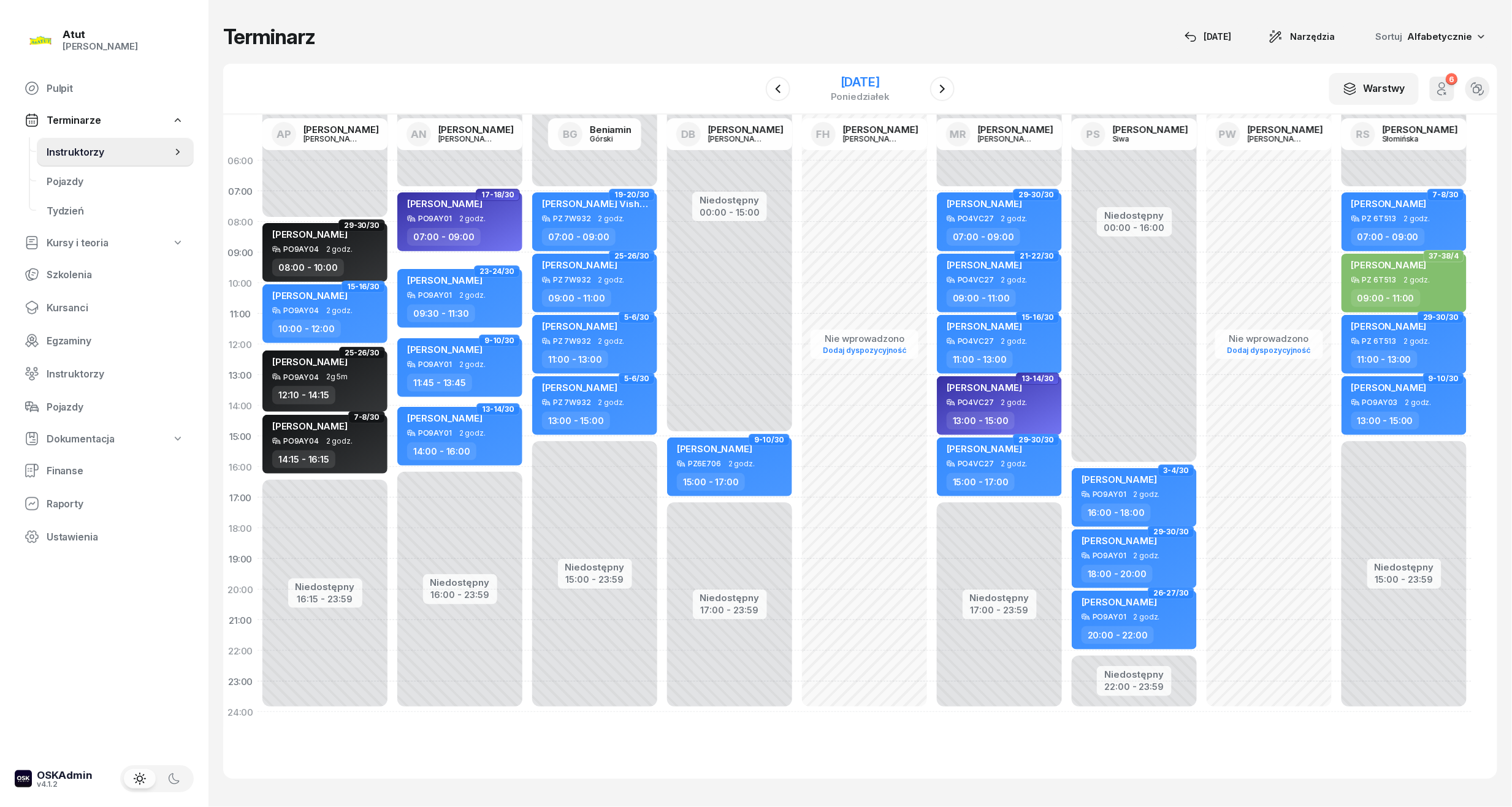
click at [873, 86] on div "17 listopada 2025" at bounding box center [859, 82] width 59 height 12
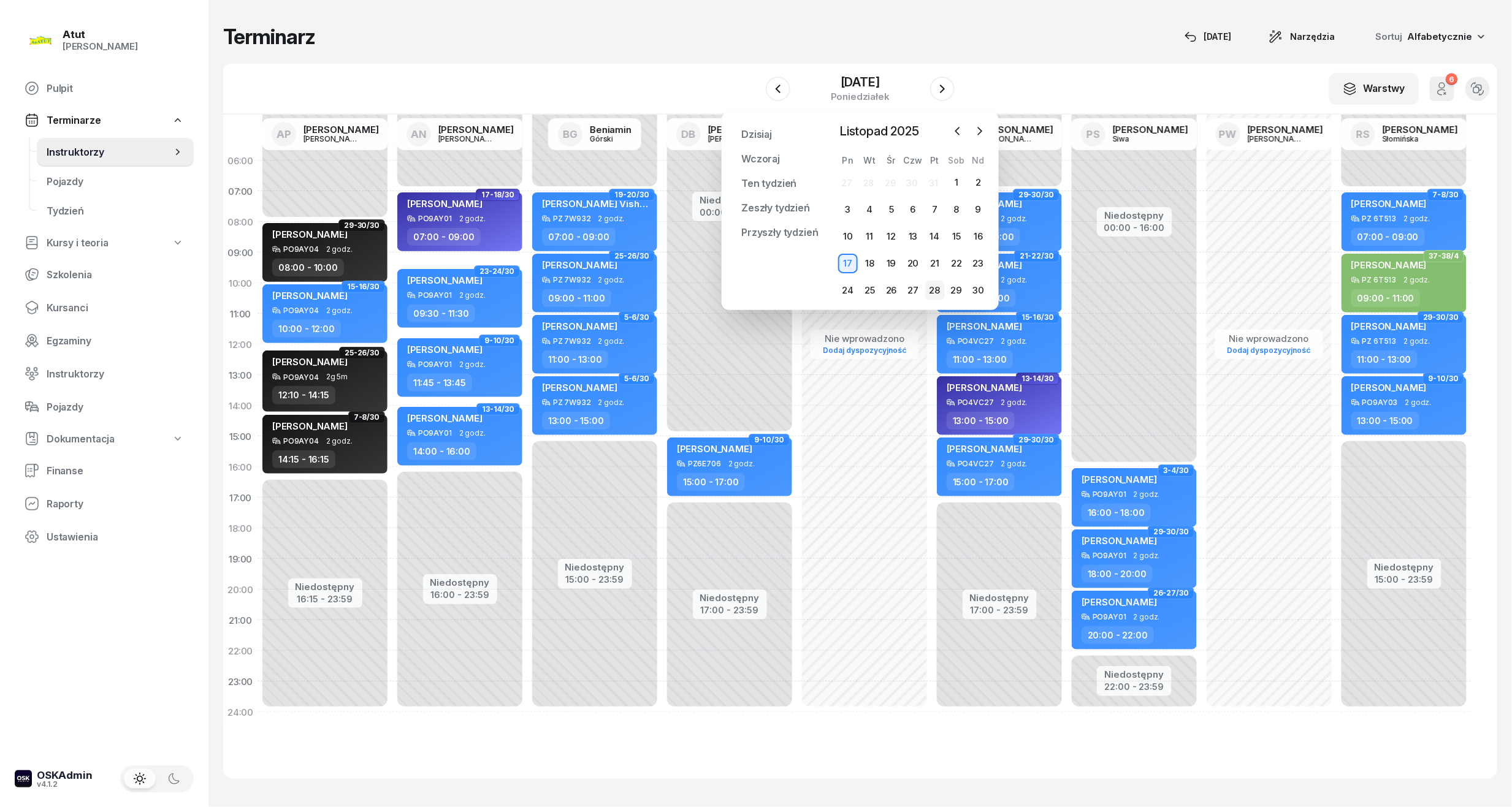
click at [940, 288] on div "28" at bounding box center [935, 290] width 20 height 20
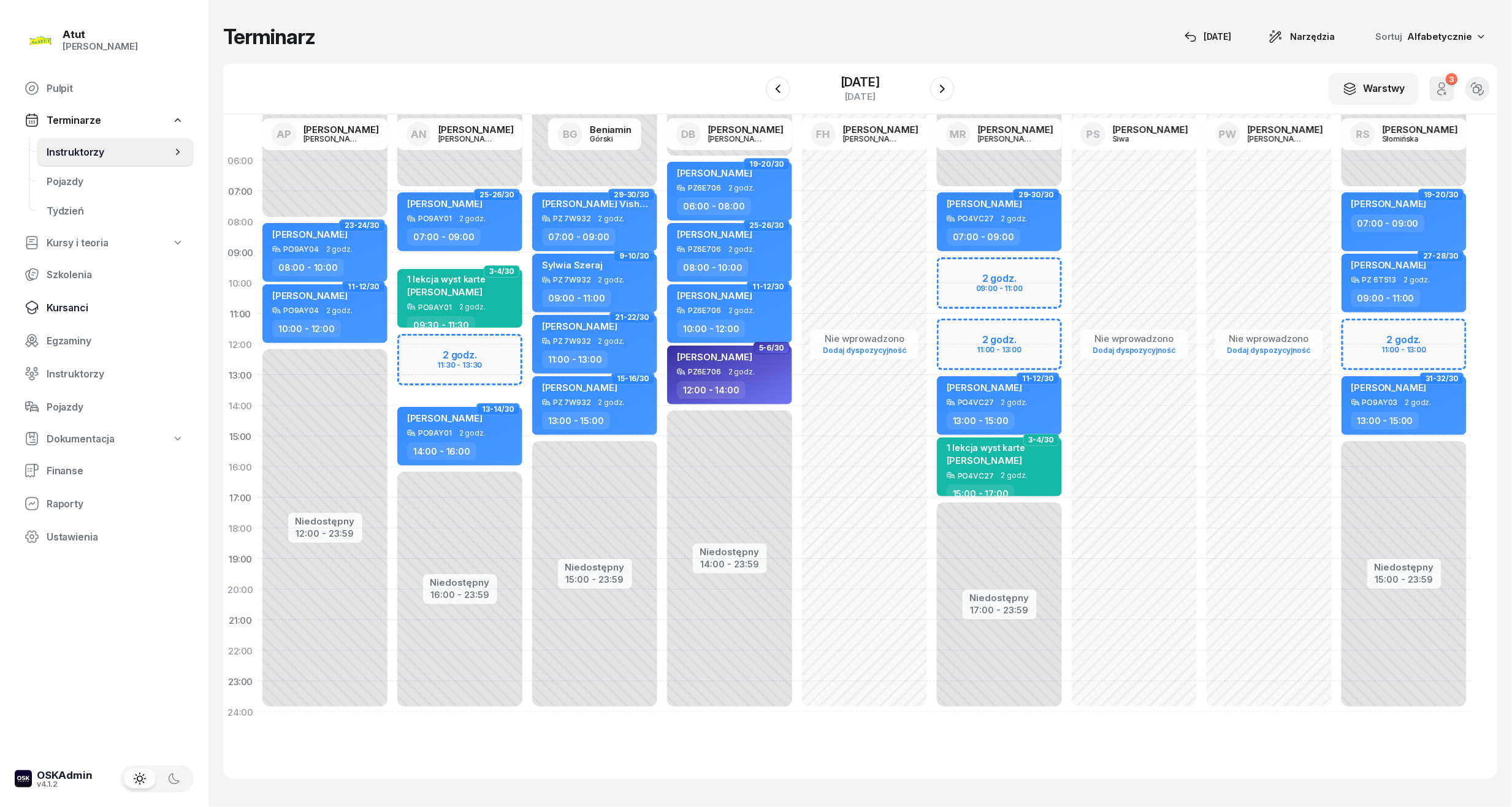
click at [52, 302] on span "Kursanci" at bounding box center [116, 308] width 138 height 12
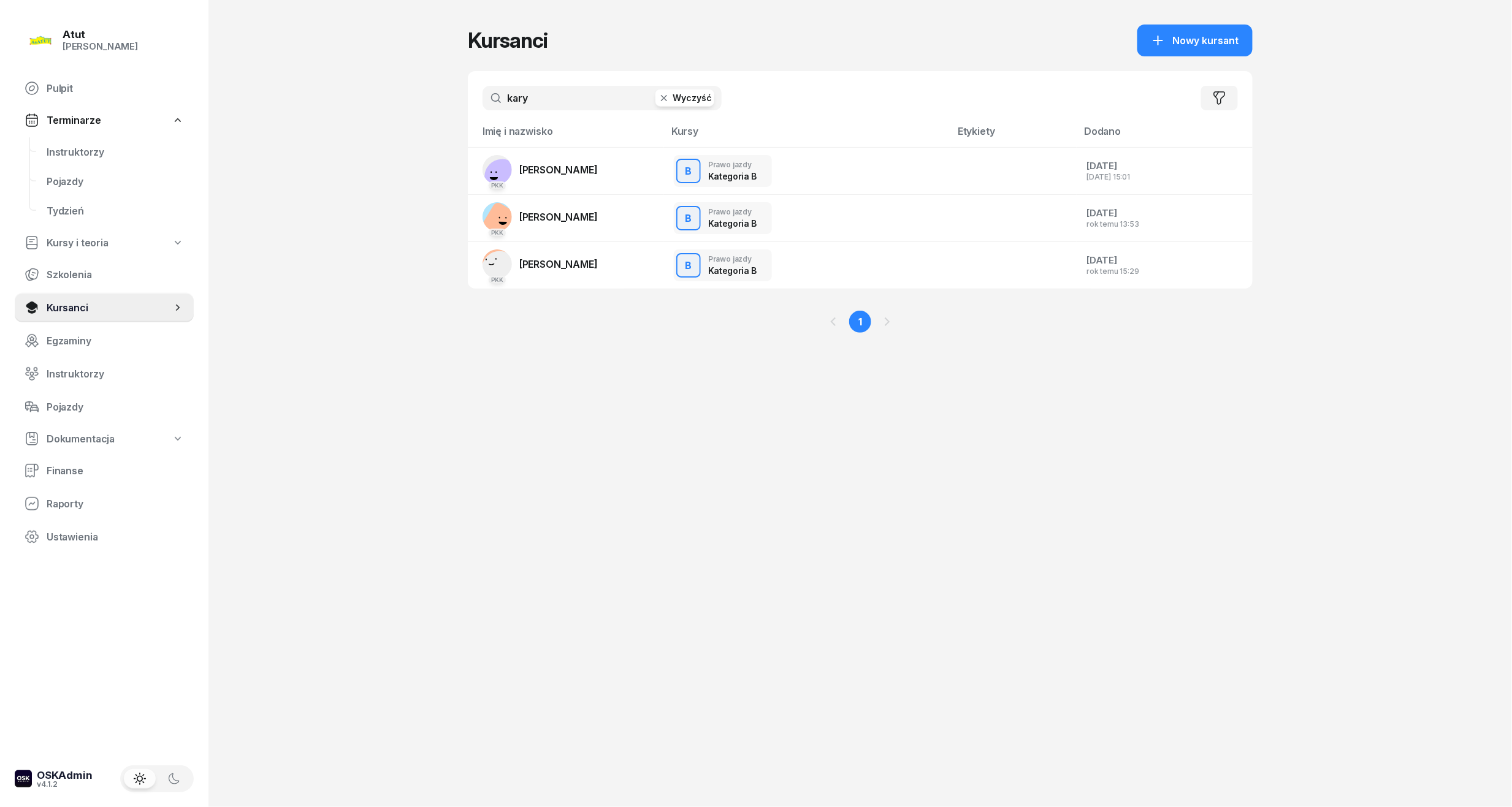
drag, startPoint x: 562, startPoint y: 102, endPoint x: 307, endPoint y: 72, distance: 256.8
click at [307, 72] on div "Atut Paulina Lis Pulpit Terminarze Instruktorzy Pojazdy Tydzień Kursy i teoria …" at bounding box center [756, 403] width 1512 height 807
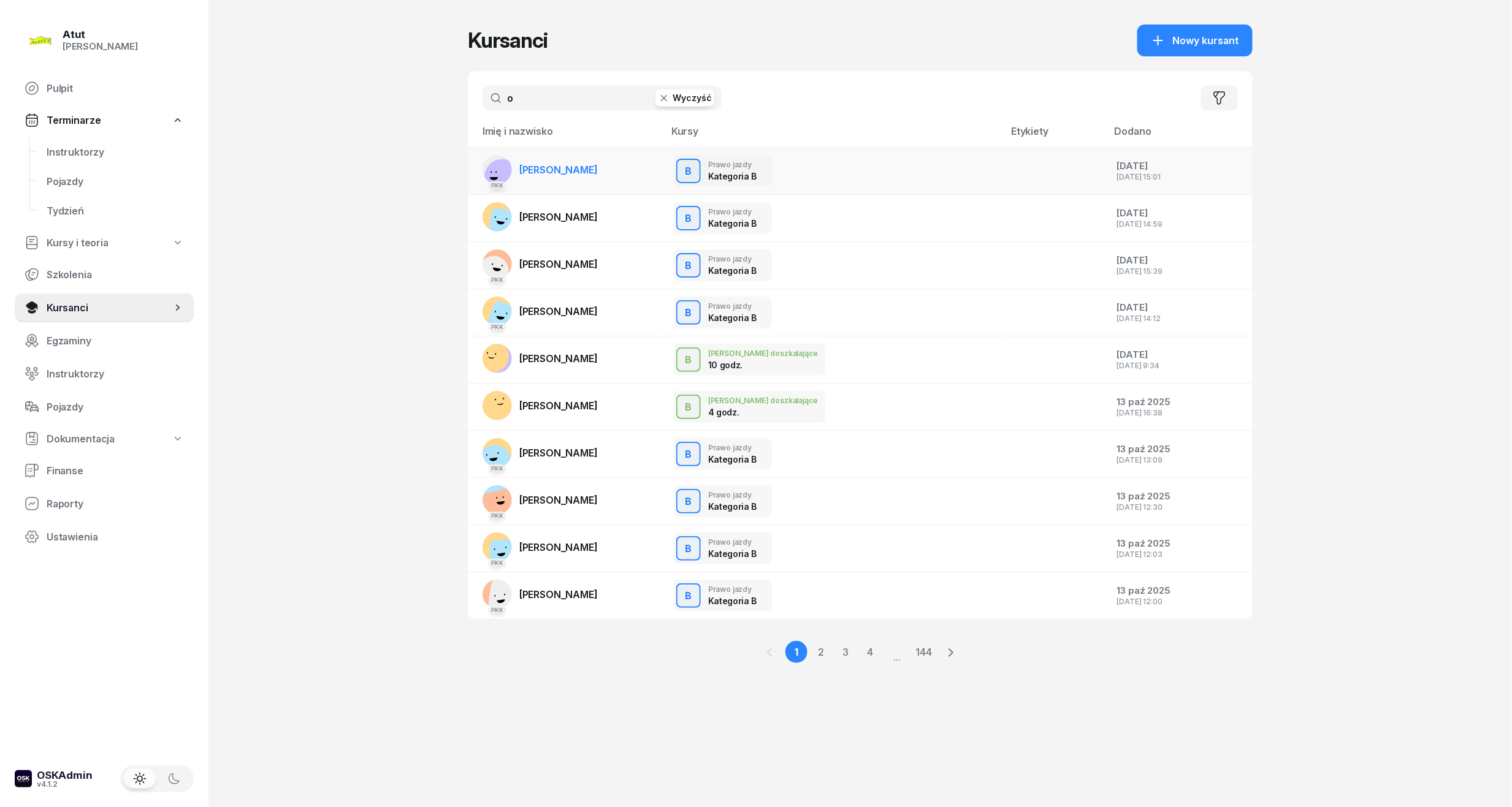
type input "o"
click at [552, 177] on link "PKK Oleh Karyi" at bounding box center [539, 169] width 115 height 29
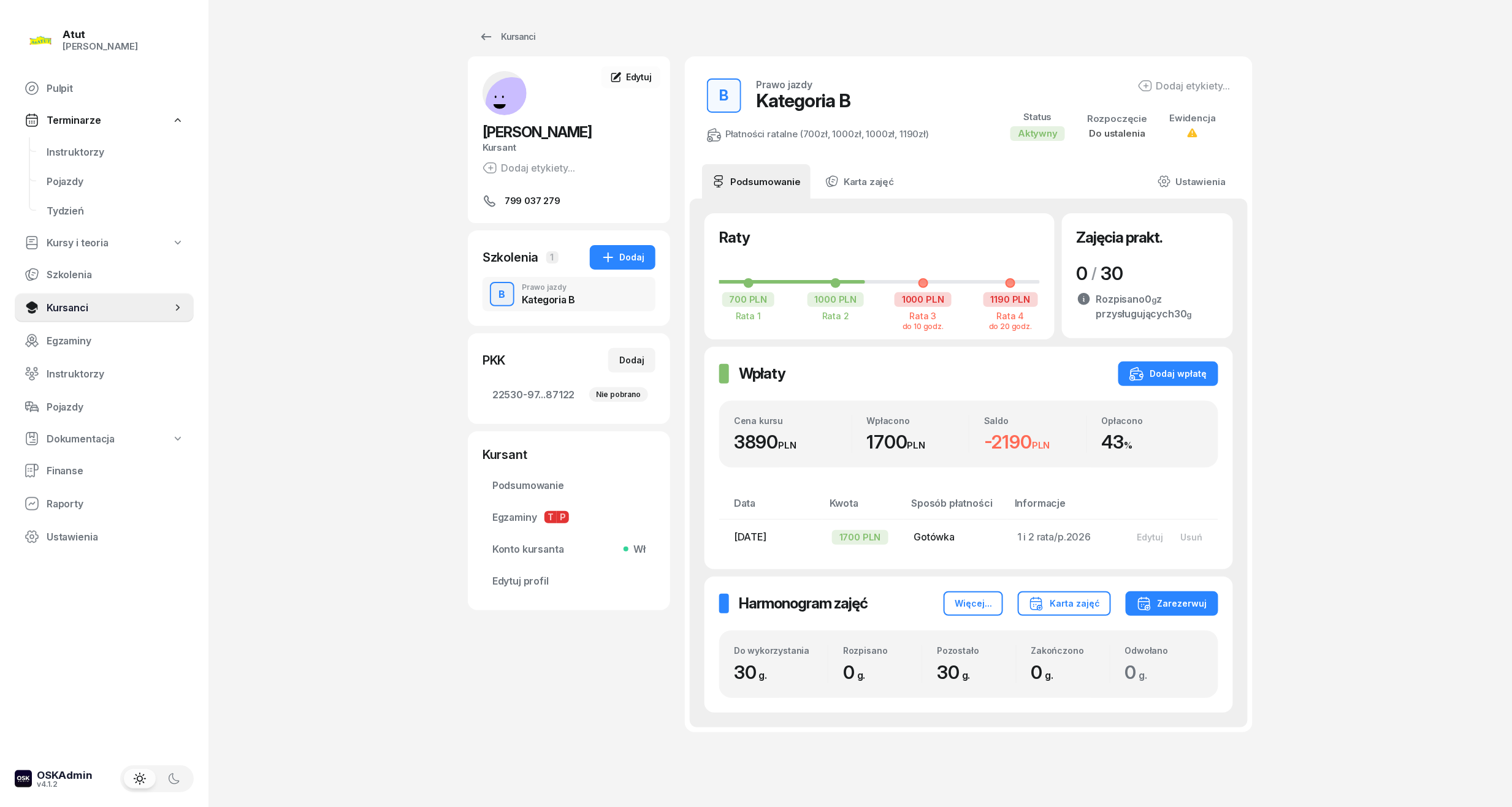
drag, startPoint x: 61, startPoint y: 310, endPoint x: 252, endPoint y: 277, distance: 193.8
click at [61, 310] on span "Kursanci" at bounding box center [109, 308] width 125 height 12
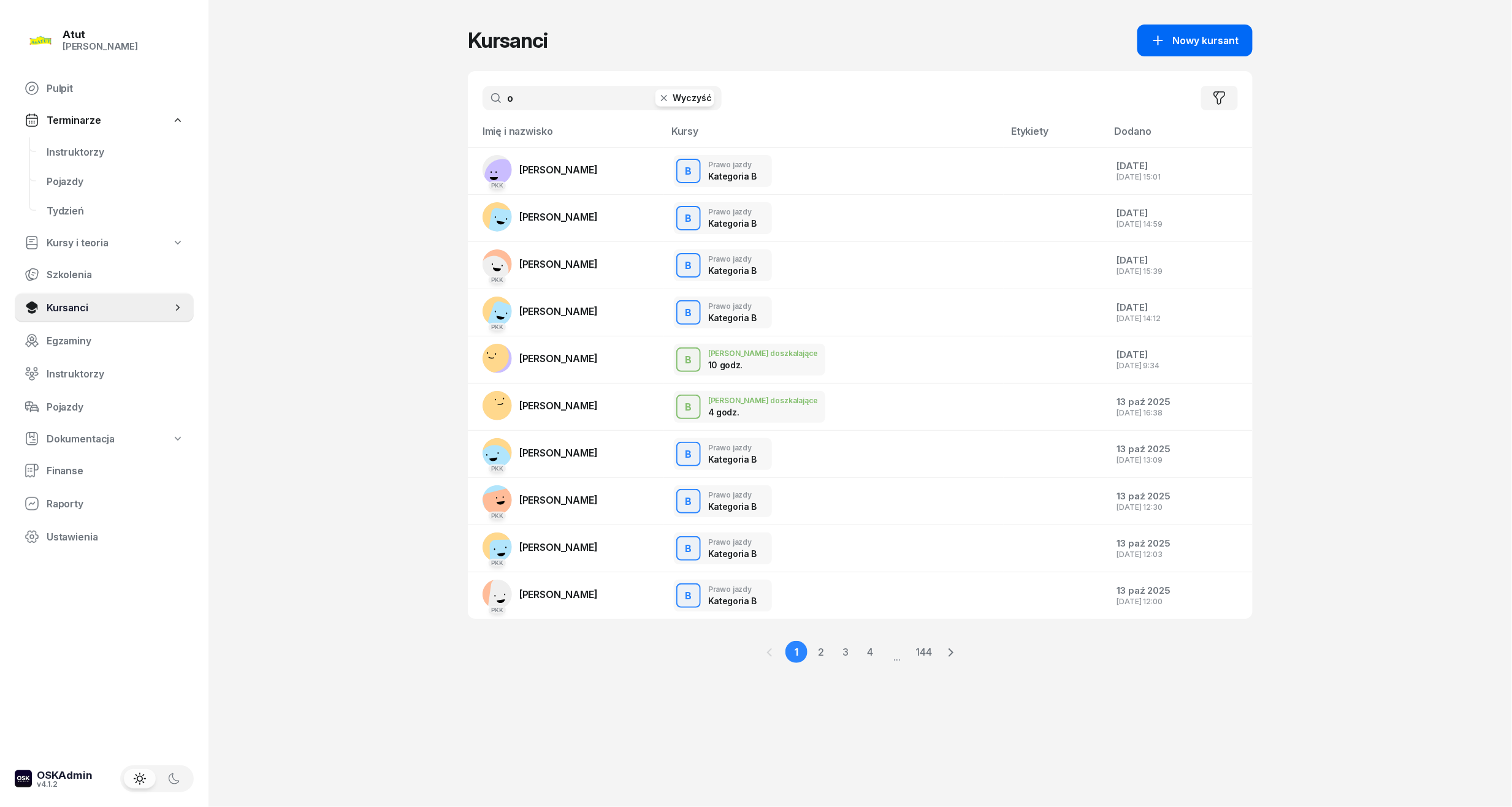
click at [1230, 37] on span "Nowy kursant" at bounding box center [1206, 41] width 66 height 12
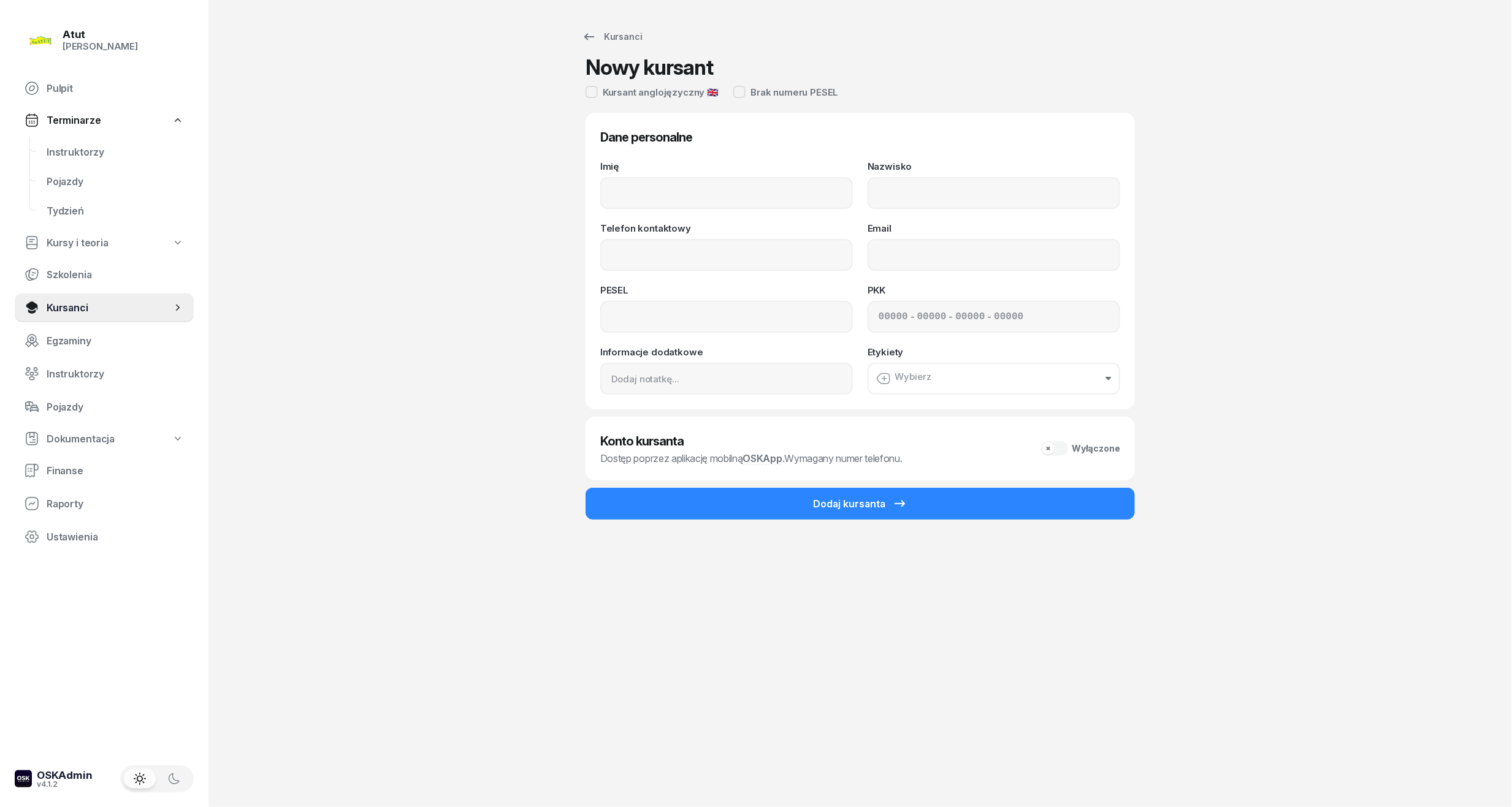
click at [638, 225] on div "Telefon kontaktowy" at bounding box center [726, 246] width 252 height 47
click at [639, 192] on input "Imię" at bounding box center [726, 194] width 252 height 32
type input "Pablo"
click at [973, 200] on input "Nazwisko" at bounding box center [993, 194] width 252 height 32
type input "Mendoza"
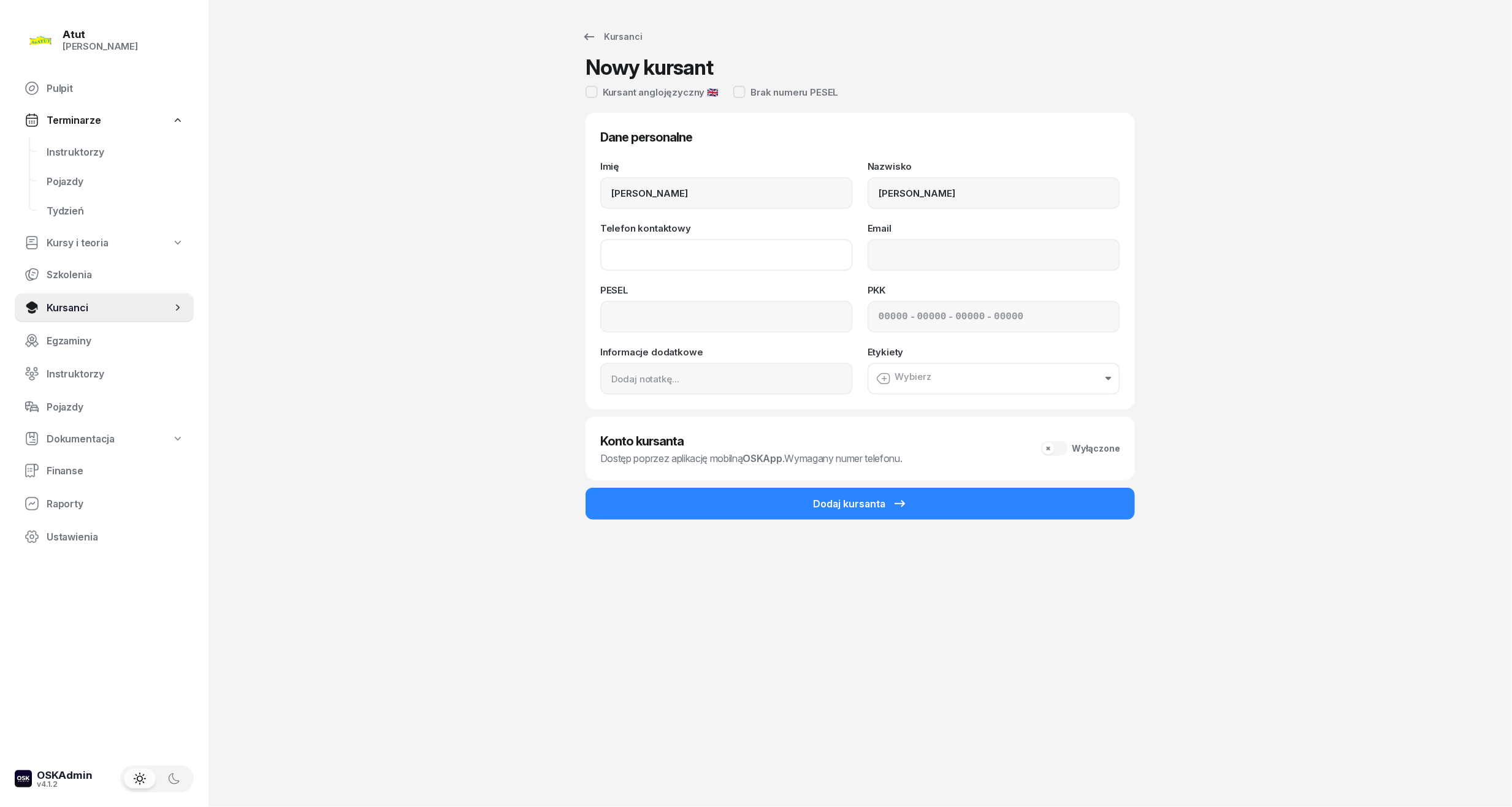
click at [701, 263] on input "Telefon kontaktowy" at bounding box center [726, 255] width 252 height 32
type input "513 102 038"
click at [644, 322] on input at bounding box center [726, 317] width 252 height 32
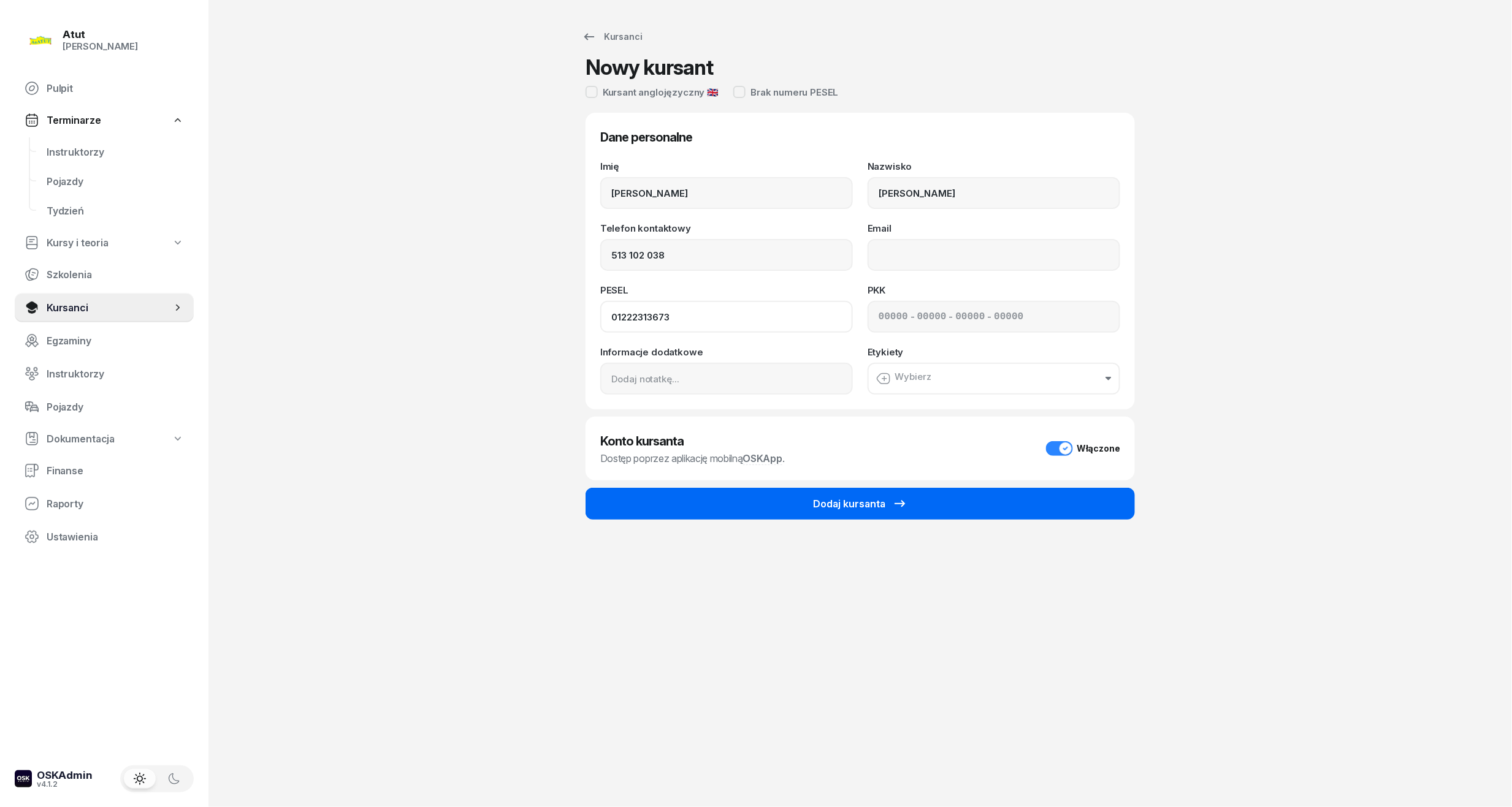
type input "01222313673"
click at [747, 498] on button "Dodaj kursanta" at bounding box center [860, 504] width 549 height 32
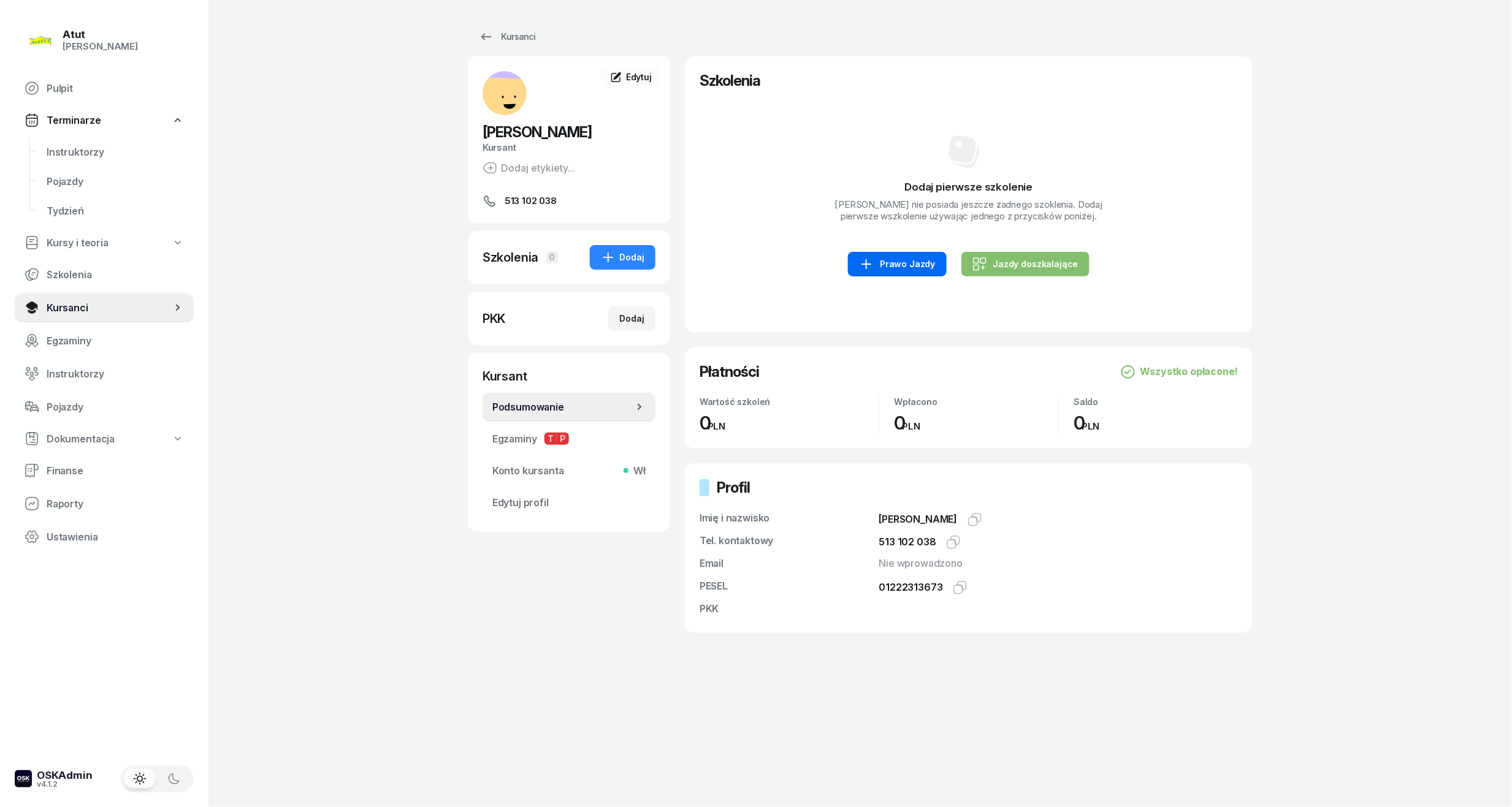
click at [888, 258] on div "Prawo Jazdy" at bounding box center [897, 263] width 76 height 15
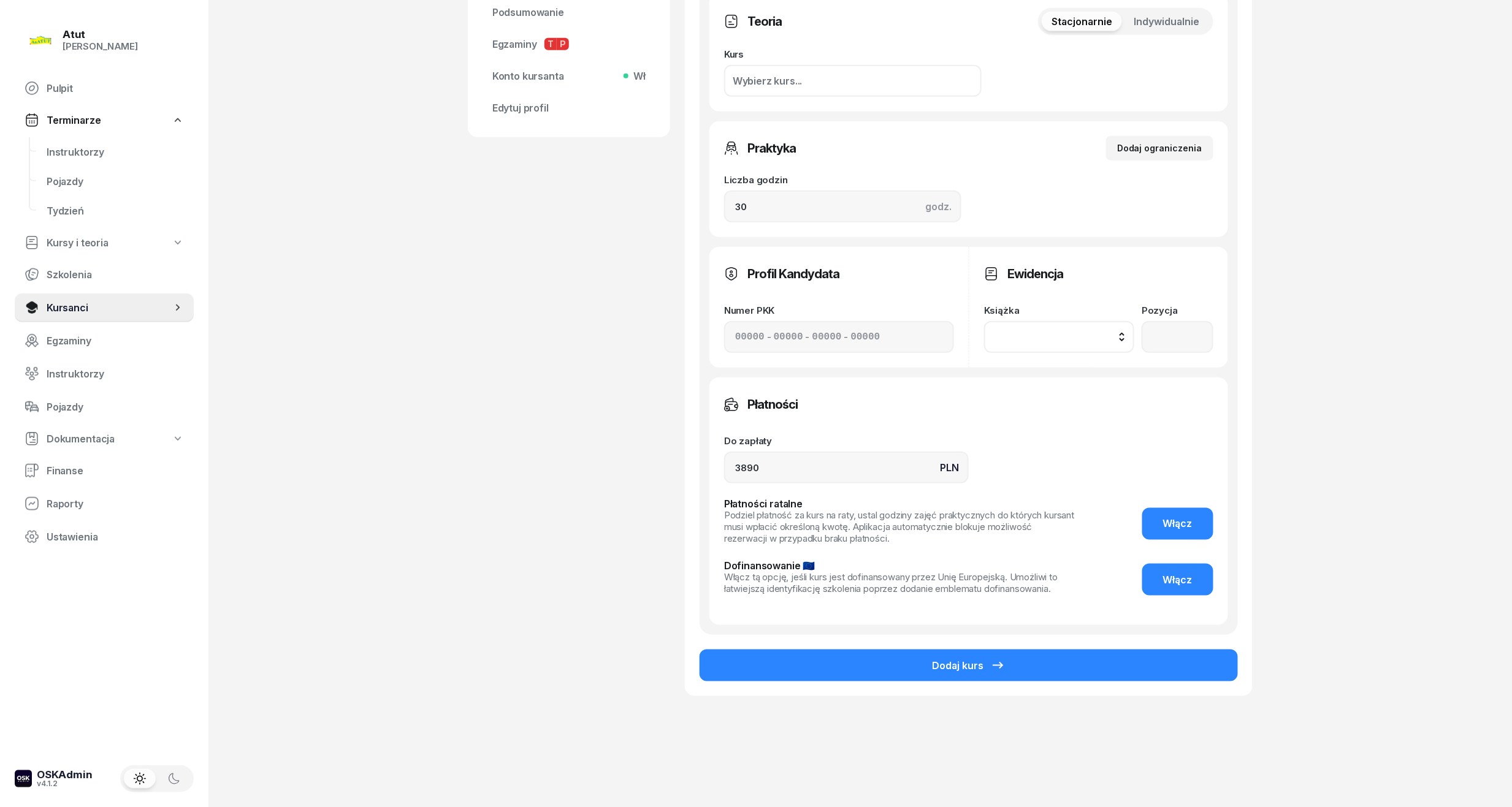
scroll to position [396, 0]
drag, startPoint x: 792, startPoint y: 465, endPoint x: 197, endPoint y: 513, distance: 596.9
click at [217, 514] on div "Atut Paulina Lis Pulpit Terminarze Instruktorzy Pojazdy Tydzień Kursy i teoria …" at bounding box center [756, 205] width 1512 height 1203
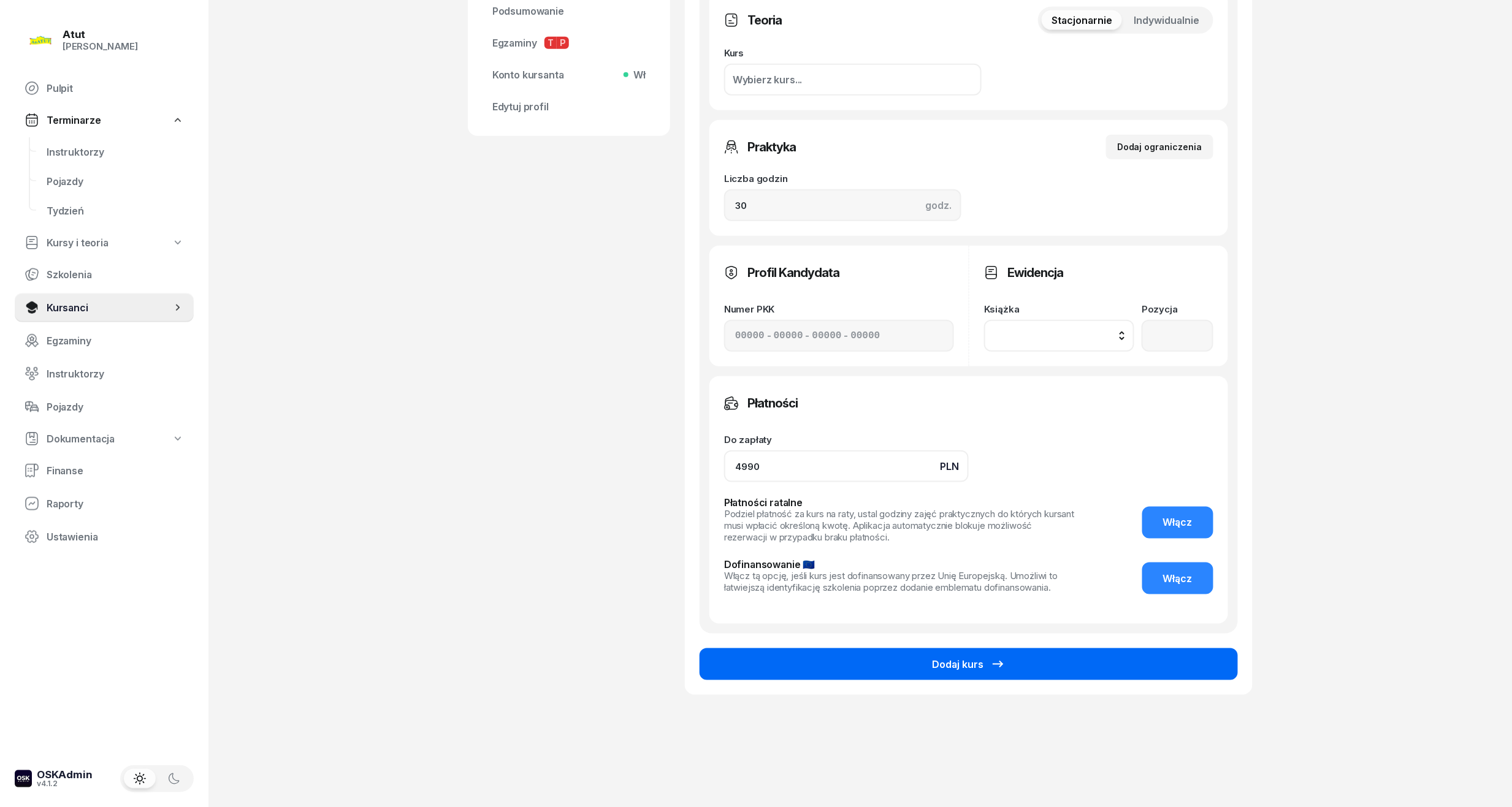
type input "4990"
click at [980, 664] on div "Dodaj kurs" at bounding box center [969, 664] width 74 height 15
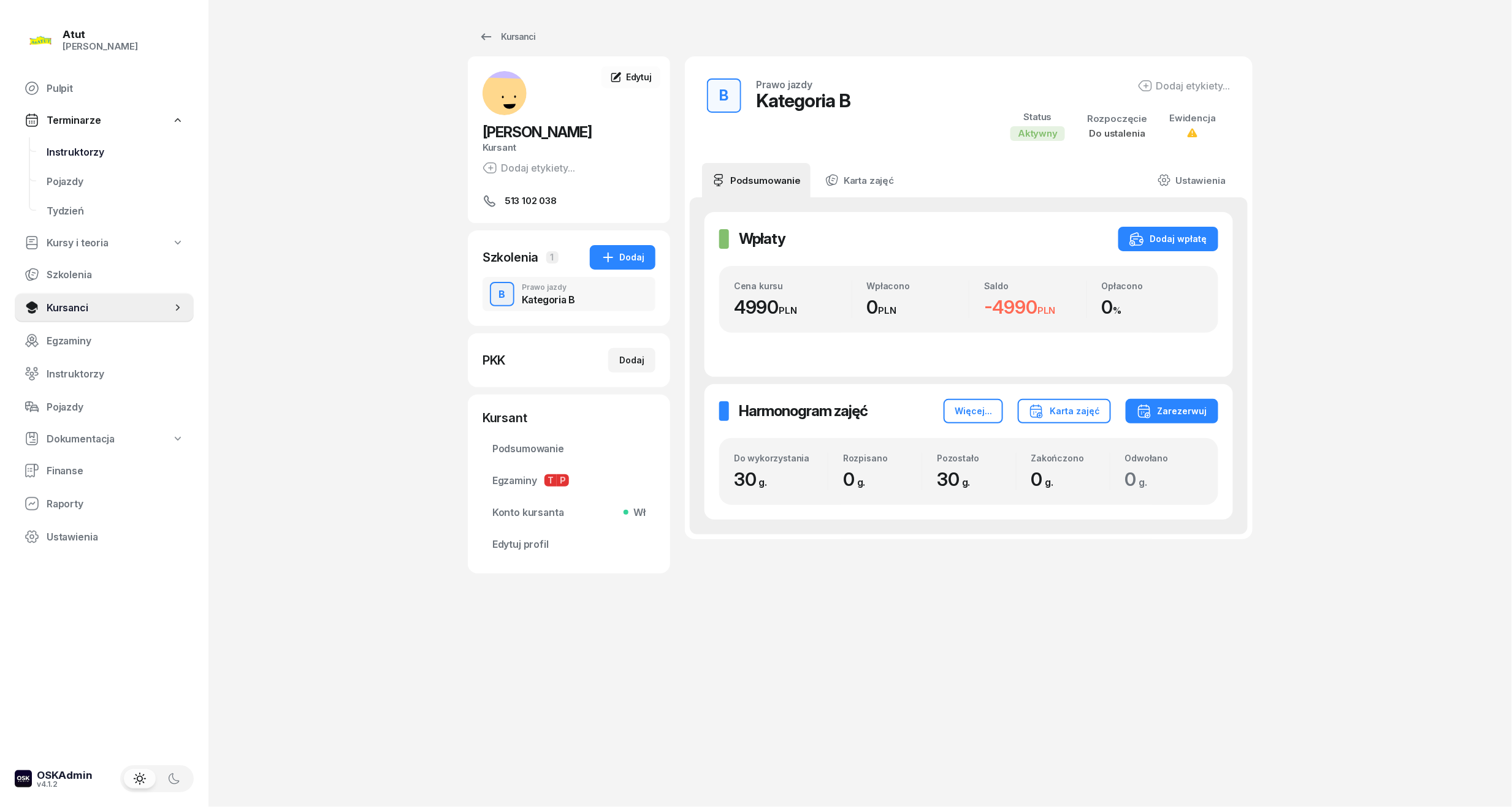
click at [62, 156] on span "Instruktorzy" at bounding box center [116, 153] width 138 height 12
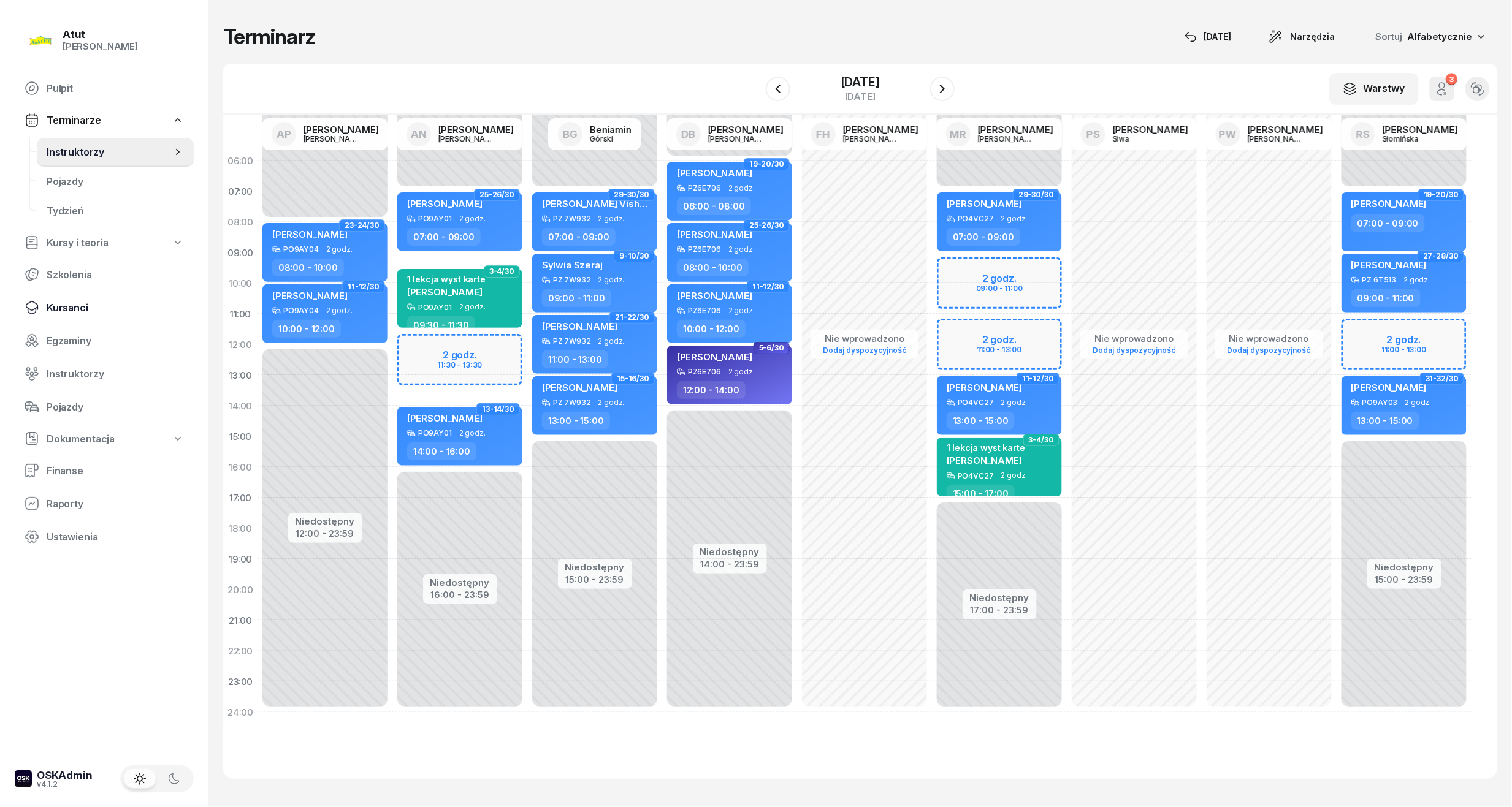
click at [79, 302] on span "Kursanci" at bounding box center [116, 308] width 138 height 12
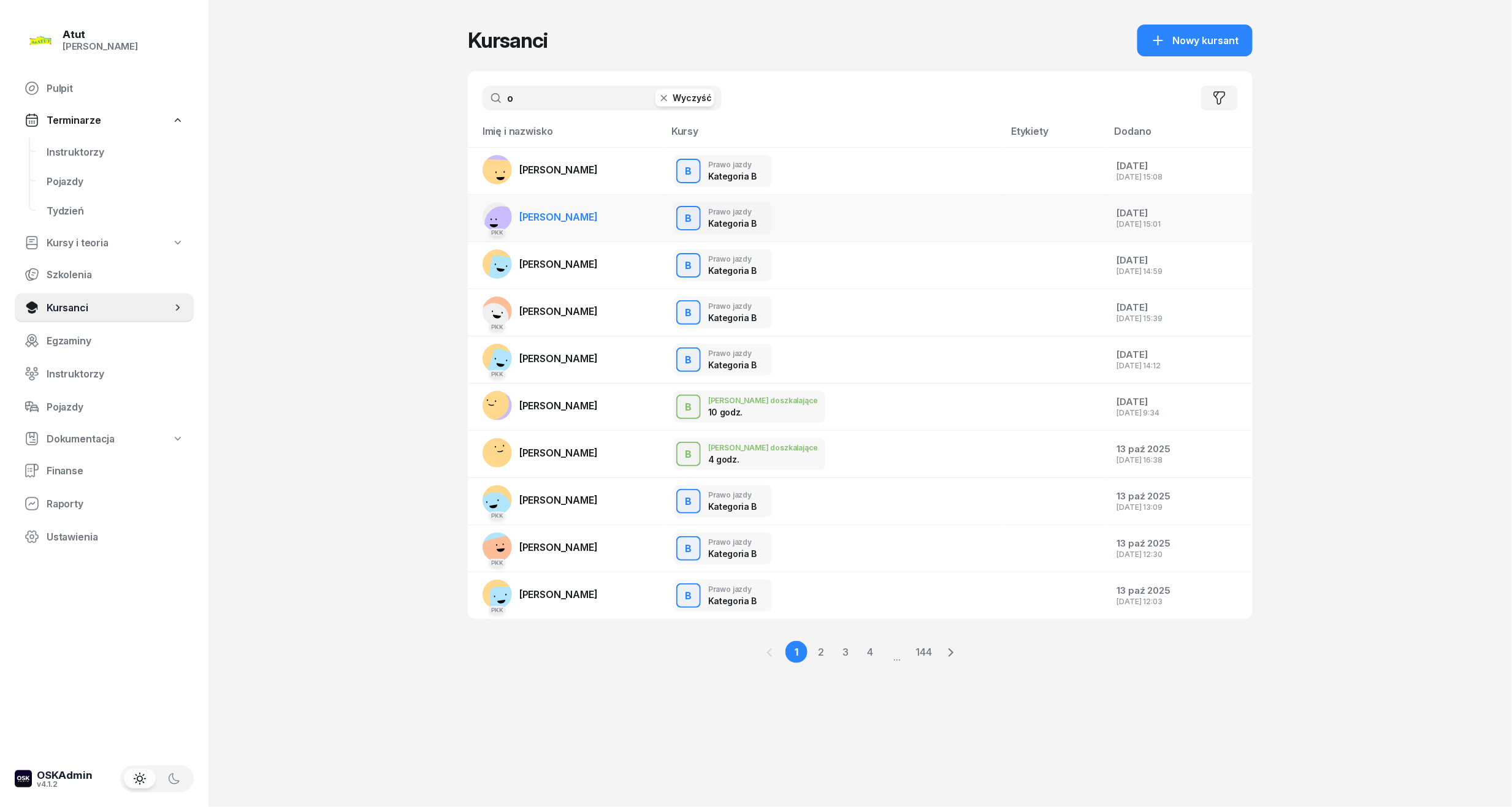
click at [552, 212] on span "Oleh Karyi" at bounding box center [558, 216] width 79 height 12
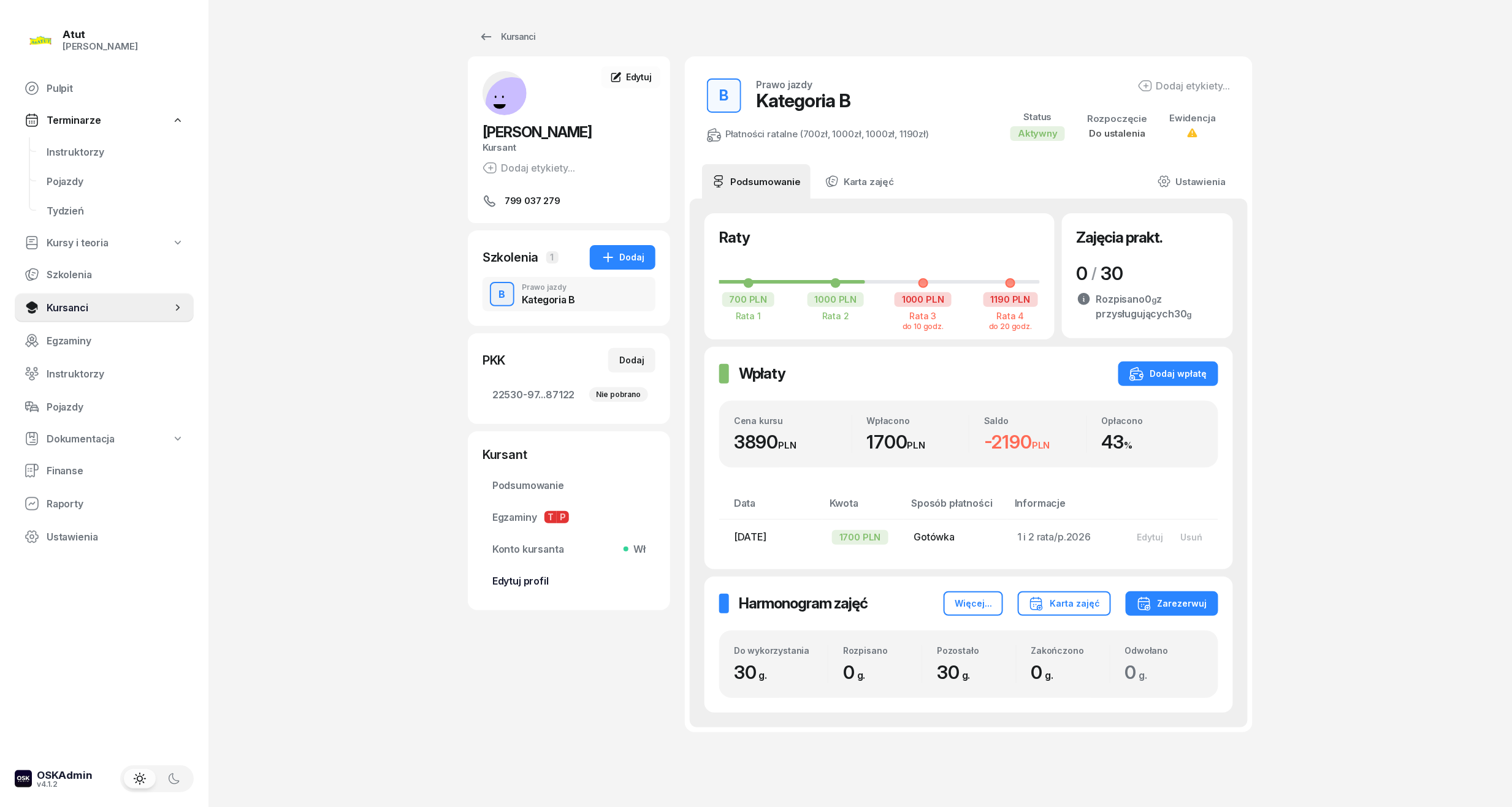
click at [519, 584] on span "Edytuj profil" at bounding box center [569, 582] width 154 height 12
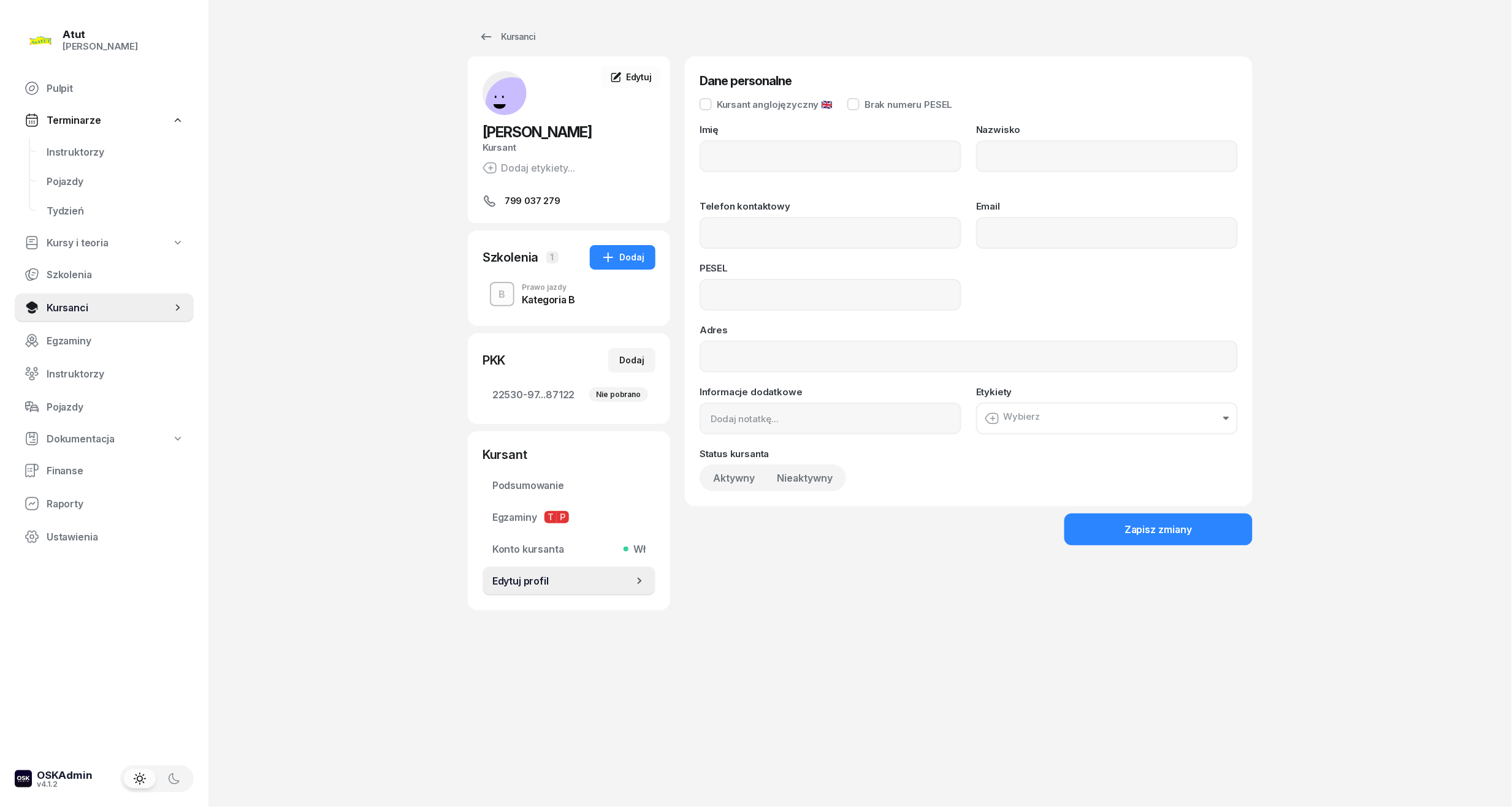
type input "Oleh"
type input "Karyi"
type input "799037279"
type input "03250110736"
click at [821, 240] on input "799 037 279" at bounding box center [830, 232] width 261 height 32
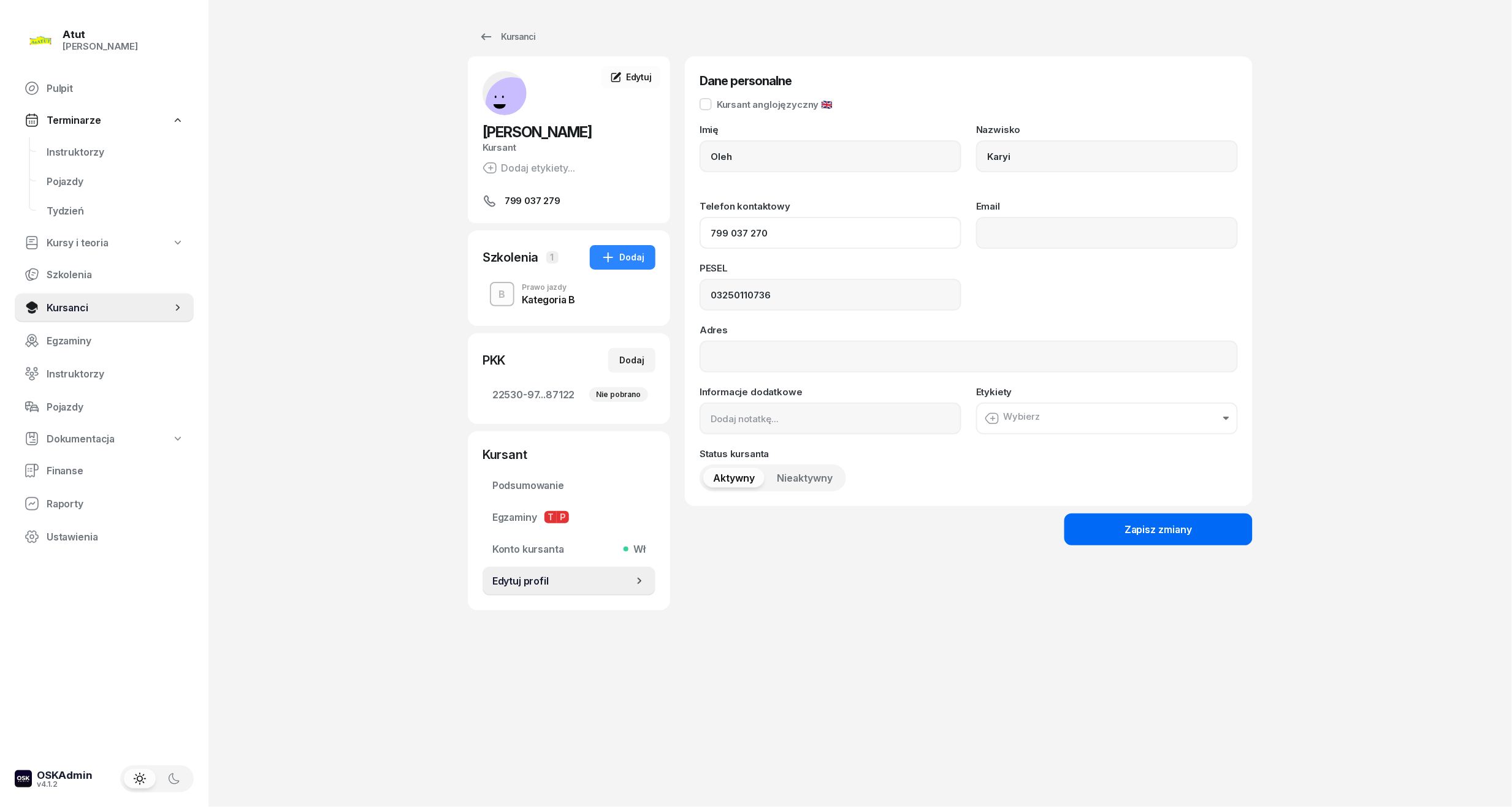
type input "799 037 270"
click at [1166, 524] on div "Zapisz zmiany" at bounding box center [1159, 530] width 68 height 12
click at [61, 144] on link "Instruktorzy" at bounding box center [115, 152] width 157 height 29
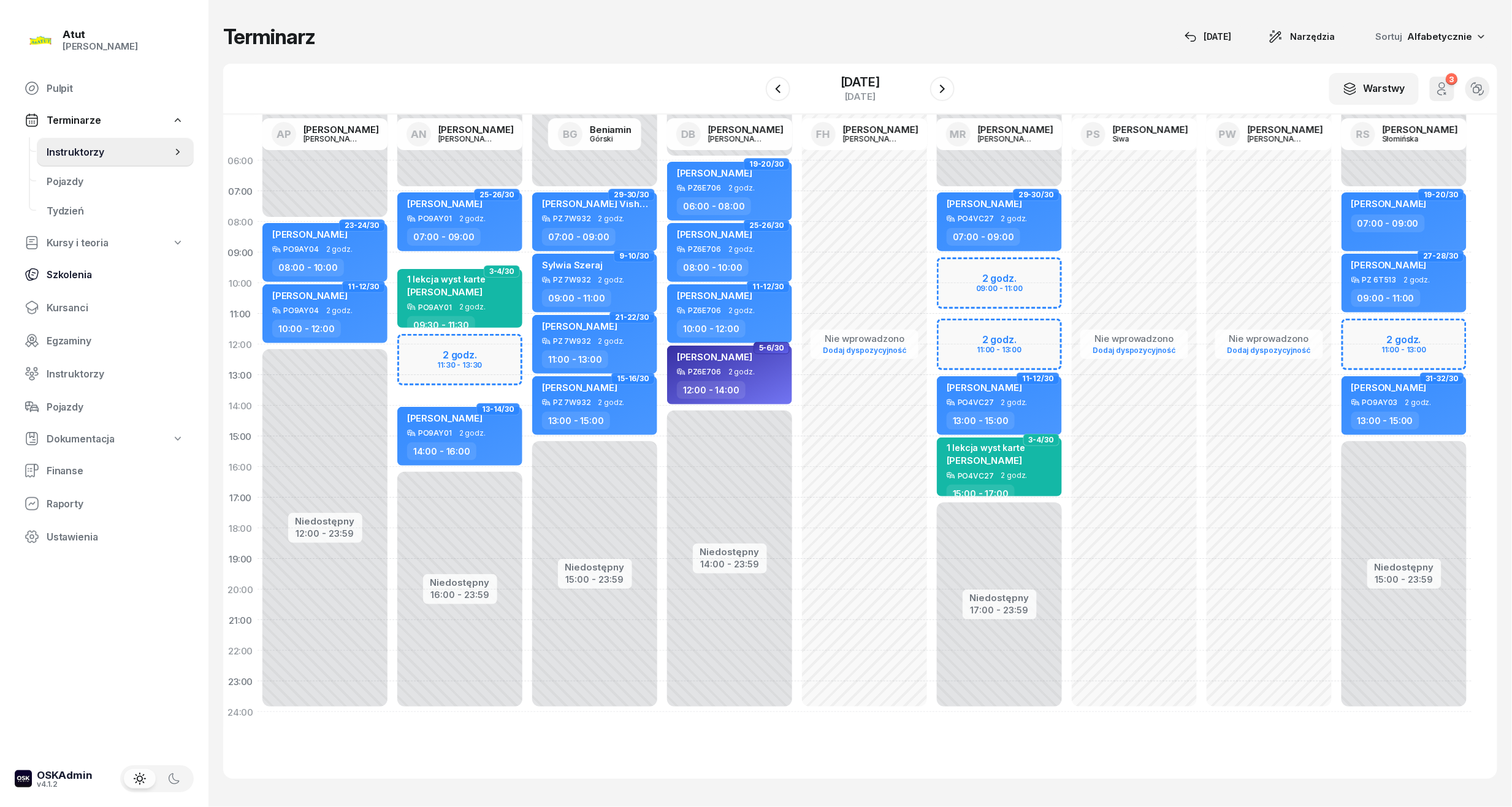
drag, startPoint x: 67, startPoint y: 299, endPoint x: 172, endPoint y: 275, distance: 107.7
click at [67, 297] on link "Kursanci" at bounding box center [104, 307] width 179 height 29
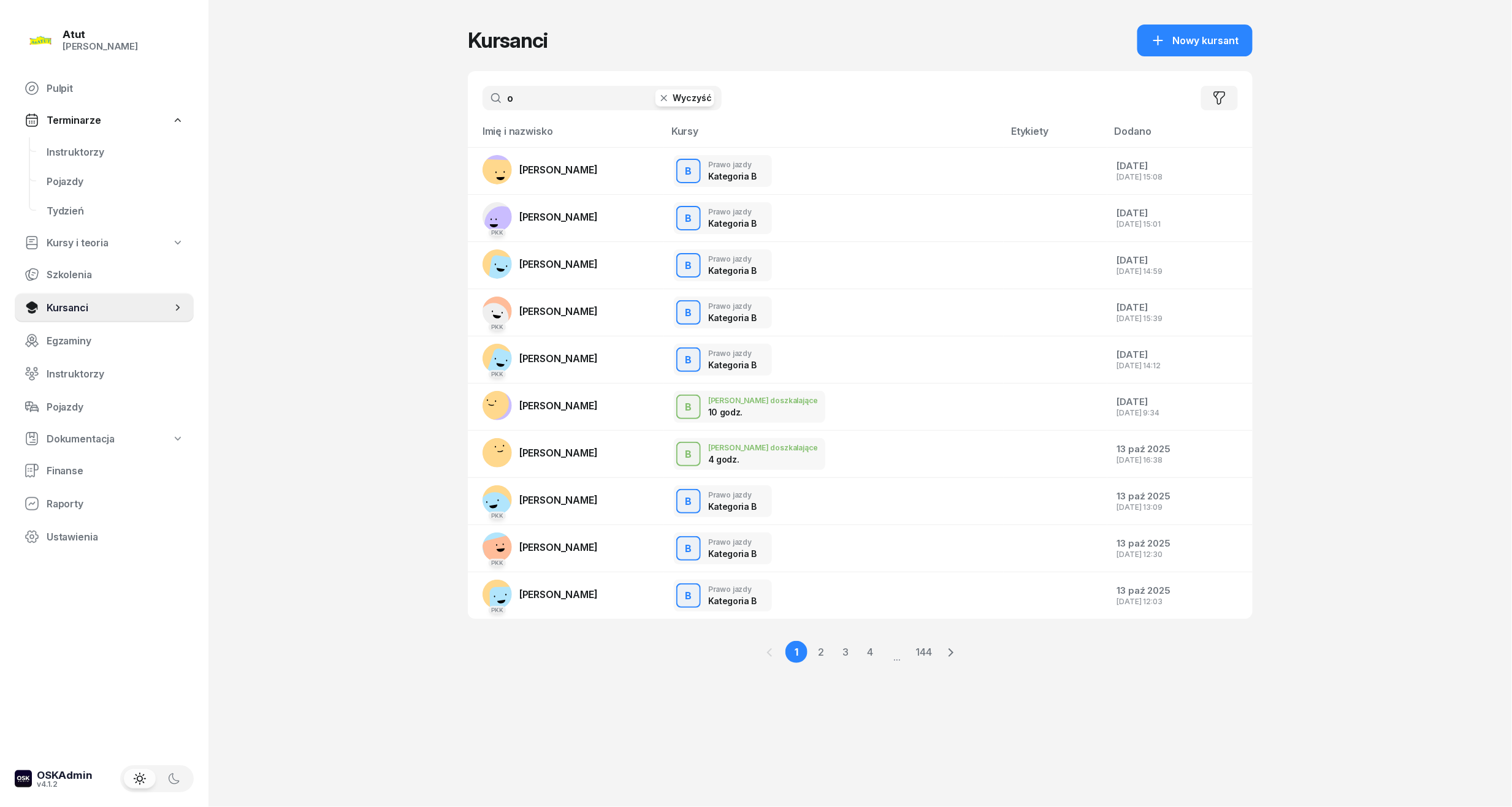
drag, startPoint x: 521, startPoint y: 100, endPoint x: 182, endPoint y: 111, distance: 339.2
click at [185, 111] on div "Atut Paulina Lis Pulpit Terminarze Instruktorzy Pojazdy Tydzień Kursy i teoria …" at bounding box center [756, 403] width 1512 height 807
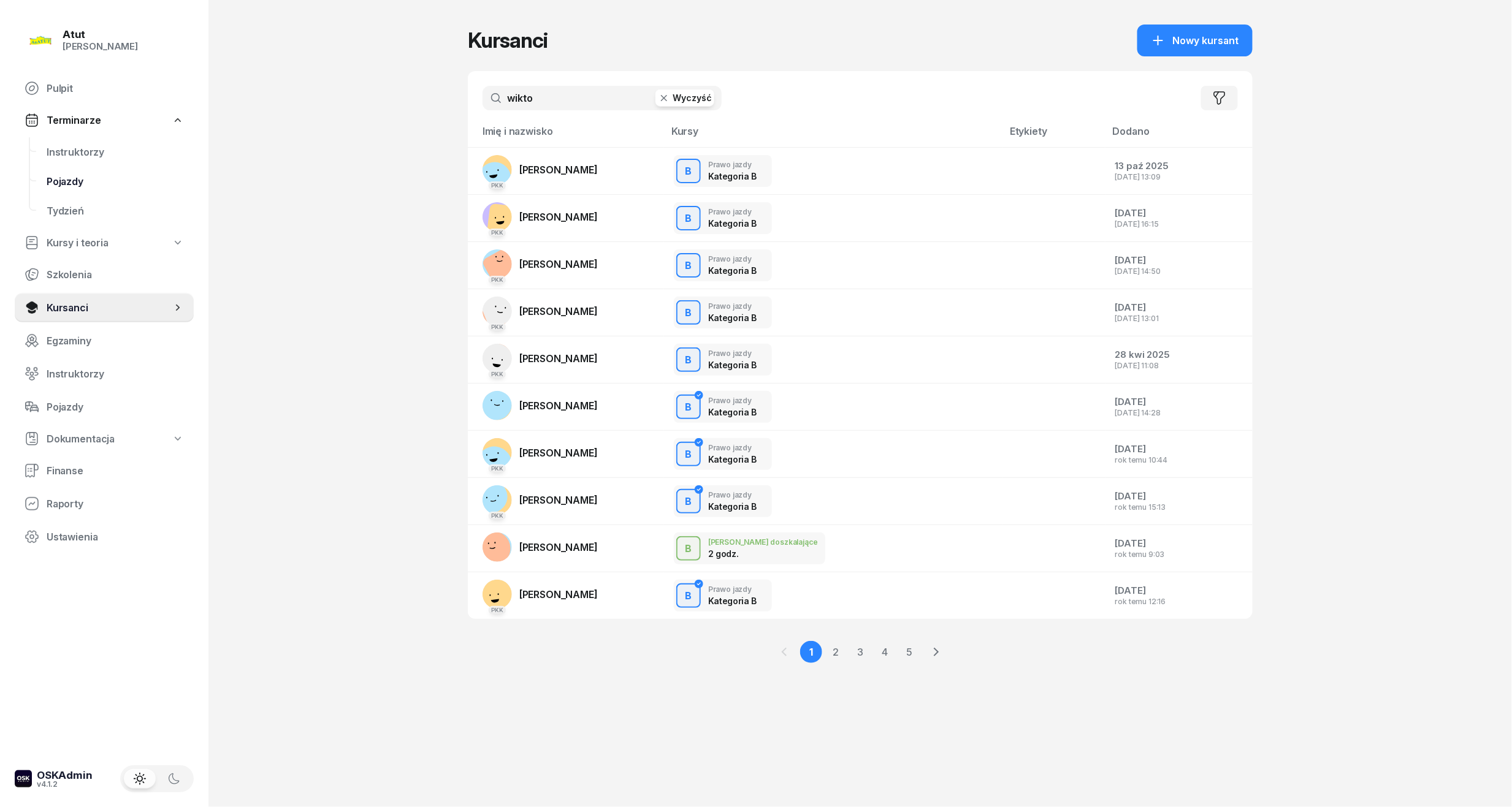
drag, startPoint x: 246, startPoint y: 141, endPoint x: 98, endPoint y: 176, distance: 152.1
click at [101, 177] on div "Atut Paulina Lis Pulpit Terminarze Instruktorzy Pojazdy Tydzień Kursy i teoria …" at bounding box center [756, 403] width 1512 height 807
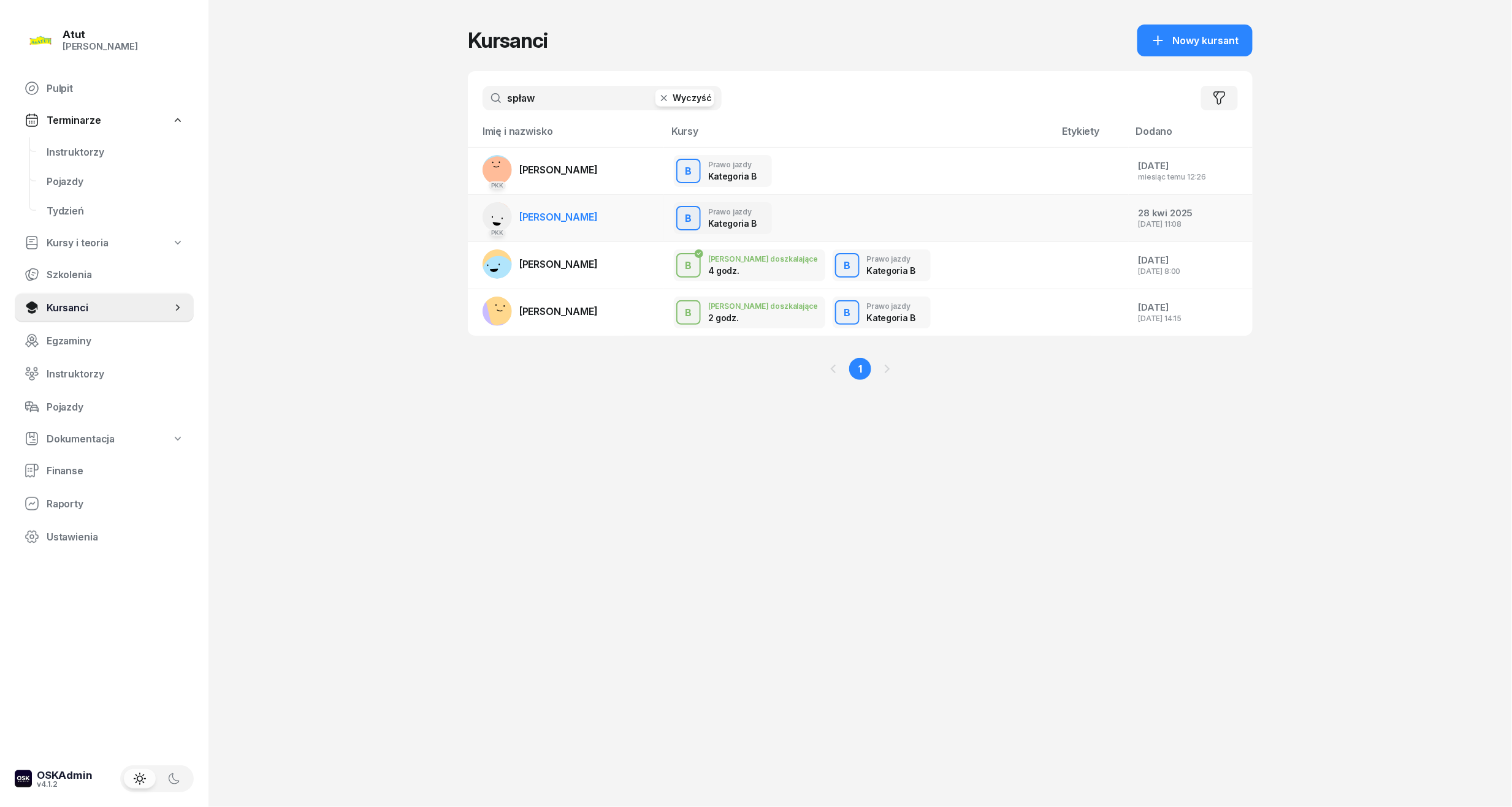
type input "spław"
click at [553, 216] on span "Wiktoria Spławska" at bounding box center [558, 216] width 79 height 12
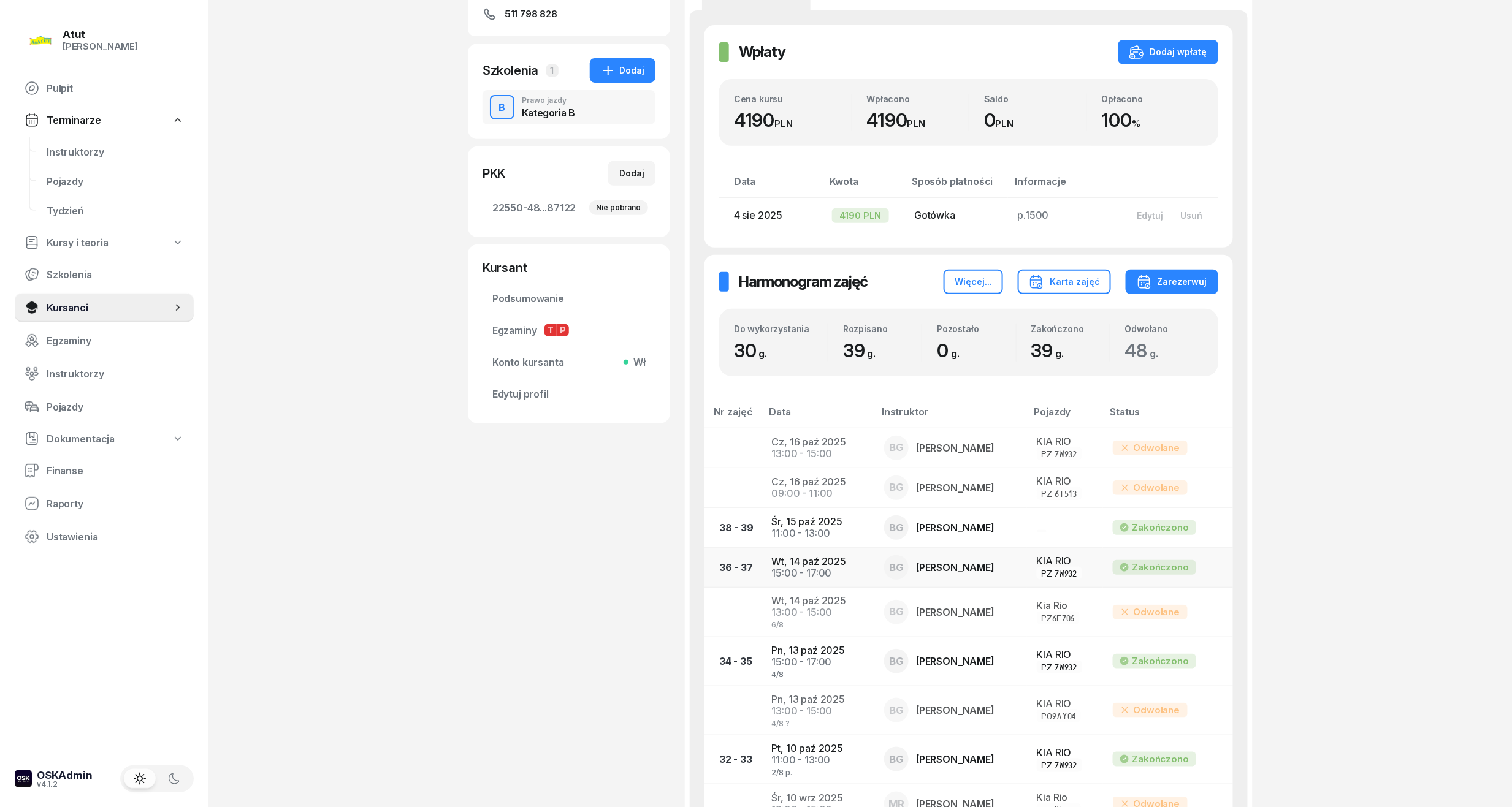
scroll to position [245, 0]
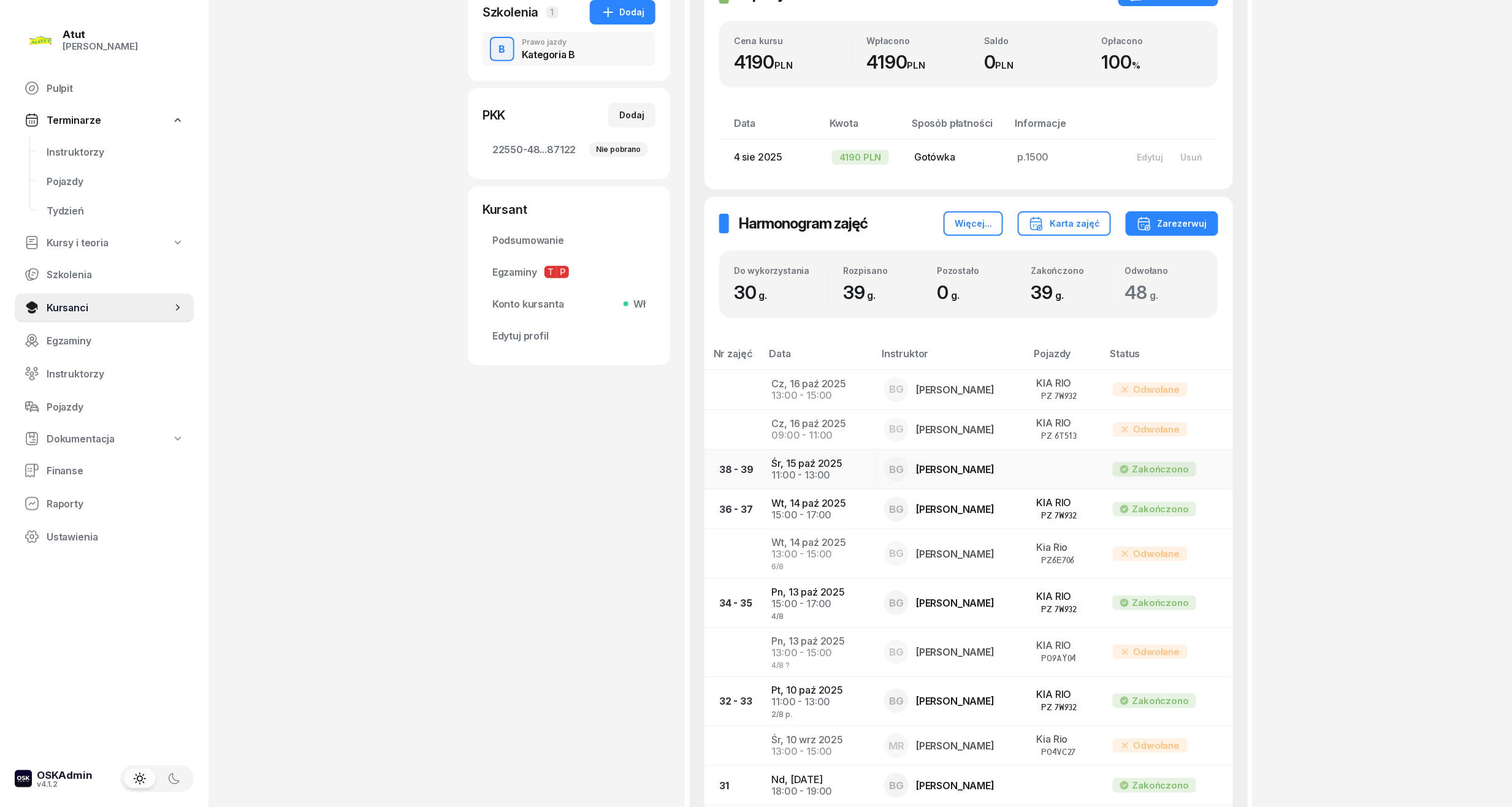
click at [782, 468] on td "Śr, 15 paź 2025 11:00 - 13:00" at bounding box center [818, 470] width 113 height 40
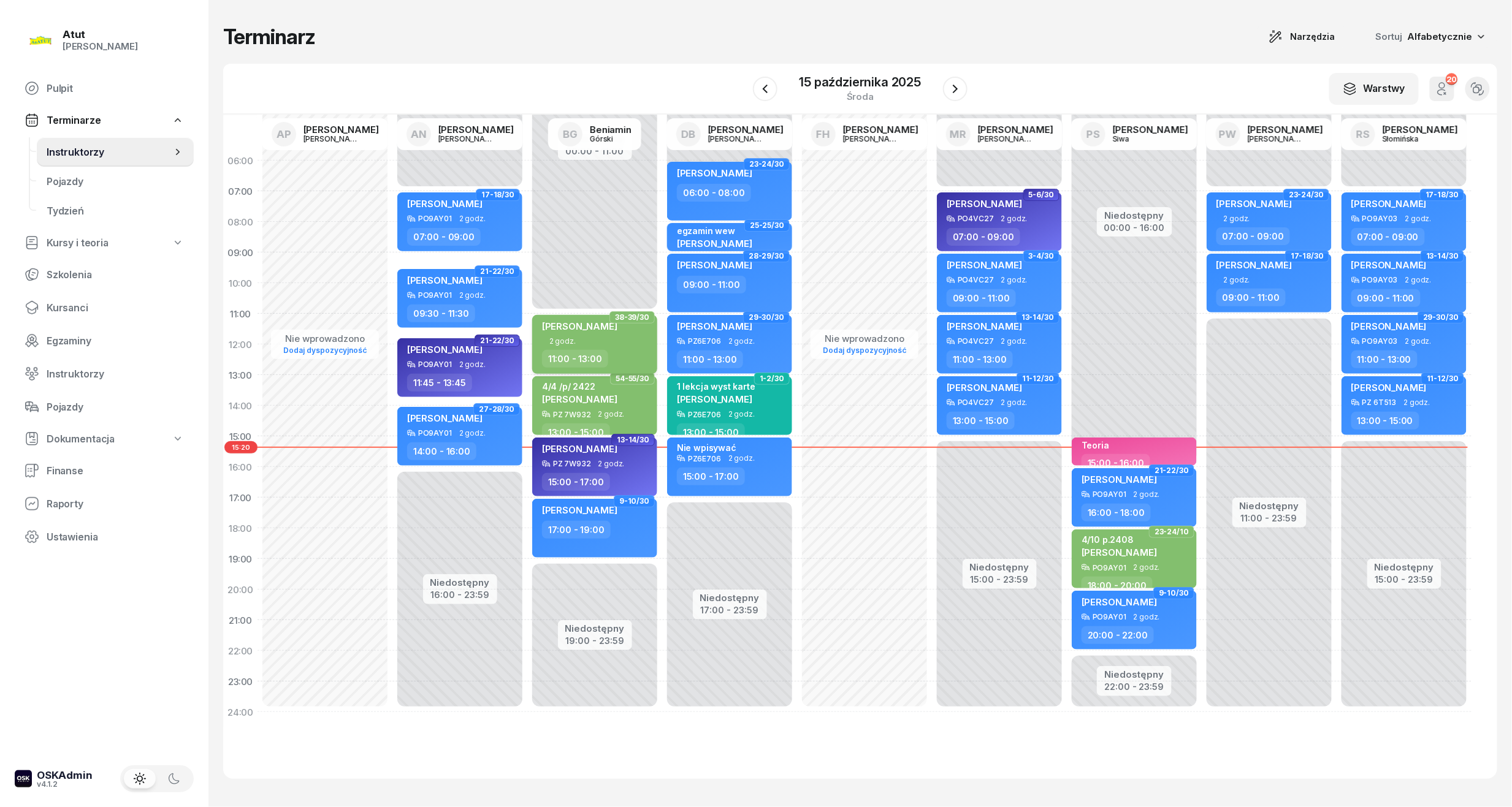
click at [603, 332] on div "Wiktoria Spławska" at bounding box center [580, 328] width 76 height 17
select select "11"
select select "13"
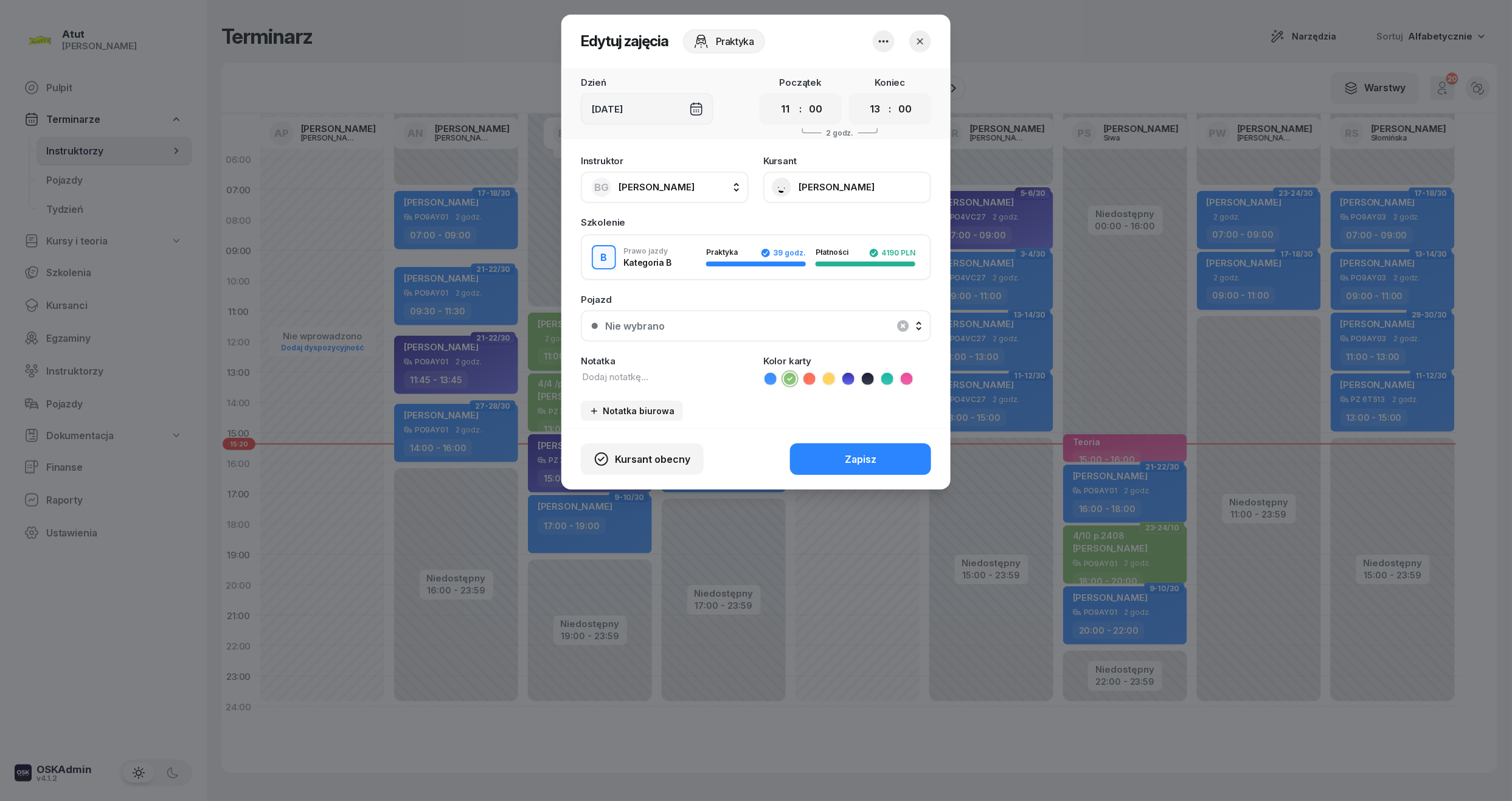
click at [628, 380] on textarea at bounding box center [665, 377] width 168 height 14
type textarea "2"
paste textarea "2372/2373"
type textarea "8/8 p.2372/2373"
click at [835, 470] on button "Zapisz" at bounding box center [860, 459] width 142 height 32
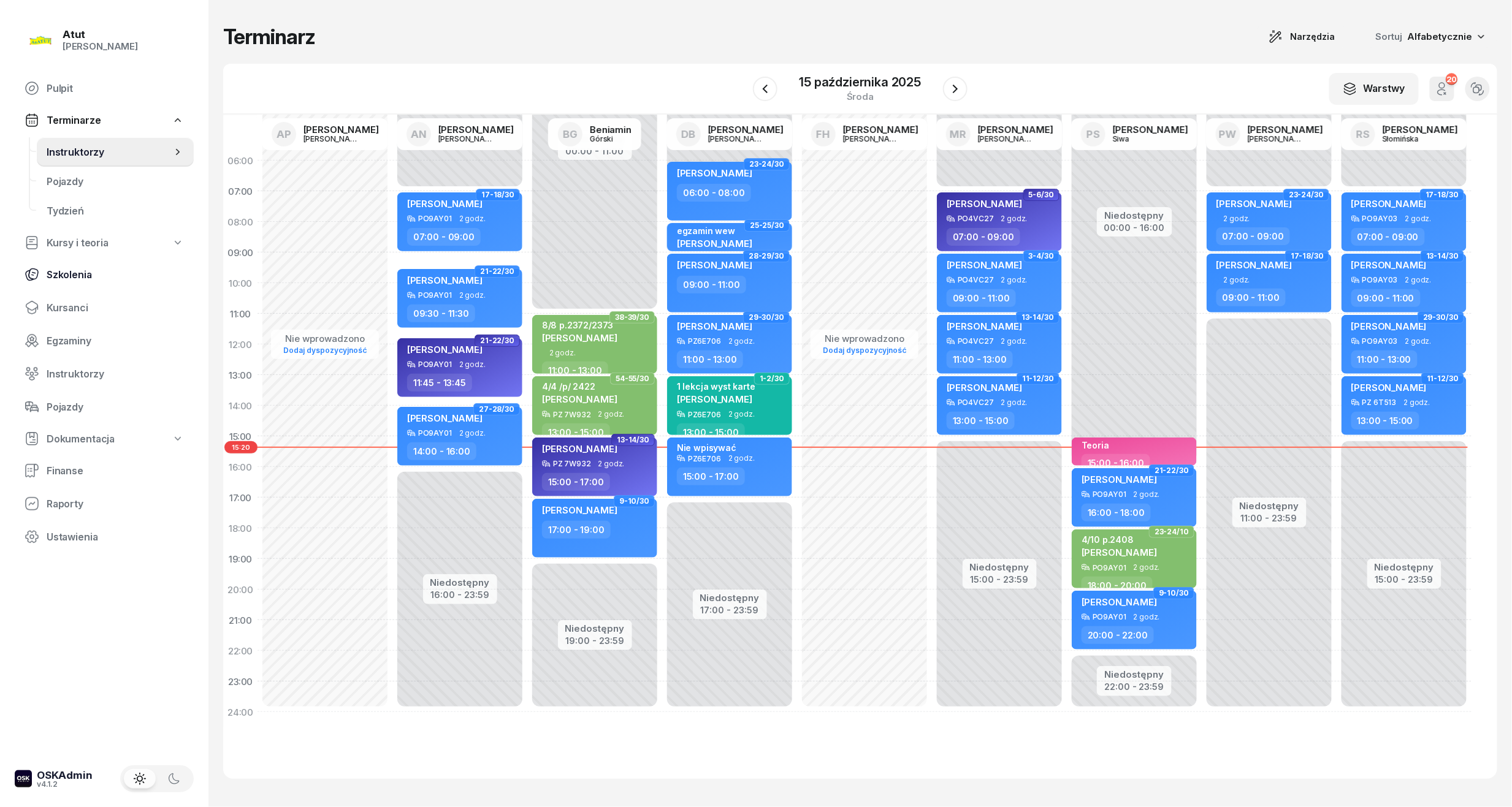
drag, startPoint x: 82, startPoint y: 301, endPoint x: 134, endPoint y: 275, distance: 58.1
click at [82, 302] on span "Kursanci" at bounding box center [116, 308] width 138 height 12
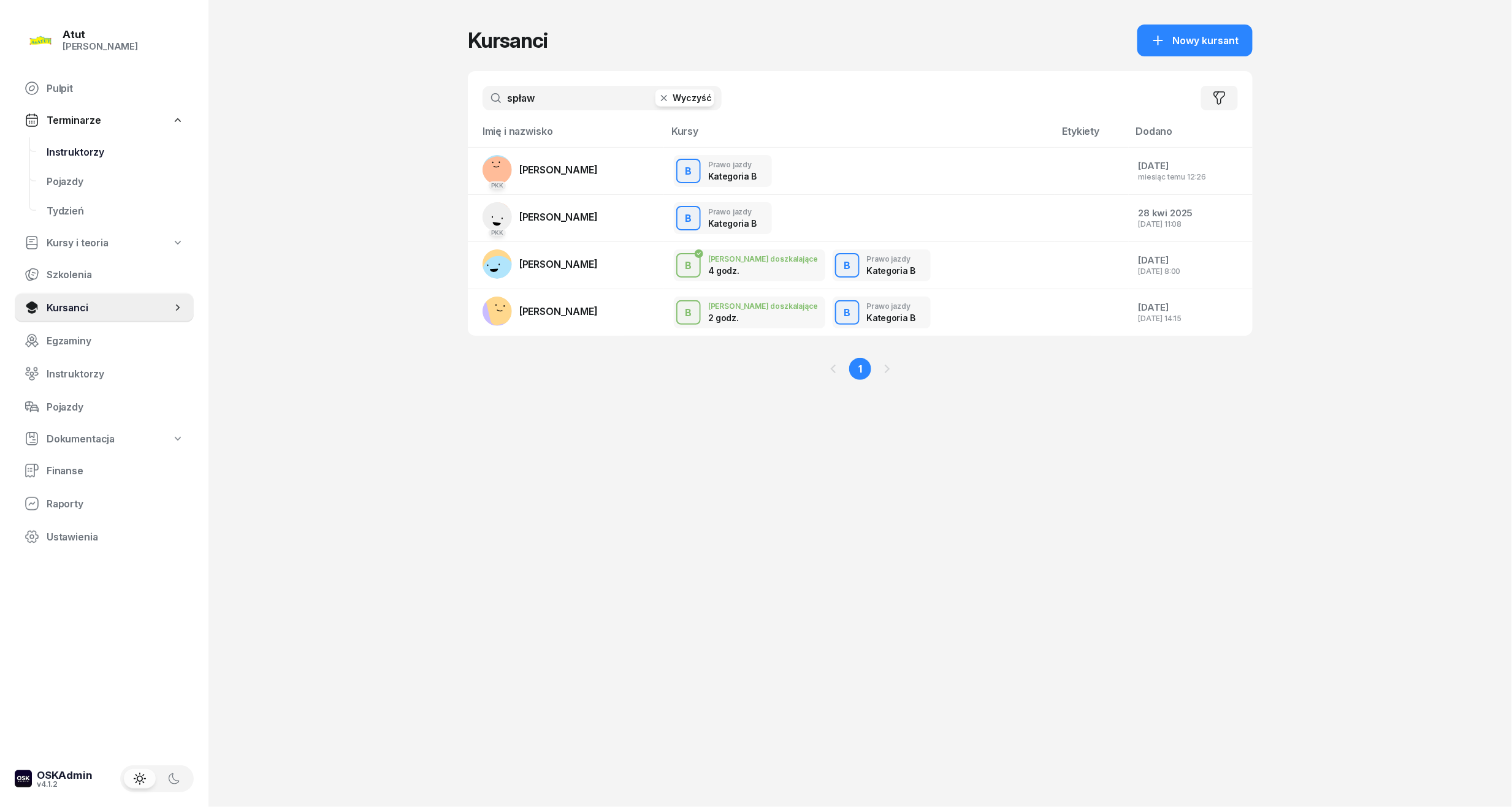
click at [92, 147] on span "Instruktorzy" at bounding box center [116, 153] width 138 height 12
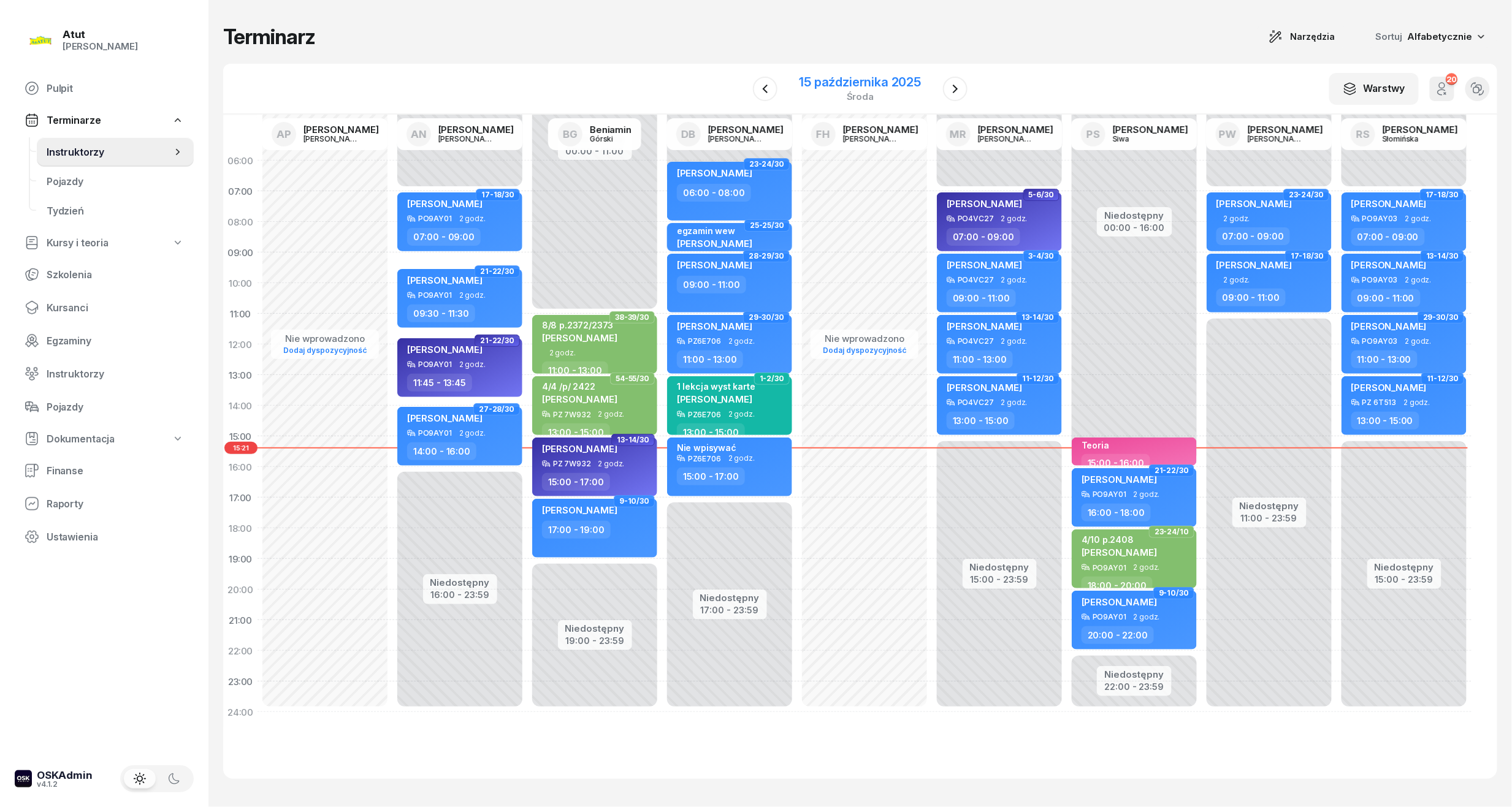
click at [849, 71] on div "15 października 2025 środa" at bounding box center [860, 88] width 152 height 35
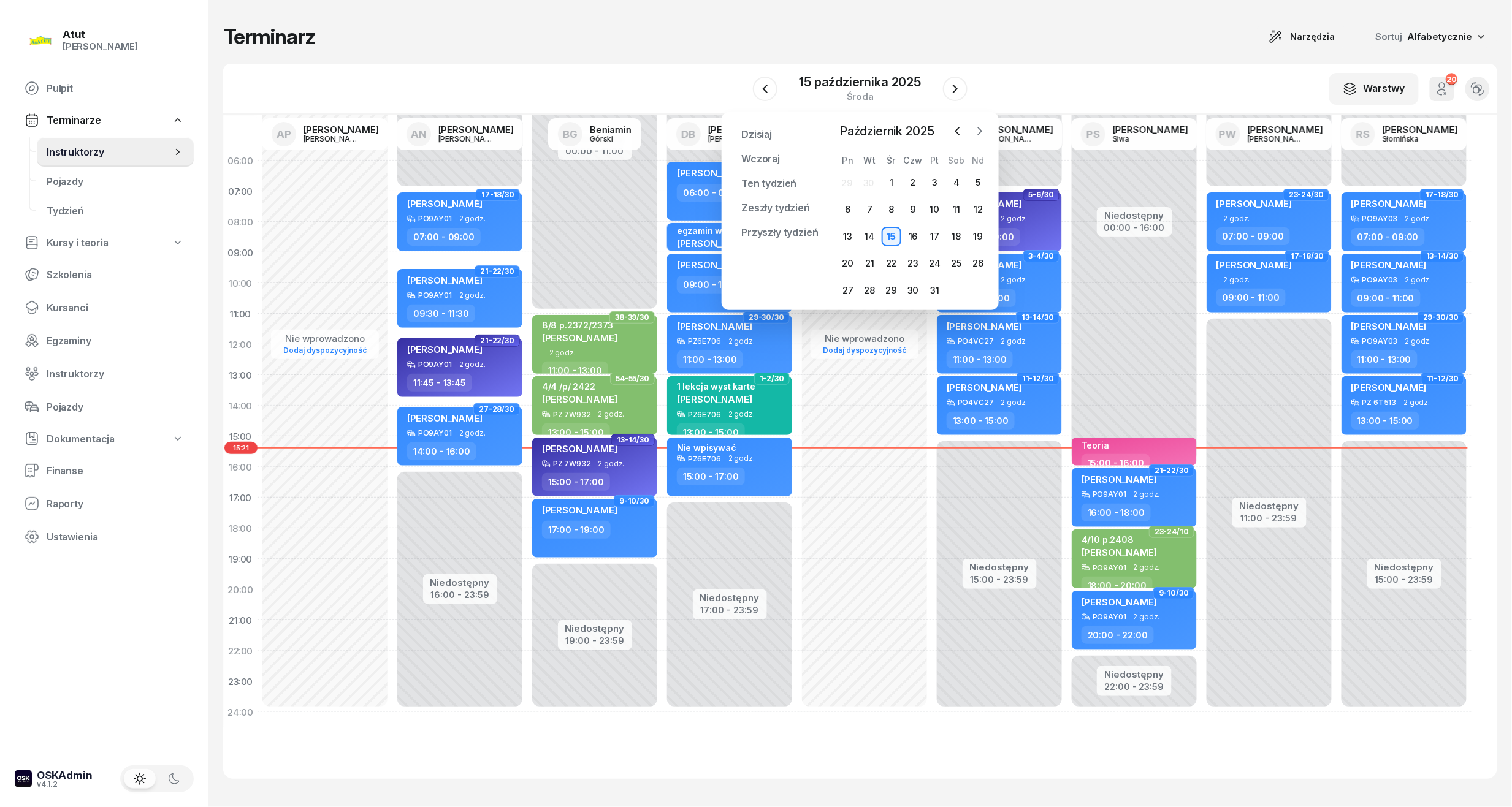
click at [981, 129] on icon "button" at bounding box center [979, 131] width 12 height 12
click at [984, 128] on icon "button" at bounding box center [979, 131] width 12 height 12
click at [856, 178] on div "1" at bounding box center [848, 183] width 20 height 20
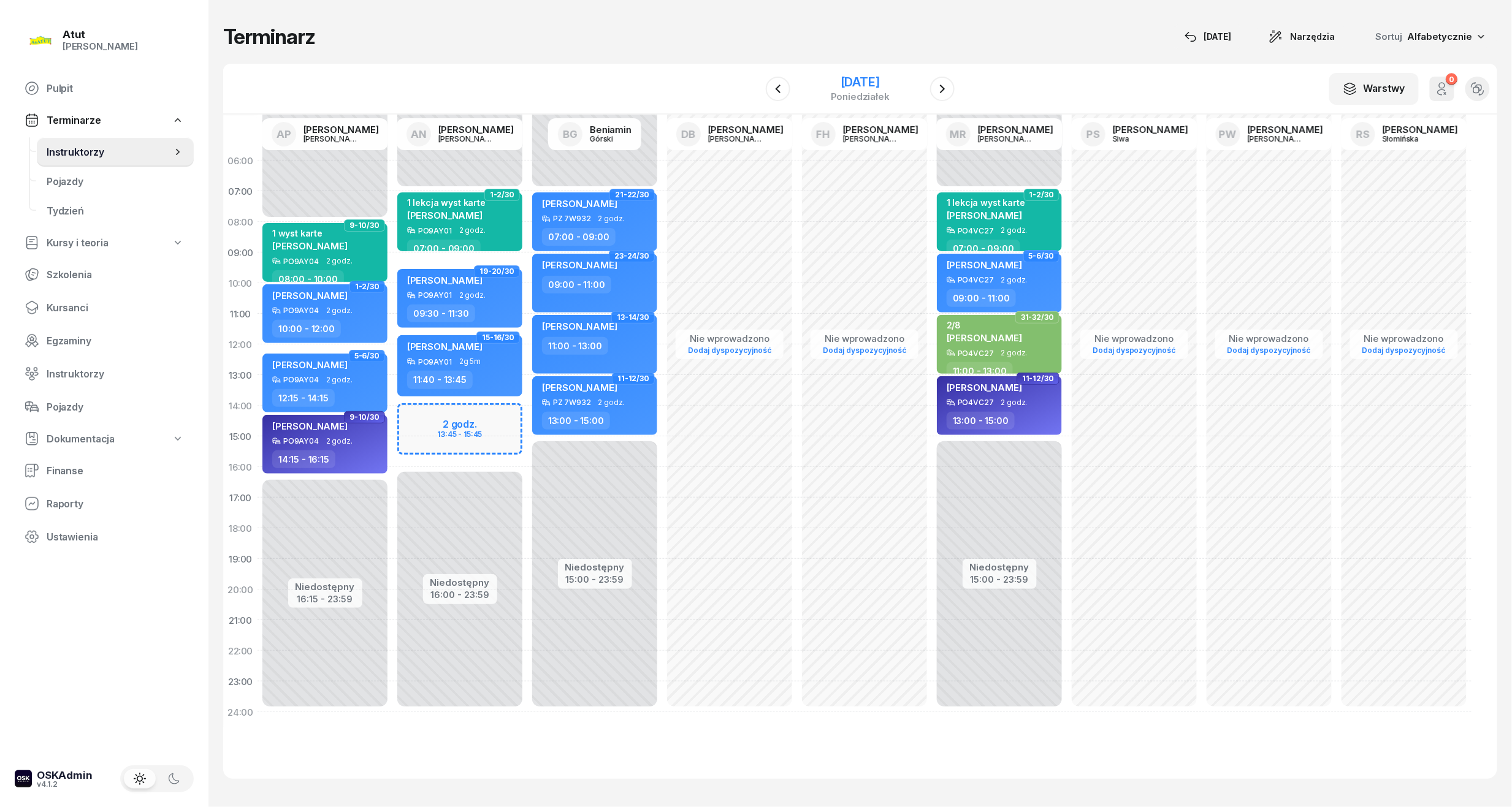
click at [871, 79] on div "1 grudnia 2025" at bounding box center [859, 82] width 59 height 12
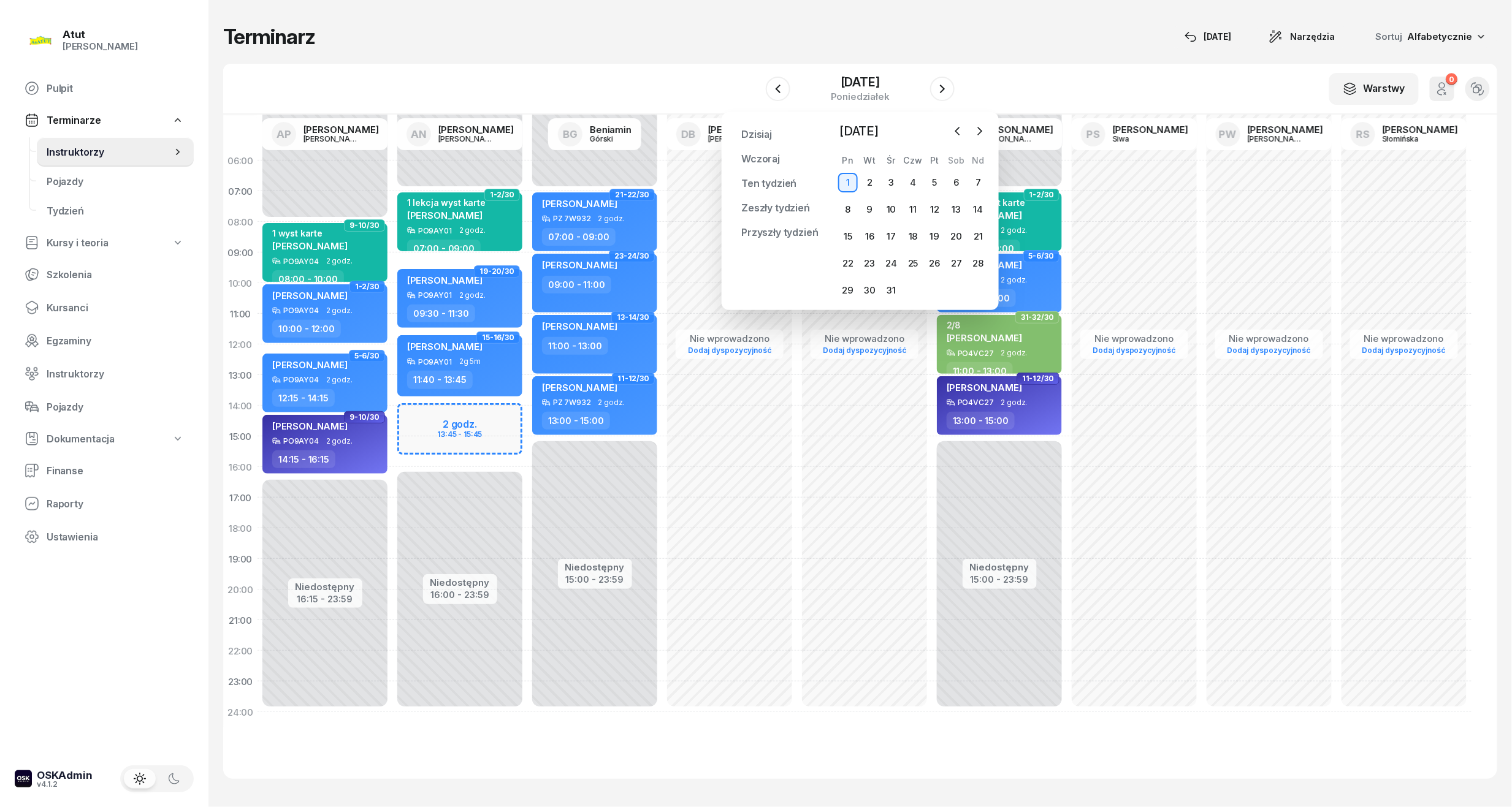
click at [427, 427] on div "Niedostępny 00:00 - 07:00 Niedostępny 16:00 - 23:59 2 godz. 13:45 - 15:45 1-2/3…" at bounding box center [459, 437] width 135 height 583
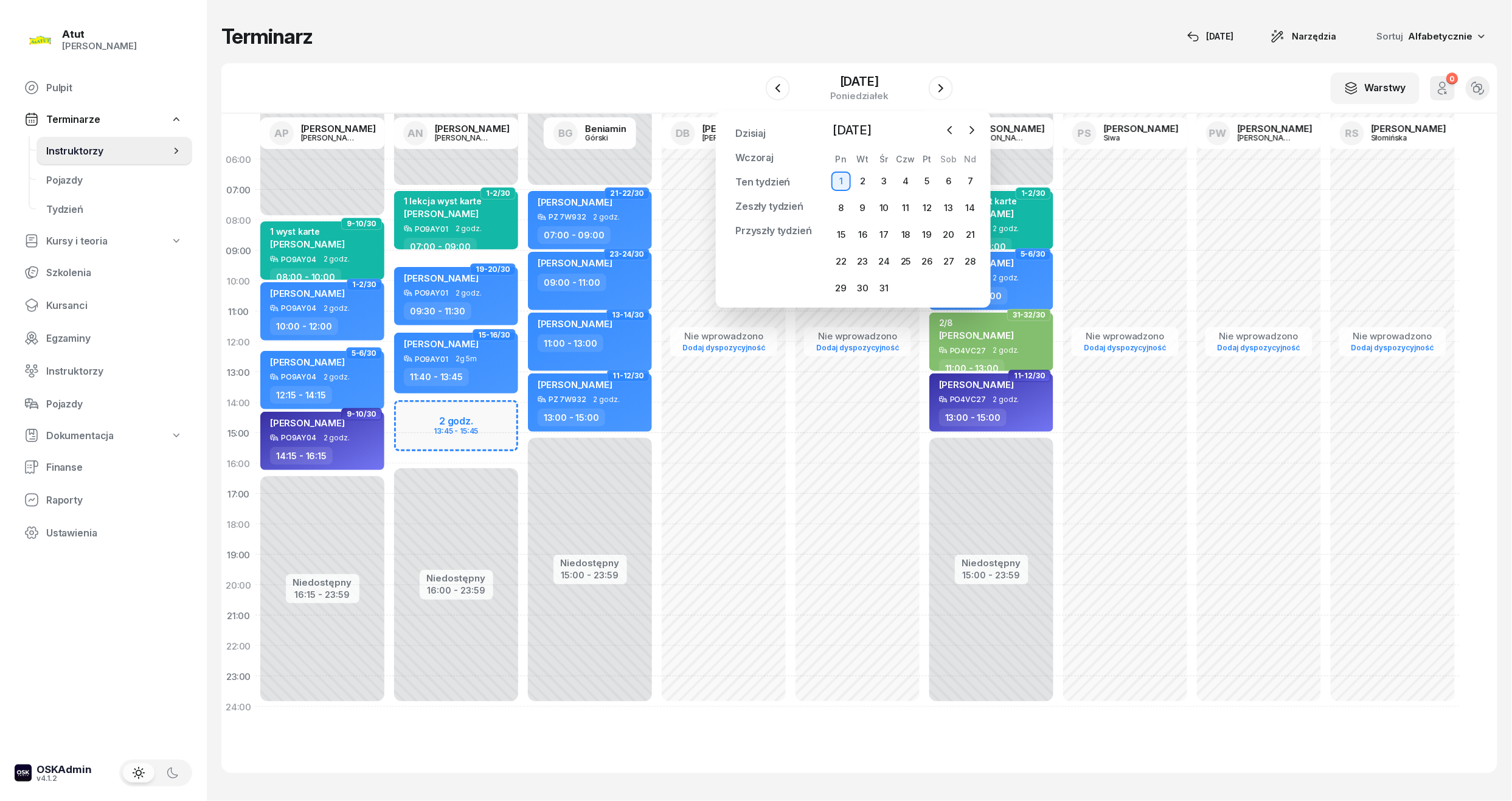
select select "14"
select select "16"
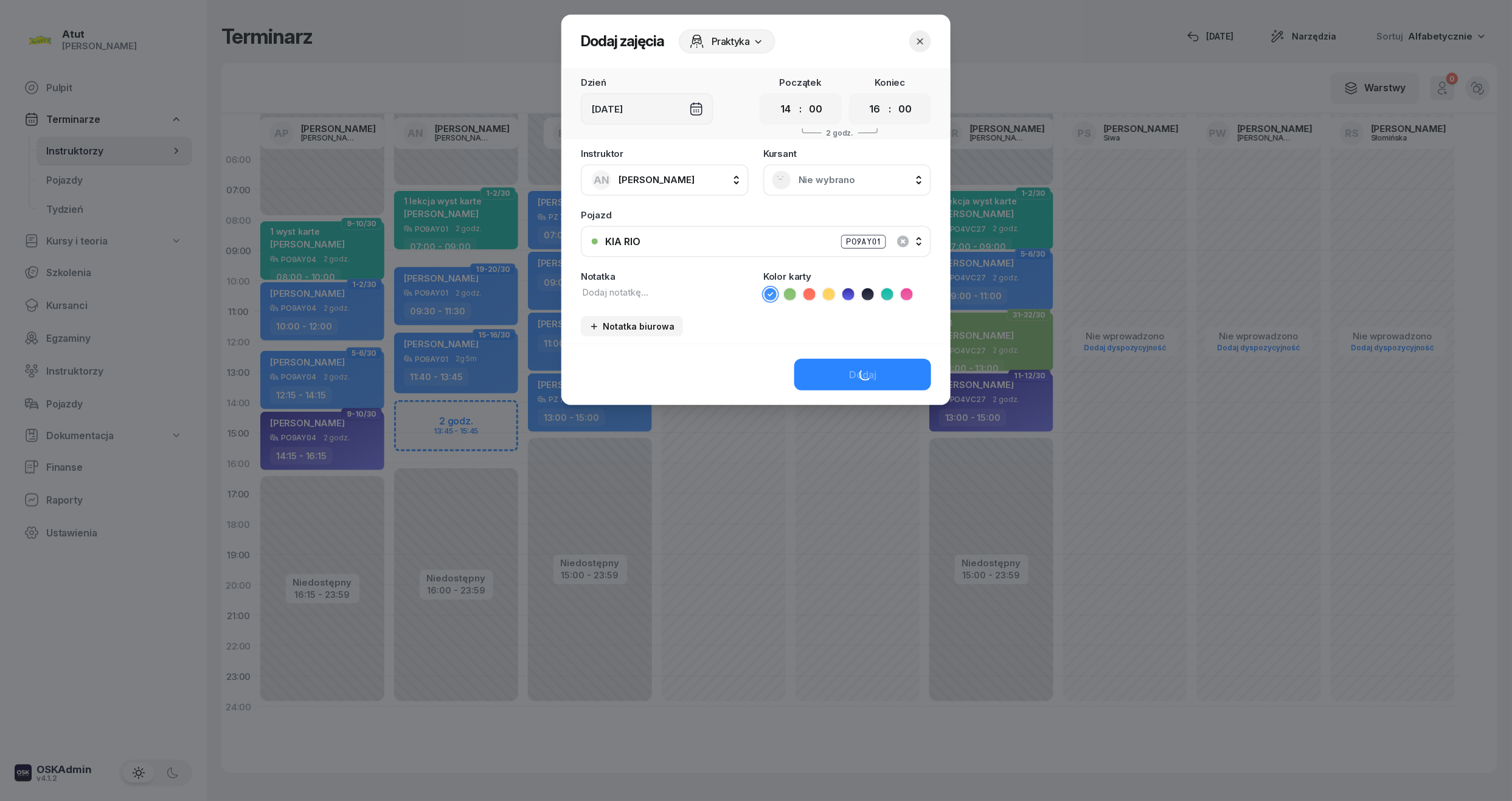
click at [820, 195] on div "Instruktor AN Artur Nowakowski AP Adam Pytlak AN Artur Nowakowski BG Beniamin G…" at bounding box center [756, 247] width 389 height 195
click at [820, 181] on span "Nie wybrano" at bounding box center [860, 179] width 124 height 11
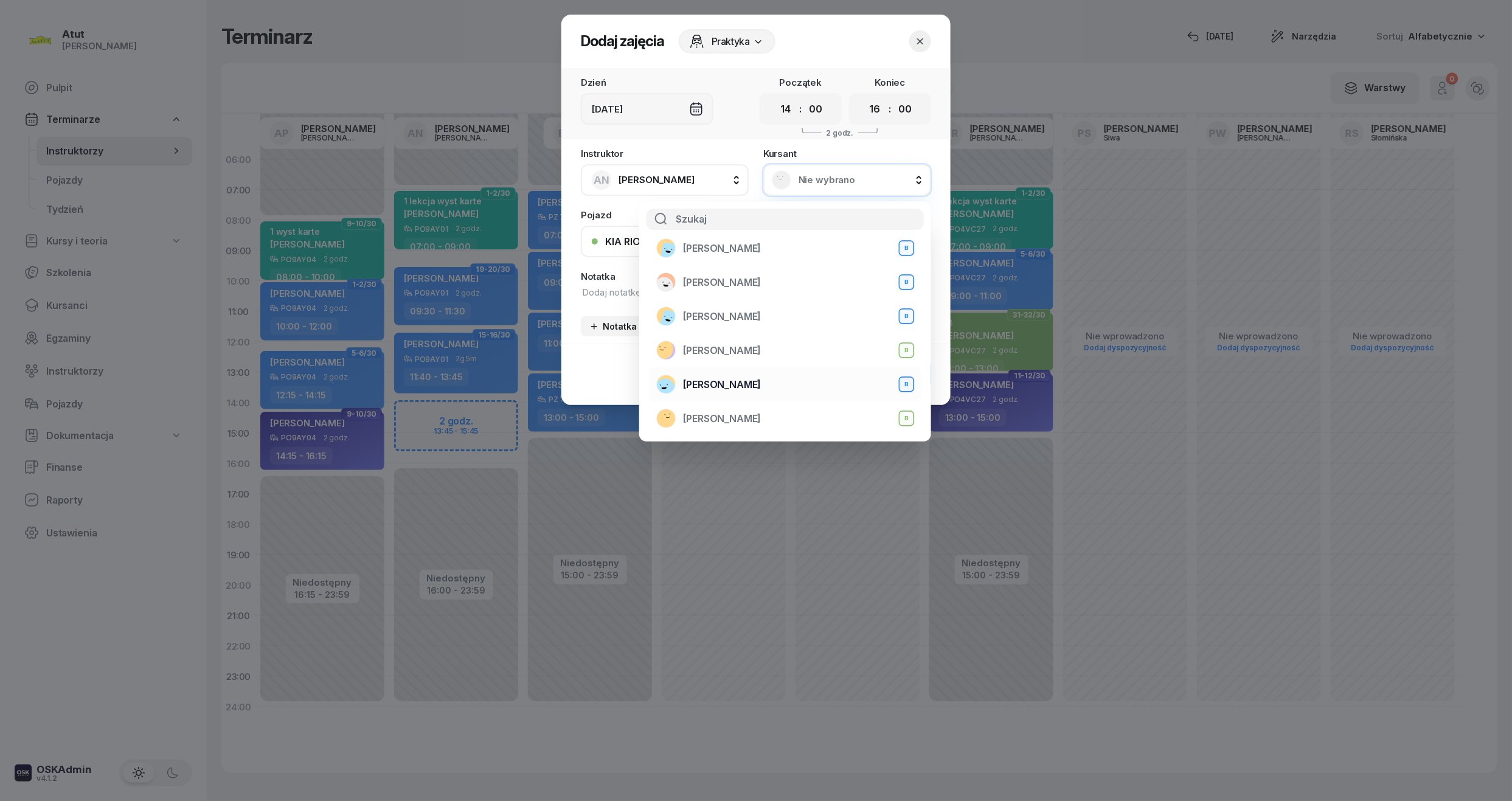
scroll to position [161, 0]
click at [760, 280] on span "[PERSON_NAME]" at bounding box center [722, 276] width 78 height 12
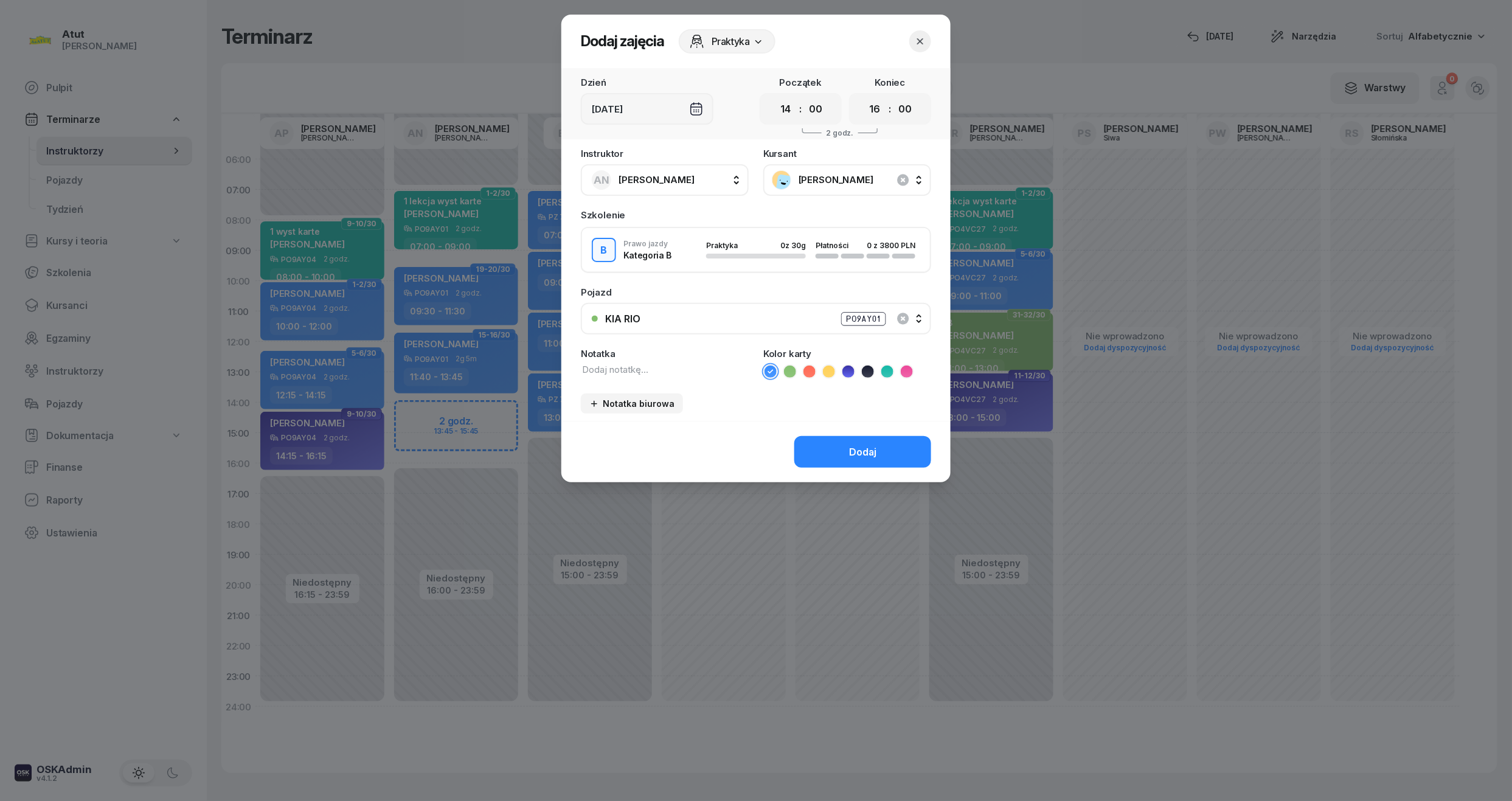
click at [885, 369] on icon at bounding box center [887, 371] width 6 height 4
click at [633, 369] on textarea at bounding box center [665, 370] width 168 height 14
type textarea "1 lekcja"
click at [820, 458] on button "Dodaj" at bounding box center [862, 451] width 137 height 32
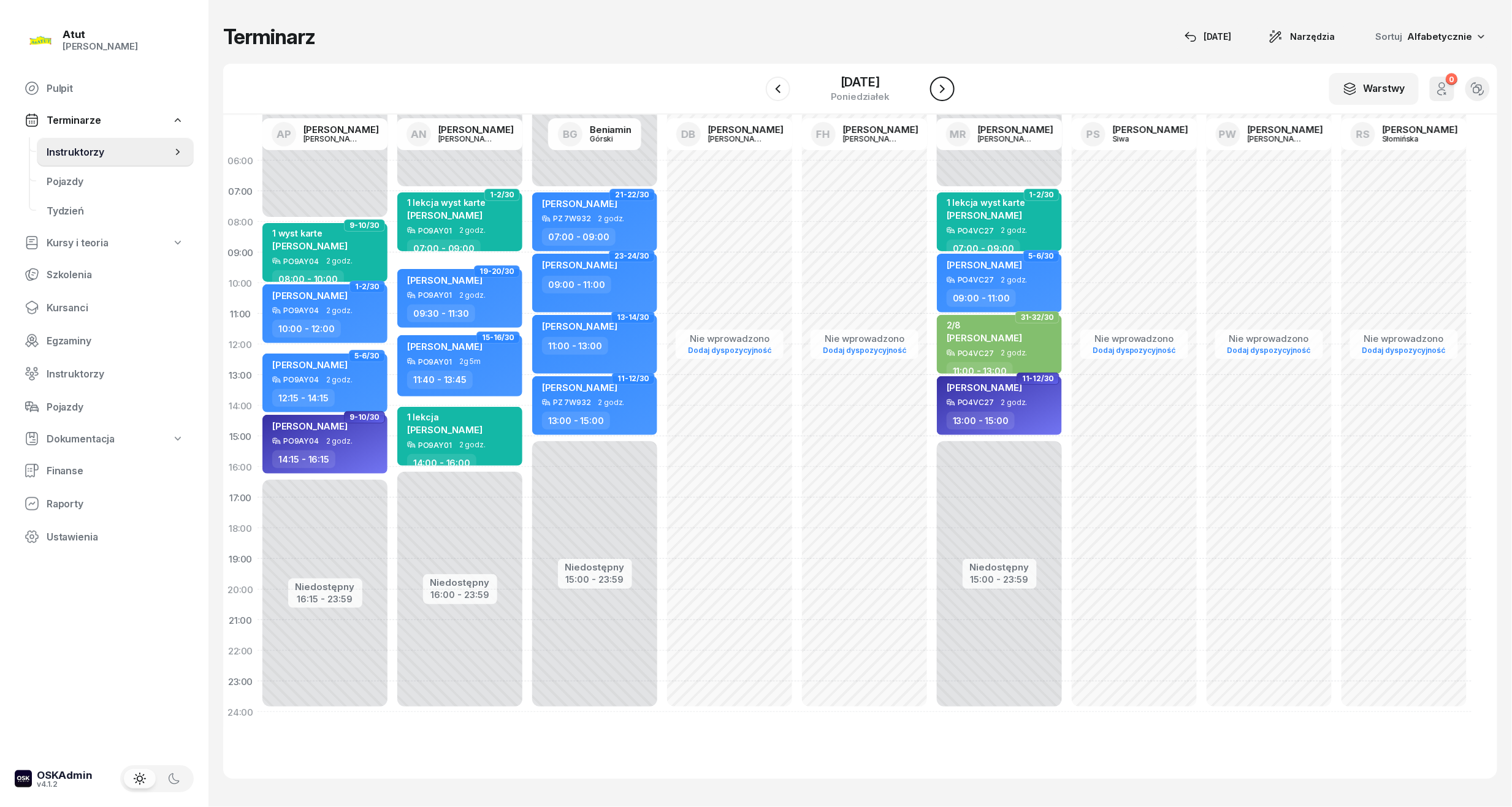
click at [943, 92] on icon "button" at bounding box center [942, 89] width 15 height 15
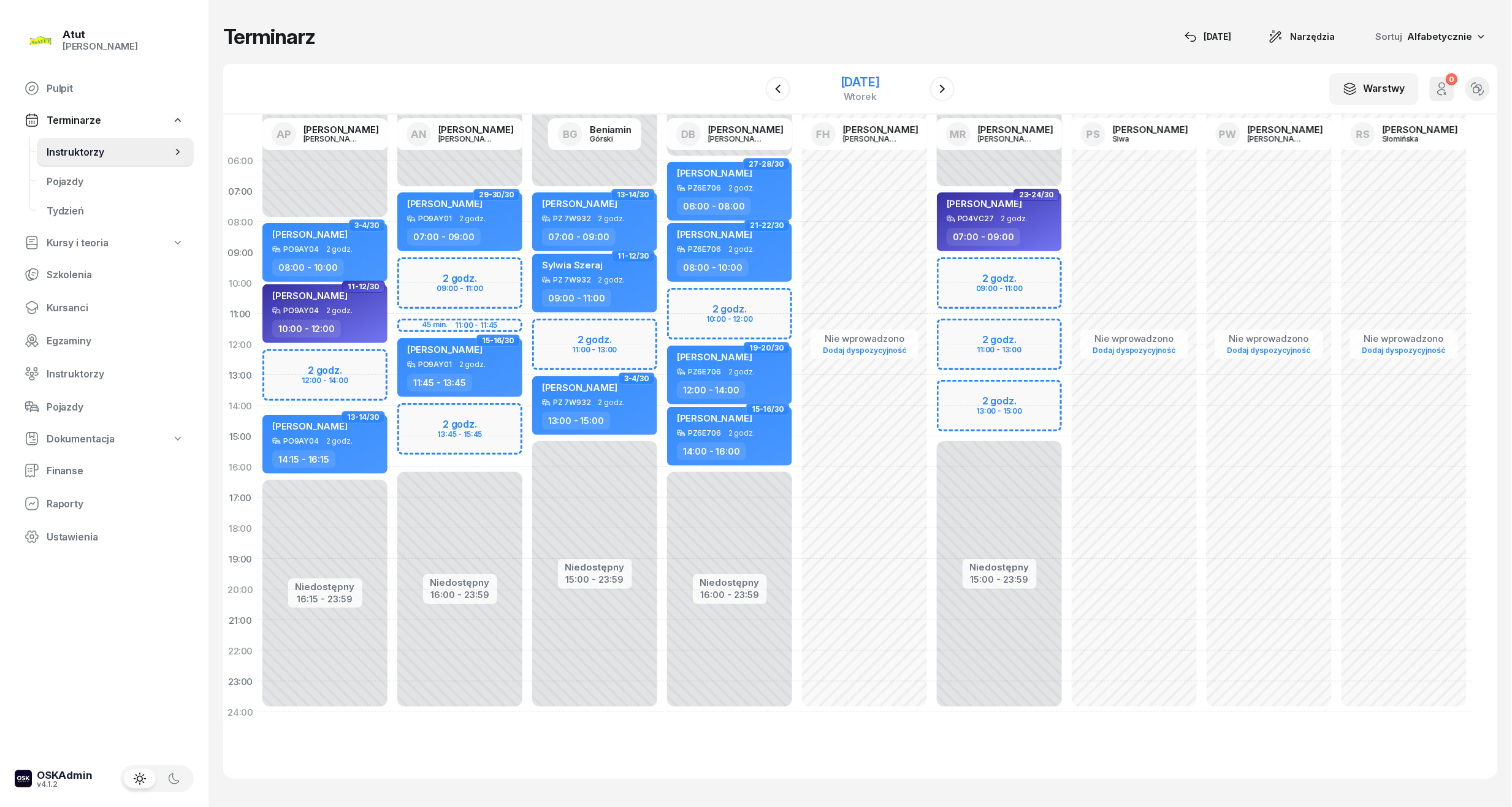
click at [840, 76] on div "2 grudnia 2025" at bounding box center [859, 82] width 39 height 12
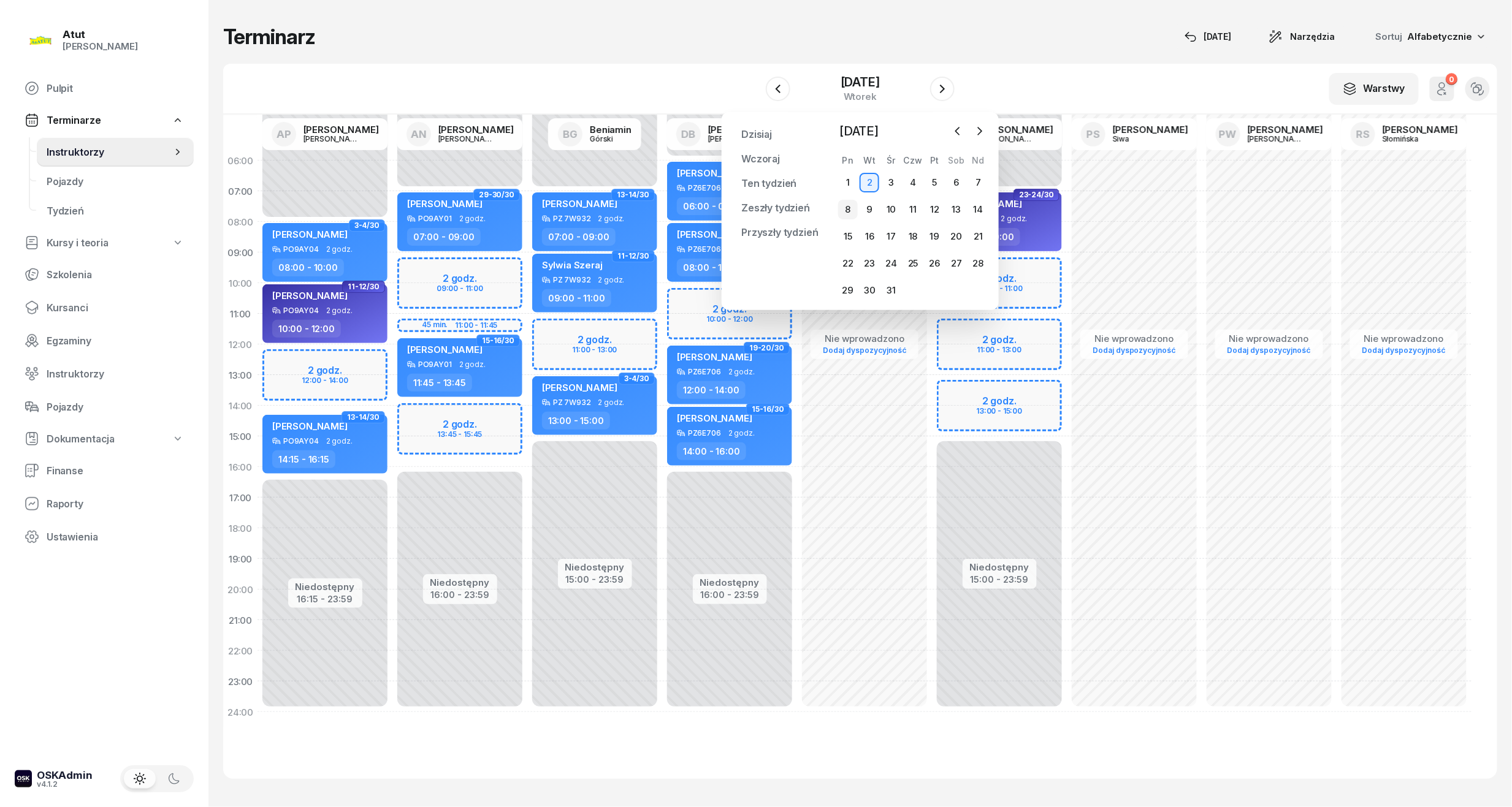
click at [851, 204] on div "8" at bounding box center [848, 209] width 20 height 20
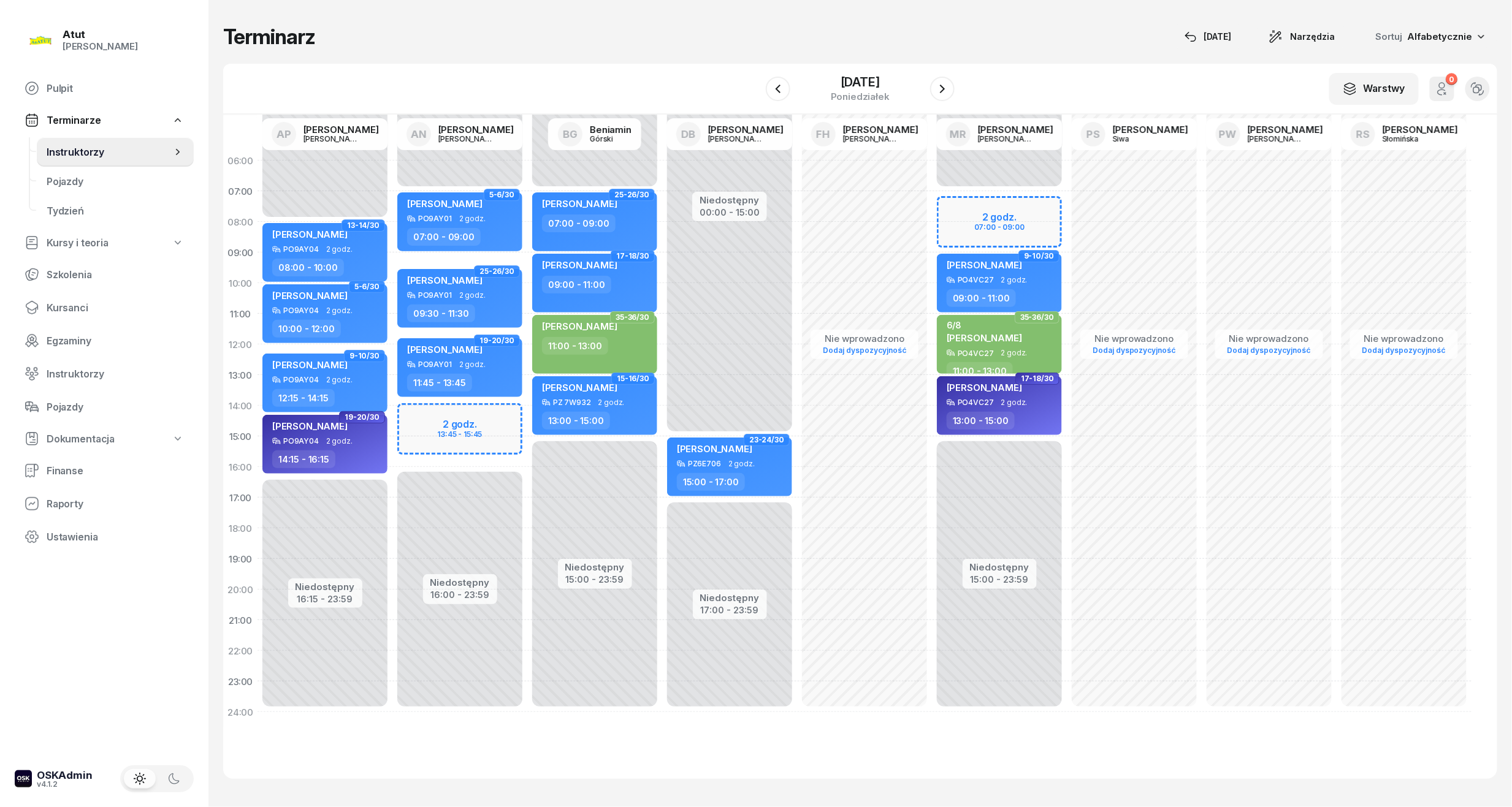
click at [458, 427] on div "Niedostępny 00:00 - 07:00 Niedostępny 16:00 - 23:59 2 godz. 13:45 - 15:45 5-6/3…" at bounding box center [459, 437] width 135 height 583
select select "14"
select select "16"
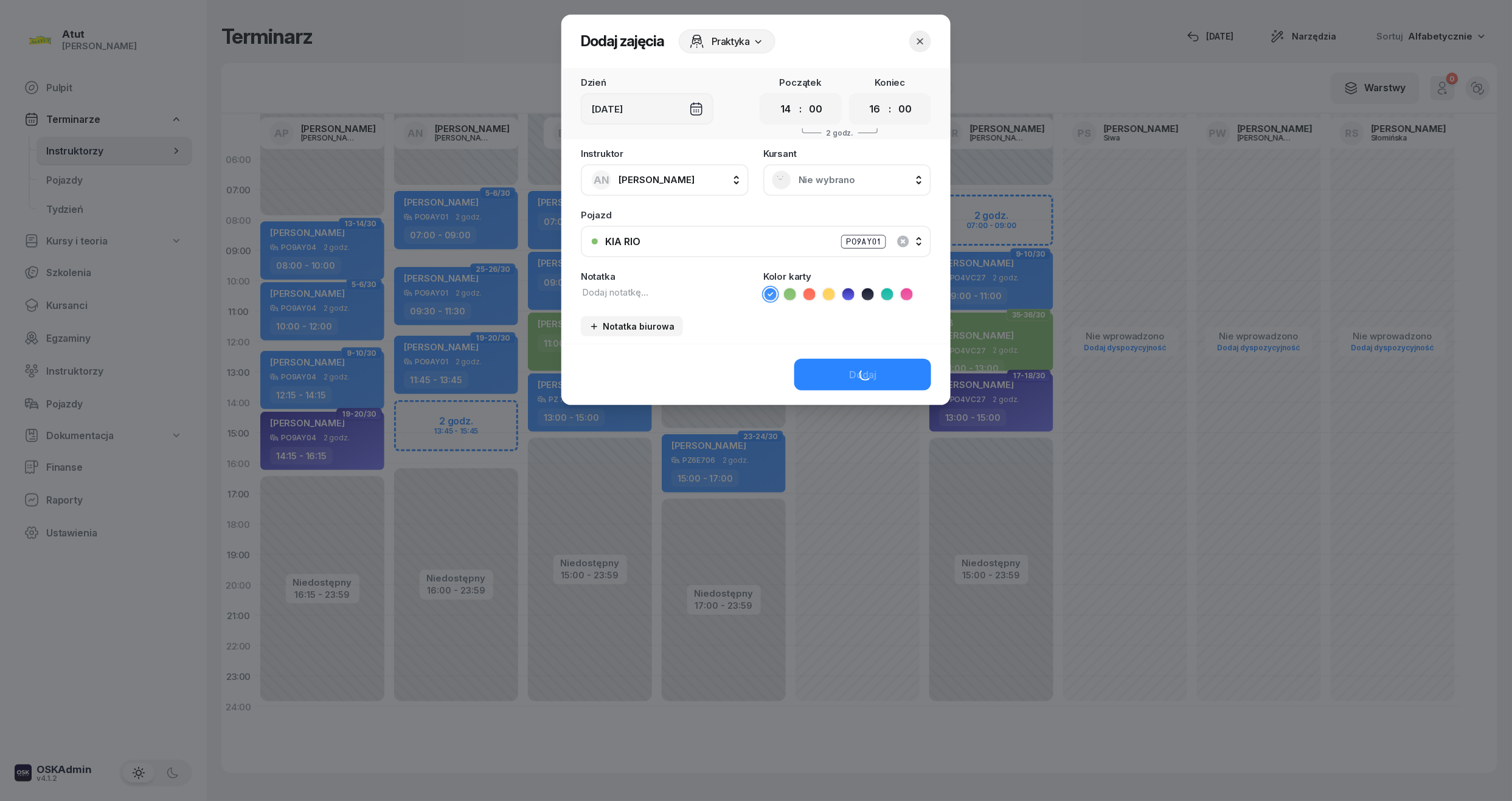
click at [808, 178] on span "Nie wybrano" at bounding box center [860, 179] width 124 height 11
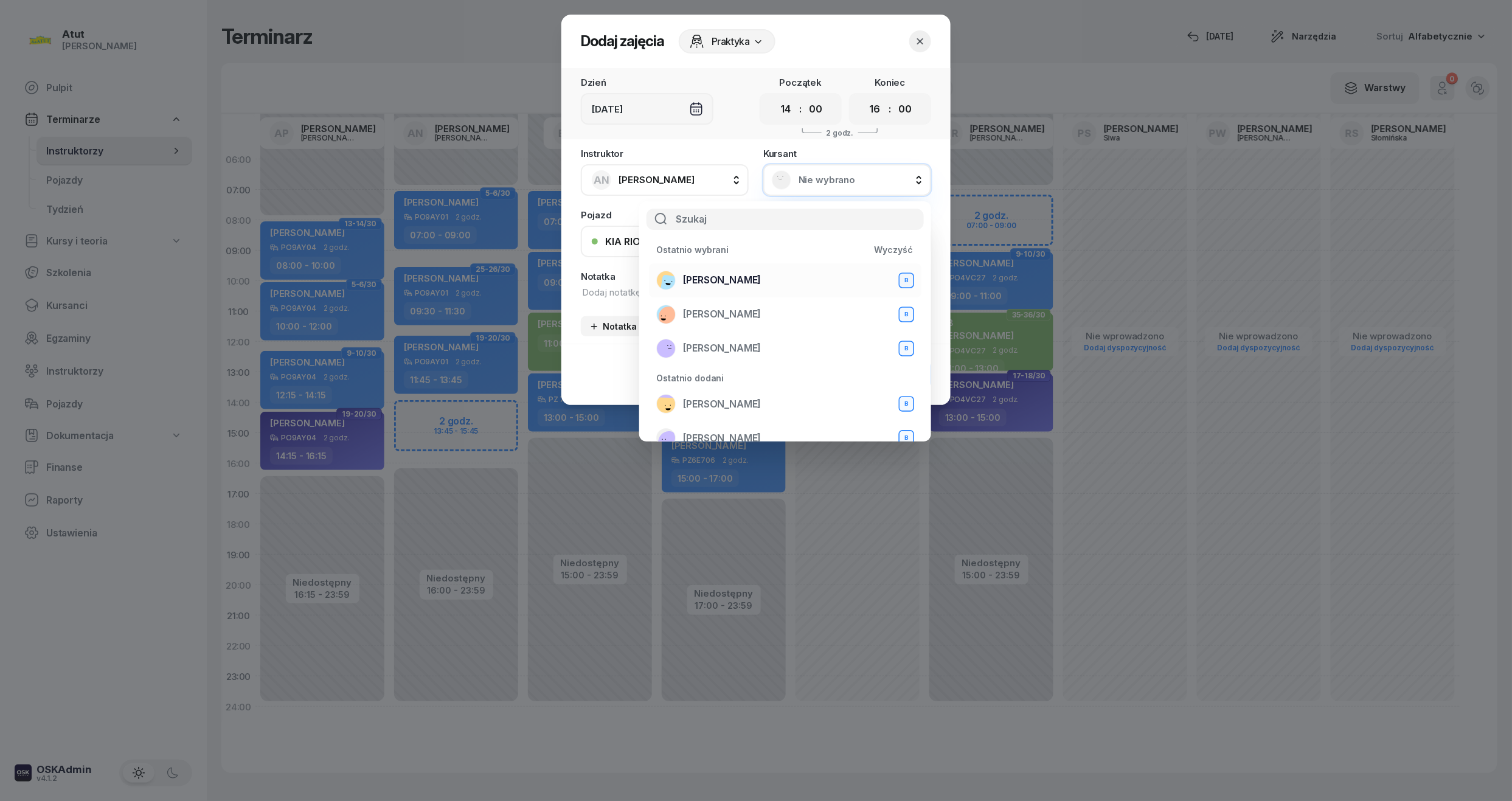
click at [766, 265] on li "Dominika Majerowicz B" at bounding box center [784, 280] width 272 height 34
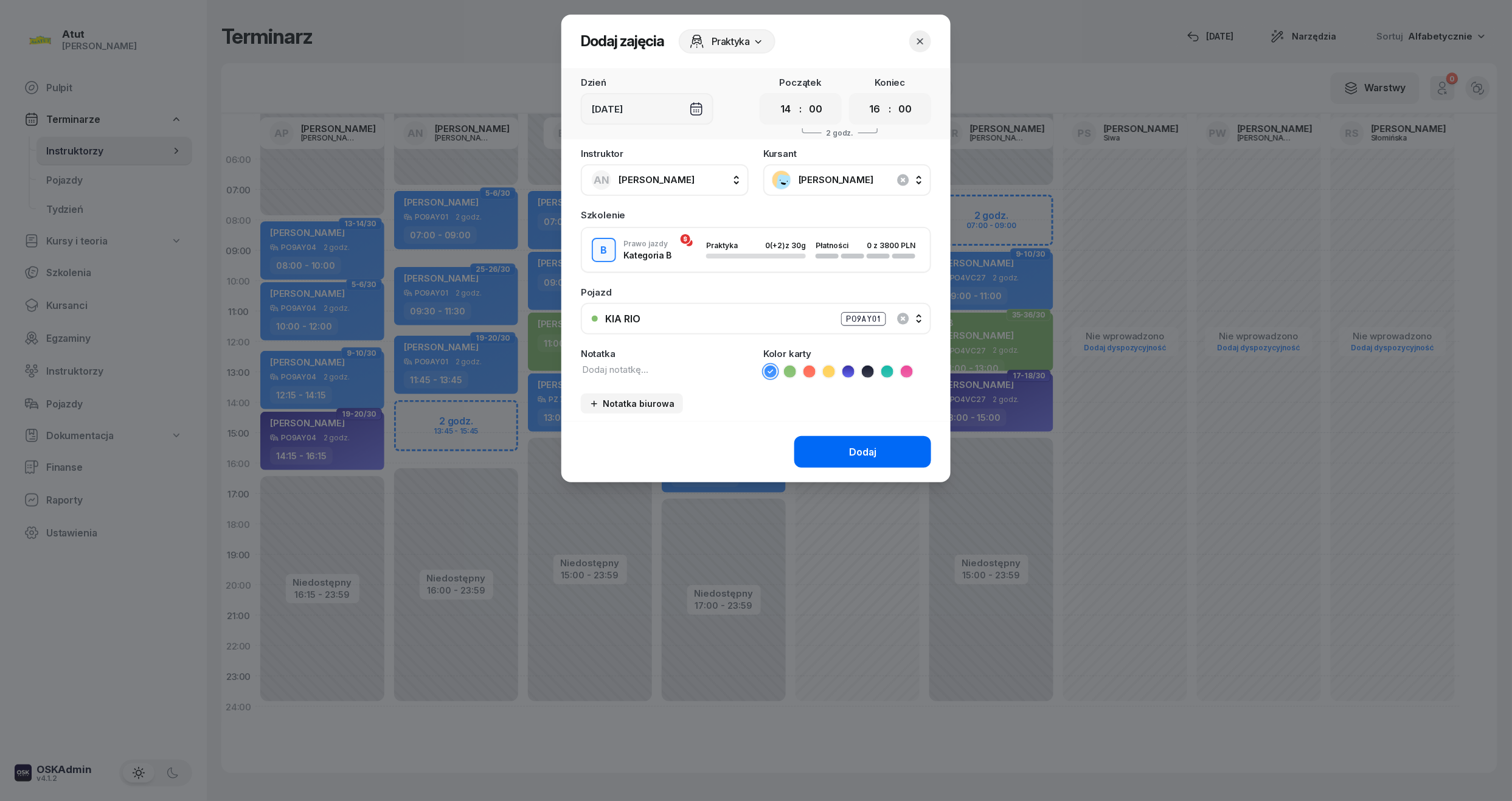
click at [864, 447] on div "Dodaj" at bounding box center [863, 452] width 28 height 12
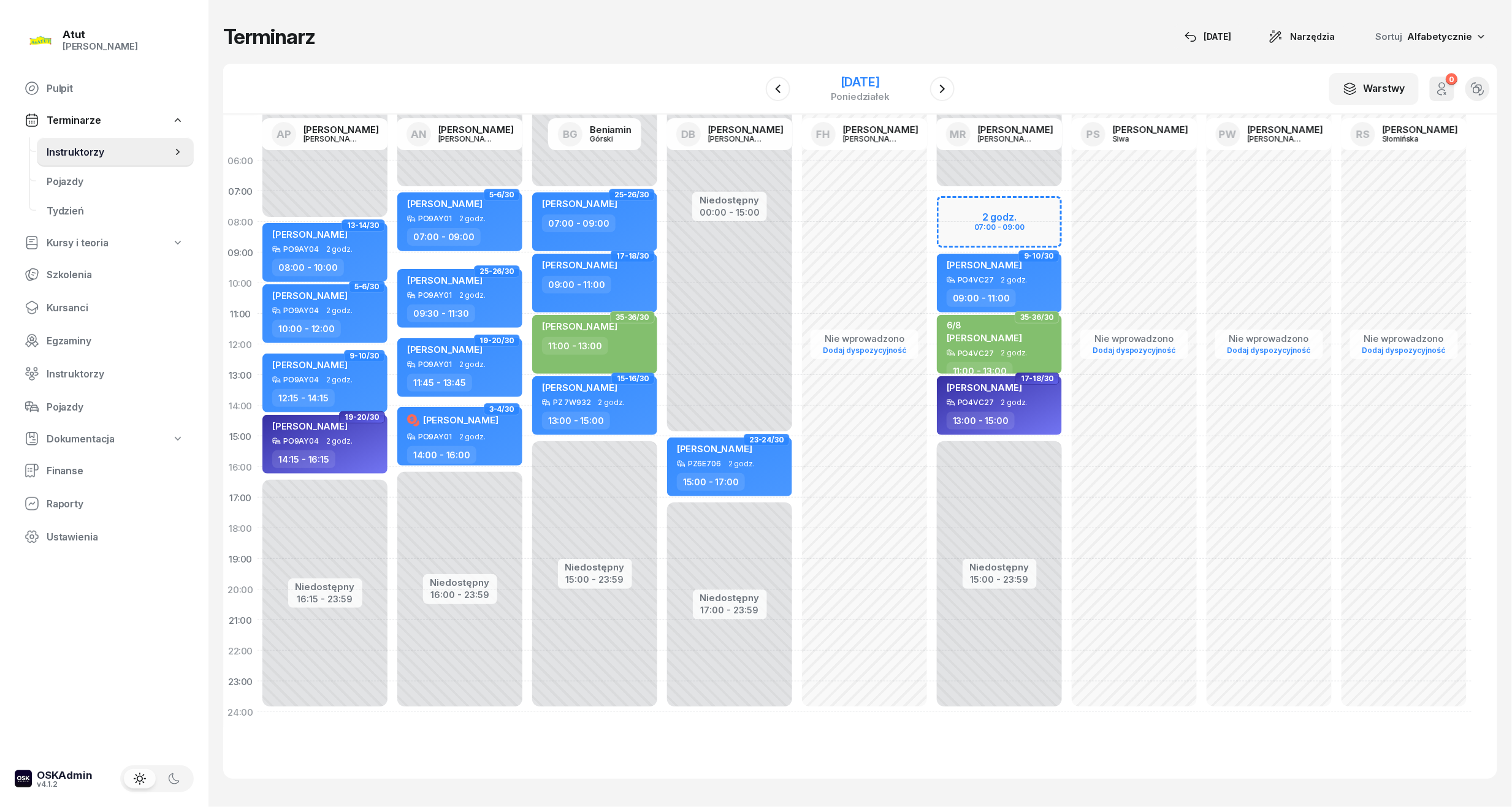
click at [841, 92] on div "poniedziałek" at bounding box center [859, 96] width 59 height 9
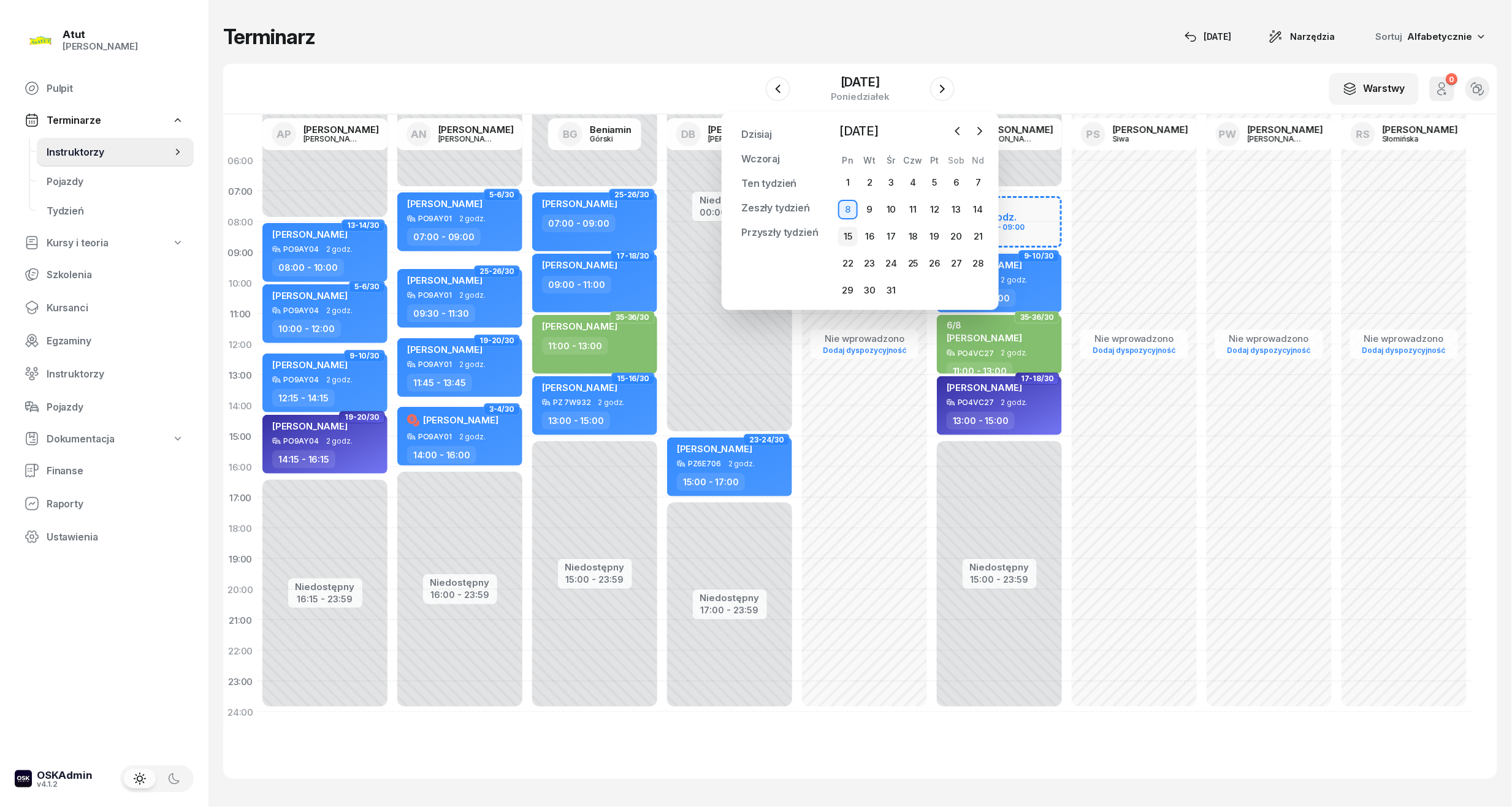
click at [844, 231] on div "15" at bounding box center [848, 236] width 20 height 20
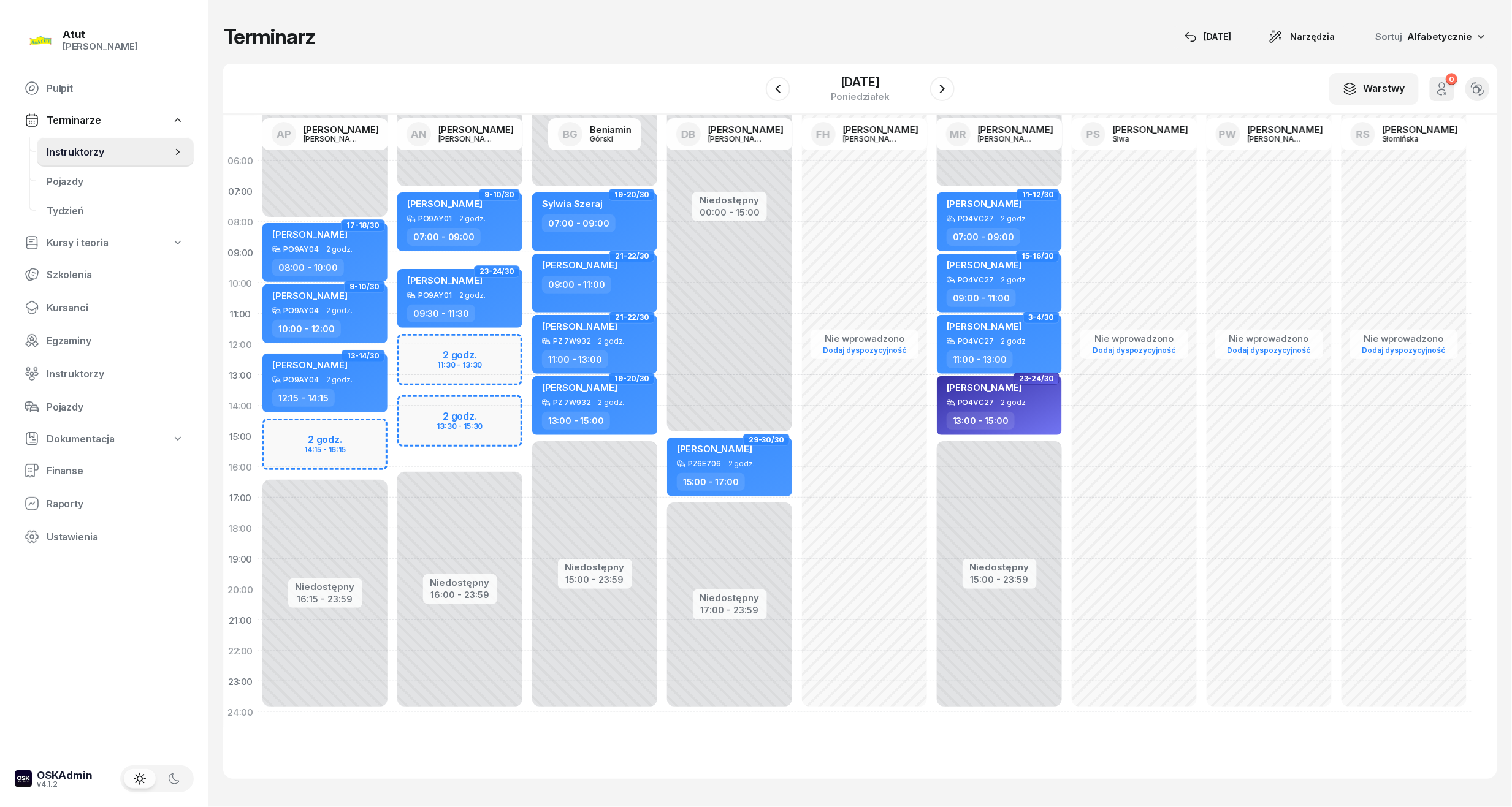
click at [510, 417] on div "Niedostępny 00:00 - 07:00 Niedostępny 16:00 - 23:59 2 godz. 11:30 - 13:30 2 god…" at bounding box center [459, 437] width 135 height 583
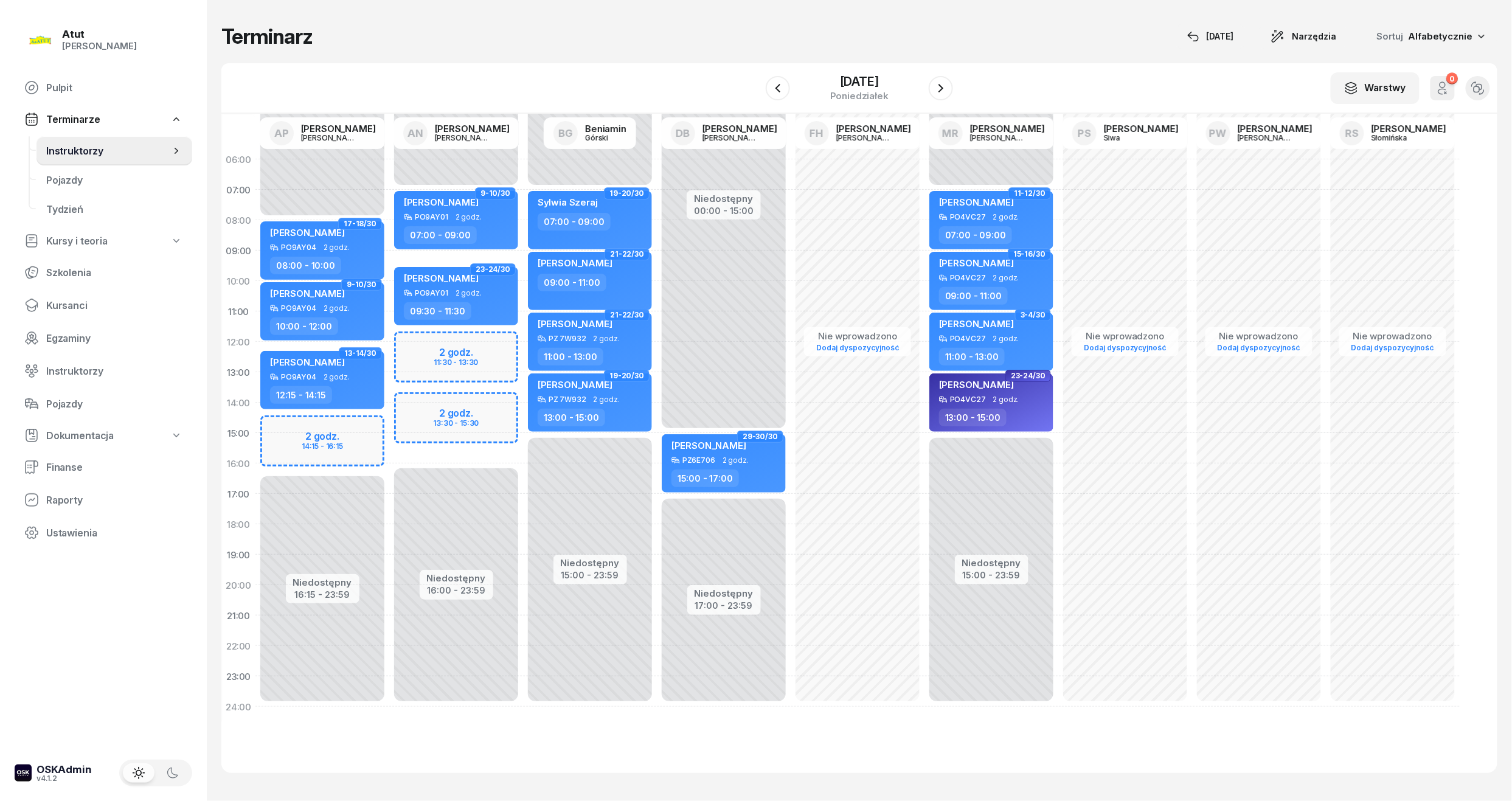
select select "14"
select select "16"
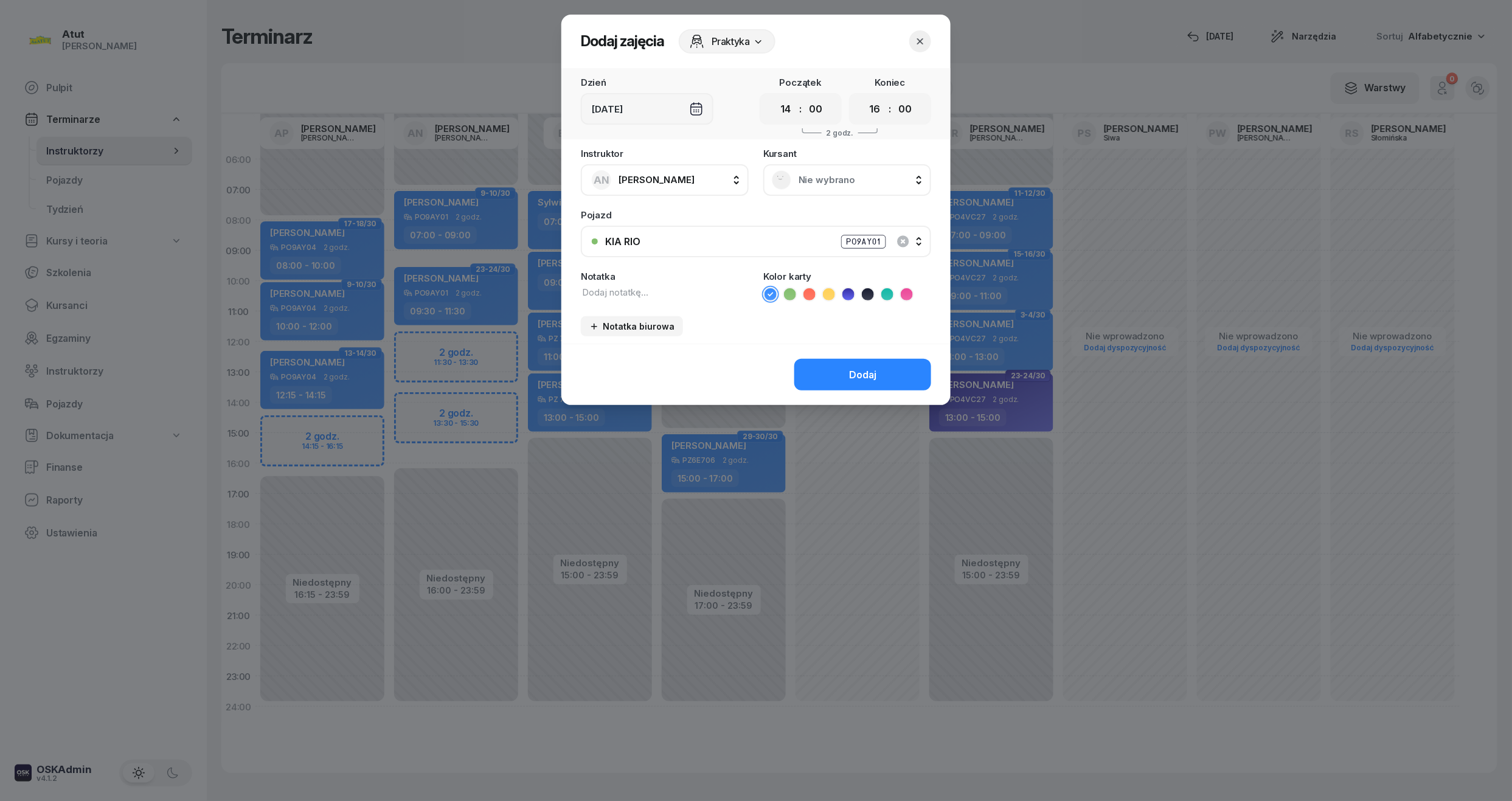
click at [831, 166] on div "Nie wybrano" at bounding box center [848, 180] width 168 height 32
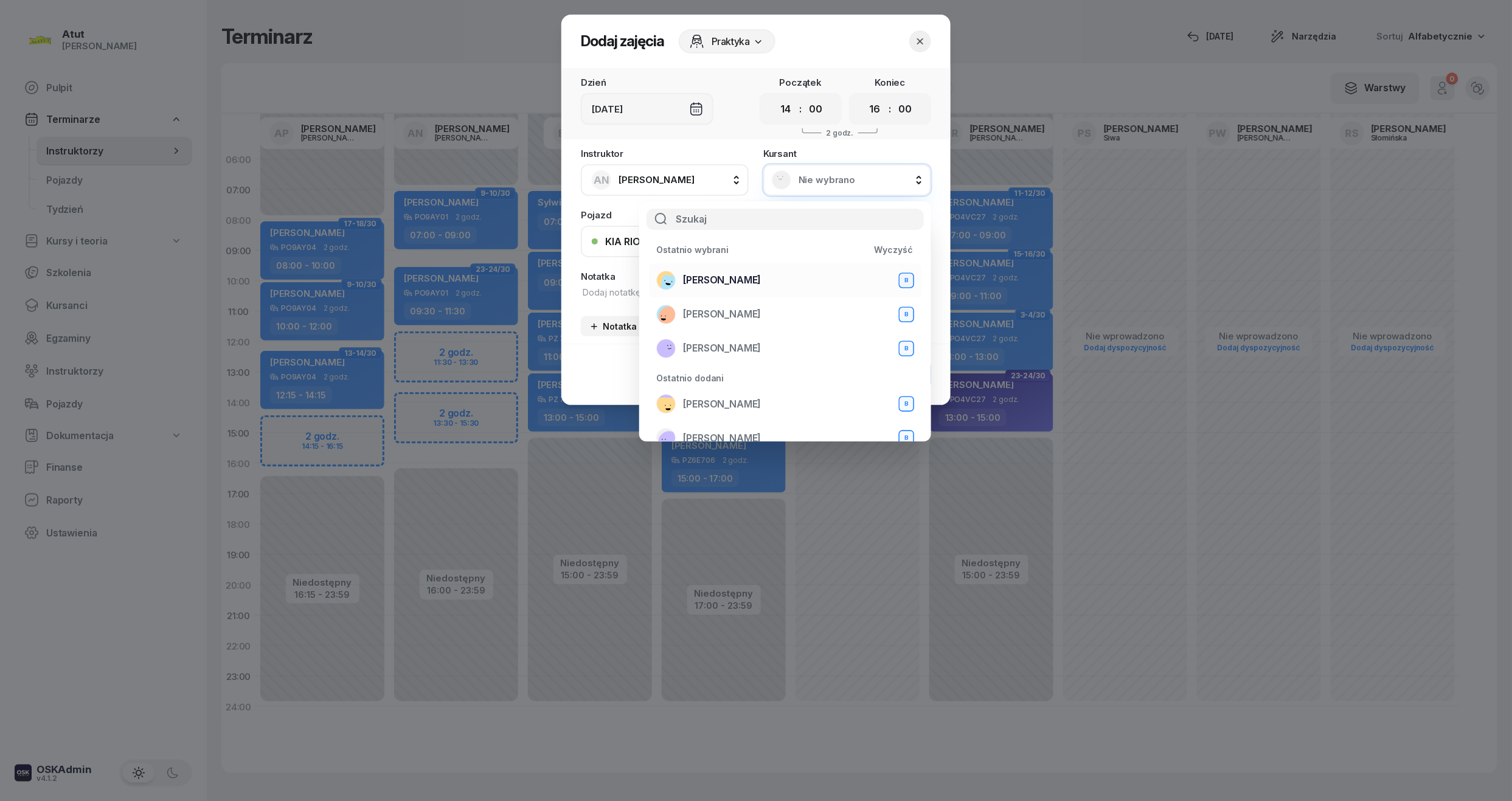
click at [747, 274] on span "[PERSON_NAME]" at bounding box center [722, 280] width 78 height 12
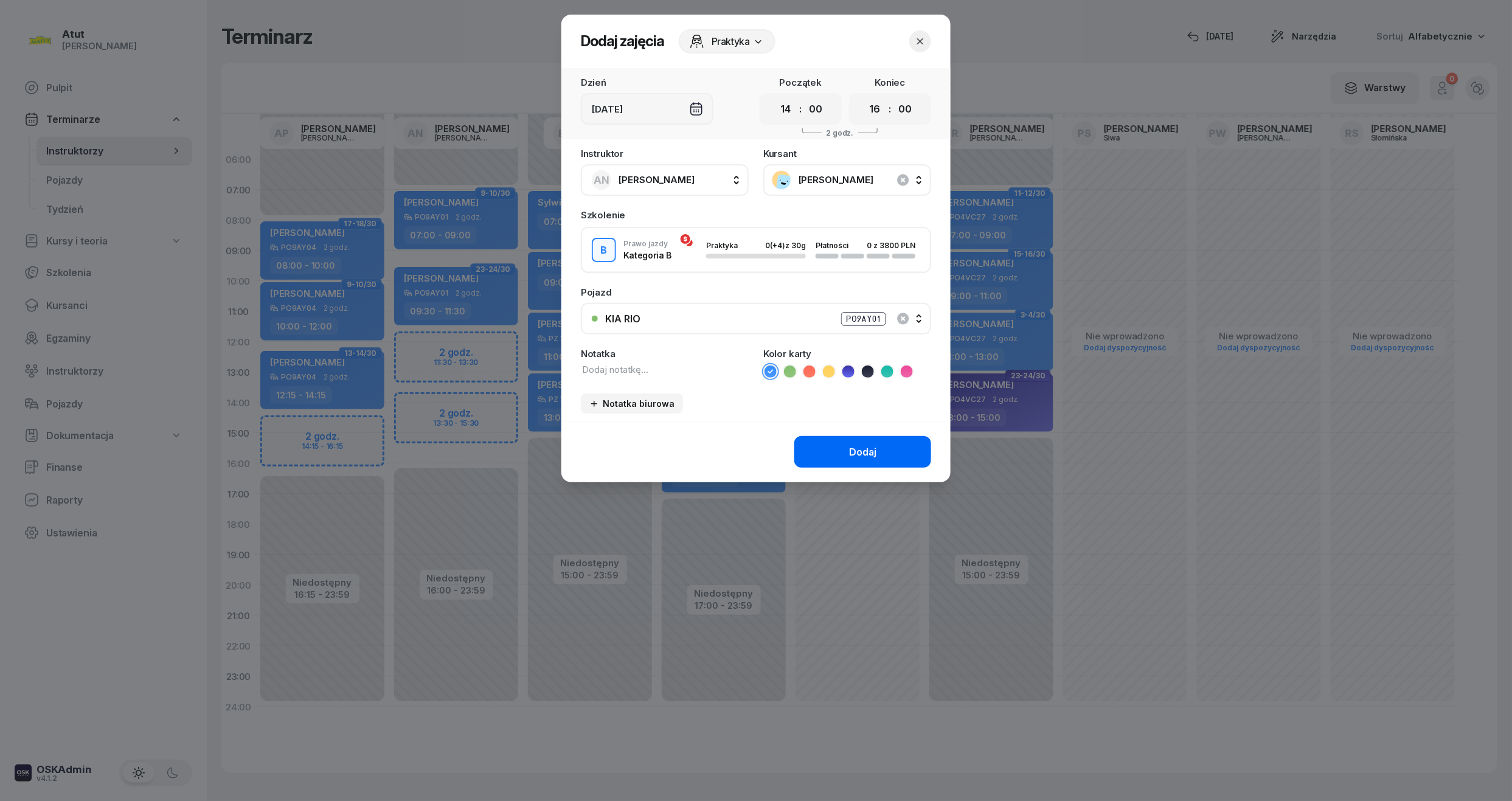
click at [866, 453] on div "Dodaj" at bounding box center [863, 452] width 28 height 12
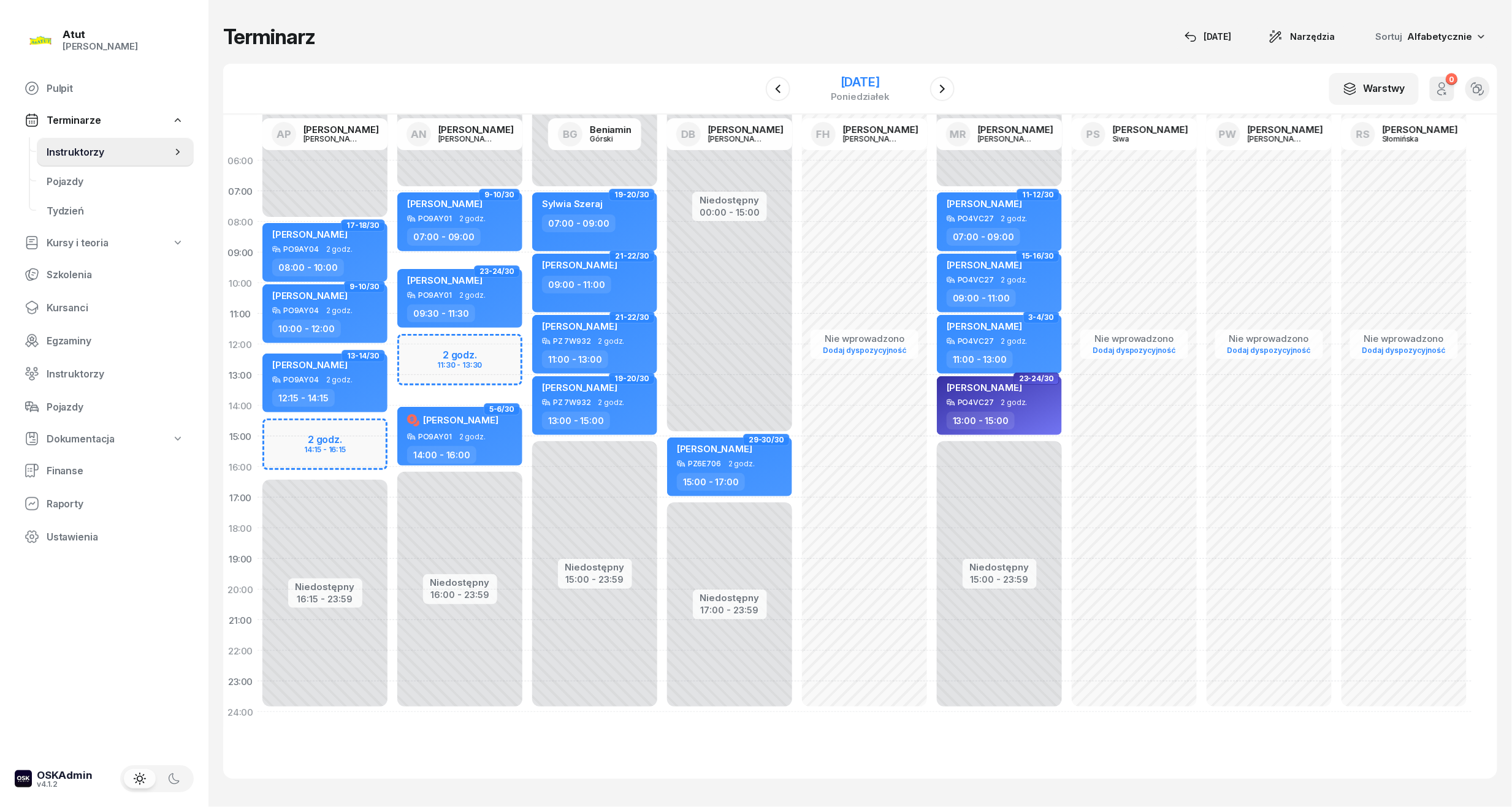
click at [849, 77] on div "15 grudnia 2025" at bounding box center [859, 82] width 59 height 12
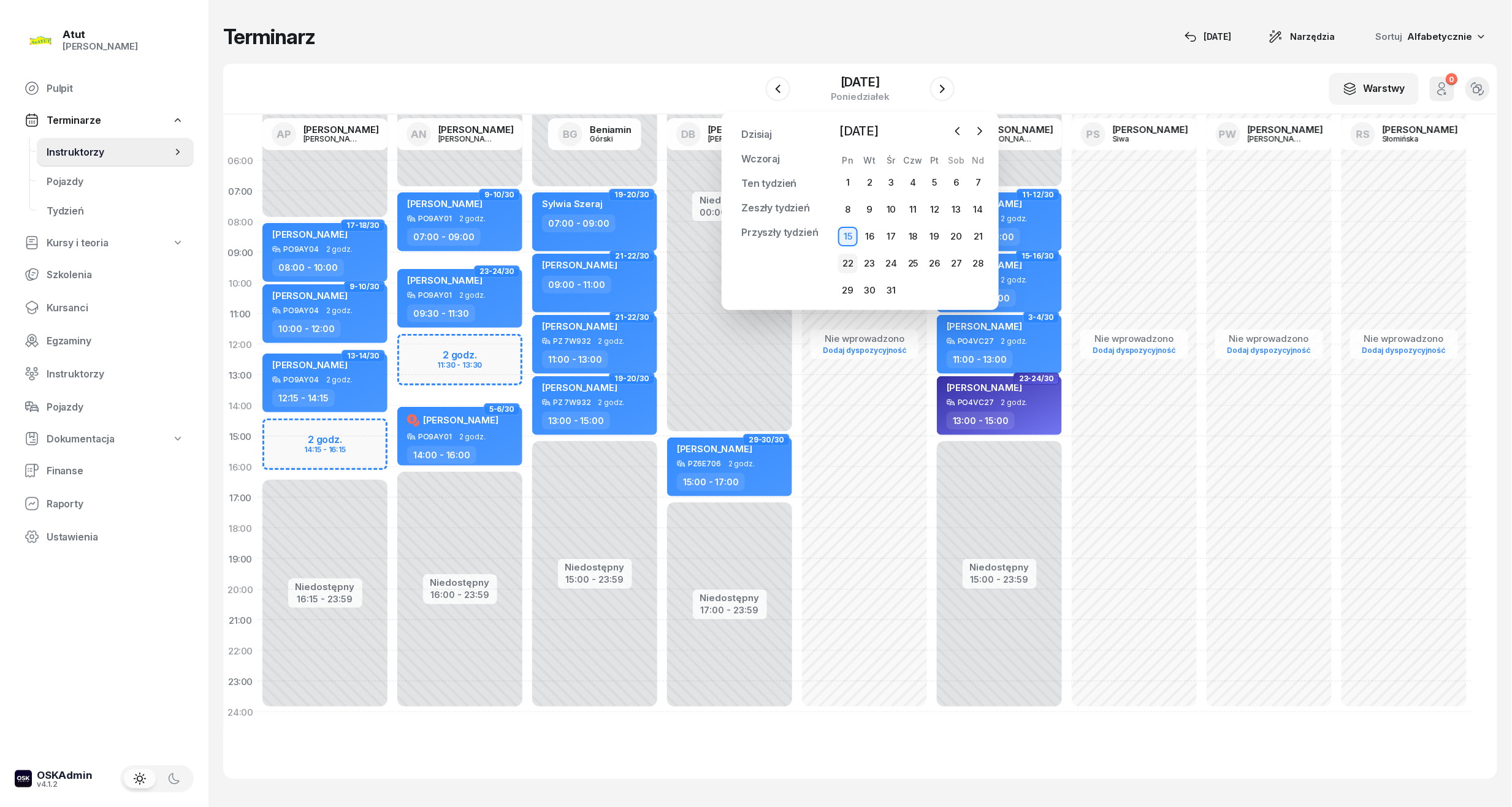
click at [847, 258] on div "22" at bounding box center [848, 263] width 20 height 20
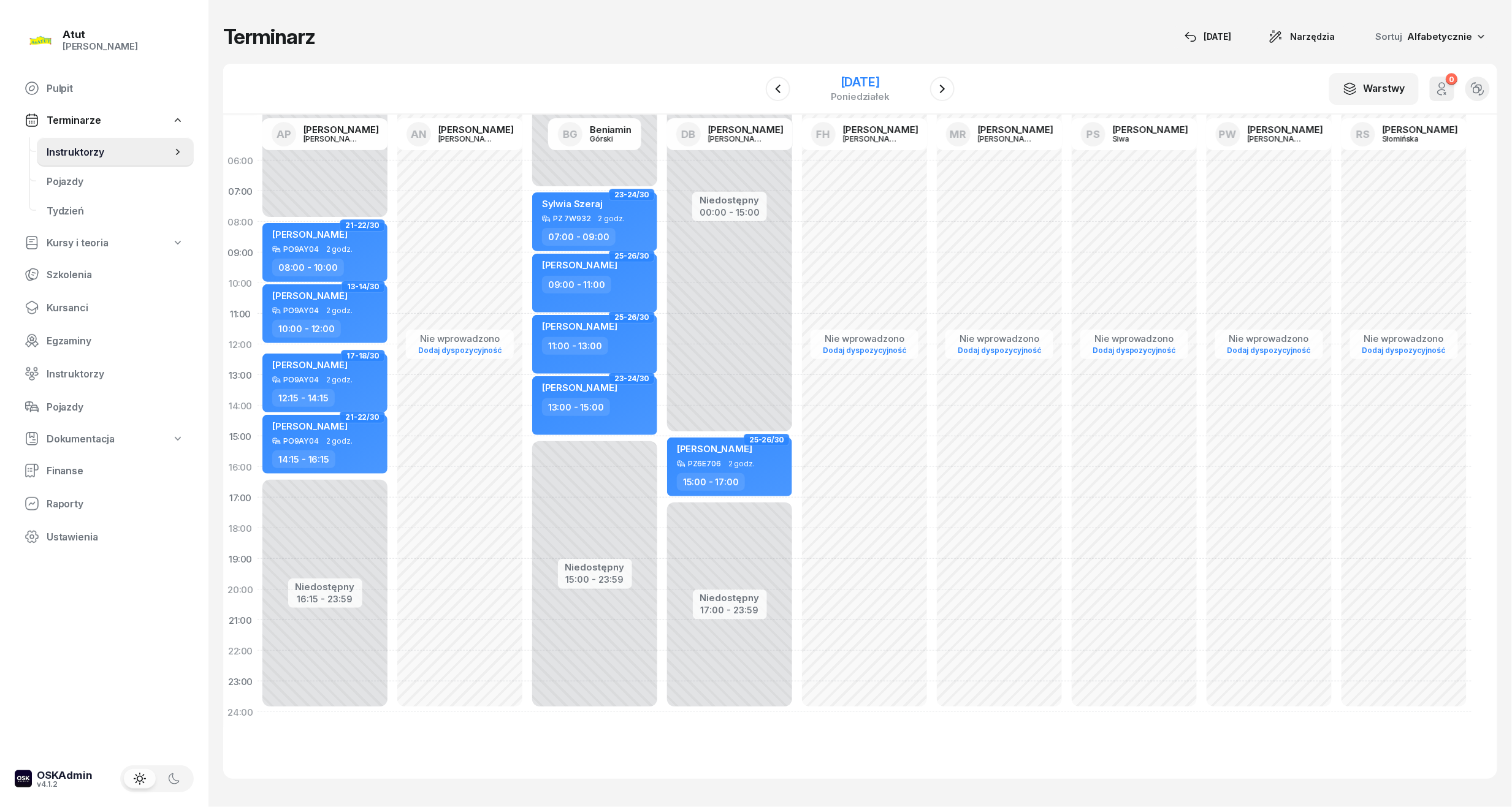
click at [837, 79] on div "22 grudnia 2025" at bounding box center [859, 82] width 59 height 12
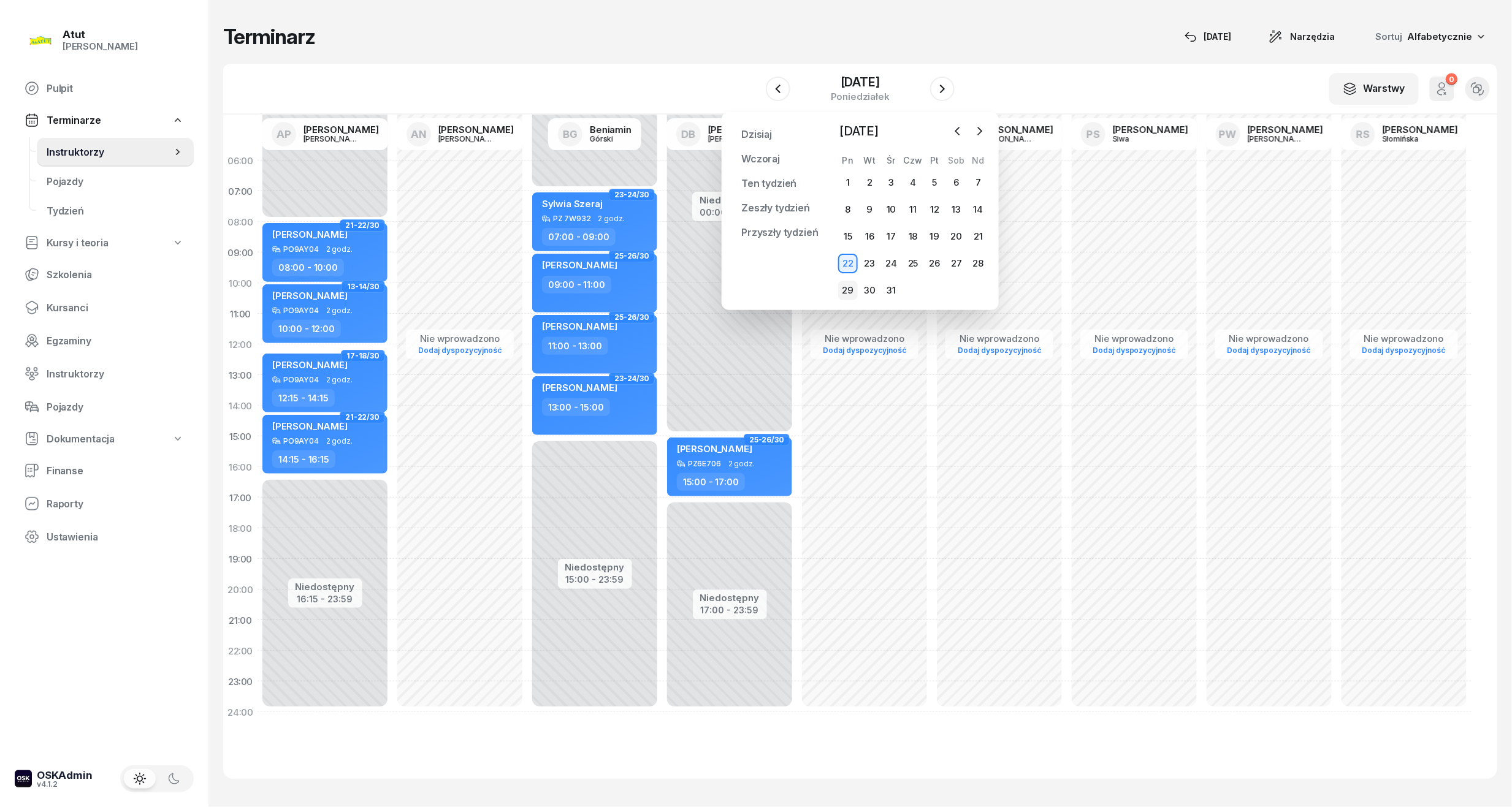
click at [846, 282] on div "29" at bounding box center [848, 290] width 20 height 20
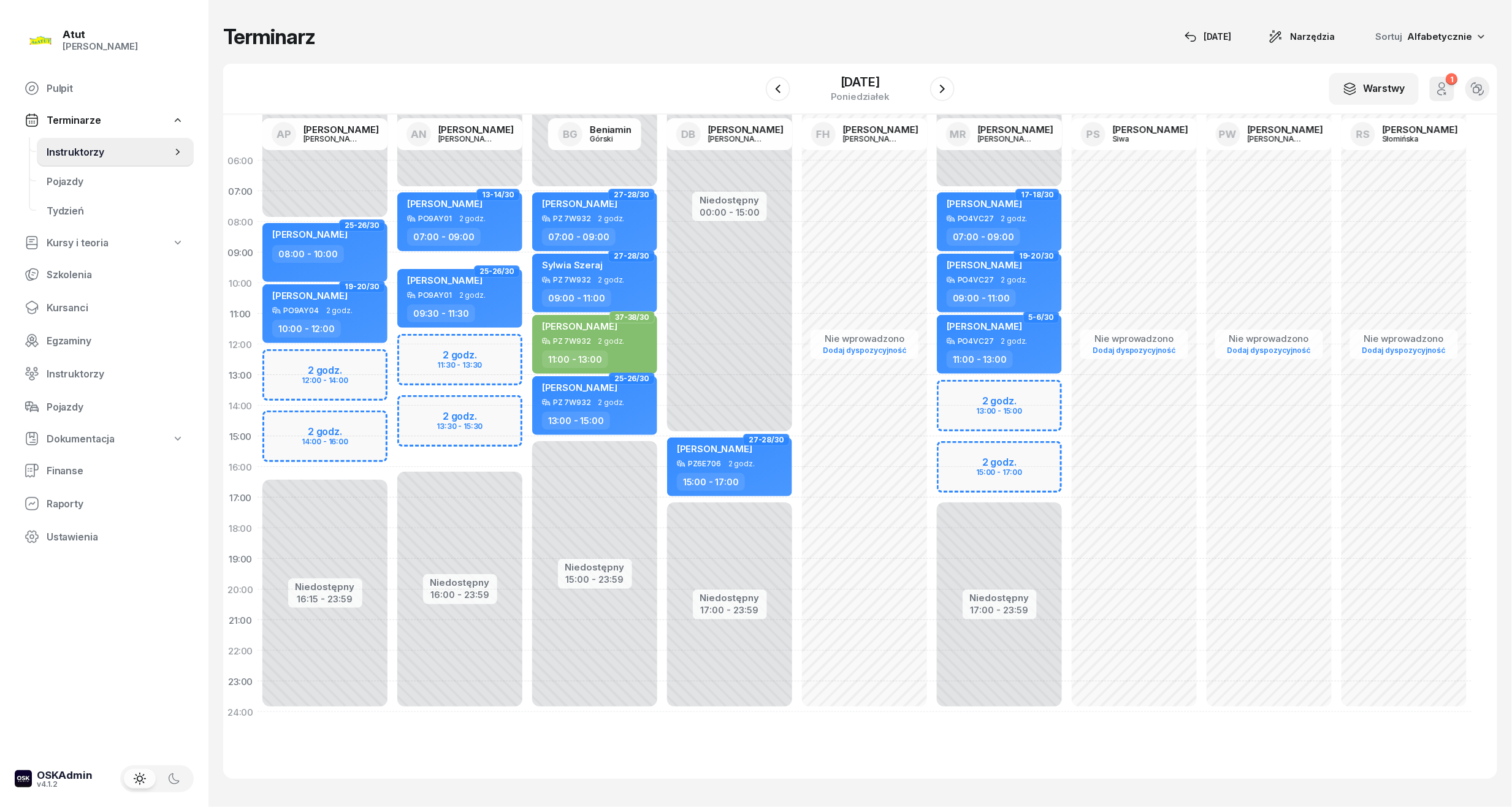
click at [447, 422] on div "Niedostępny 00:00 - 07:00 Niedostępny 16:00 - 23:59 2 godz. 11:30 - 13:30 2 god…" at bounding box center [459, 437] width 135 height 583
select select "14"
select select "16"
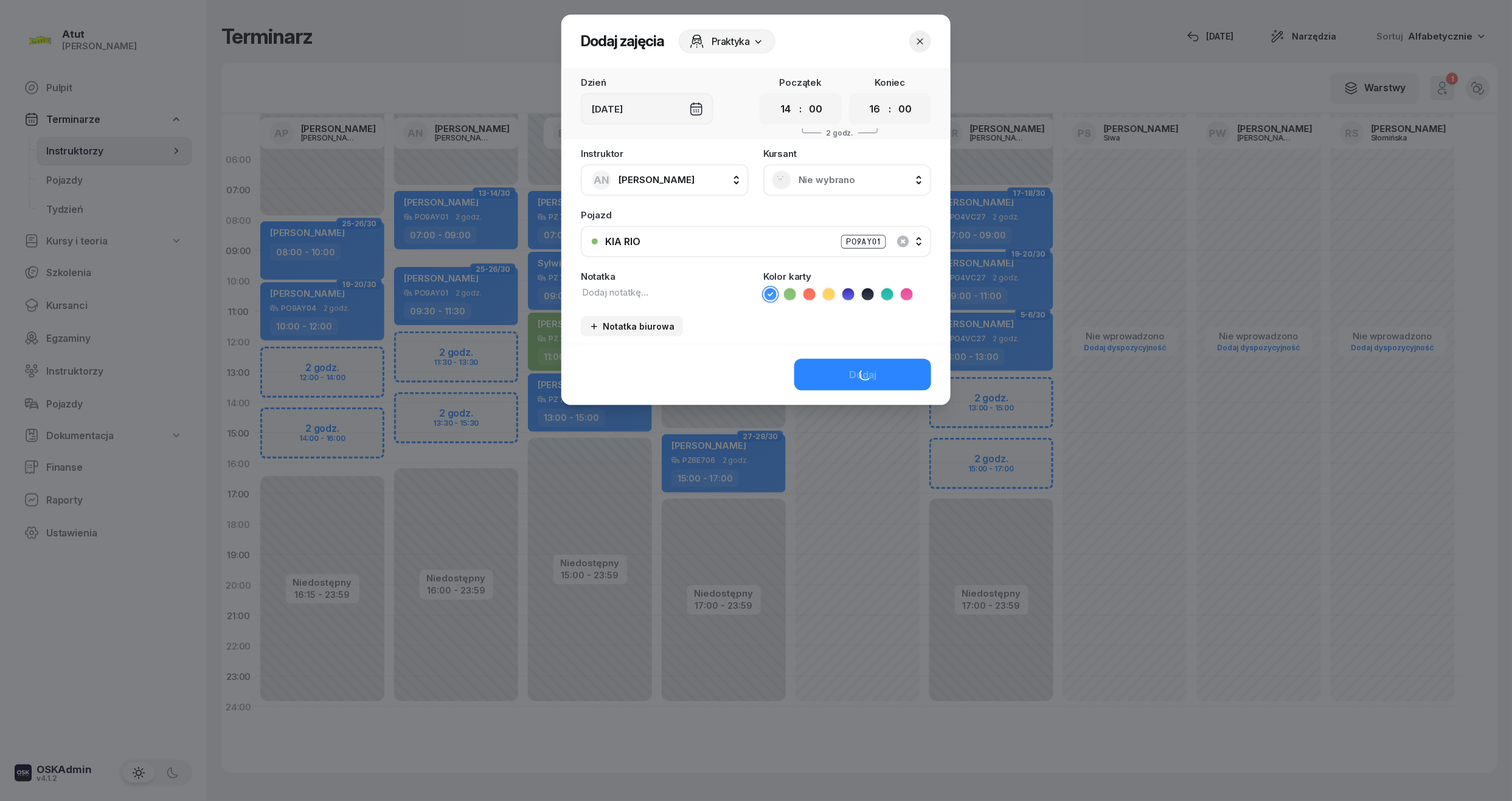
click at [831, 164] on div "Nie wybrano" at bounding box center [848, 180] width 168 height 32
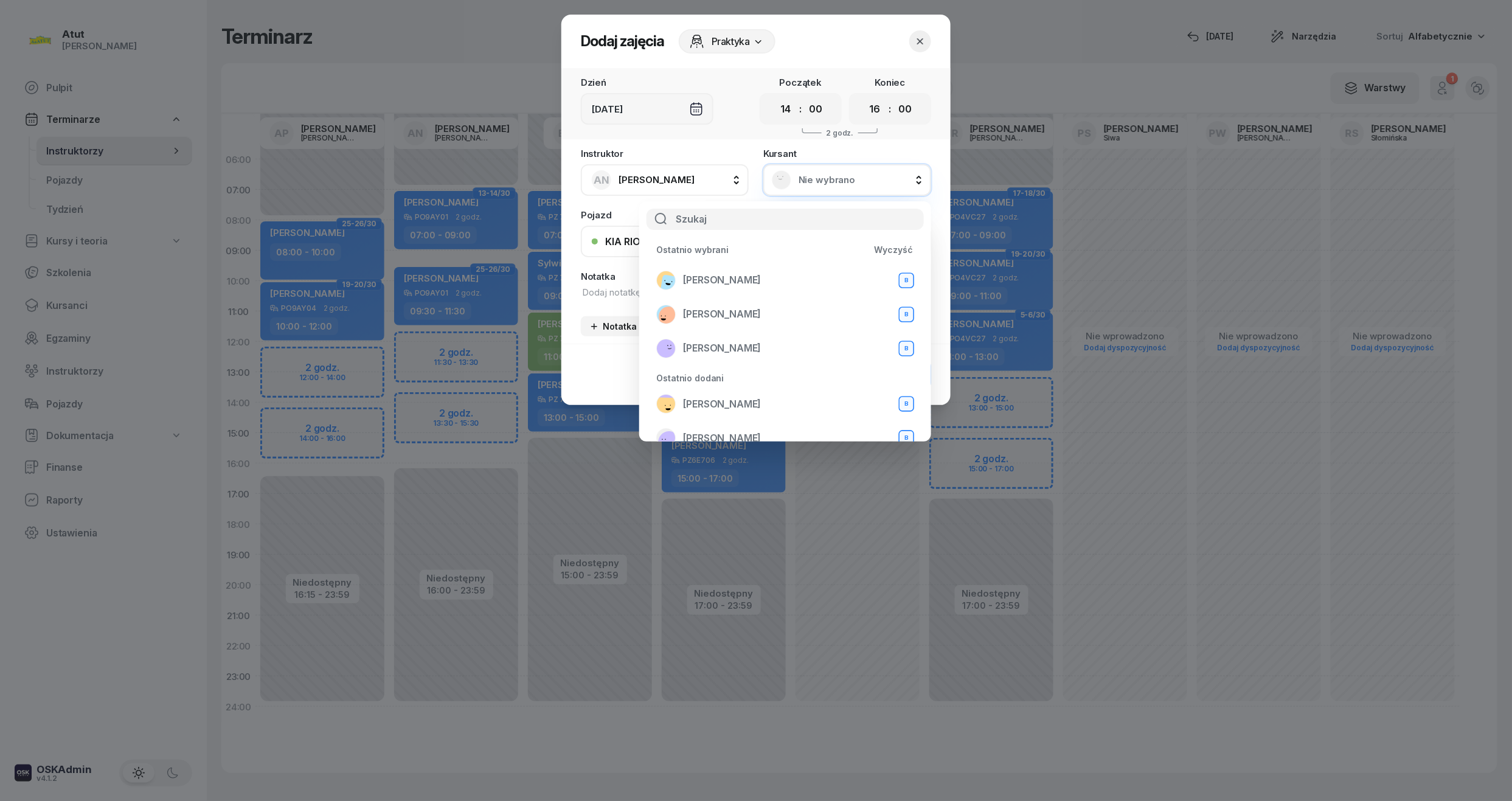
click at [762, 258] on div "Ostatnio wybrani Wyczyść" at bounding box center [784, 250] width 272 height 20
click at [753, 284] on span "[PERSON_NAME]" at bounding box center [722, 280] width 78 height 12
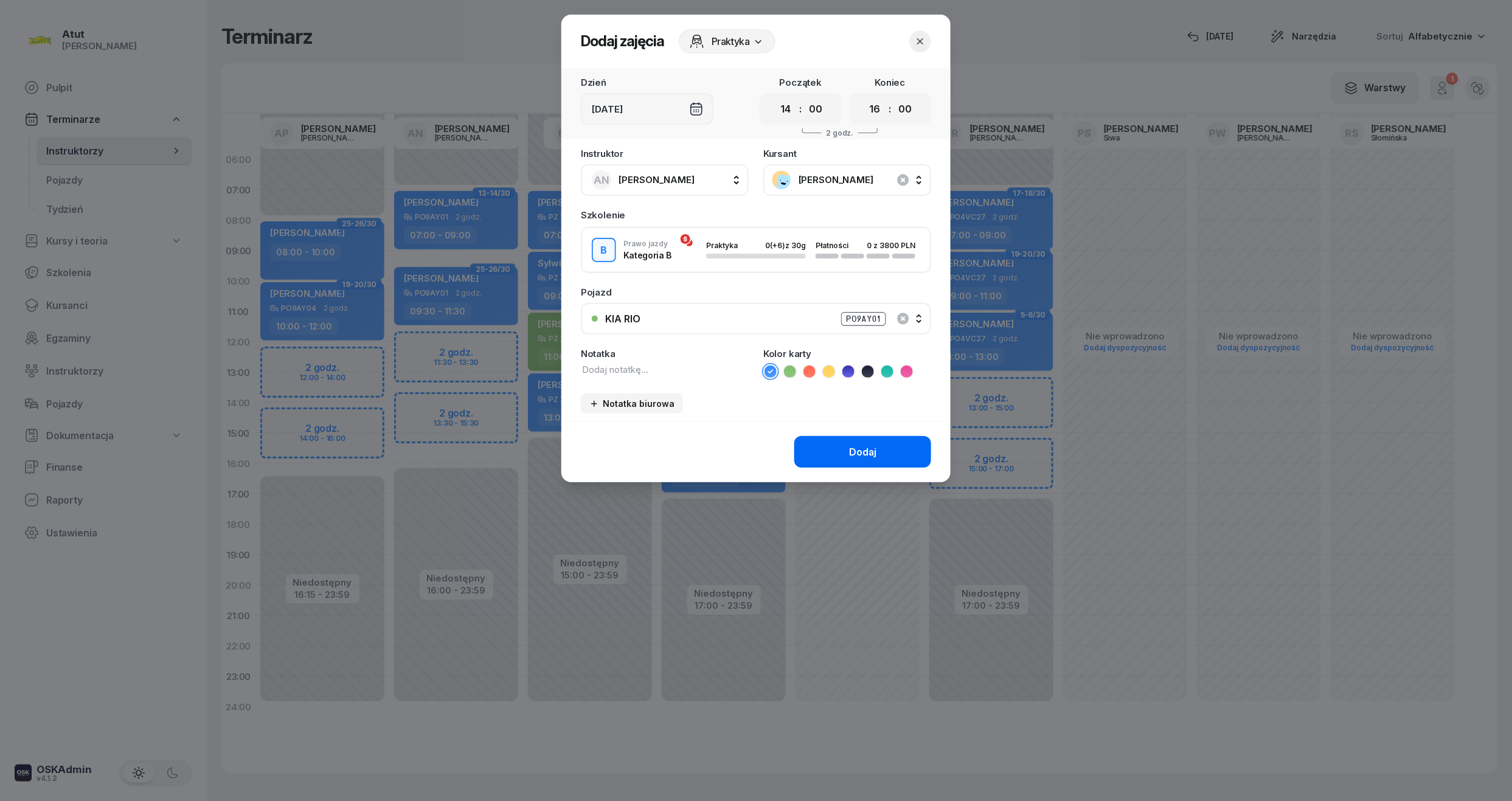
click at [896, 452] on button "Dodaj" at bounding box center [862, 451] width 137 height 32
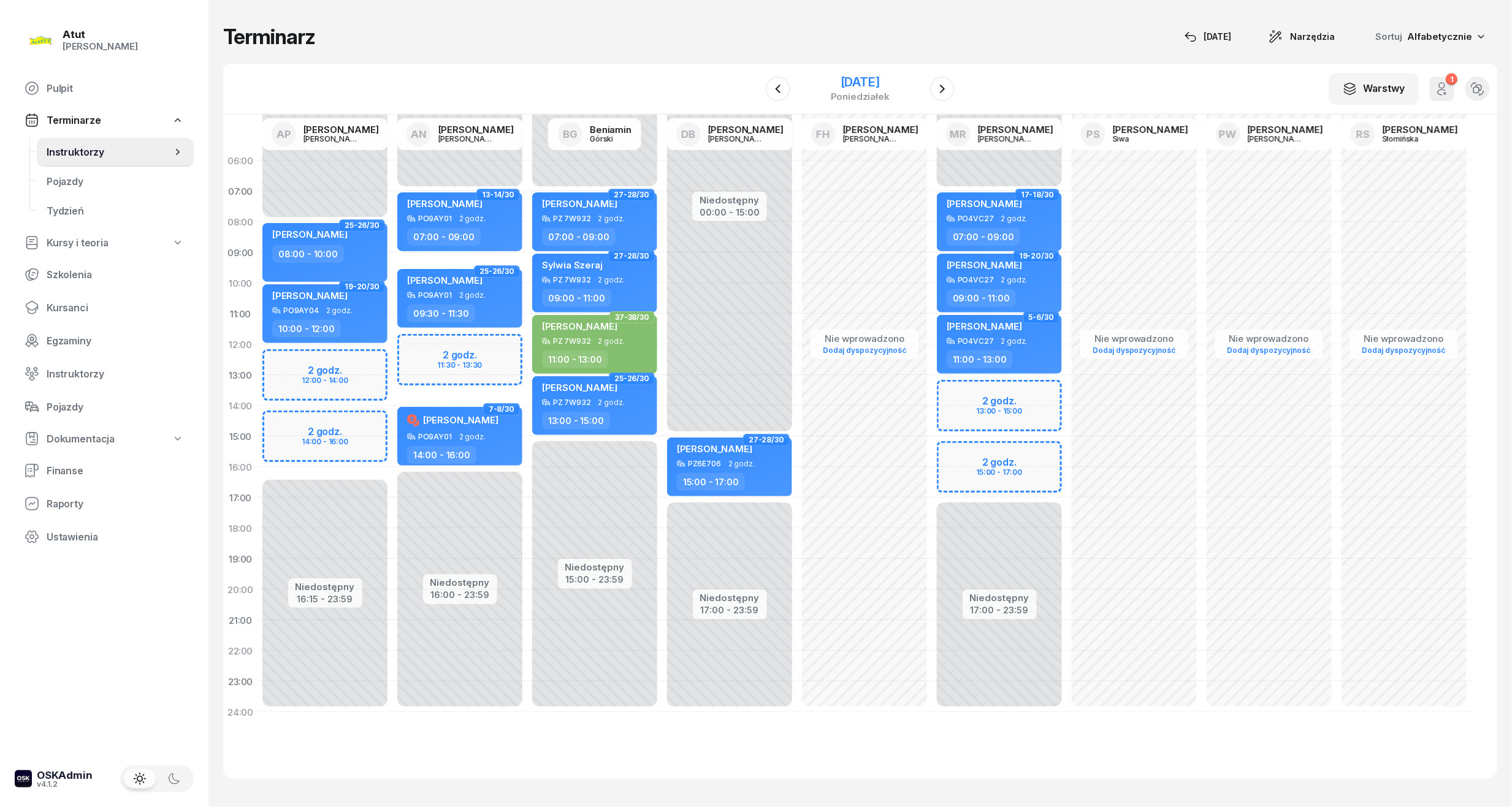
click at [836, 77] on div "29 grudnia 2025" at bounding box center [859, 82] width 59 height 12
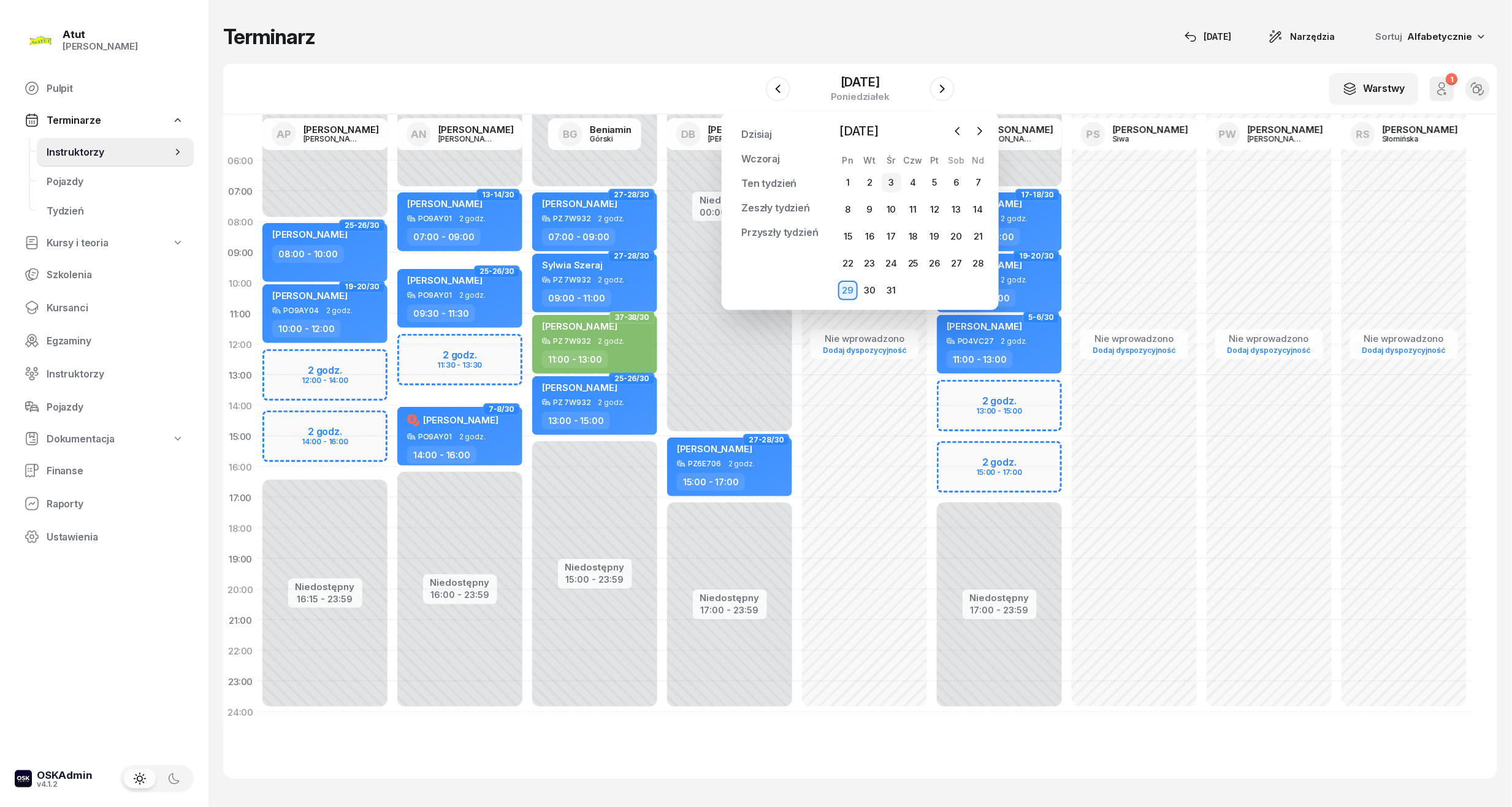
click at [896, 185] on div "3" at bounding box center [891, 183] width 20 height 20
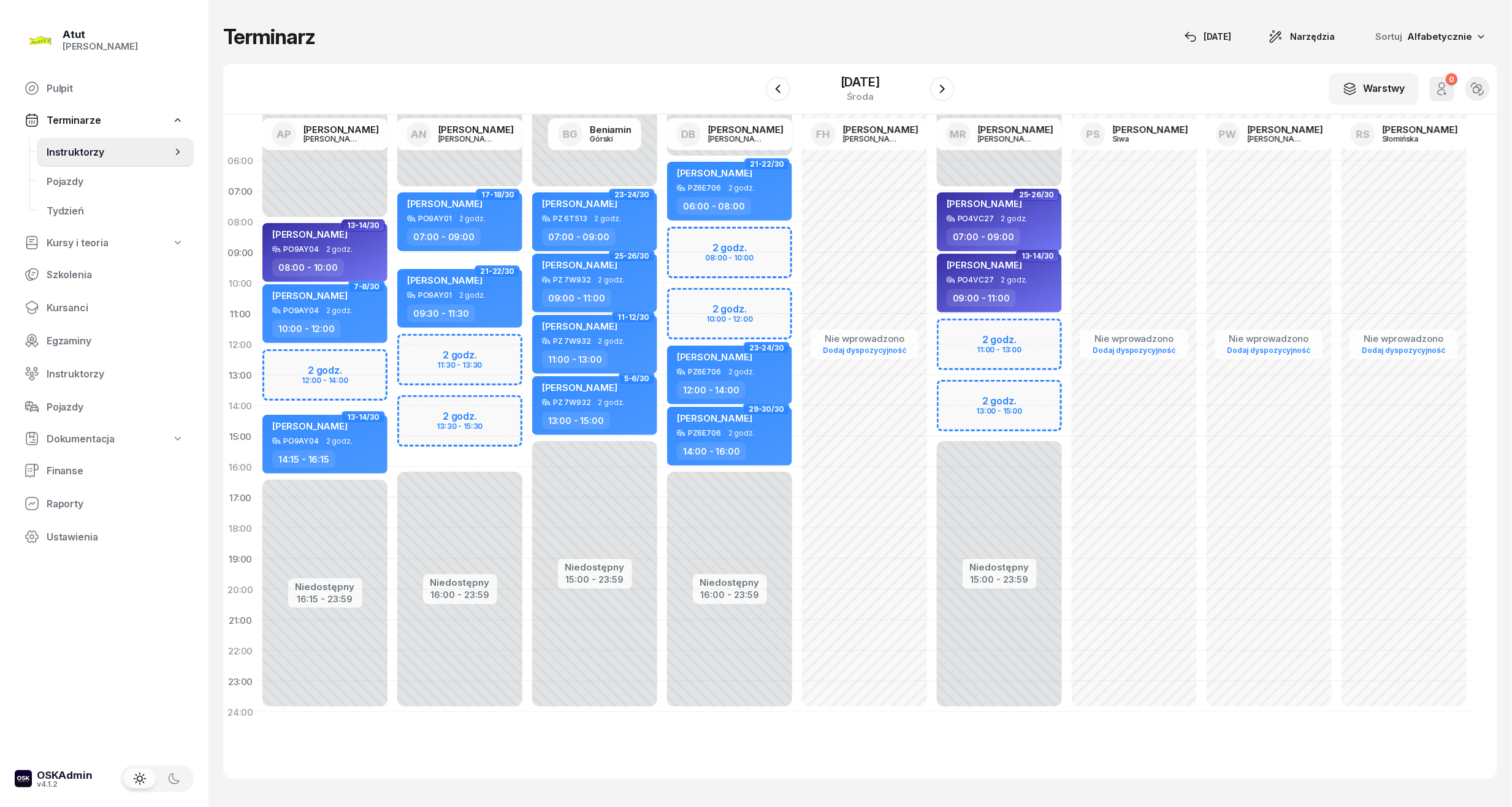
click at [487, 425] on div "Niedostępny 00:00 - 07:00 Niedostępny 16:00 - 23:59 2 godz. 11:30 - 13:30 2 god…" at bounding box center [459, 437] width 135 height 583
select select "14"
select select "16"
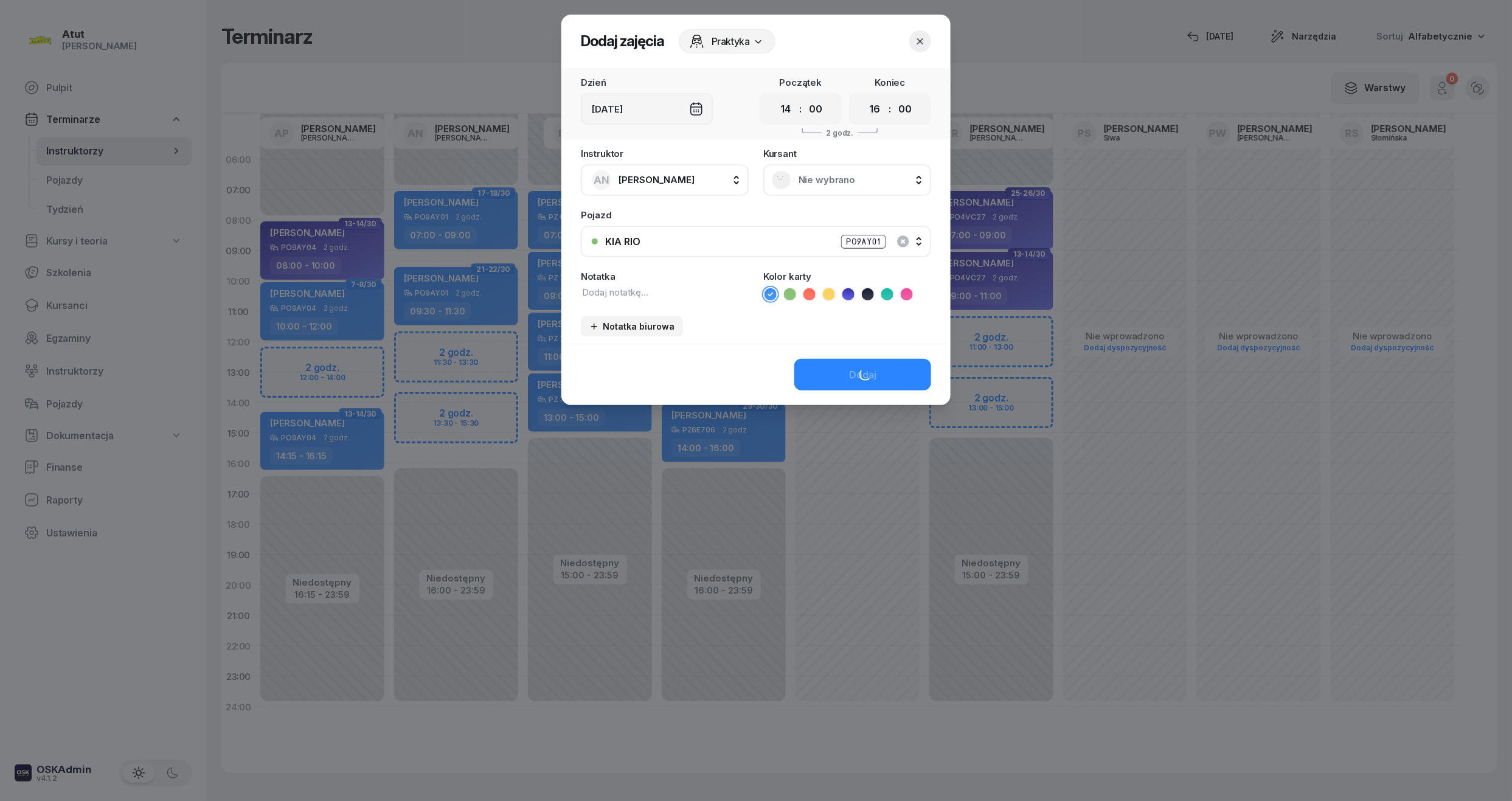
click at [823, 188] on div "Nie wybrano" at bounding box center [848, 180] width 151 height 20
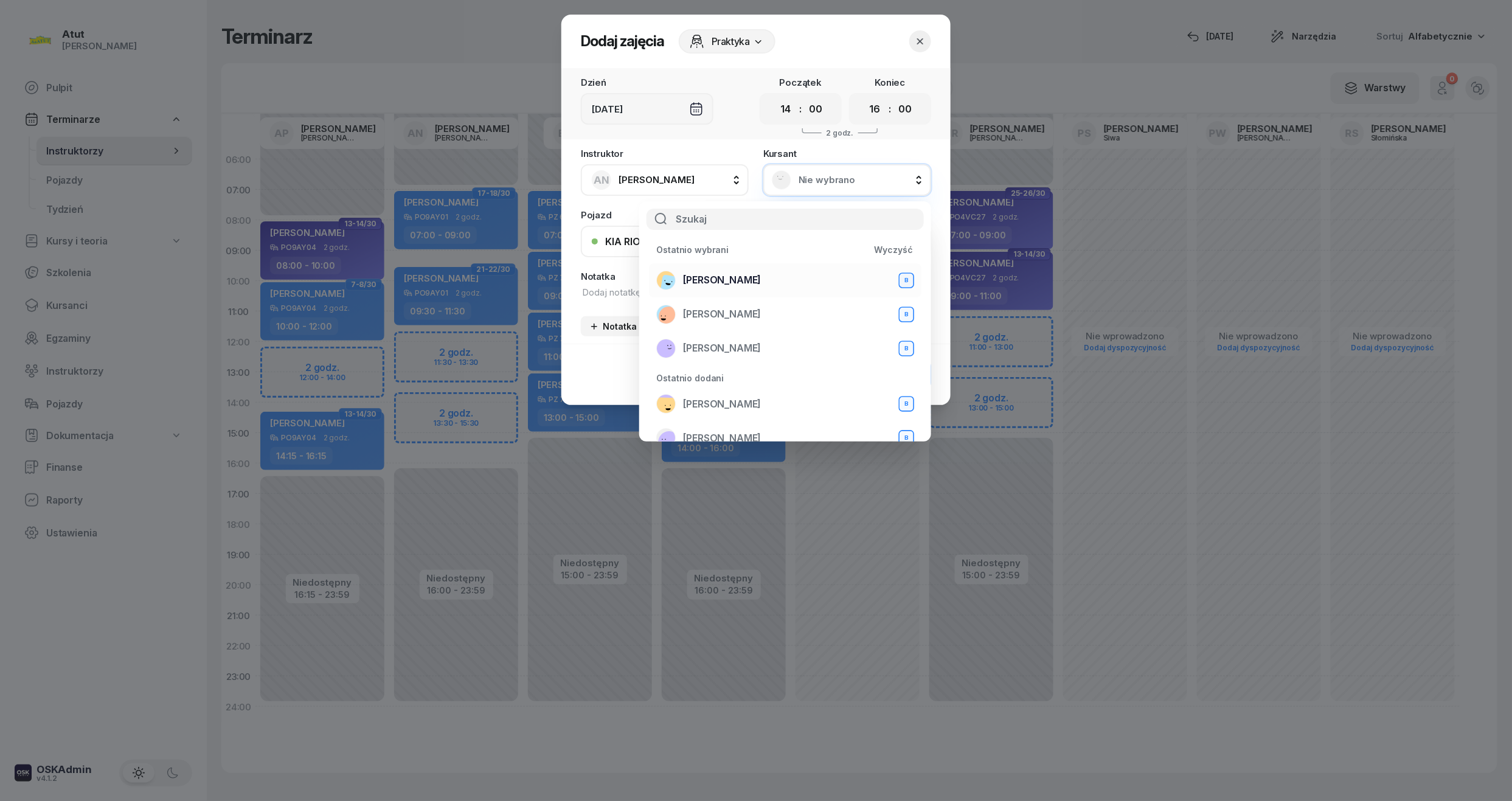
click at [784, 270] on div "Dominika Majerowicz B" at bounding box center [785, 280] width 257 height 20
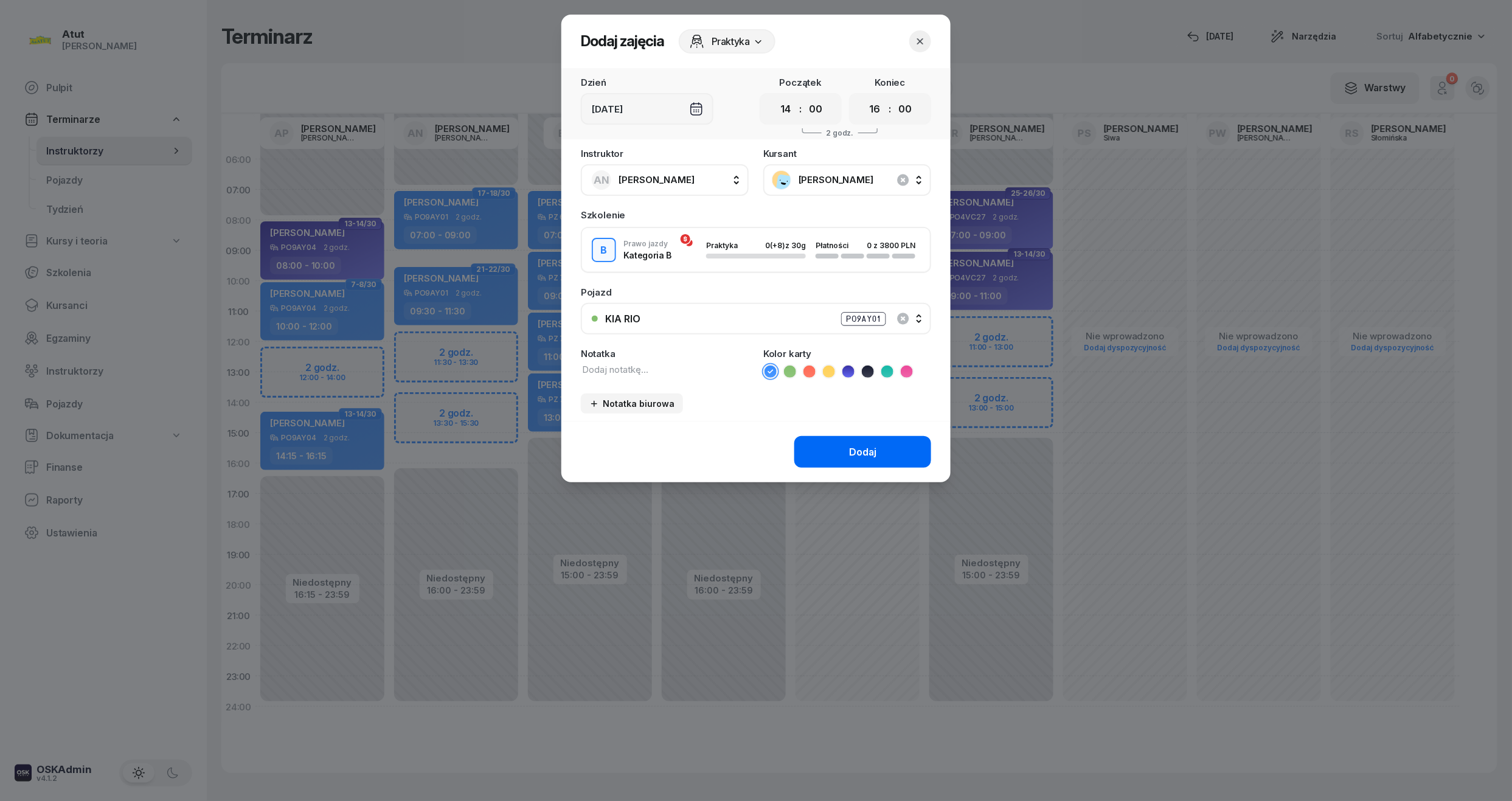
click at [860, 447] on div "Dodaj" at bounding box center [863, 452] width 28 height 12
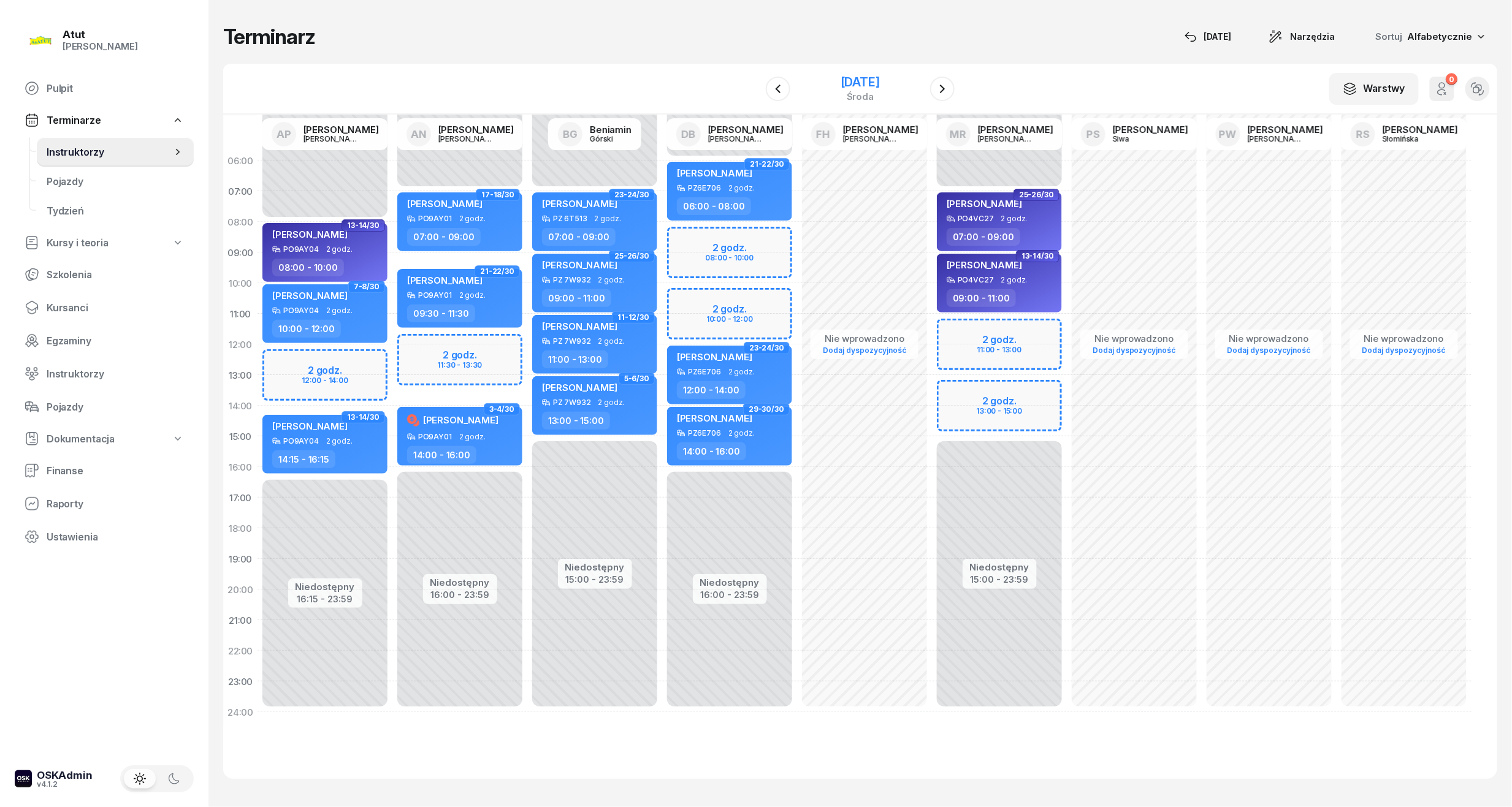
click at [859, 84] on div "3 grudnia 2025" at bounding box center [859, 82] width 39 height 12
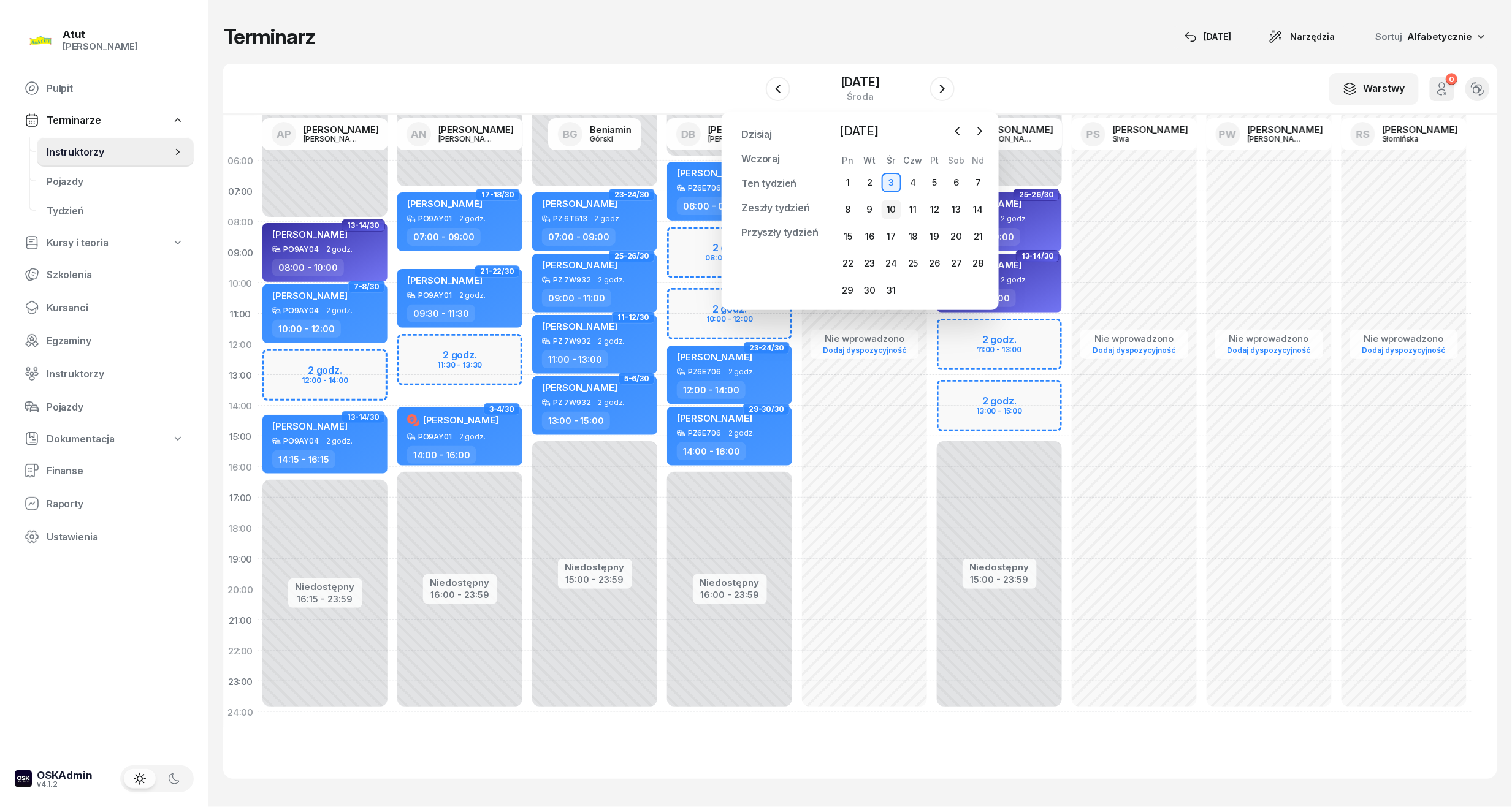
click at [883, 211] on div "10" at bounding box center [891, 209] width 20 height 20
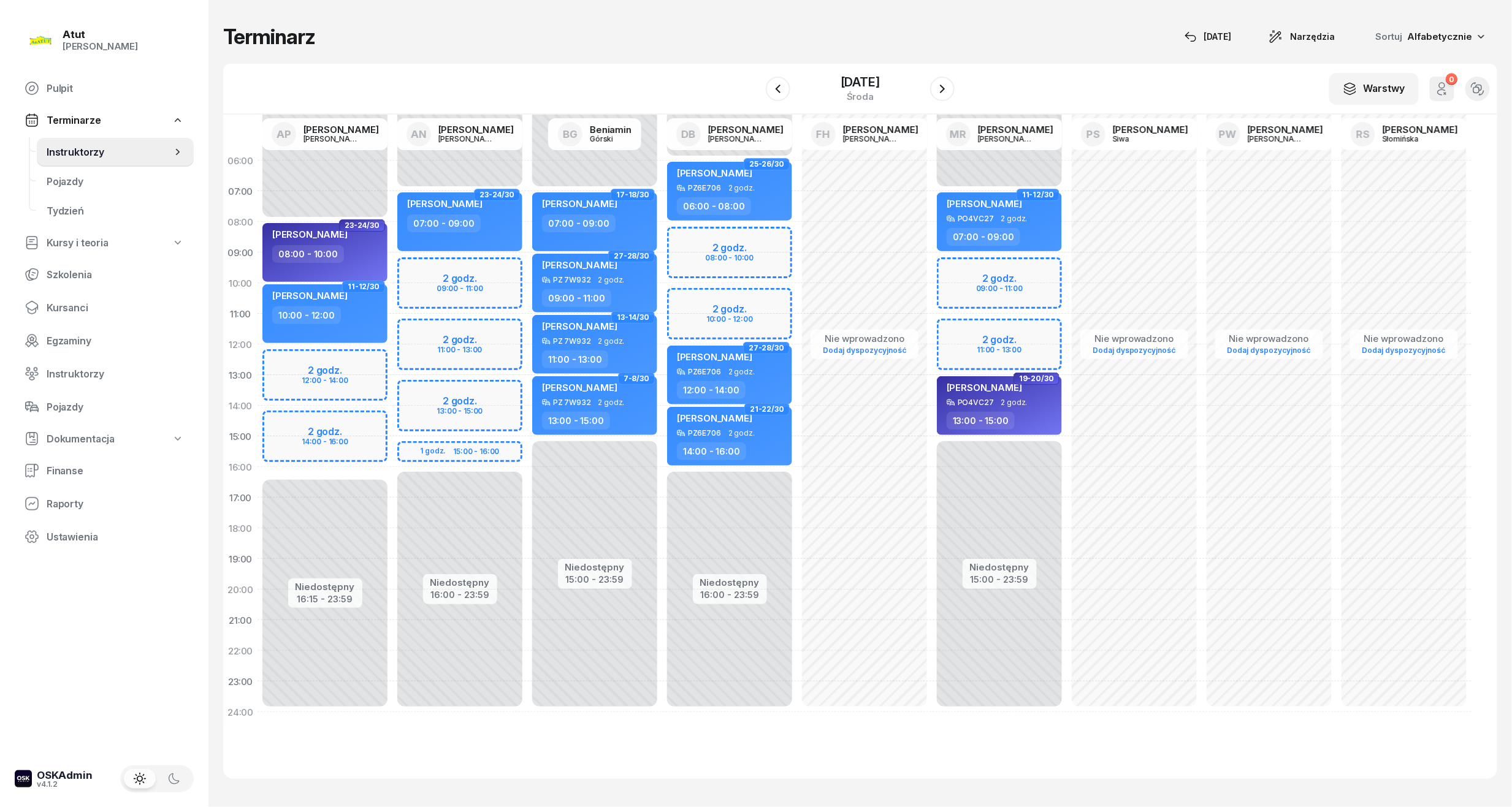
click at [434, 454] on div "Niedostępny 00:00 - 07:00 Niedostępny 16:00 - 23:59 2 godz. 09:00 - 11:00 2 god…" at bounding box center [459, 437] width 135 height 583
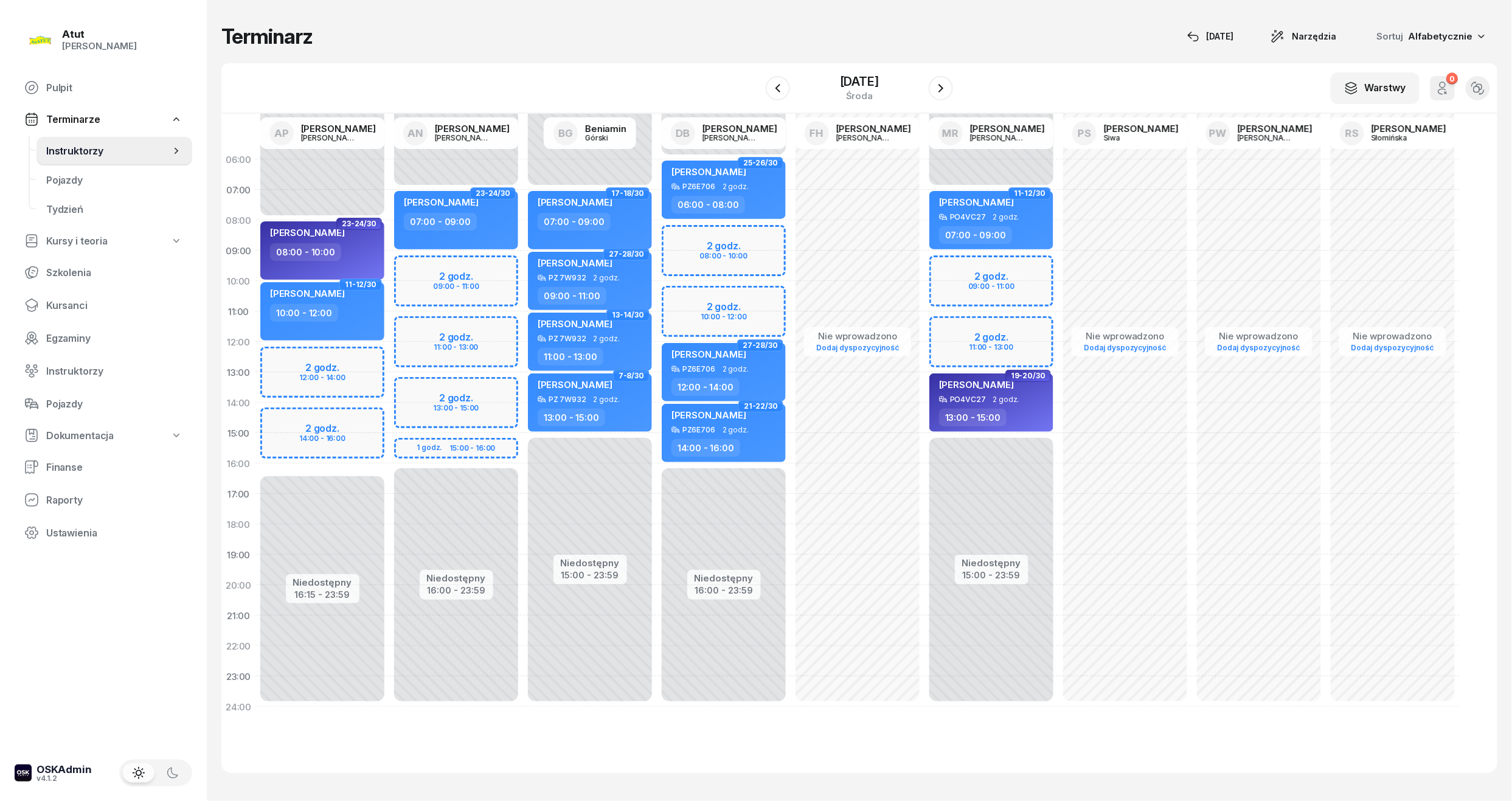
select select "15"
select select "17"
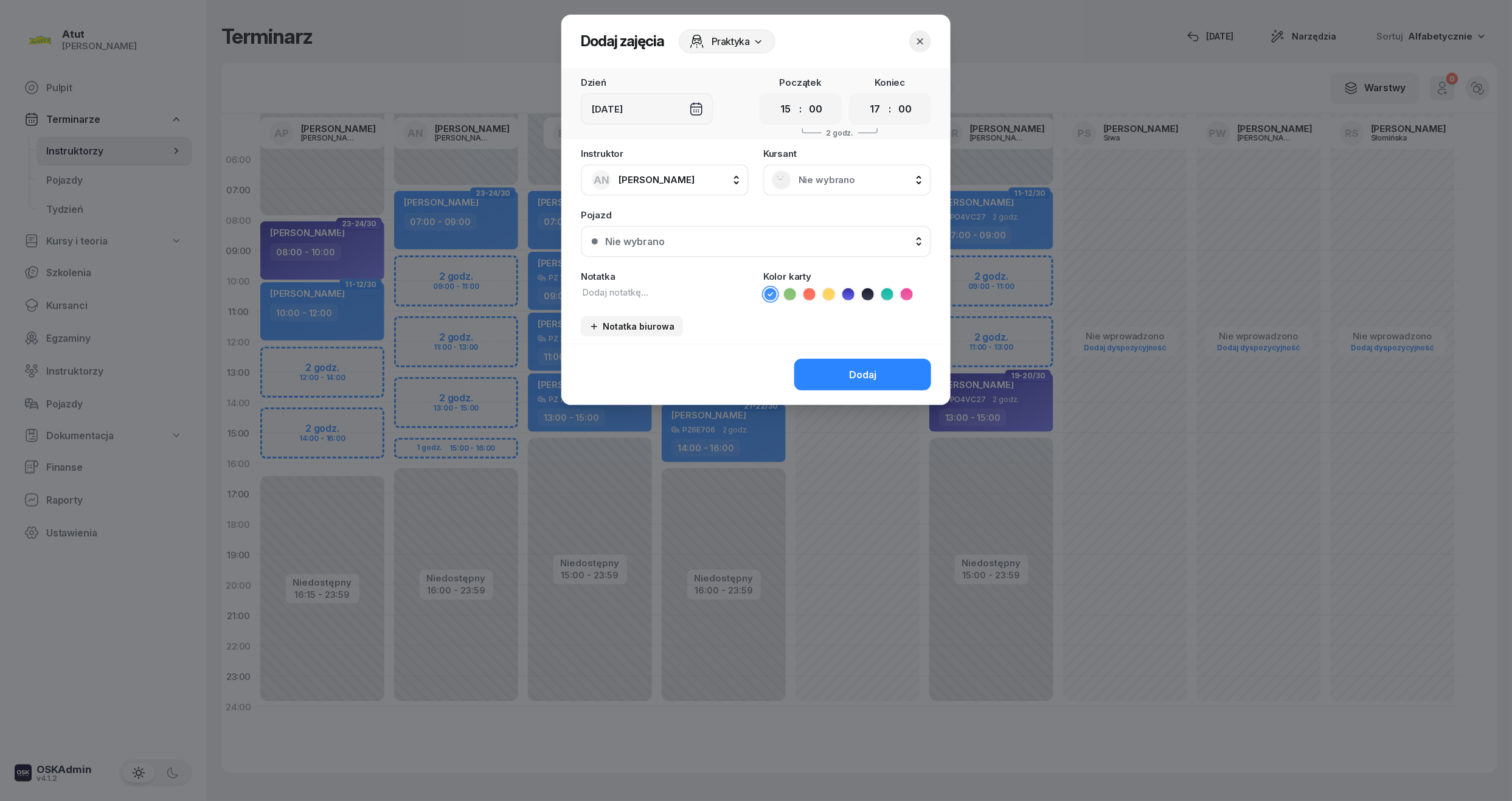
click at [879, 188] on div "Nie wybrano" at bounding box center [848, 180] width 168 height 32
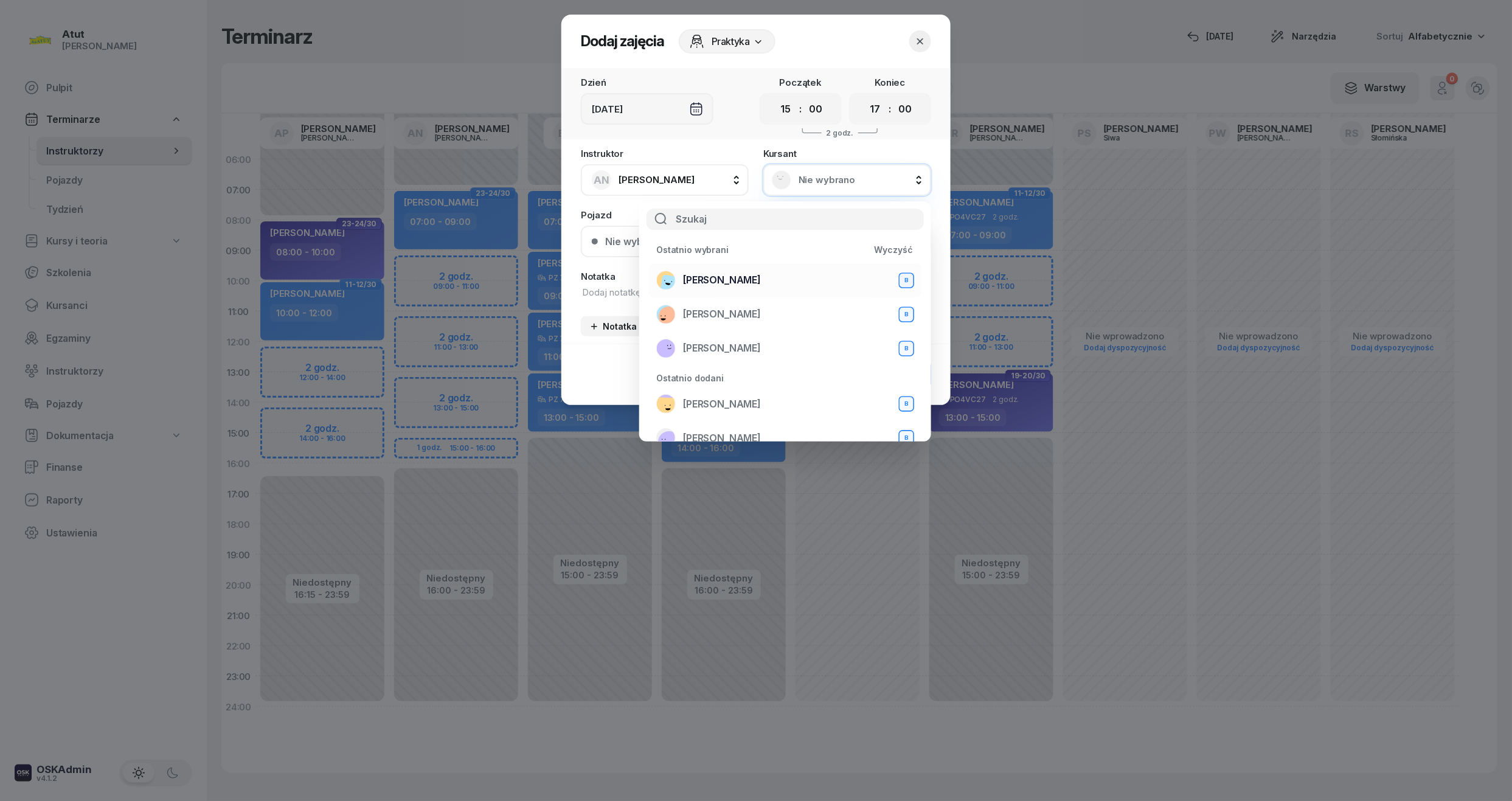
click at [760, 278] on span "[PERSON_NAME]" at bounding box center [722, 280] width 78 height 12
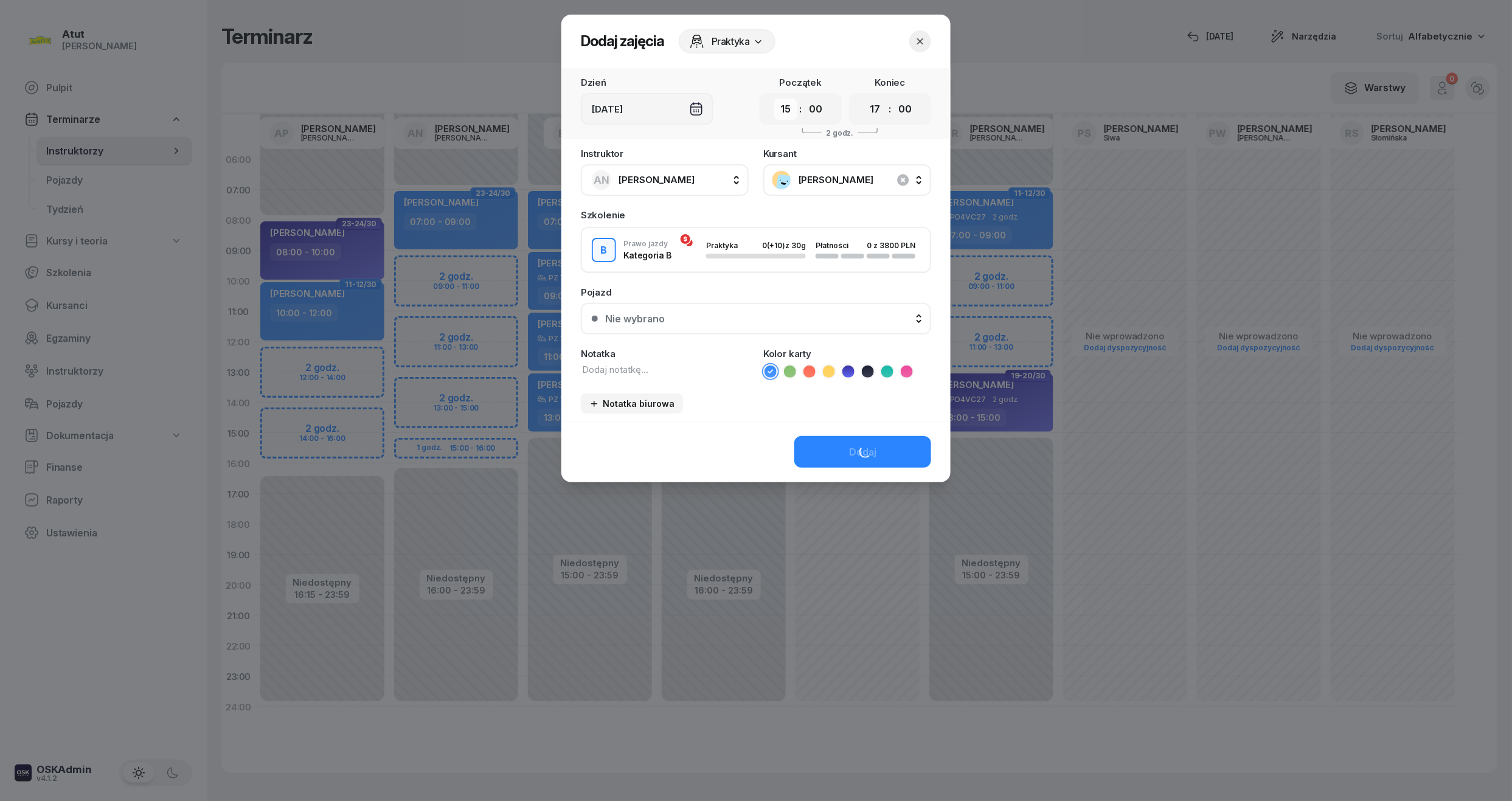
click at [791, 112] on select "00 01 02 03 04 05 06 07 08 09 10 11 12 13 14 15 16 17 18 19 20 21 22 23" at bounding box center [785, 110] width 23 height 22
select select "14"
click at [774, 99] on select "00 01 02 03 04 05 06 07 08 09 10 11 12 13 14 15 16 17 18 19 20 21 22 23" at bounding box center [785, 110] width 23 height 22
drag, startPoint x: 874, startPoint y: 107, endPoint x: 874, endPoint y: 114, distance: 7.0
click at [874, 107] on select "00 01 02 03 04 05 06 07 08 09 10 11 12 13 14 15 16 17 18 19 20 21 22 23" at bounding box center [874, 110] width 23 height 22
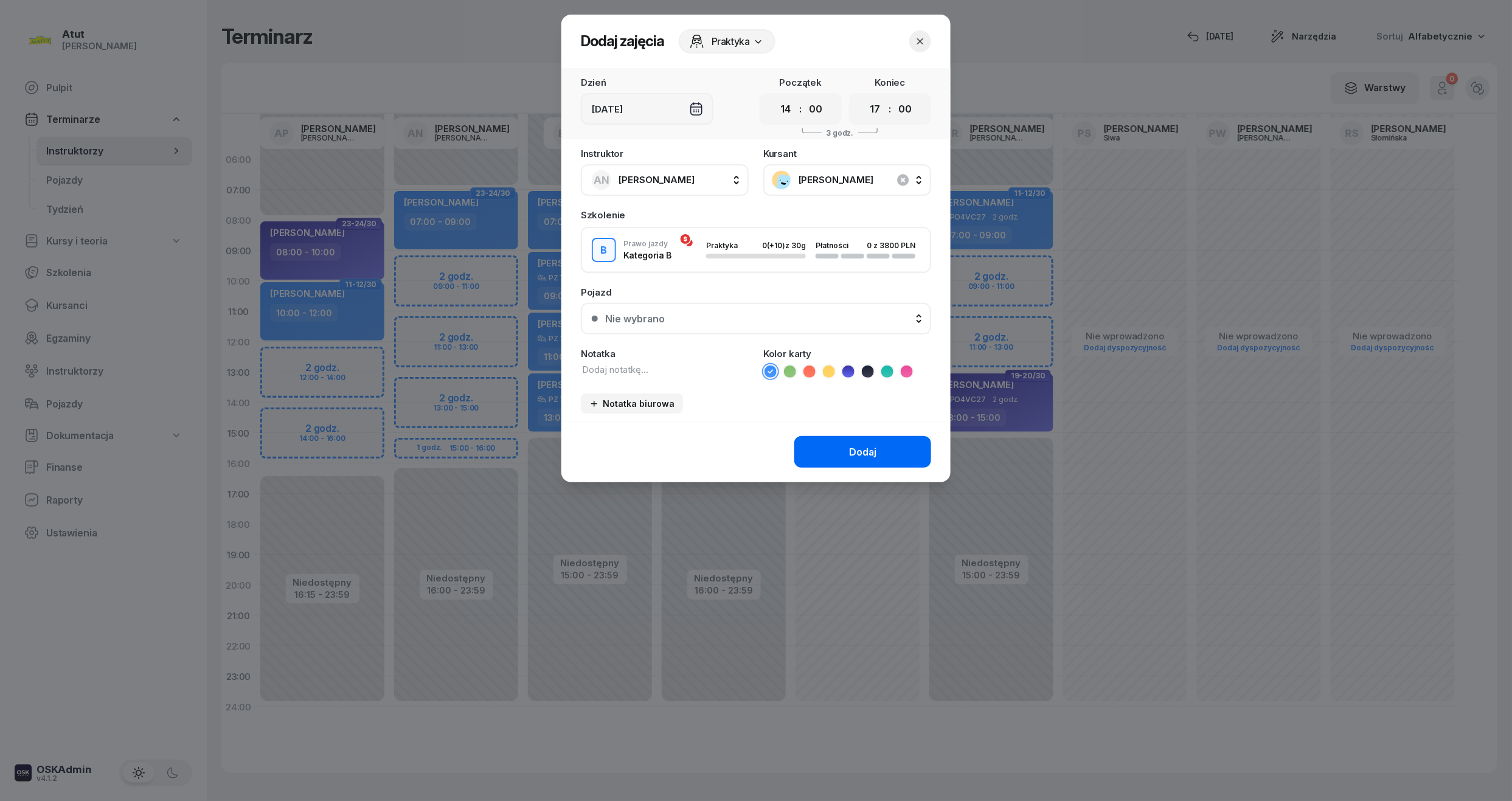
select select "16"
click at [863, 99] on select "00 01 02 03 04 05 06 07 08 09 10 11 12 13 14 15 16 17 18 19 20 21 22 23" at bounding box center [874, 110] width 23 height 22
click at [726, 314] on div "Nie wybrano" at bounding box center [762, 319] width 315 height 12
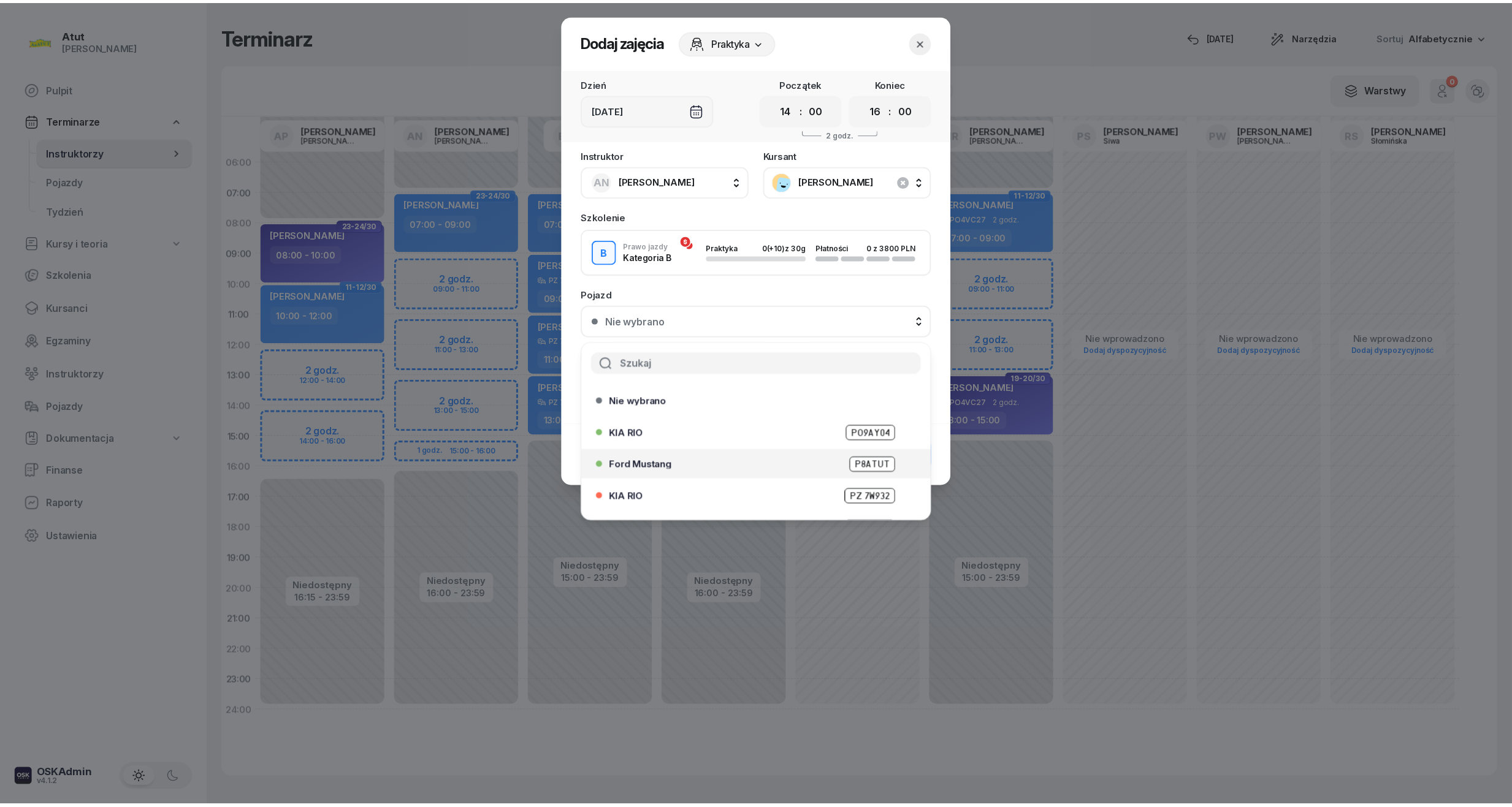
scroll to position [152, 0]
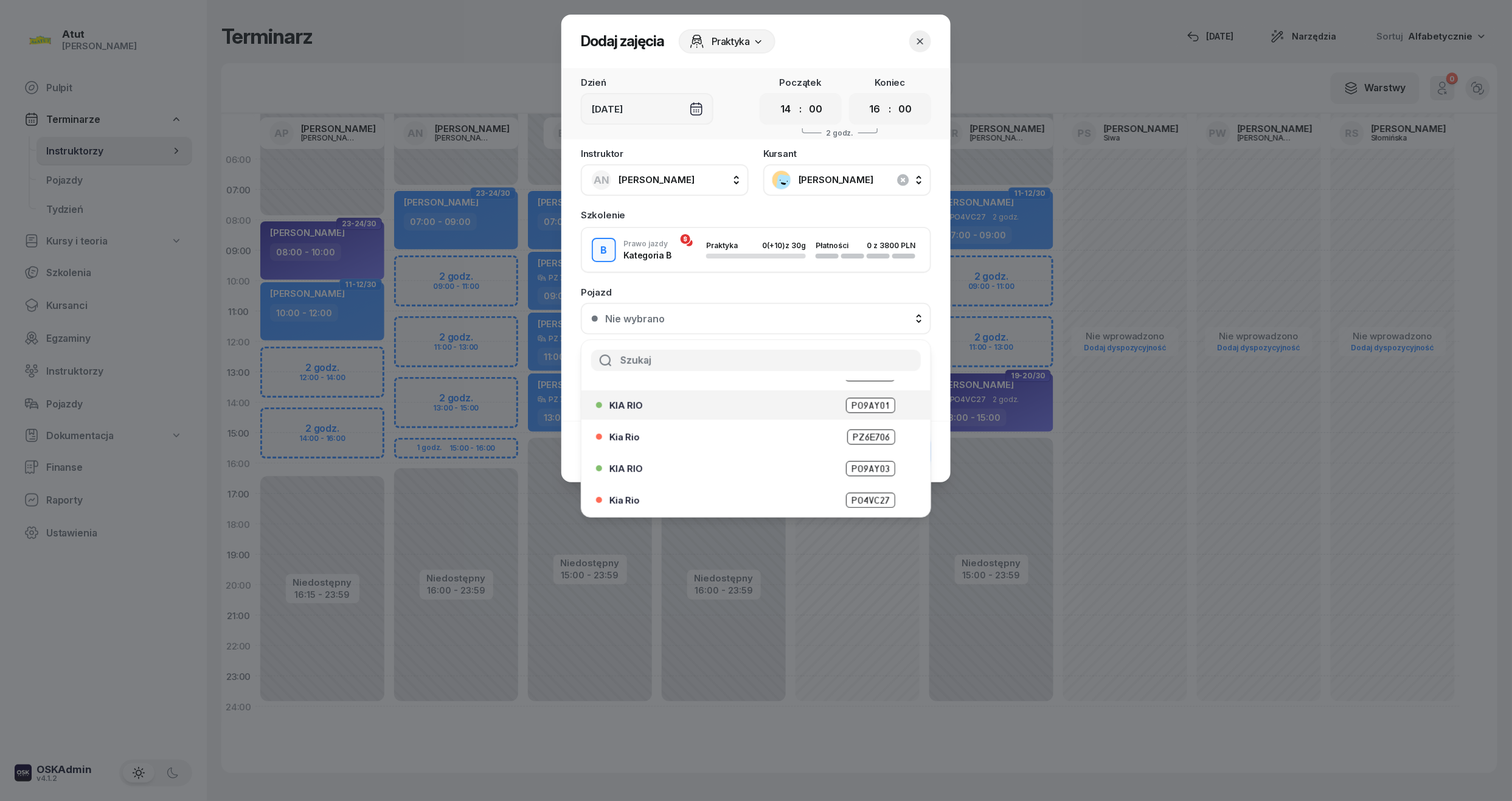
click at [857, 405] on span "PO9AY01" at bounding box center [870, 405] width 50 height 15
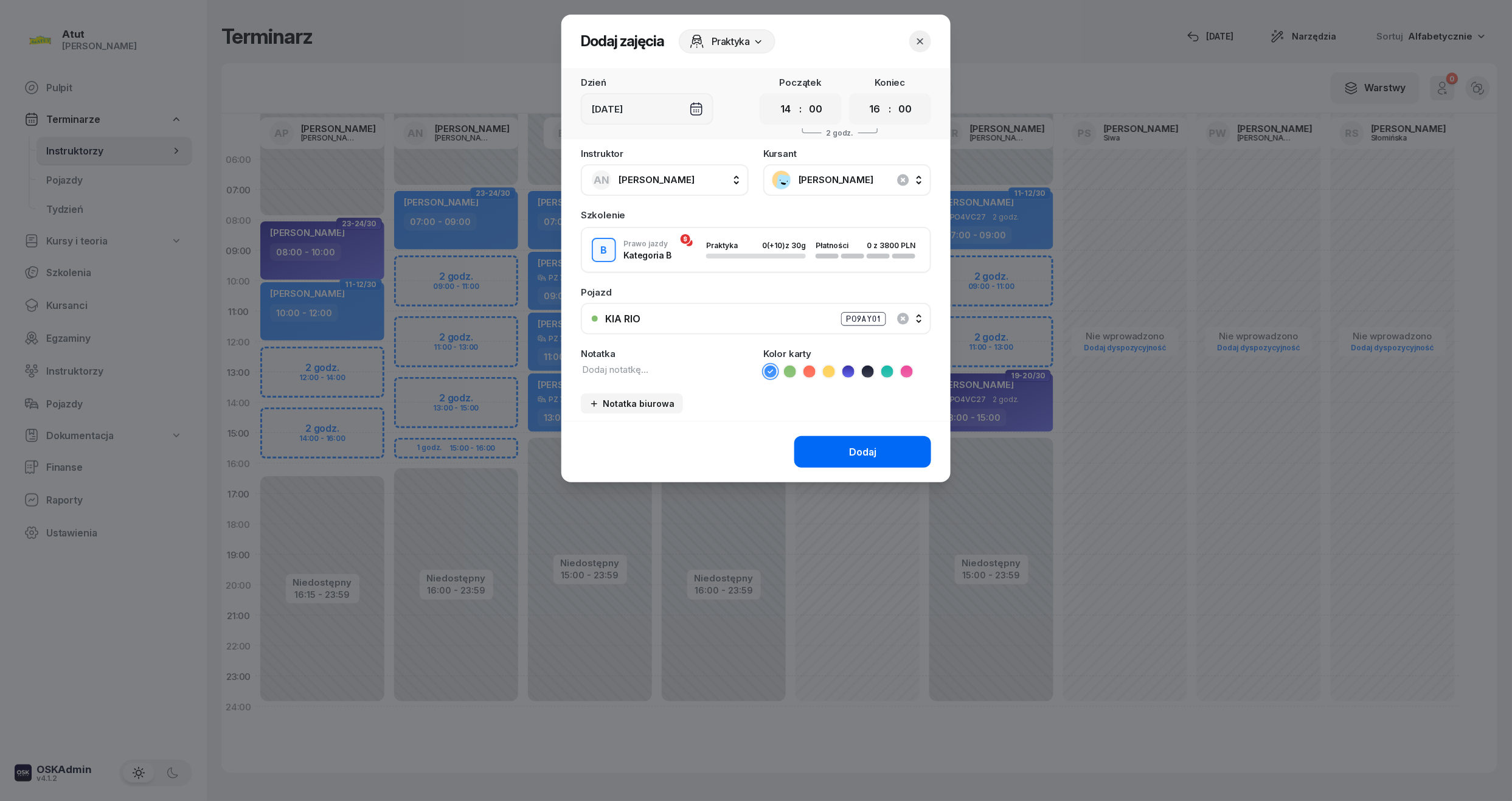
click at [857, 457] on button "Dodaj" at bounding box center [862, 451] width 137 height 32
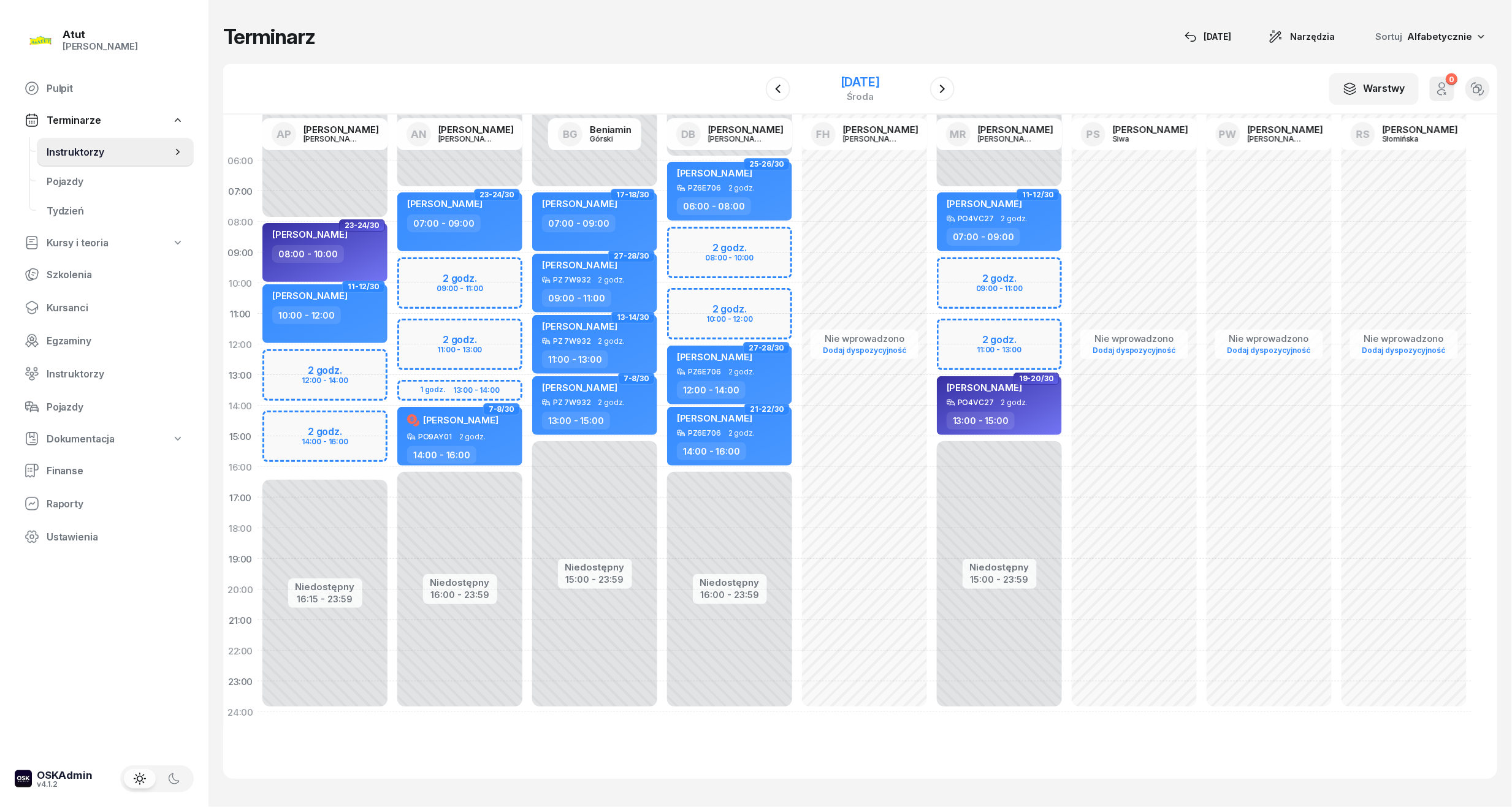
click at [862, 72] on div "10 grudnia 2025 środa" at bounding box center [859, 88] width 125 height 35
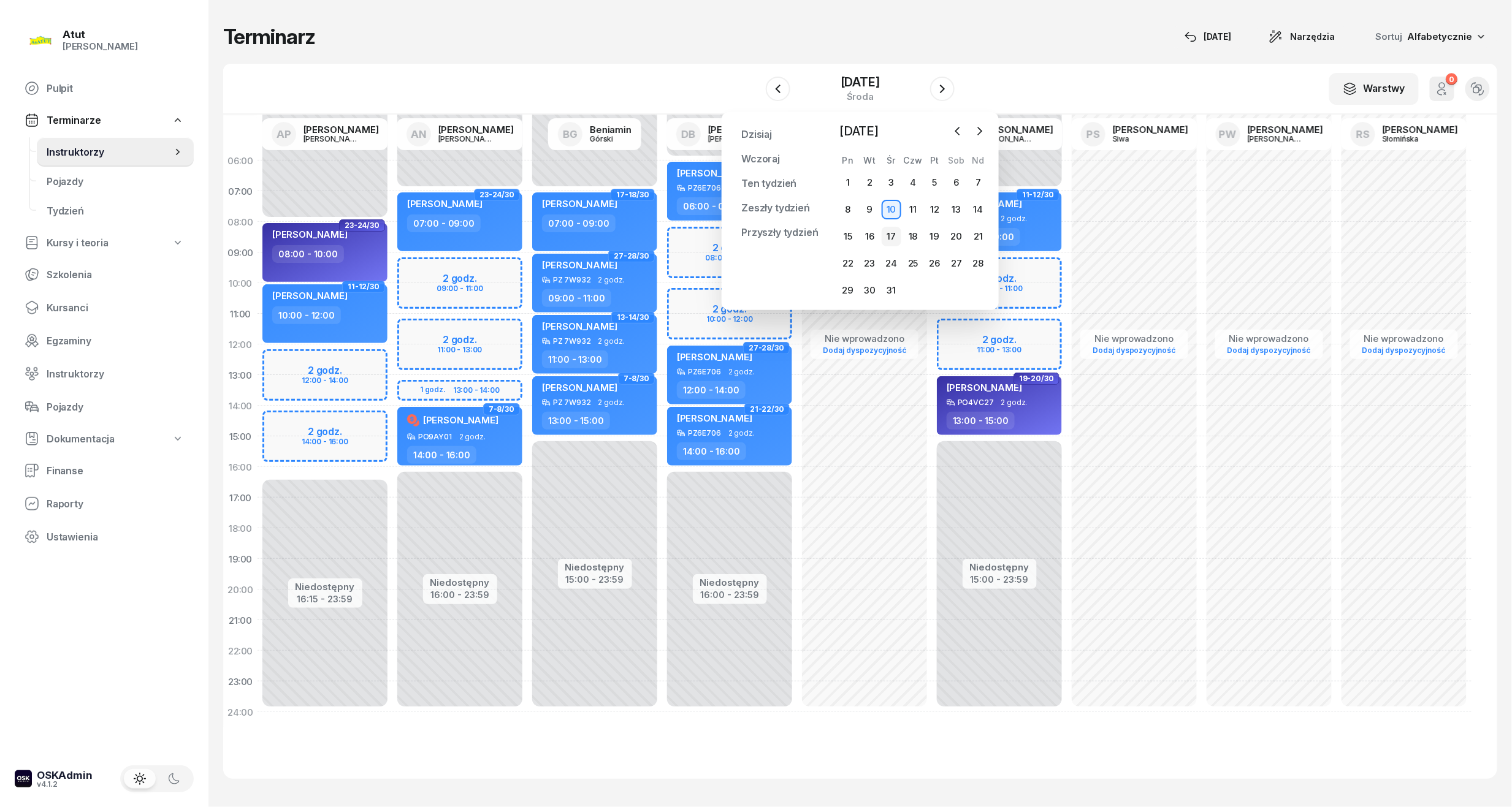
click at [893, 234] on div "17" at bounding box center [891, 236] width 20 height 20
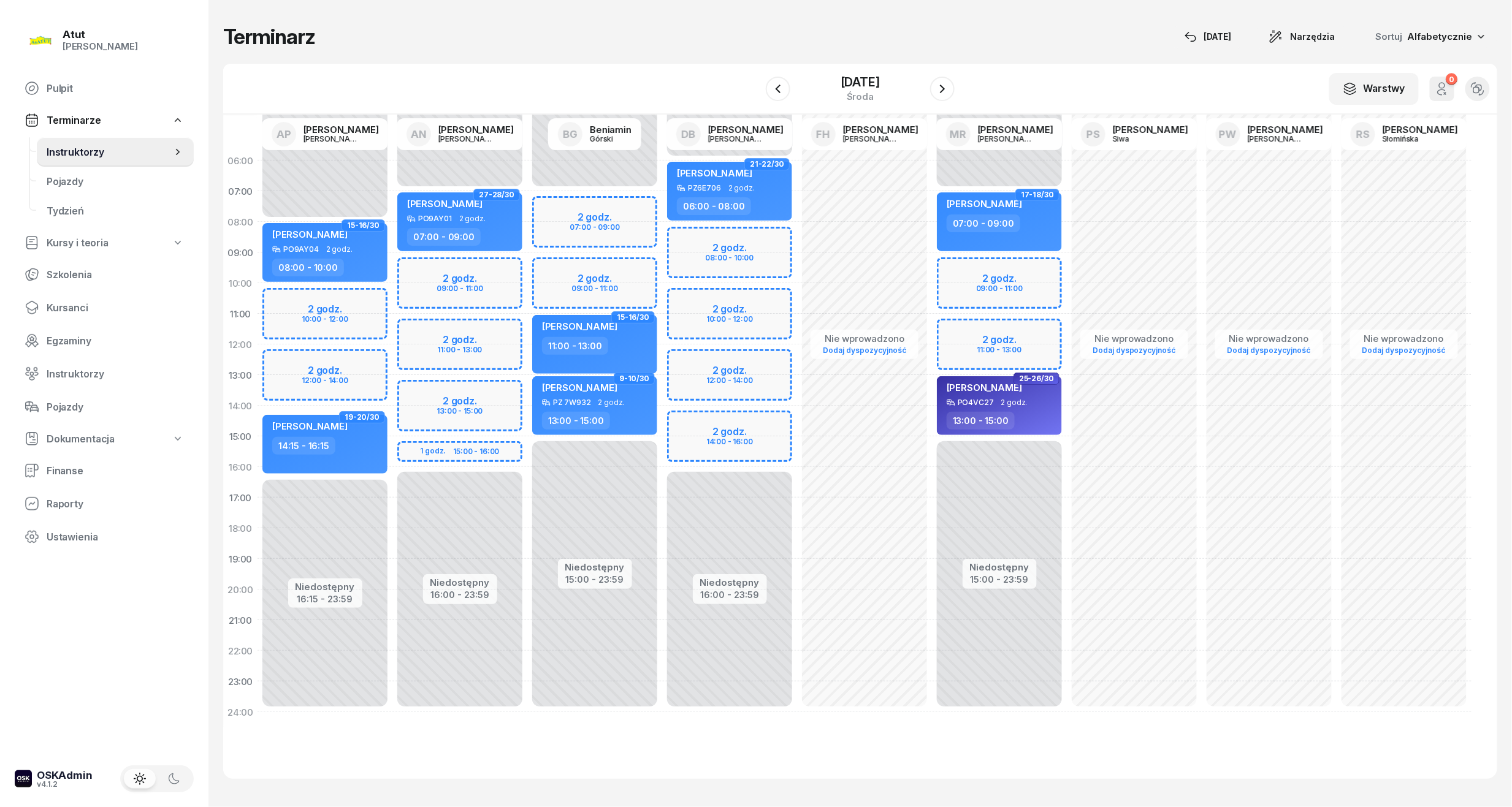
click at [473, 441] on div "Niedostępny 00:00 - 07:00 Niedostępny 16:00 - 23:59 2 godz. 09:00 - 11:00 2 god…" at bounding box center [459, 437] width 135 height 583
select select "15"
select select "17"
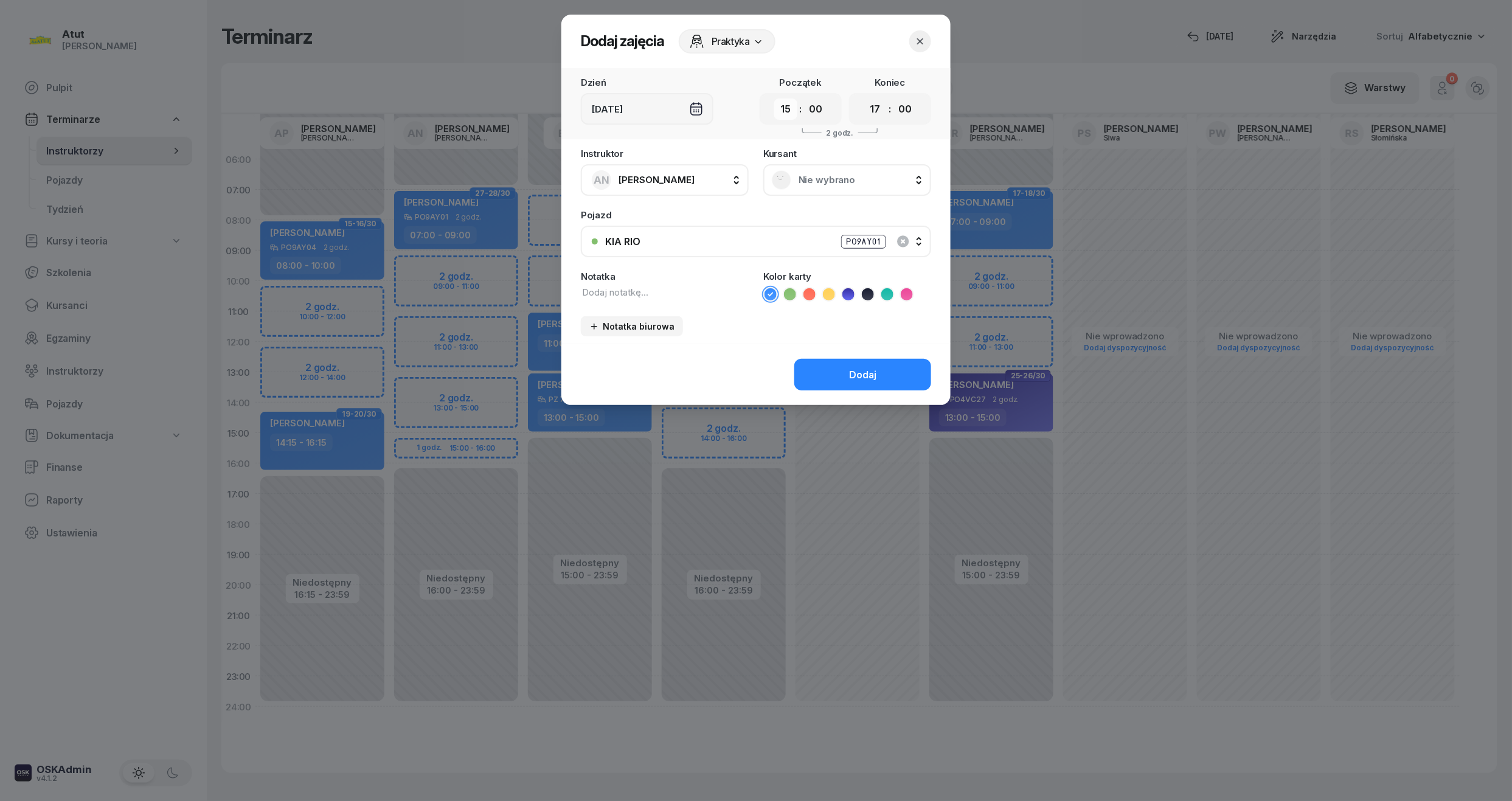
click at [796, 108] on select "00 01 02 03 04 05 06 07 08 09 10 11 12 13 14 15 16 17 18 19 20 21 22 23" at bounding box center [785, 110] width 23 height 22
select select "14"
click at [774, 99] on select "00 01 02 03 04 05 06 07 08 09 10 11 12 13 14 15 16 17 18 19 20 21 22 23" at bounding box center [785, 110] width 23 height 22
drag, startPoint x: 877, startPoint y: 105, endPoint x: 876, endPoint y: 112, distance: 7.1
click at [877, 105] on select "00 01 02 03 04 05 06 07 08 09 10 11 12 13 14 15 16 17 18 19 20 21 22 23" at bounding box center [874, 110] width 23 height 22
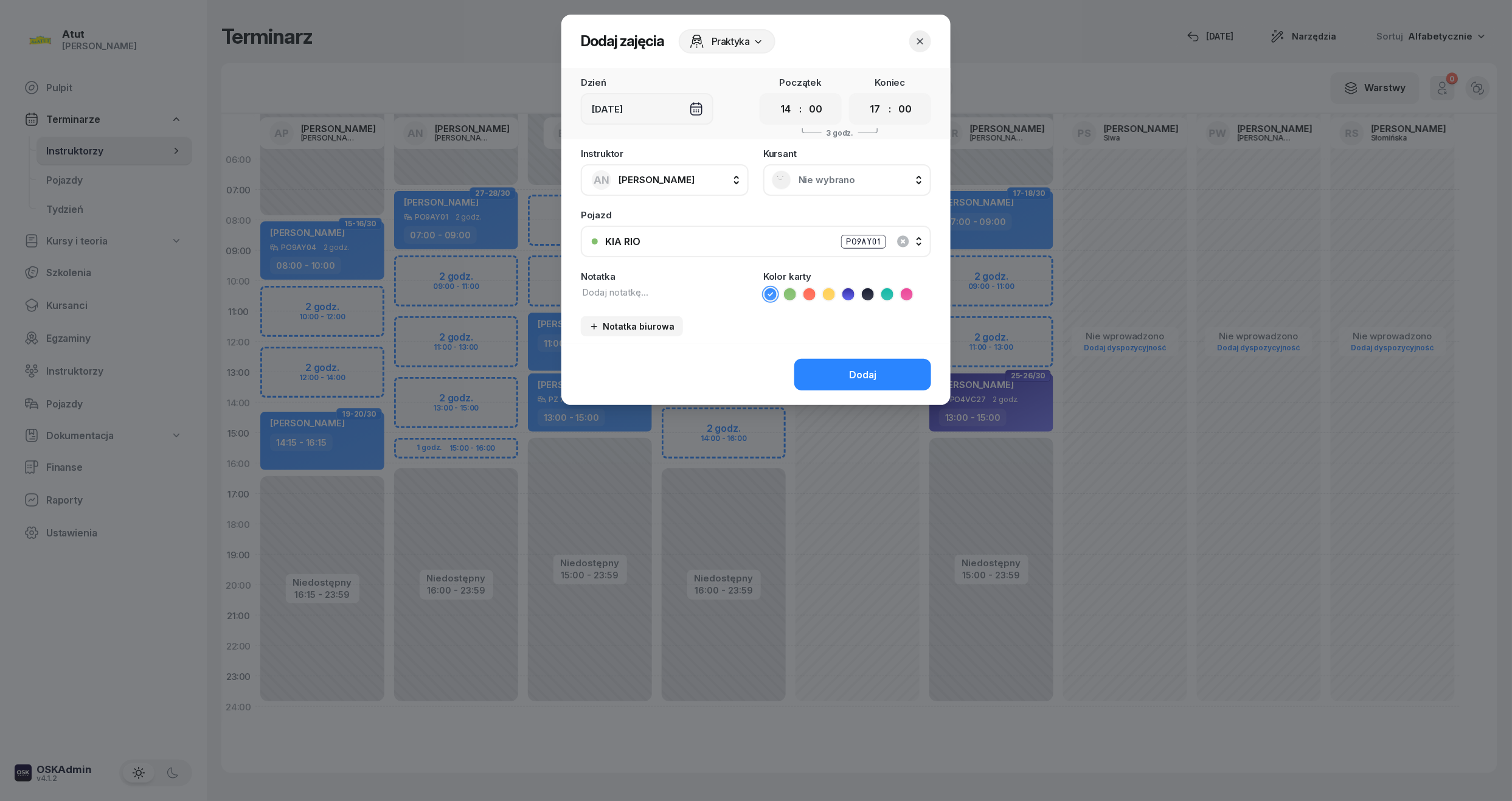
select select "16"
click at [863, 99] on select "00 01 02 03 04 05 06 07 08 09 10 11 12 13 14 15 16 17 18 19 20 21 22 23" at bounding box center [874, 110] width 23 height 22
click at [828, 186] on div "Nie wybrano" at bounding box center [848, 180] width 151 height 20
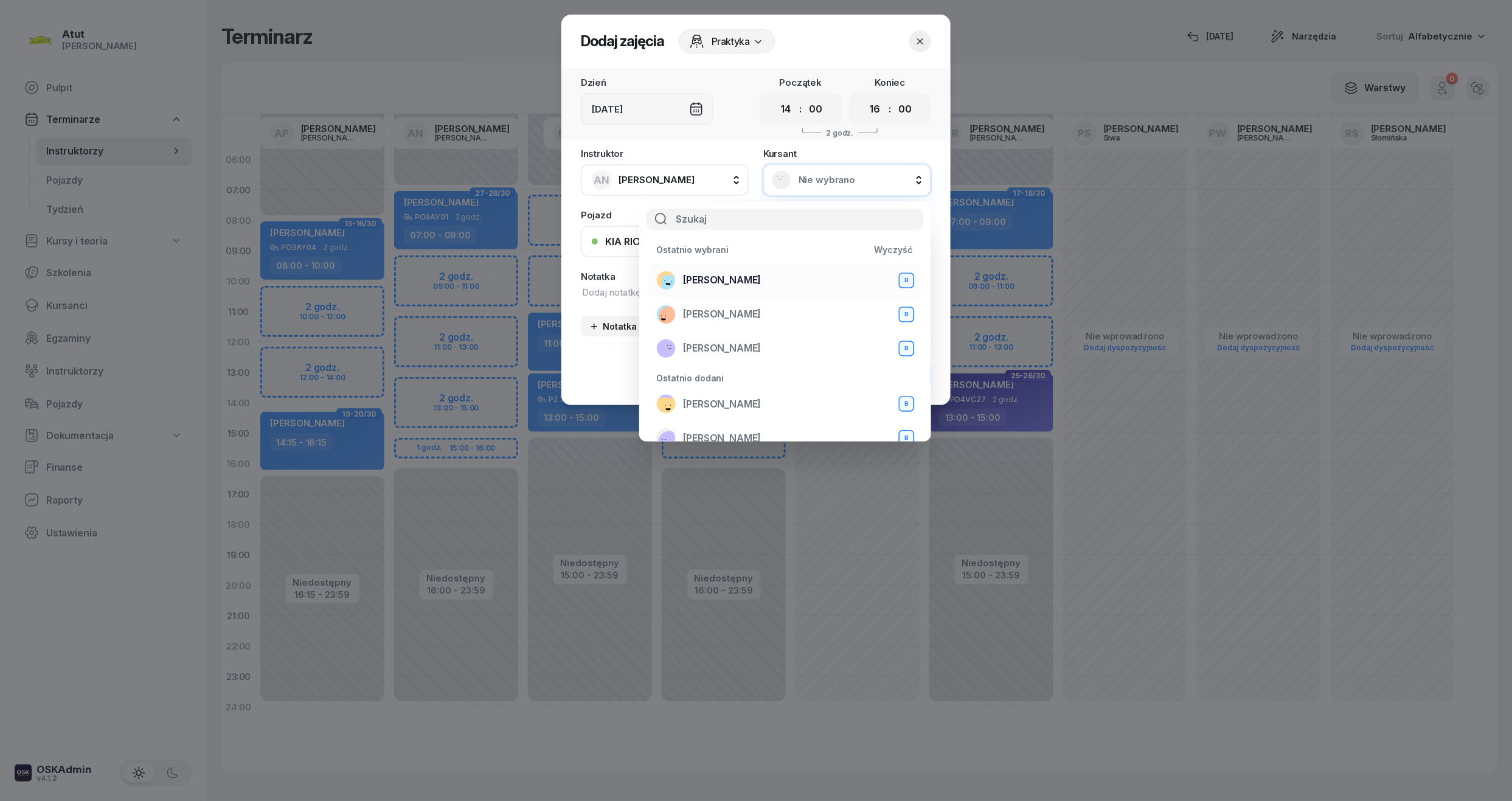
click at [803, 278] on div "Dominika Majerowicz B" at bounding box center [785, 280] width 257 height 20
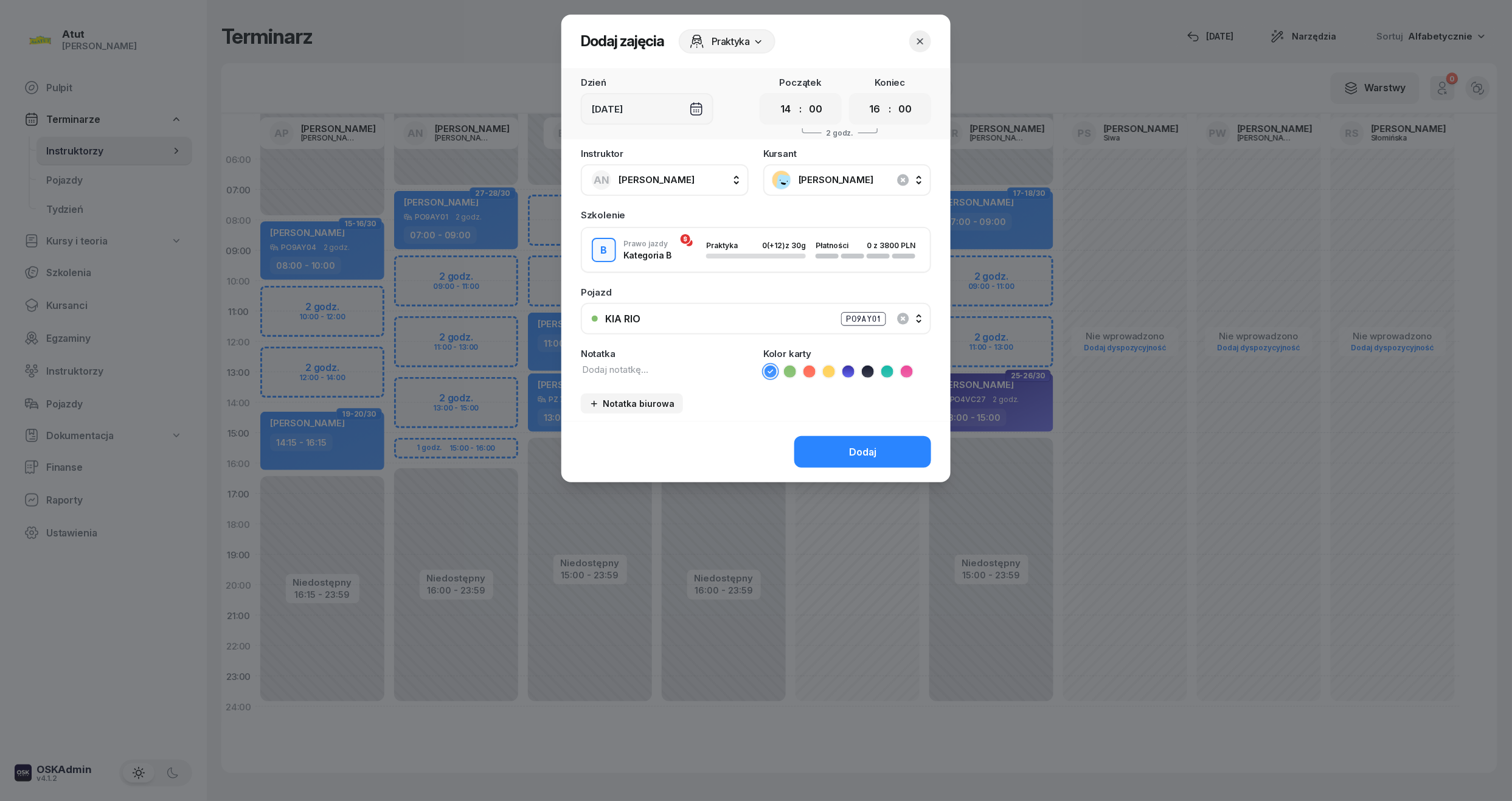
click at [796, 368] on li at bounding box center [790, 371] width 15 height 15
click at [768, 360] on div "Kolor karty" at bounding box center [848, 364] width 168 height 30
click at [856, 453] on div "Dodaj" at bounding box center [863, 452] width 28 height 12
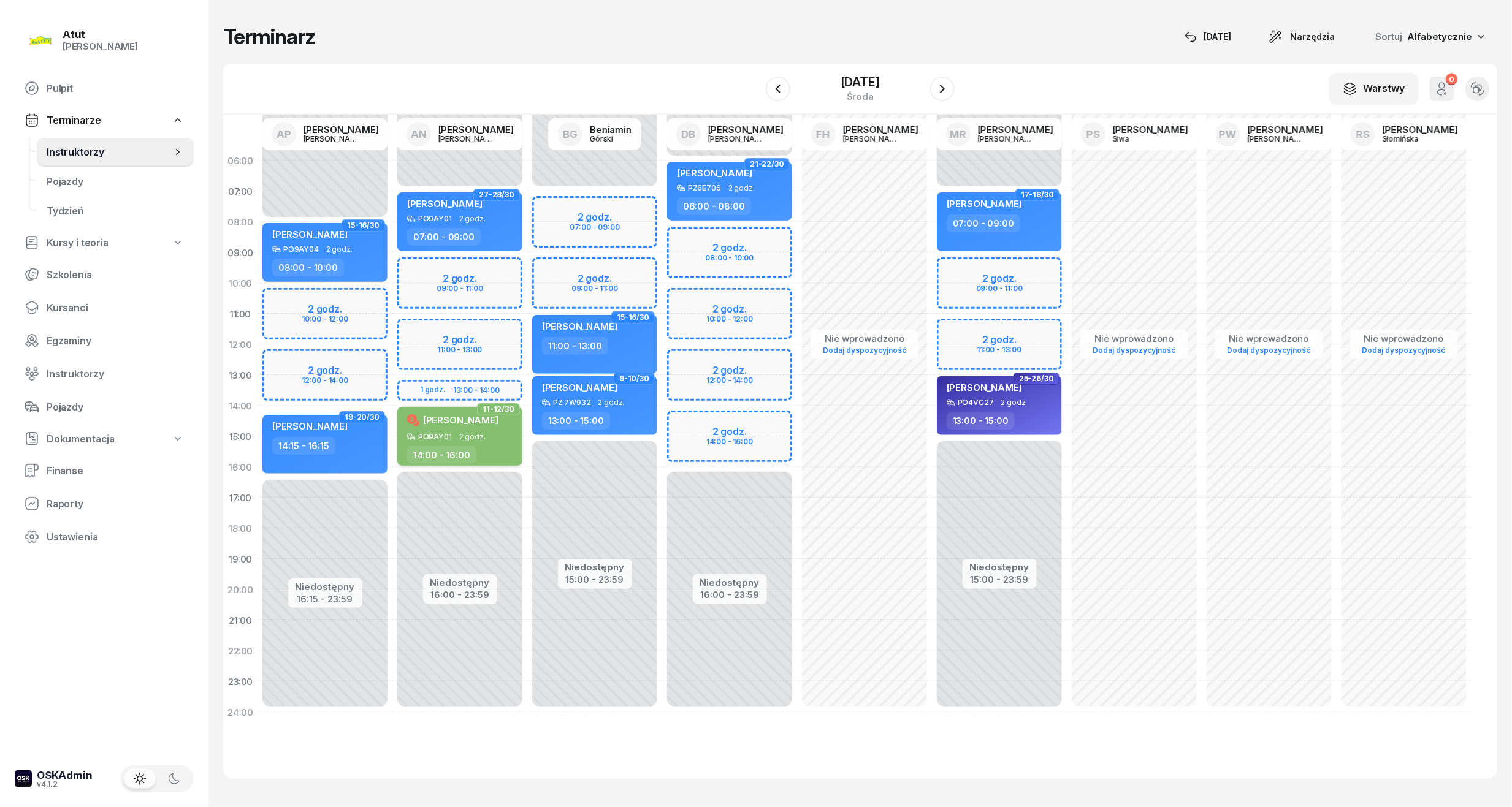
click at [476, 436] on span "2 godz." at bounding box center [472, 437] width 26 height 9
select select "14"
select select "16"
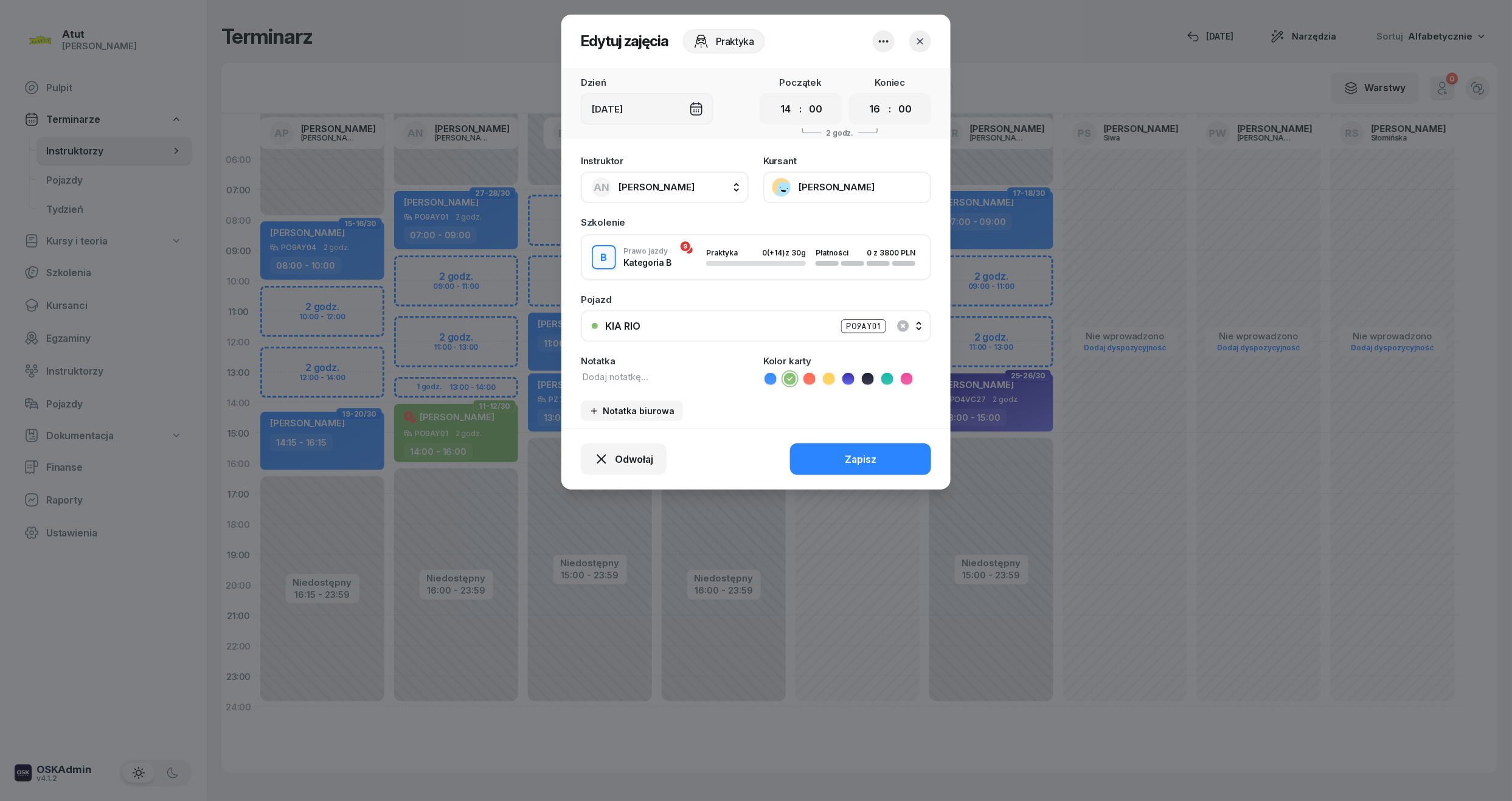
click at [769, 379] on icon at bounding box center [770, 379] width 12 height 12
click at [857, 455] on div "Zapisz" at bounding box center [860, 459] width 32 height 12
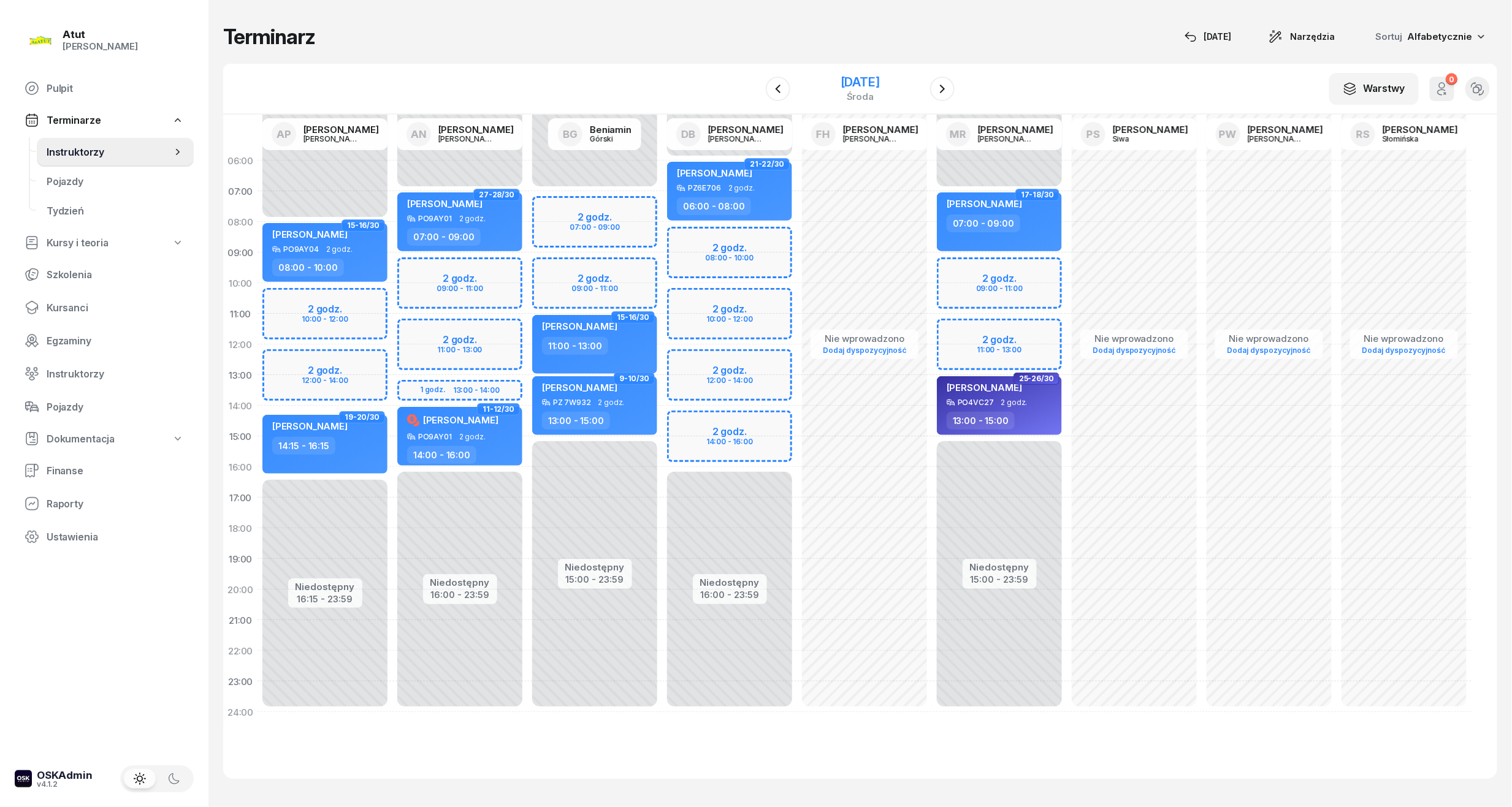
click at [854, 84] on div "17 grudnia 2025" at bounding box center [859, 82] width 39 height 12
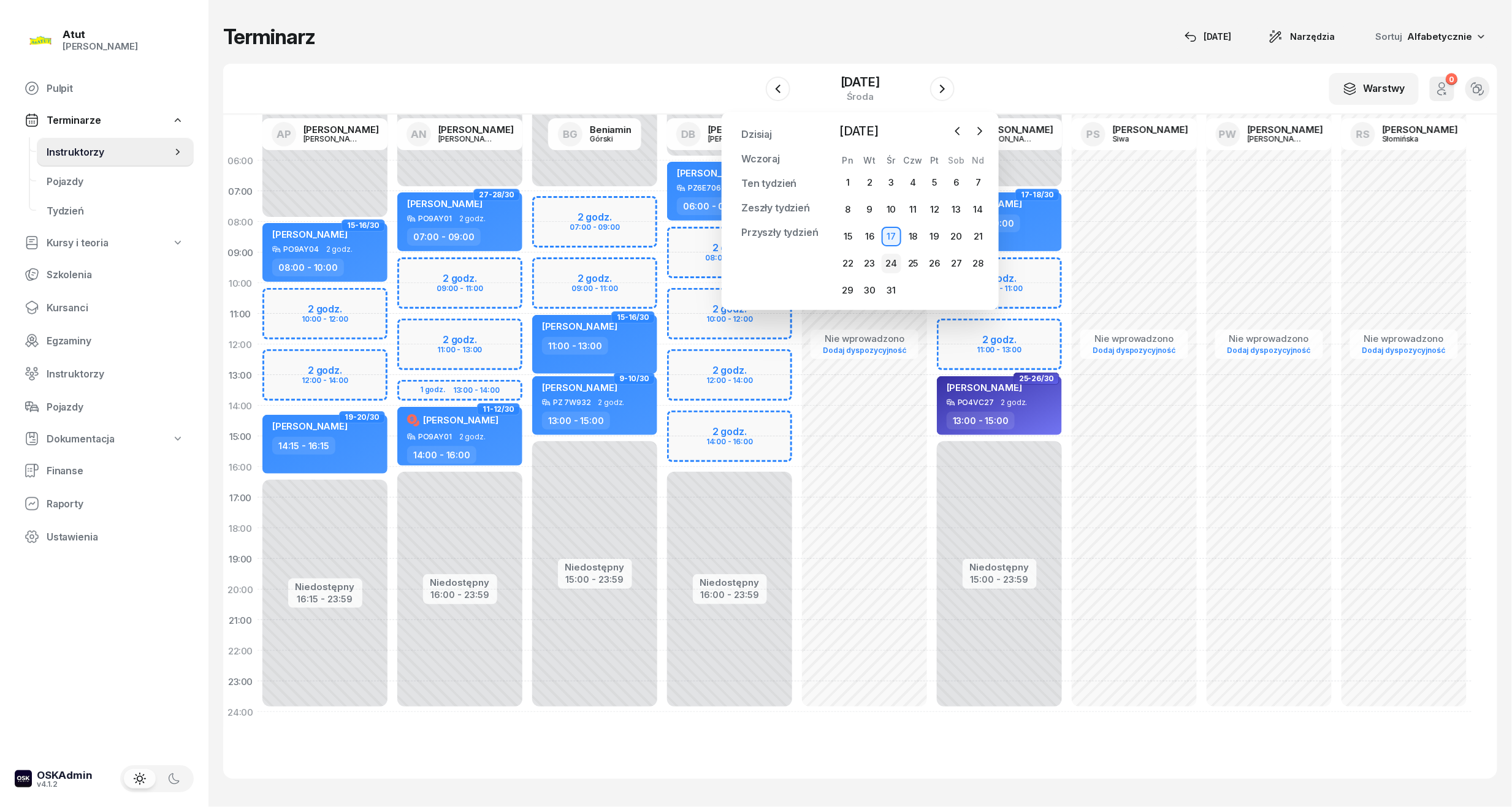
click at [891, 267] on div "24" at bounding box center [891, 263] width 20 height 20
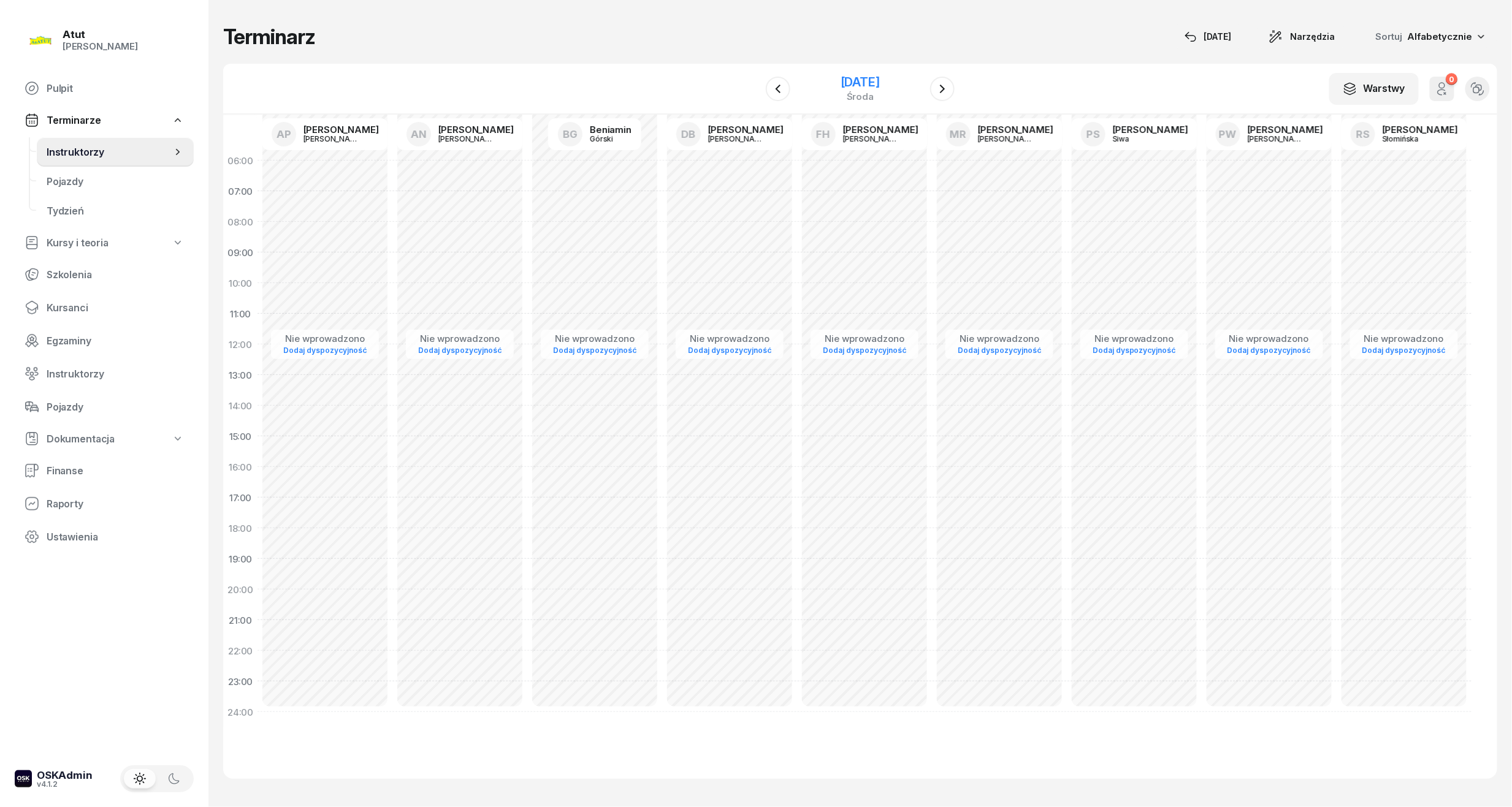
click at [848, 82] on div "24 grudnia 2025" at bounding box center [859, 82] width 39 height 12
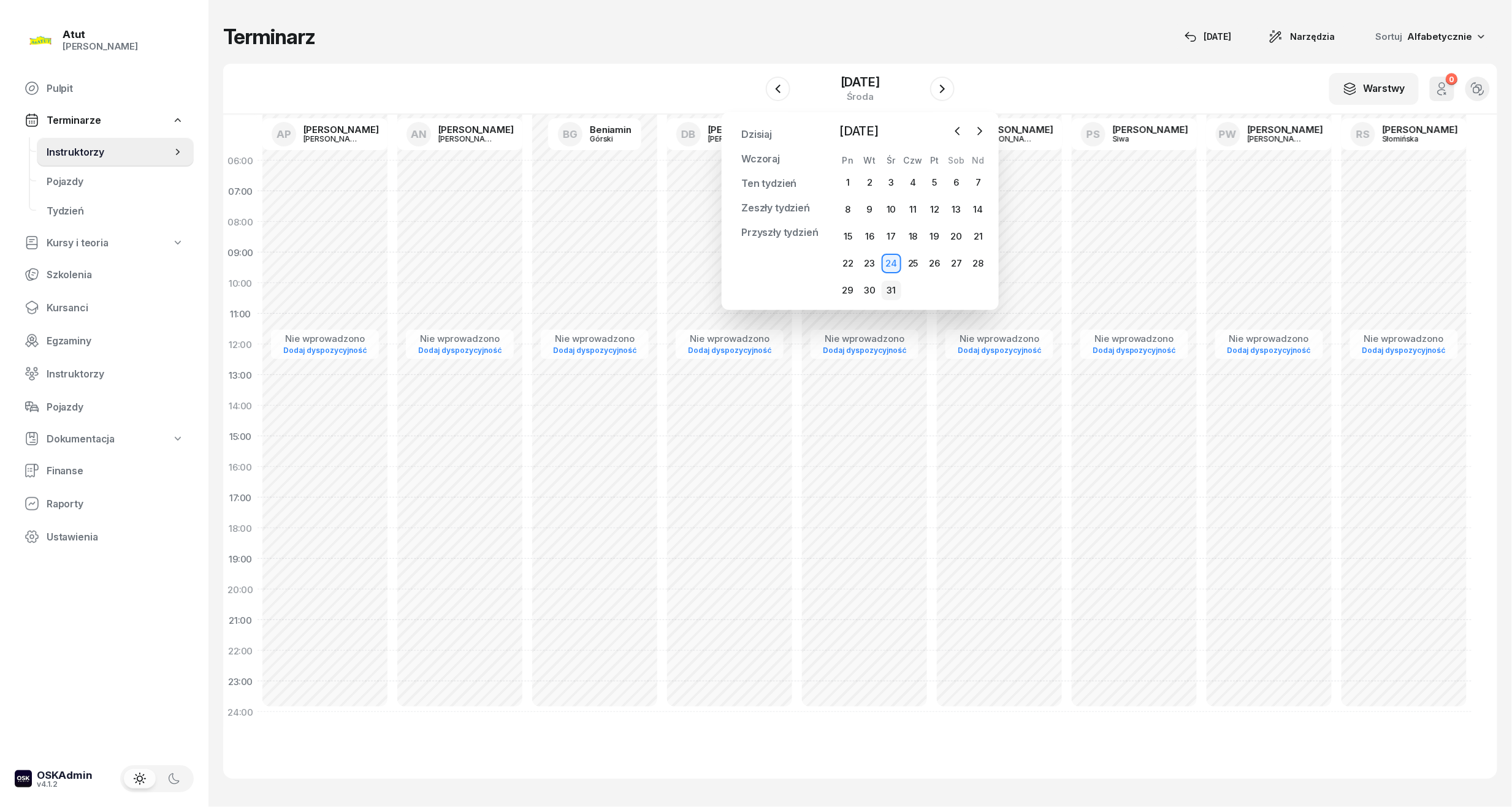
click at [893, 287] on div "31" at bounding box center [891, 290] width 20 height 20
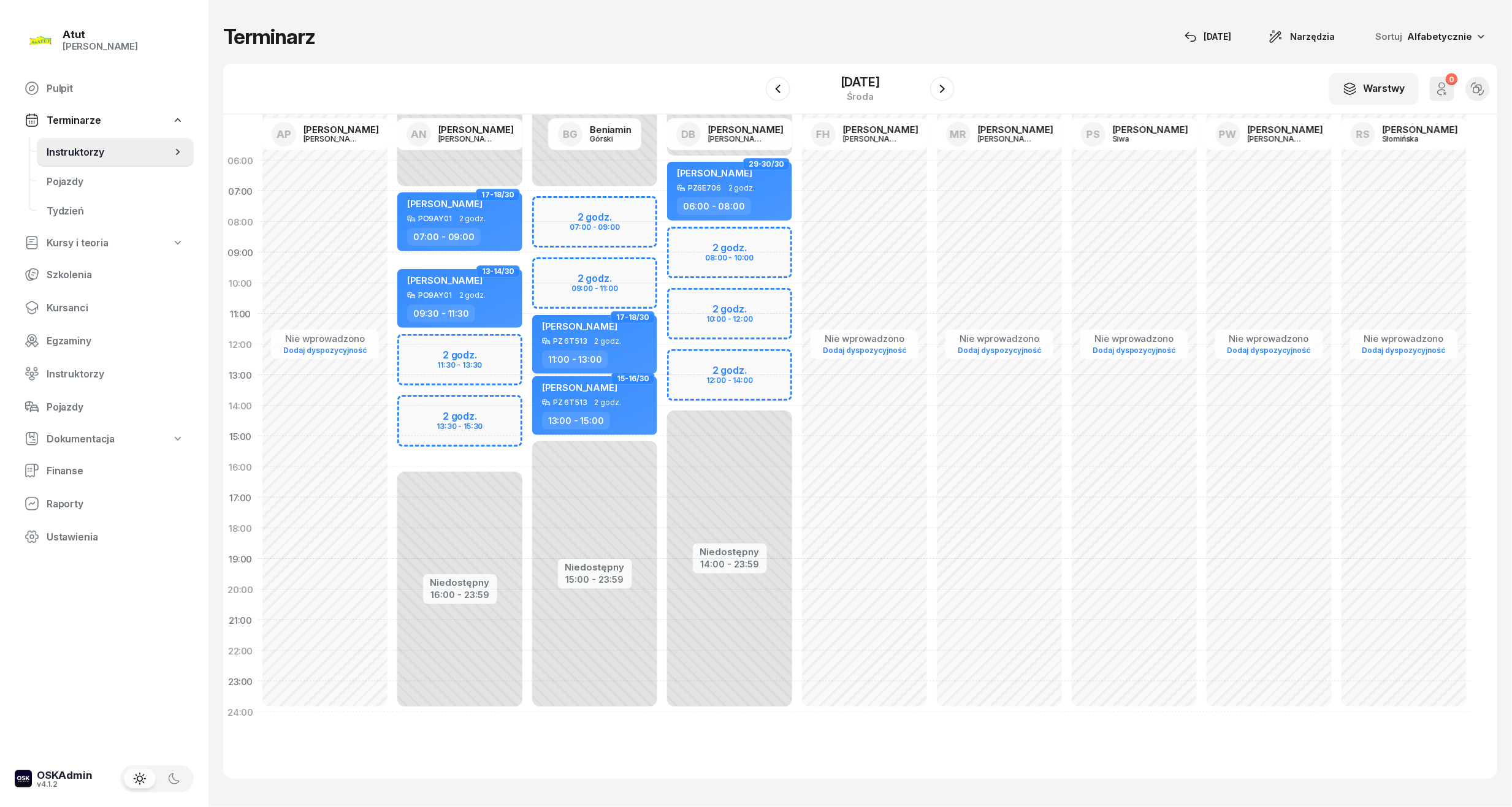
click at [444, 420] on div "Niedostępny 00:00 - 07:00 Niedostępny 16:00 - 23:59 2 godz. 11:30 - 13:30 2 god…" at bounding box center [459, 437] width 135 height 583
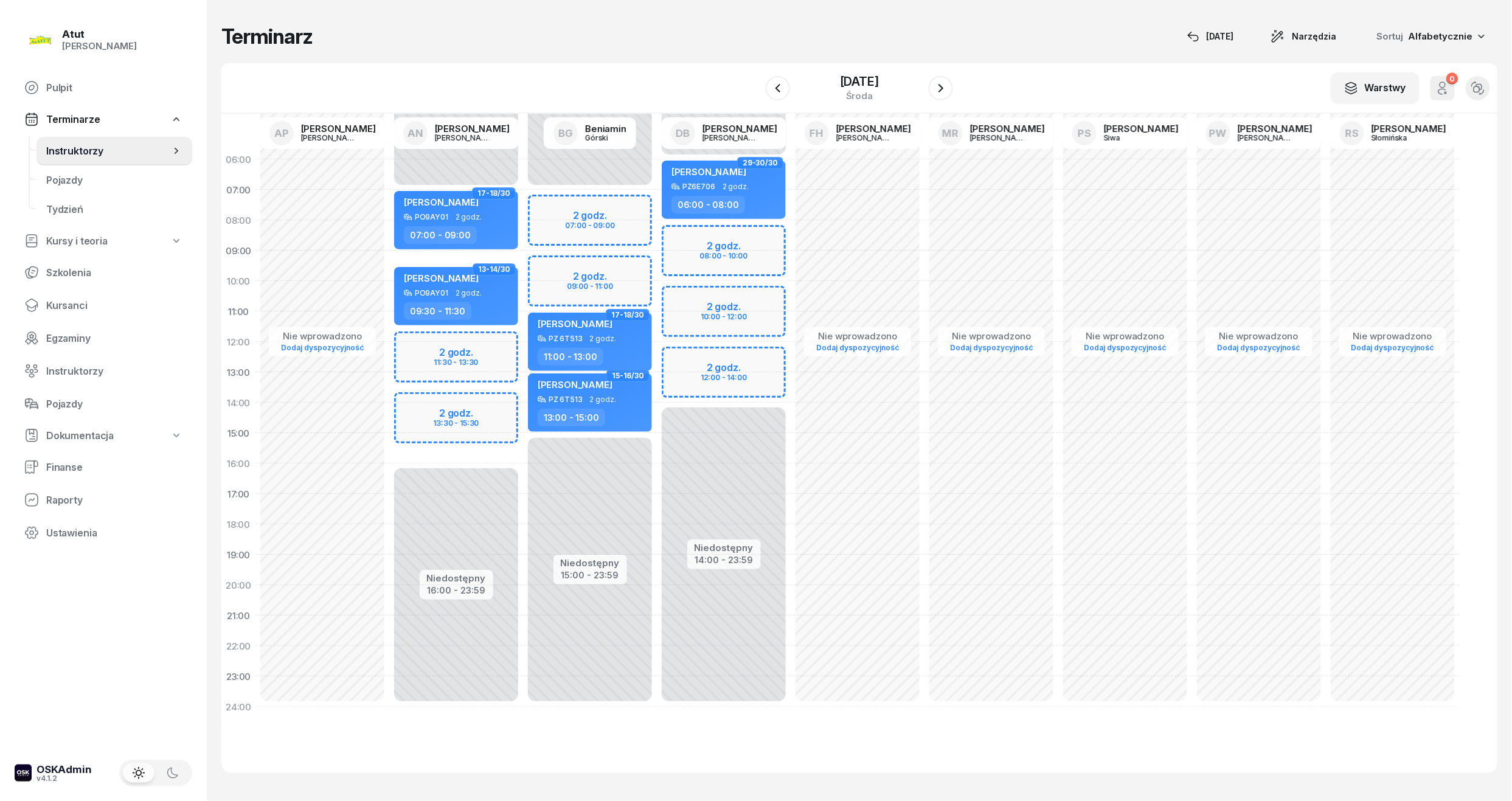
select select "14"
select select "16"
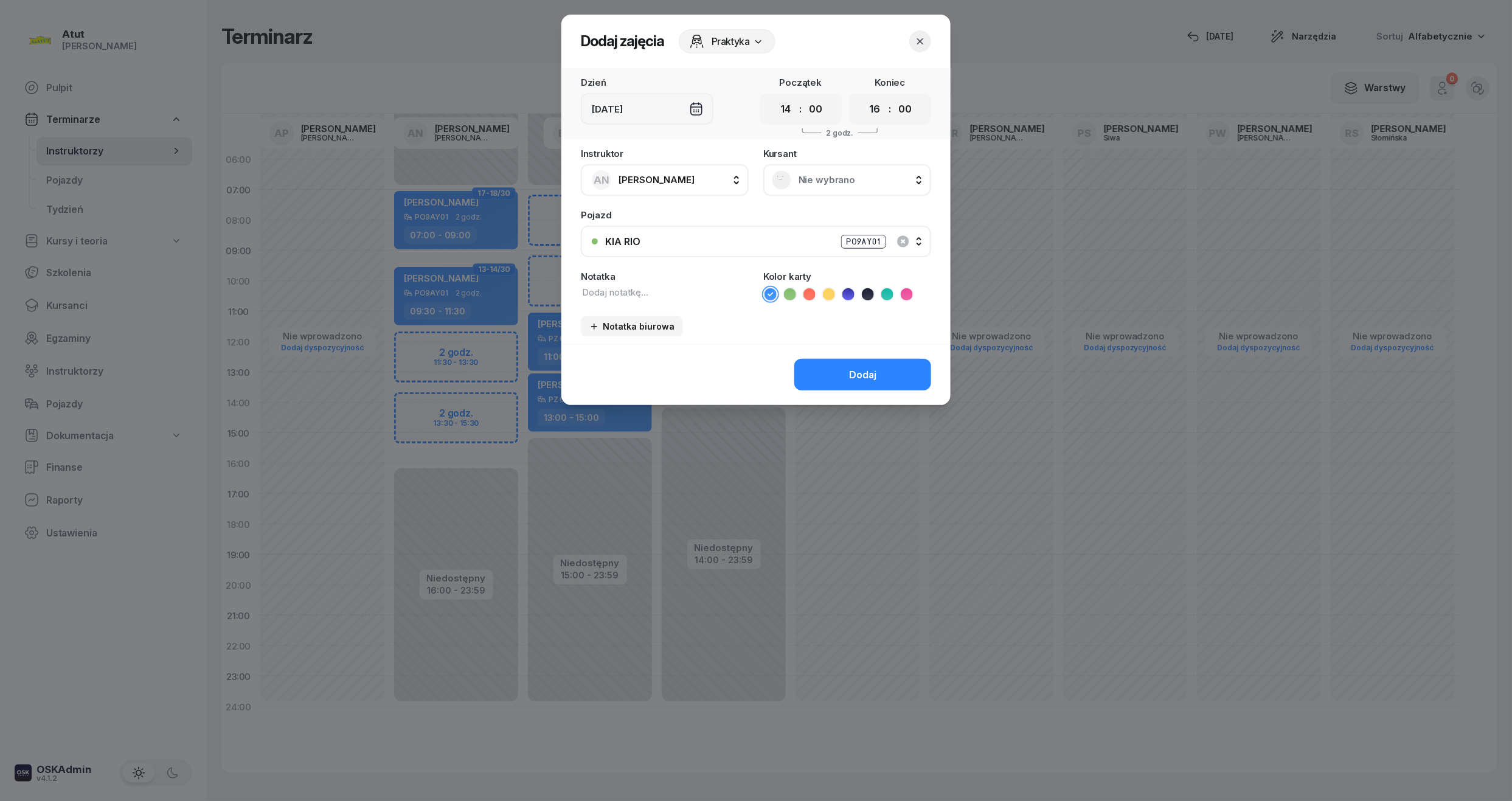
click at [809, 164] on div "Nie wybrano" at bounding box center [848, 180] width 168 height 32
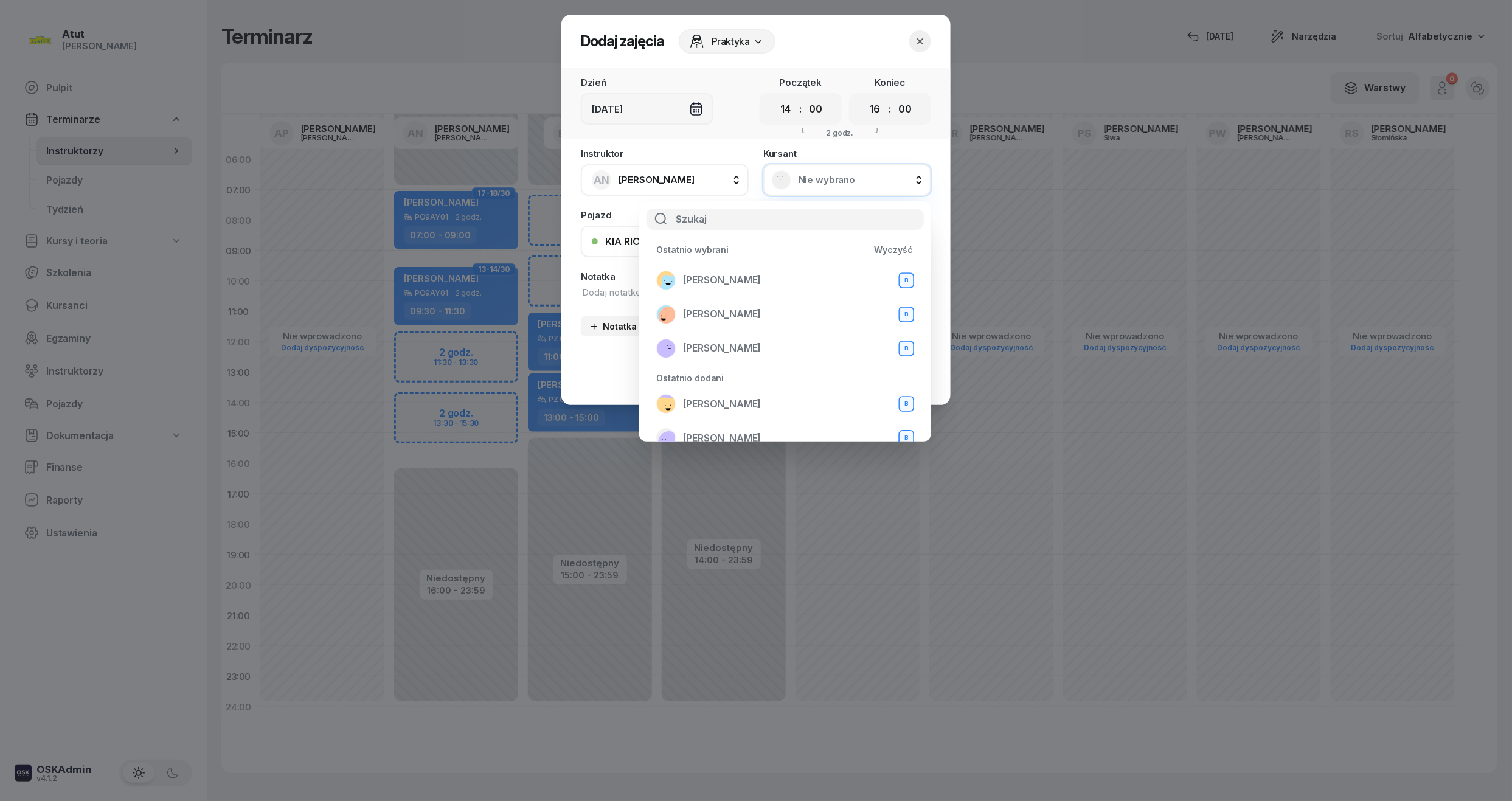
click at [756, 261] on div "Ostatnio wybrani Wyczyść Dominika Majerowicz B Nazir Kozłowski B Andrii Voitsek…" at bounding box center [784, 302] width 272 height 126
click at [753, 272] on div "Dominika Majerowicz B" at bounding box center [785, 280] width 257 height 20
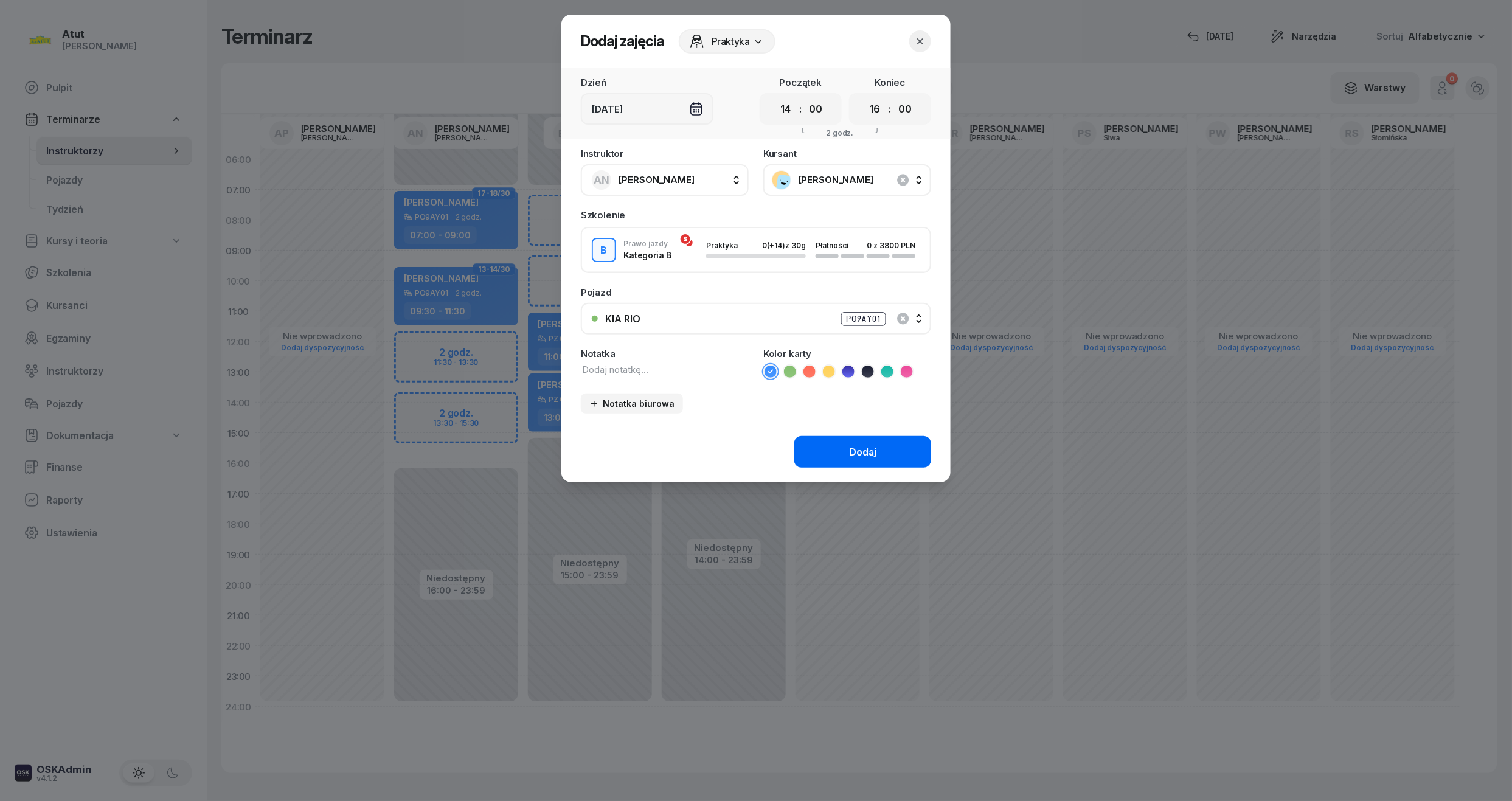
click at [893, 459] on button "Dodaj" at bounding box center [862, 451] width 137 height 32
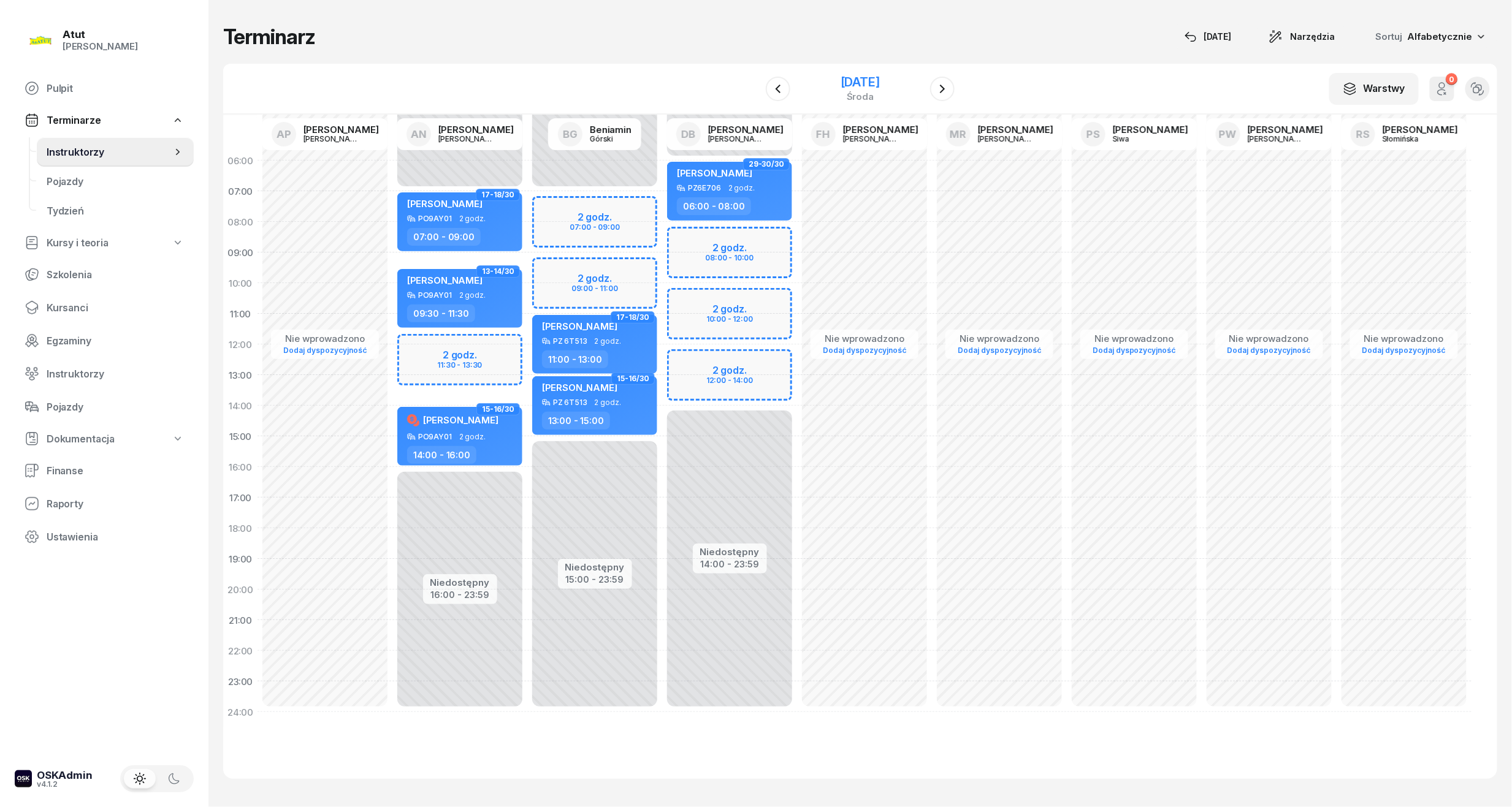
click at [849, 90] on div "31 grudnia 2025 środa" at bounding box center [859, 88] width 39 height 25
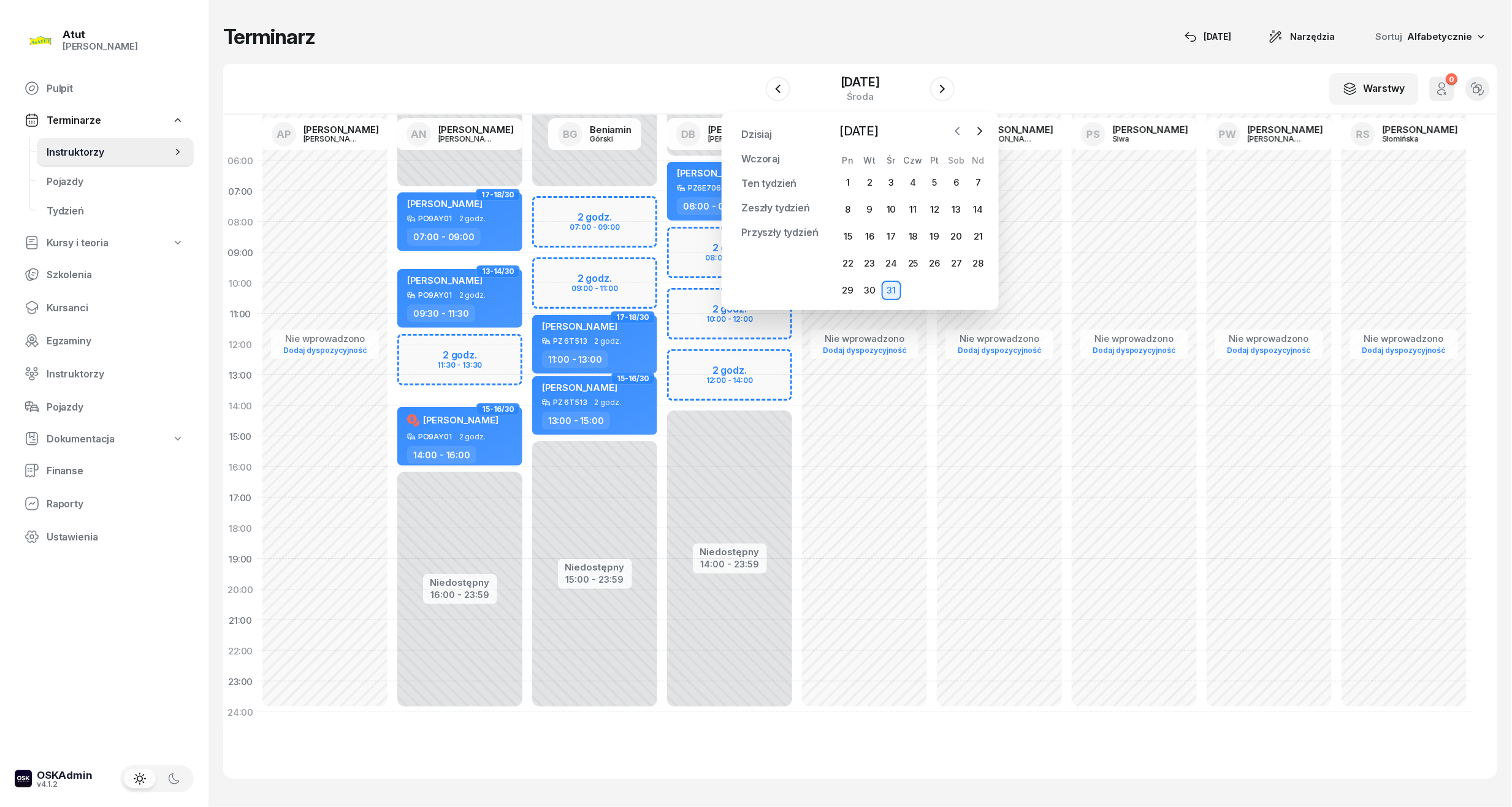
click at [966, 128] on button "button" at bounding box center [957, 131] width 18 height 18
click at [849, 297] on div "24" at bounding box center [848, 290] width 20 height 20
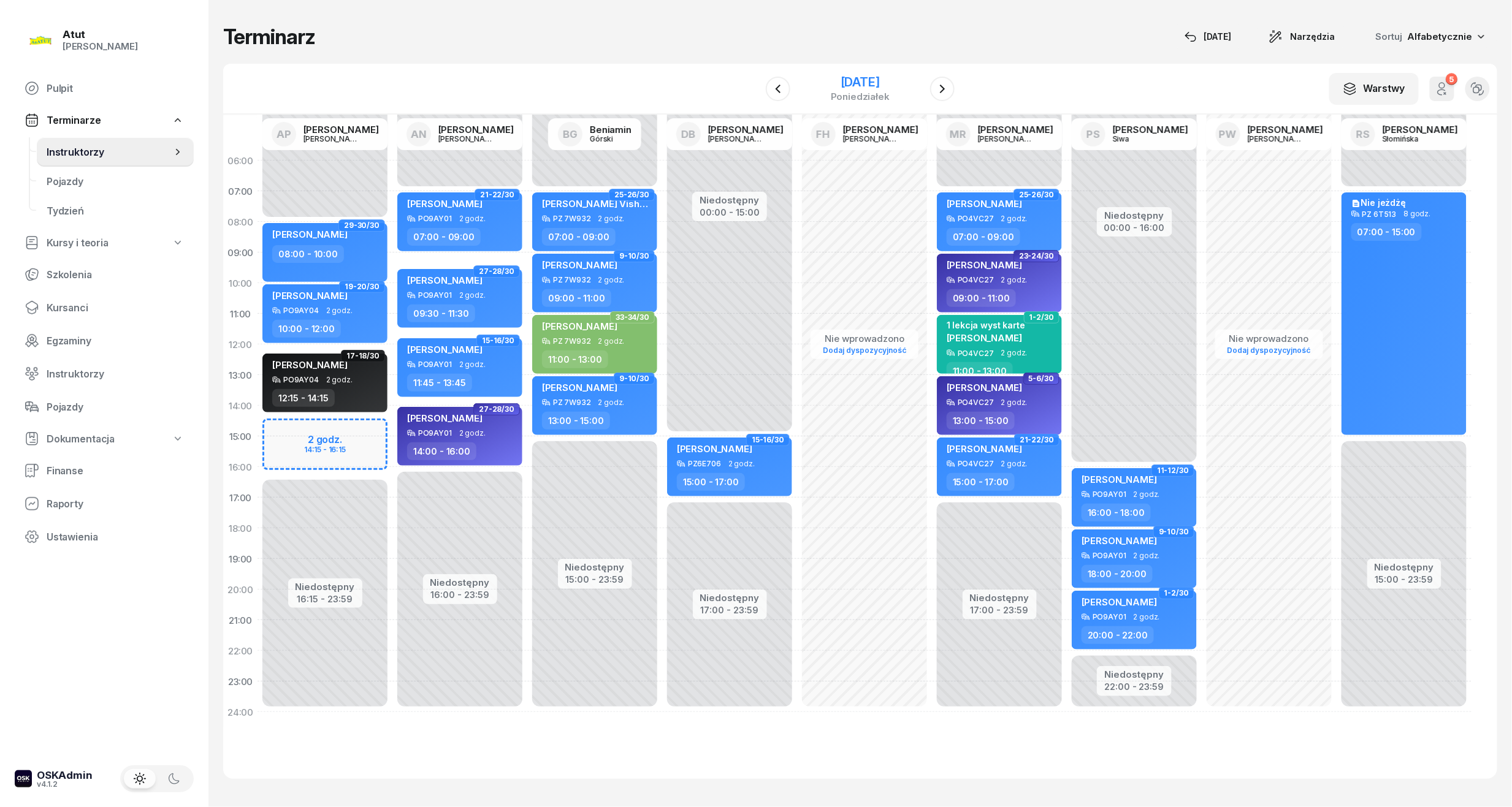
click at [867, 94] on div "poniedziałek" at bounding box center [859, 96] width 59 height 9
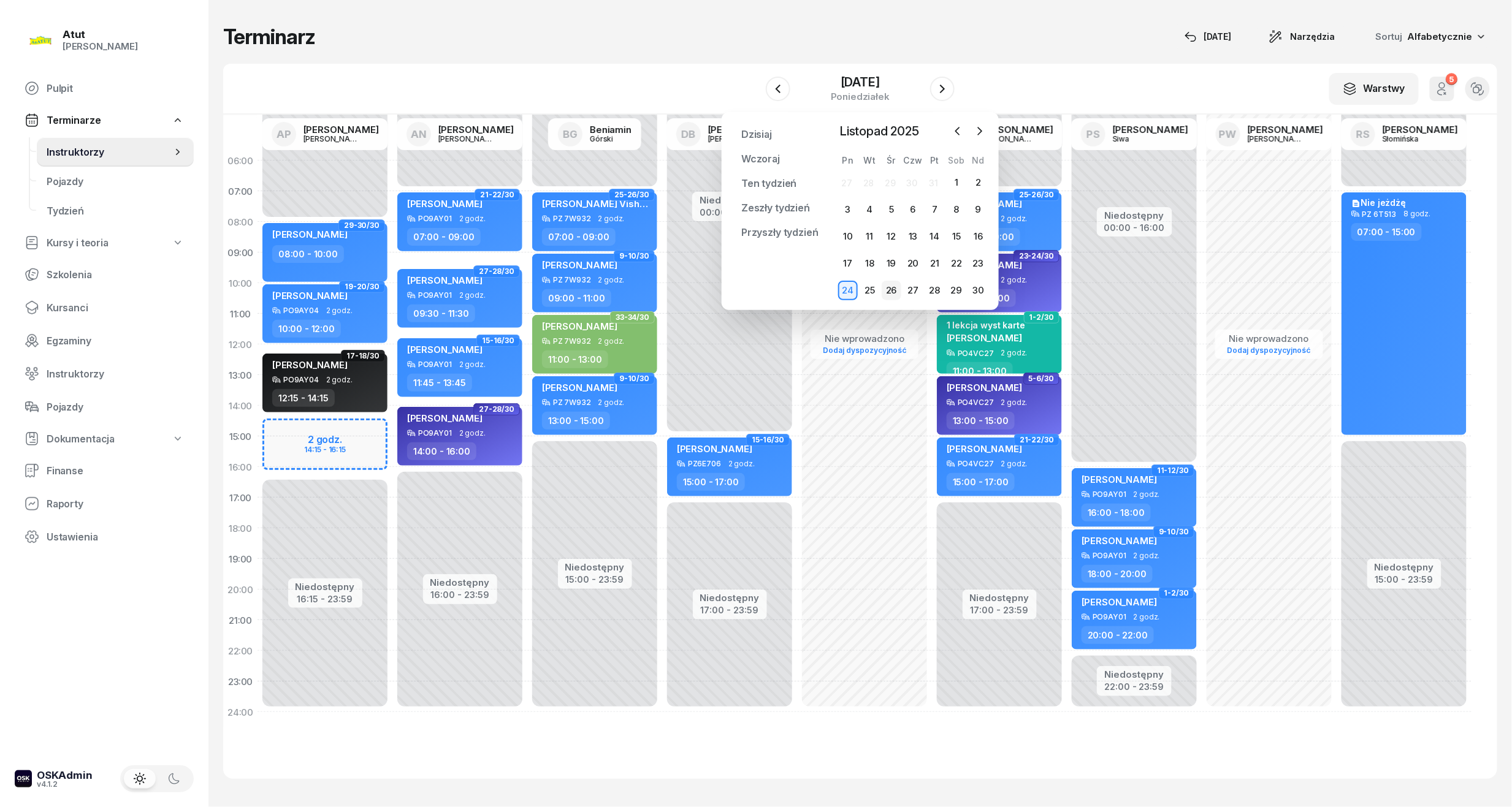
click at [896, 290] on div "26" at bounding box center [891, 290] width 20 height 20
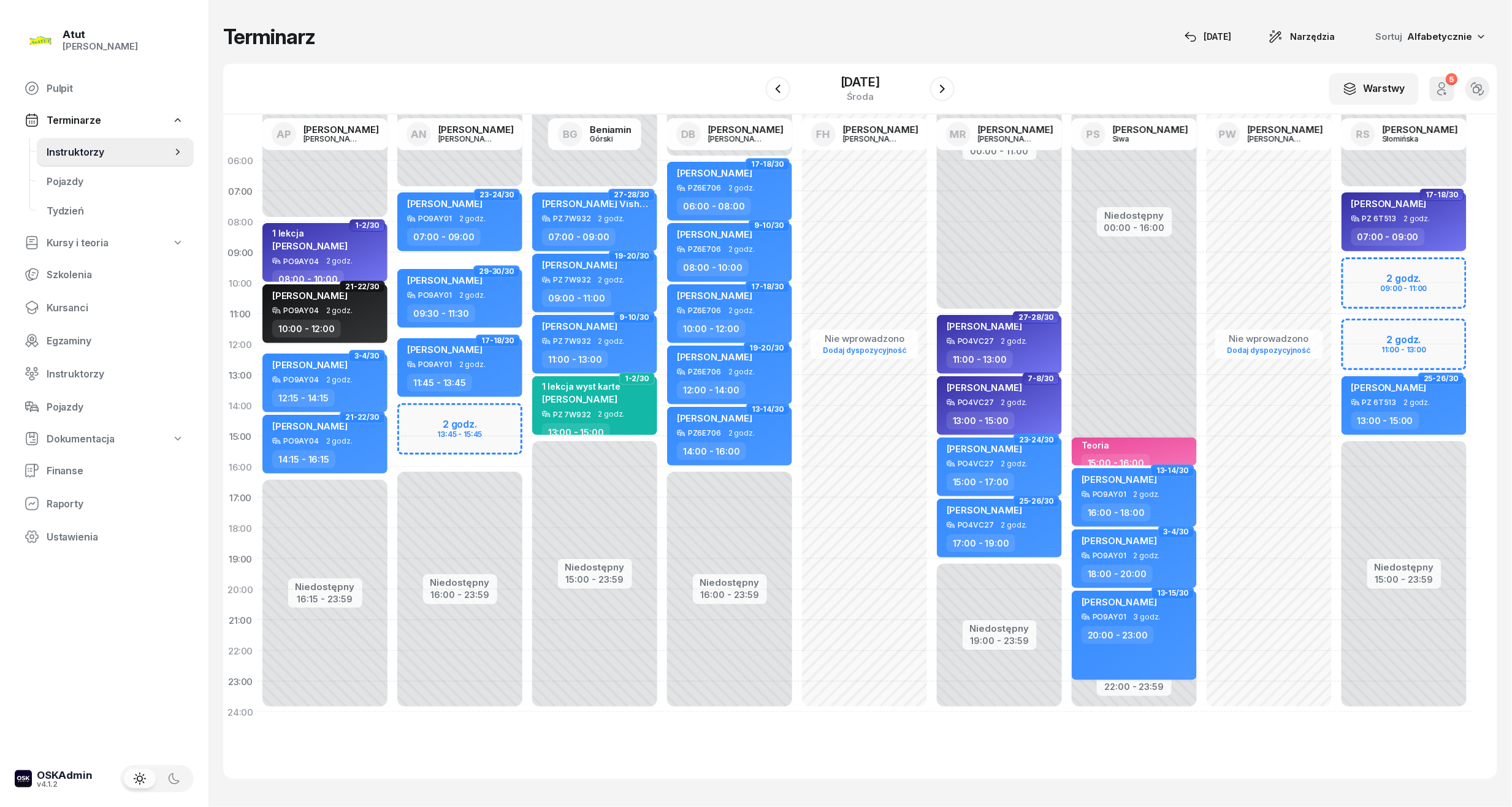
click at [495, 437] on div "Niedostępny 00:00 - 07:00 Niedostępny 16:00 - 23:59 2 godz. 13:45 - 15:45 23-24…" at bounding box center [459, 437] width 135 height 583
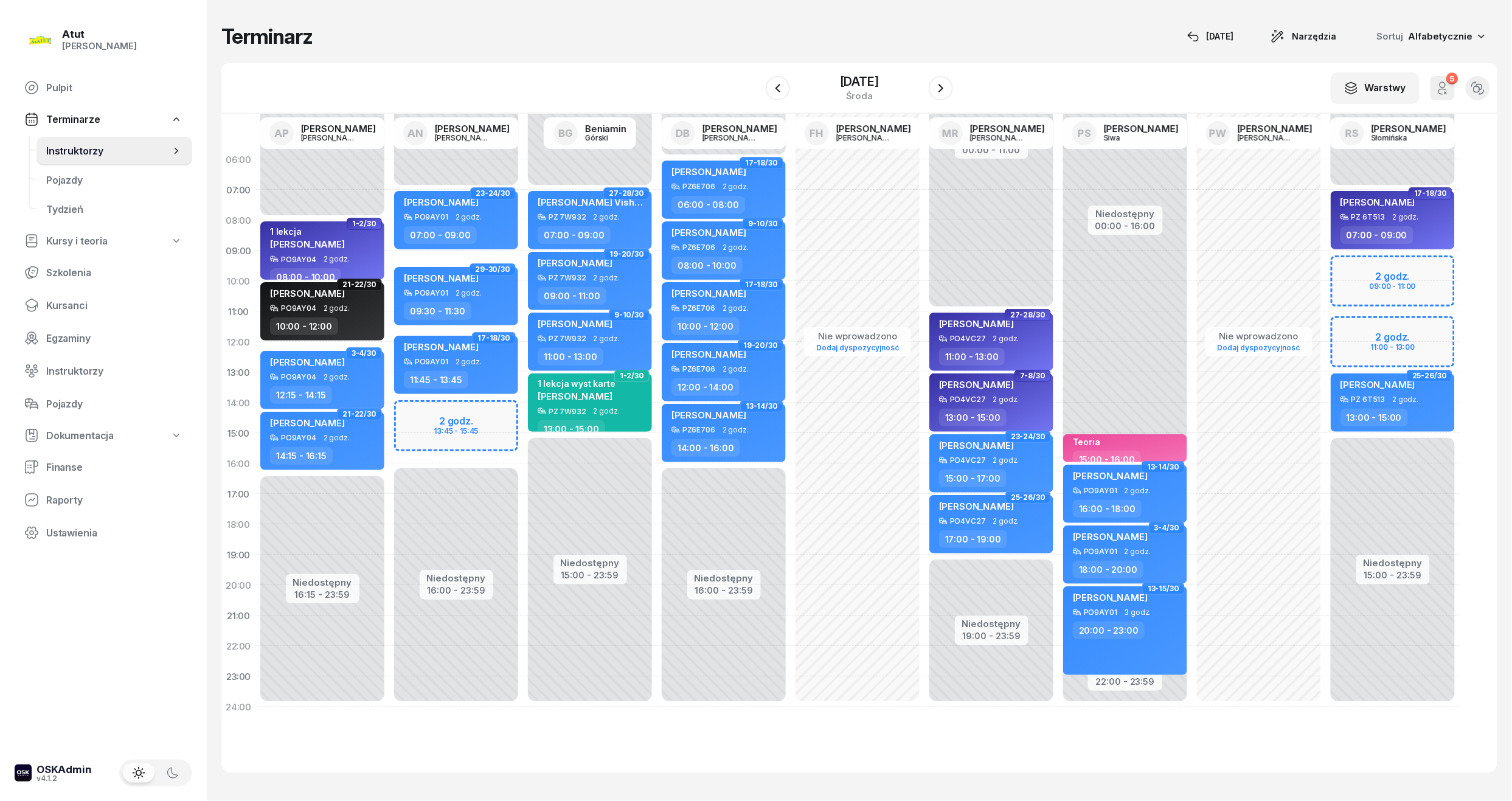
select select "15"
select select "17"
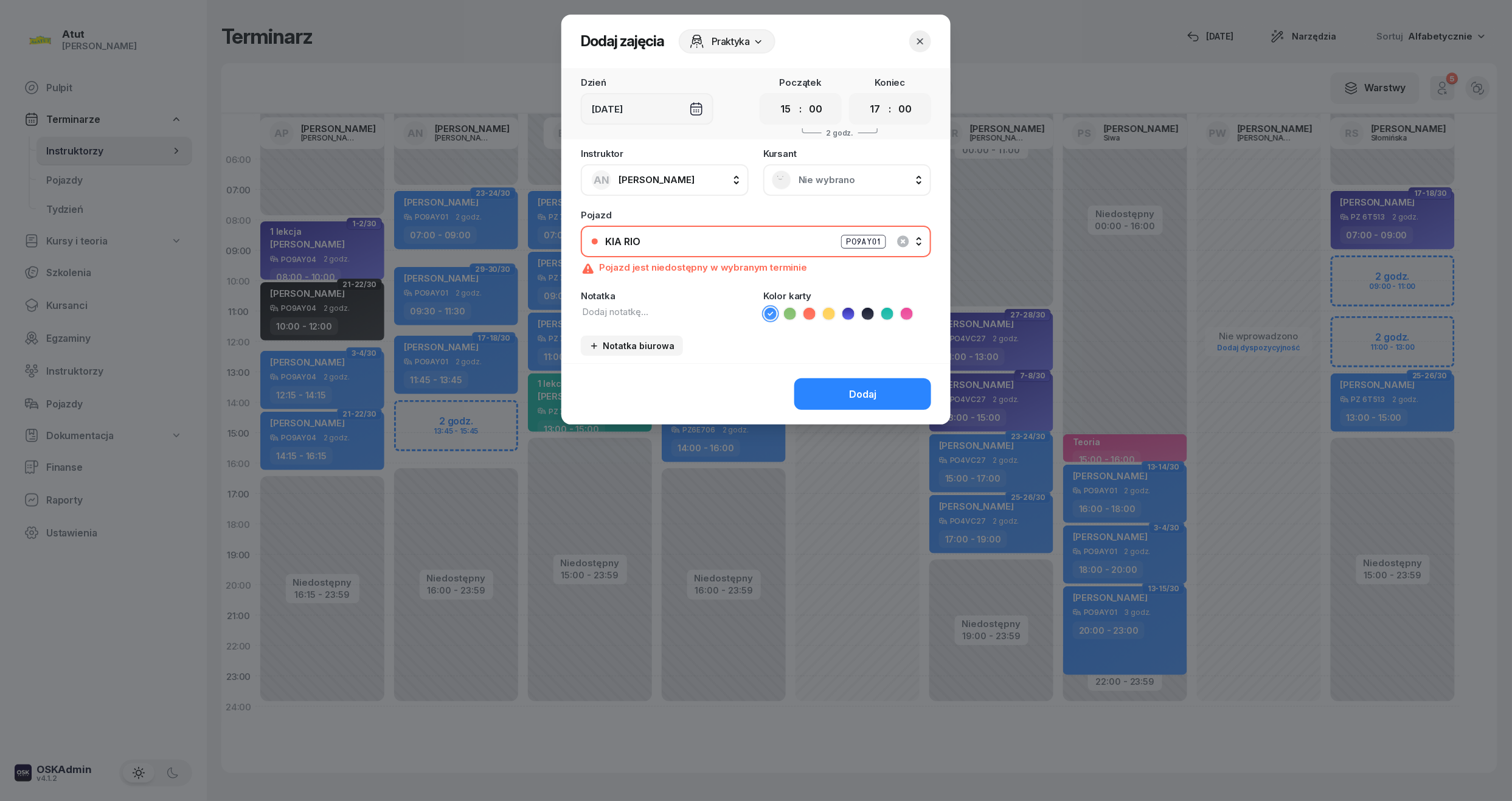
click at [776, 120] on div "00 01 02 03 04 05 06 07 08 09 10 11 12 13 14 15 16 17 18 19 20 21 22 23 : 00 05…" at bounding box center [800, 109] width 82 height 32
click at [791, 114] on select "00 01 02 03 04 05 06 07 08 09 10 11 12 13 14 15 16 17 18 19 20 21 22 23" at bounding box center [785, 110] width 23 height 22
select select "14"
click at [774, 99] on select "00 01 02 03 04 05 06 07 08 09 10 11 12 13 14 15 16 17 18 19 20 21 22 23" at bounding box center [785, 110] width 23 height 22
drag, startPoint x: 877, startPoint y: 107, endPoint x: 874, endPoint y: 116, distance: 9.5
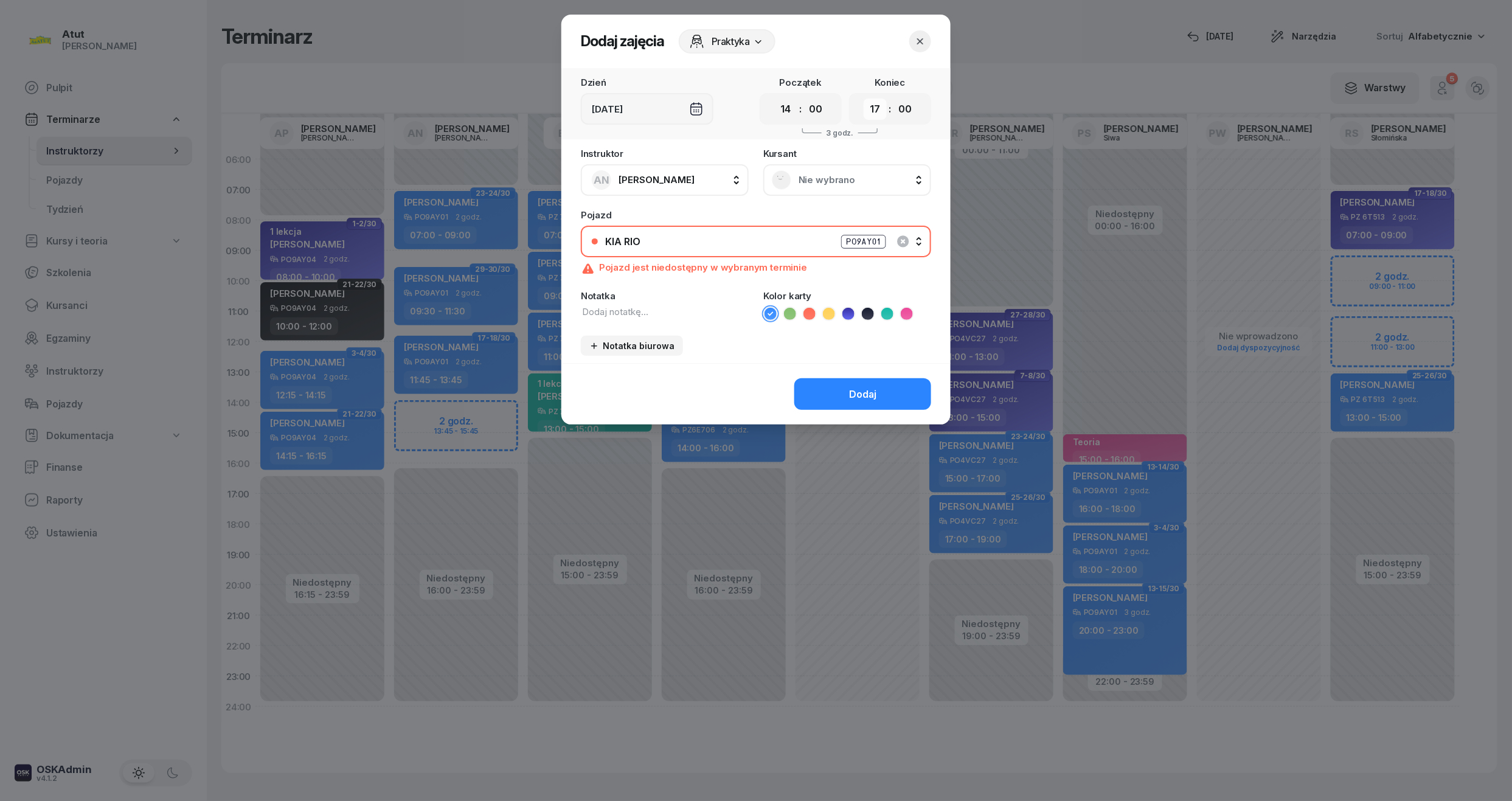
click at [877, 107] on select "00 01 02 03 04 05 06 07 08 09 10 11 12 13 14 15 16 17 18 19 20 21 22 23" at bounding box center [874, 110] width 23 height 22
select select "16"
click at [863, 99] on select "00 01 02 03 04 05 06 07 08 09 10 11 12 13 14 15 16 17 18 19 20 21 22 23" at bounding box center [874, 110] width 23 height 22
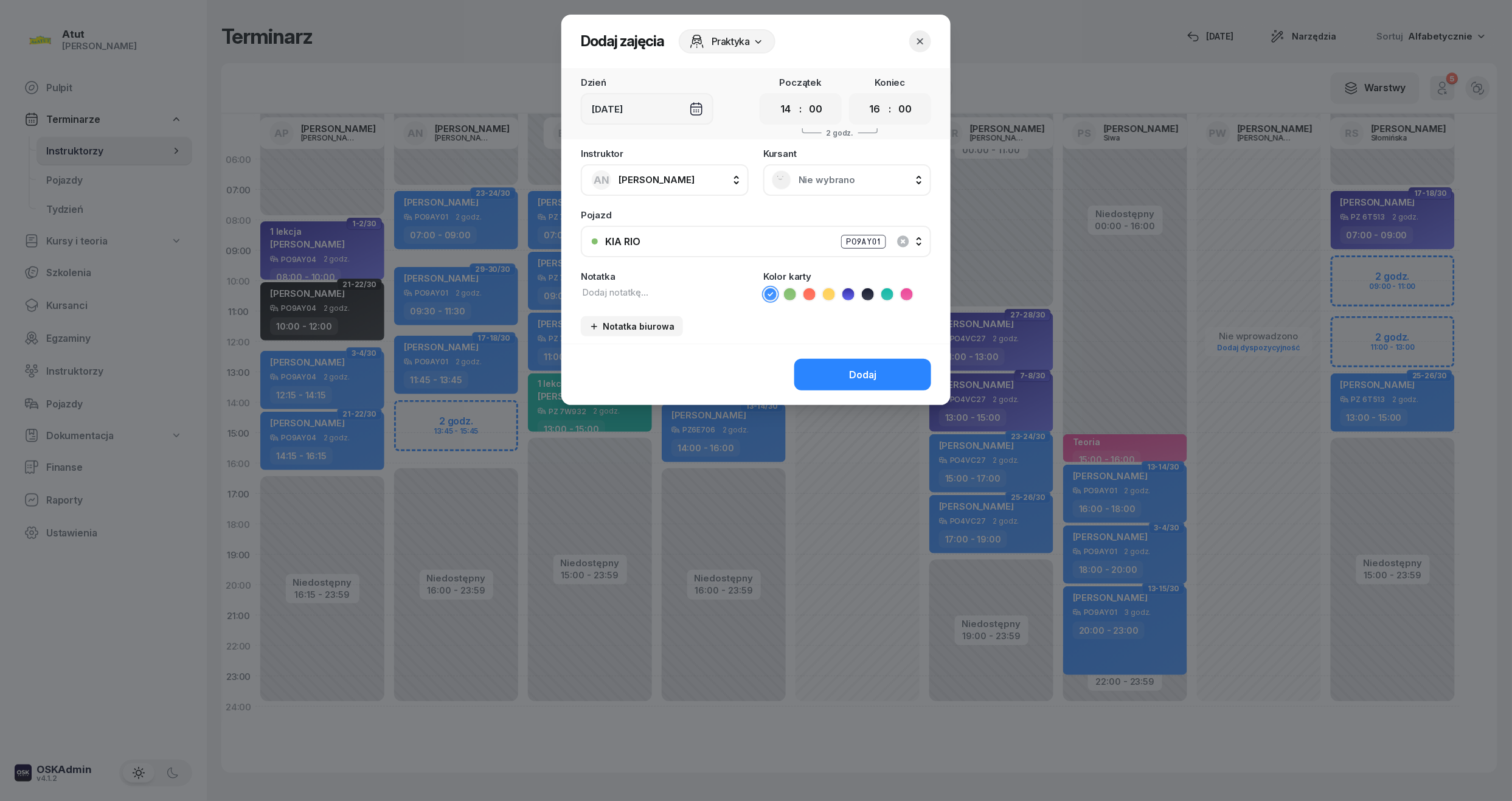
click at [825, 180] on span "Nie wybrano" at bounding box center [860, 179] width 124 height 11
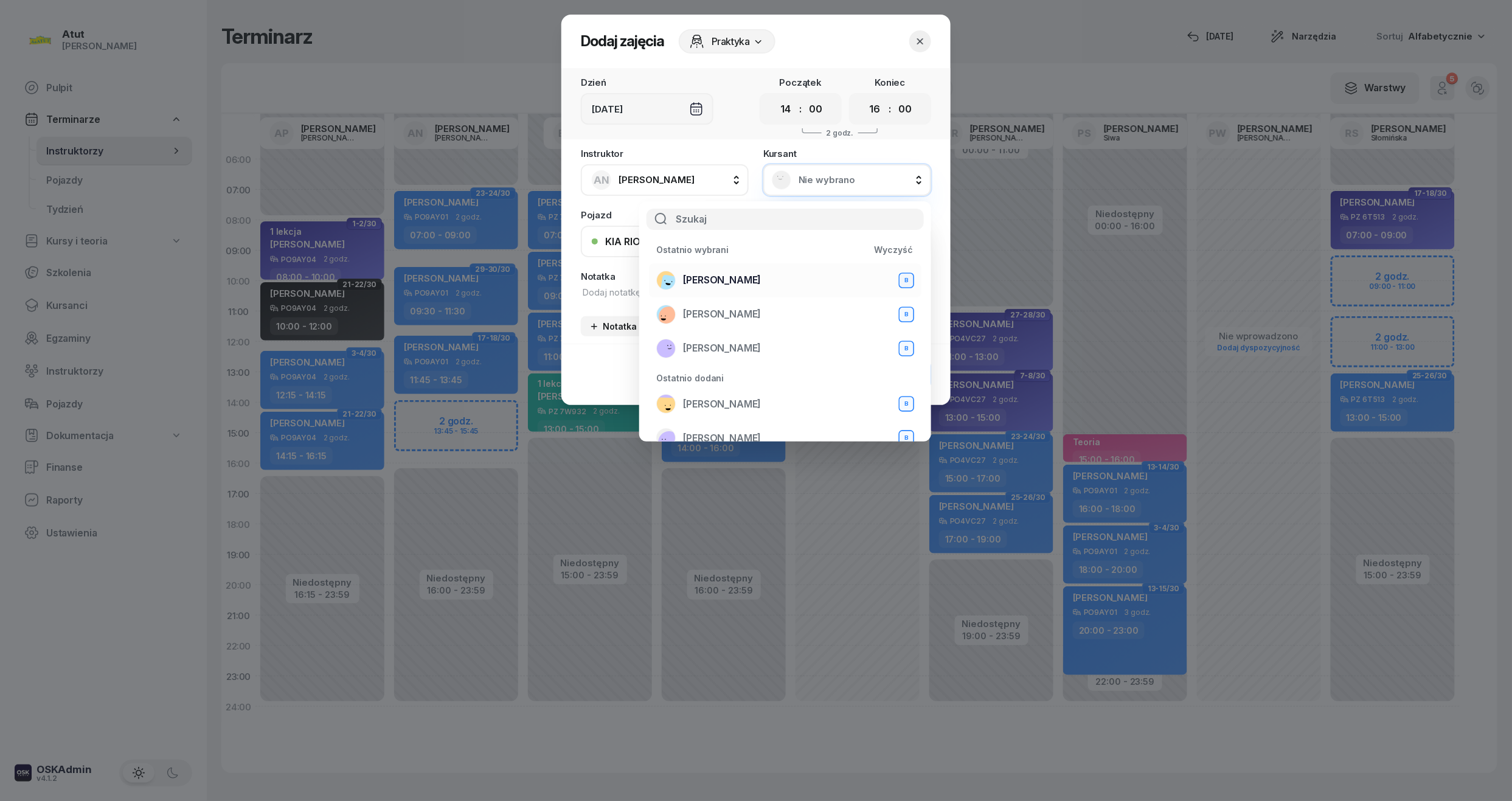
click at [760, 274] on span "[PERSON_NAME]" at bounding box center [722, 280] width 78 height 12
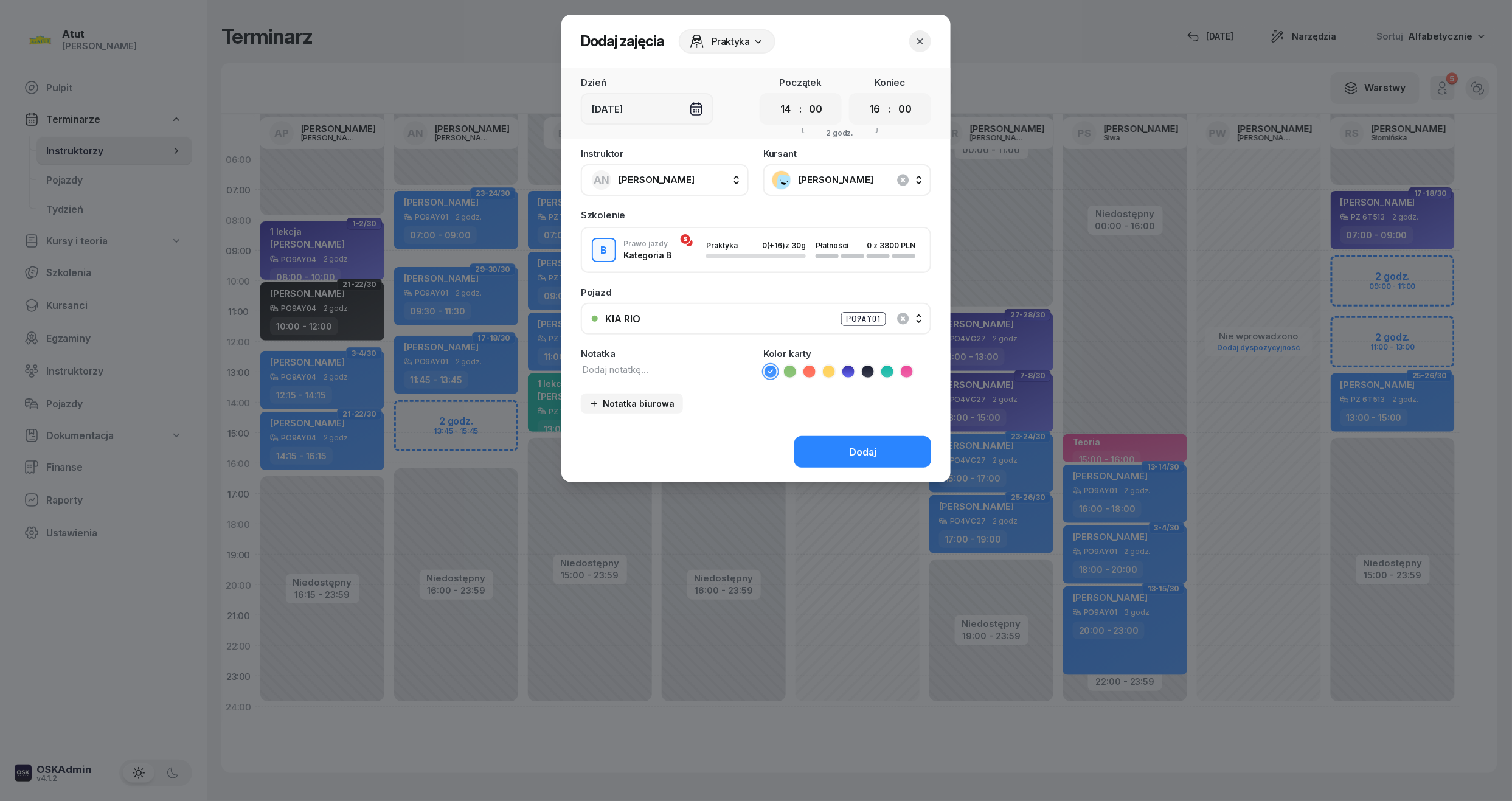
click at [664, 376] on div "Notatka" at bounding box center [665, 364] width 168 height 30
click at [724, 377] on div "Instruktor AN Artur Nowakowski AP Adam Pytlak AN Artur Nowakowski BG Beniamin G…" at bounding box center [756, 285] width 389 height 272
click at [889, 369] on icon at bounding box center [887, 371] width 6 height 4
click at [634, 373] on textarea at bounding box center [665, 370] width 168 height 14
type textarea "1 lekcja"
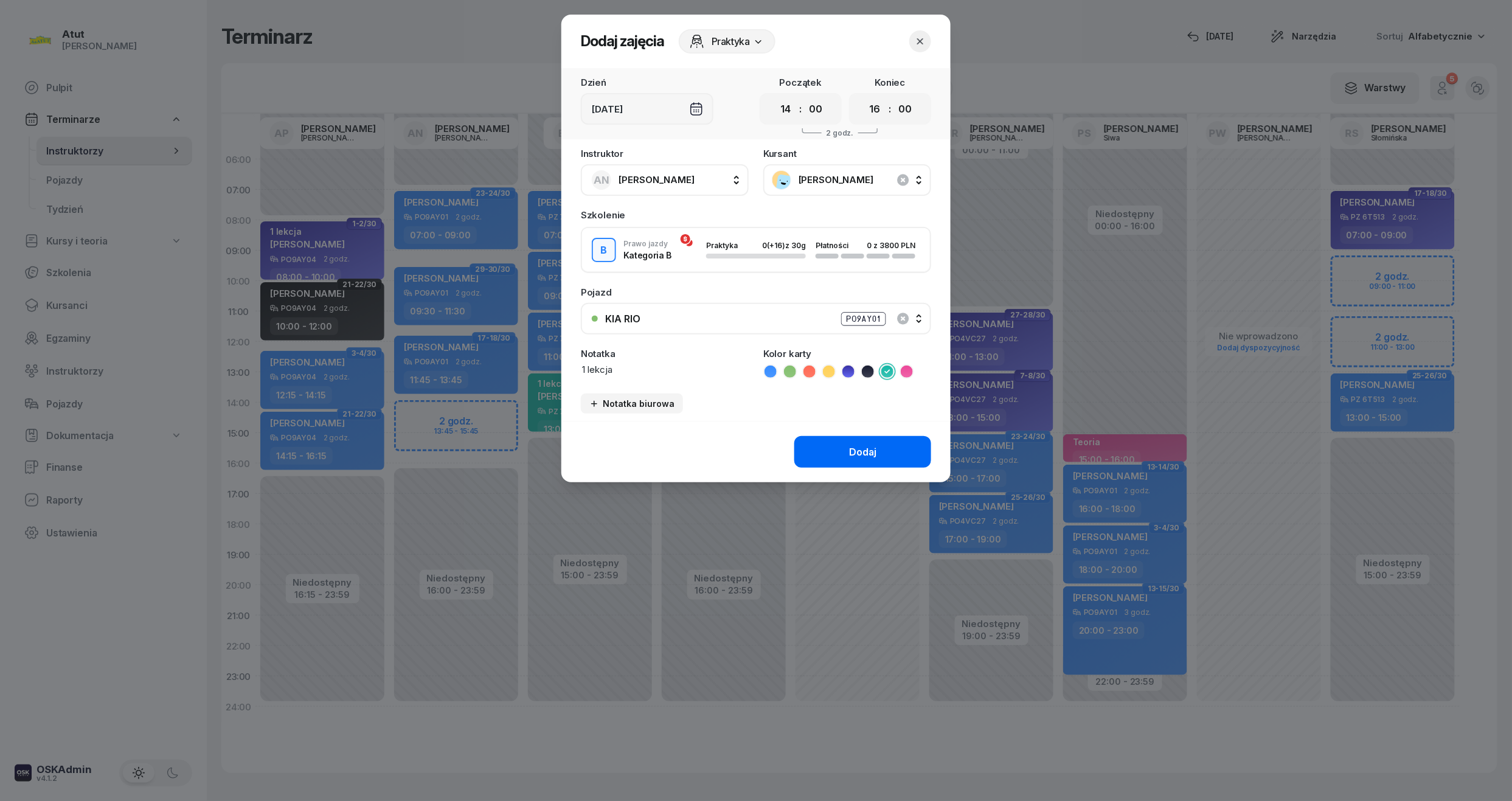
click at [836, 436] on button "Dodaj" at bounding box center [862, 451] width 137 height 32
